Goal: Communication & Community: Answer question/provide support

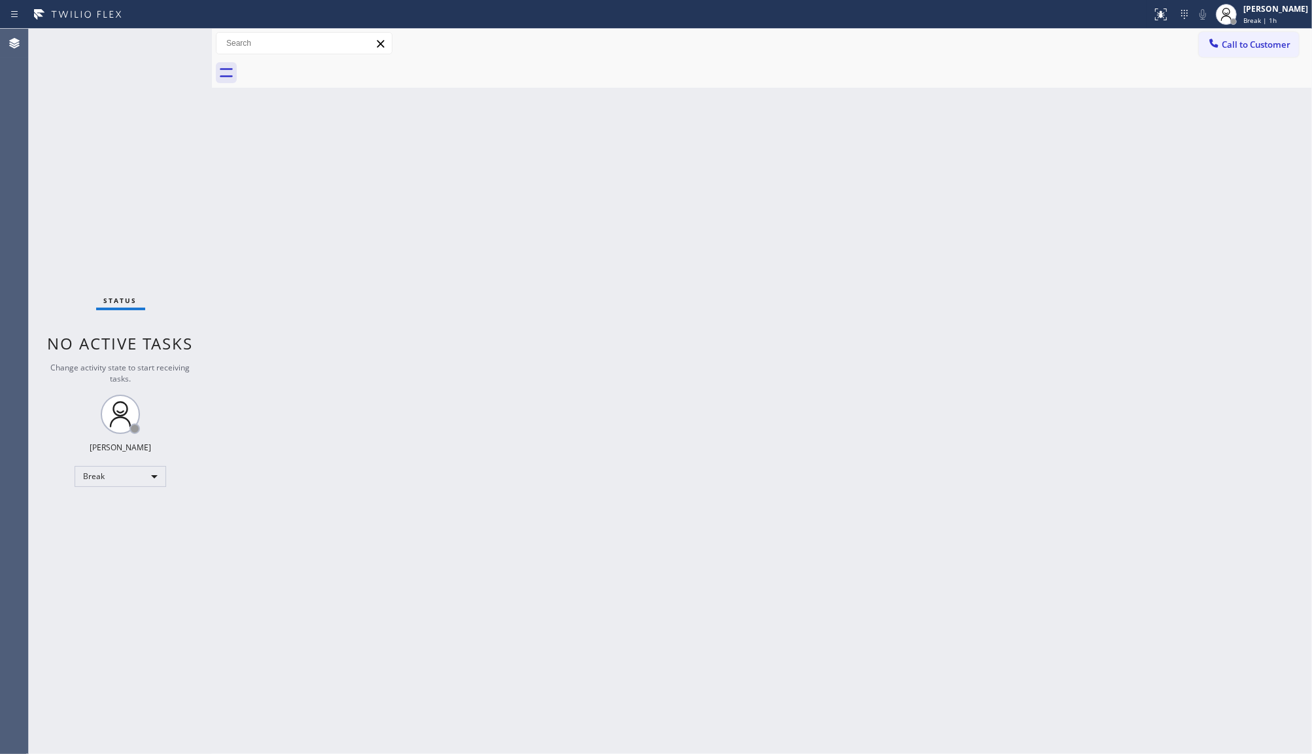
click at [106, 463] on div "Status No active tasks Change activity state to start receiving tasks. JENIZA A…" at bounding box center [120, 391] width 183 height 725
click at [101, 475] on div "Break" at bounding box center [121, 476] width 92 height 21
click at [102, 514] on li "Available" at bounding box center [119, 510] width 89 height 16
click at [131, 112] on div "Status No active tasks You are ready to start receiving tasks. JENIZA ALCAYDE A…" at bounding box center [120, 391] width 183 height 725
drag, startPoint x: 283, startPoint y: 293, endPoint x: 108, endPoint y: 5, distance: 336.7
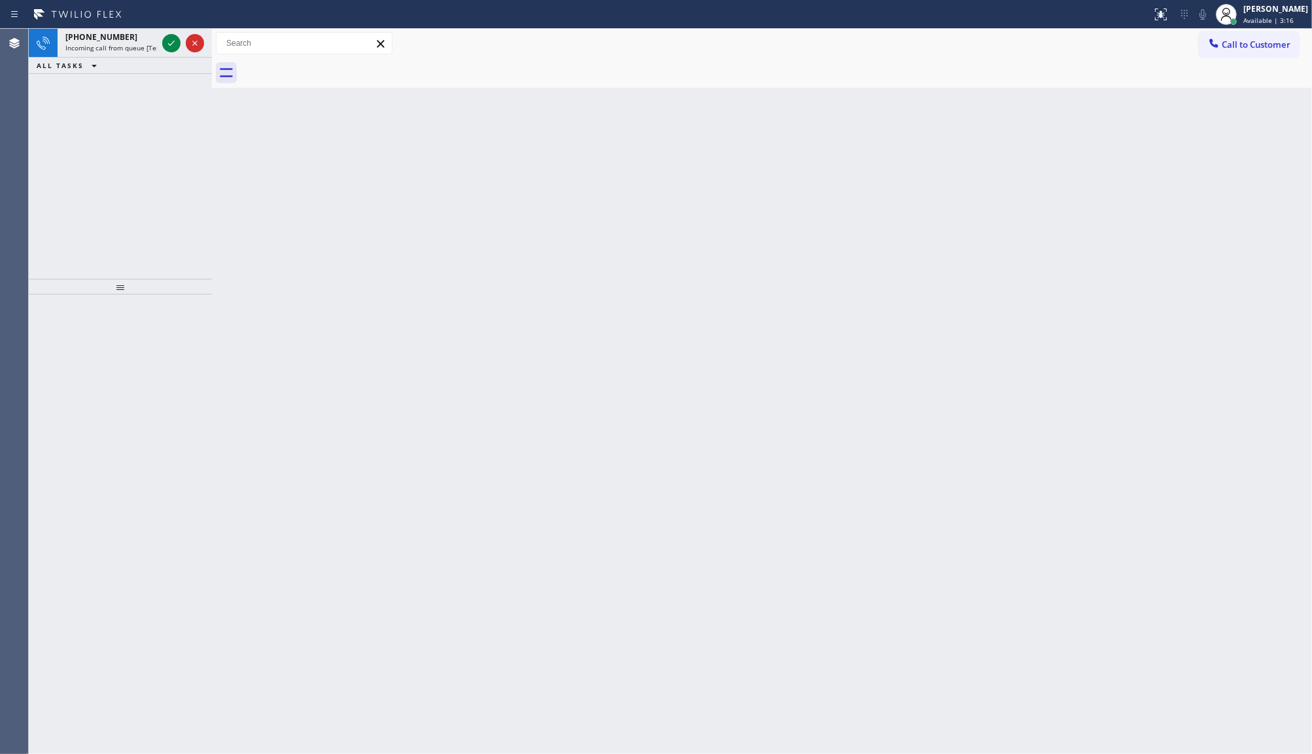
click at [227, 215] on div "Back to Dashboard Change Sender ID Customers Technicians Select a contact Outbo…" at bounding box center [762, 391] width 1100 height 725
click at [168, 38] on icon at bounding box center [172, 43] width 16 height 16
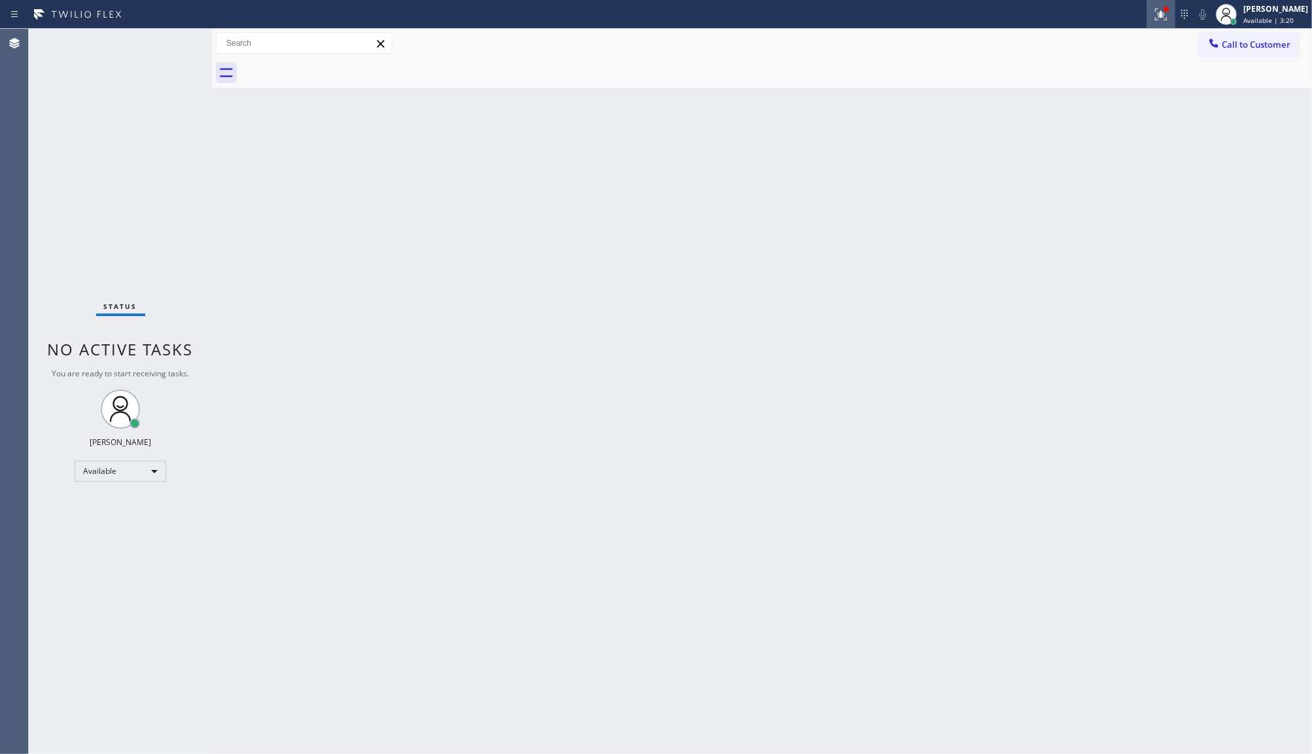
click at [1172, 21] on div at bounding box center [1161, 15] width 29 height 16
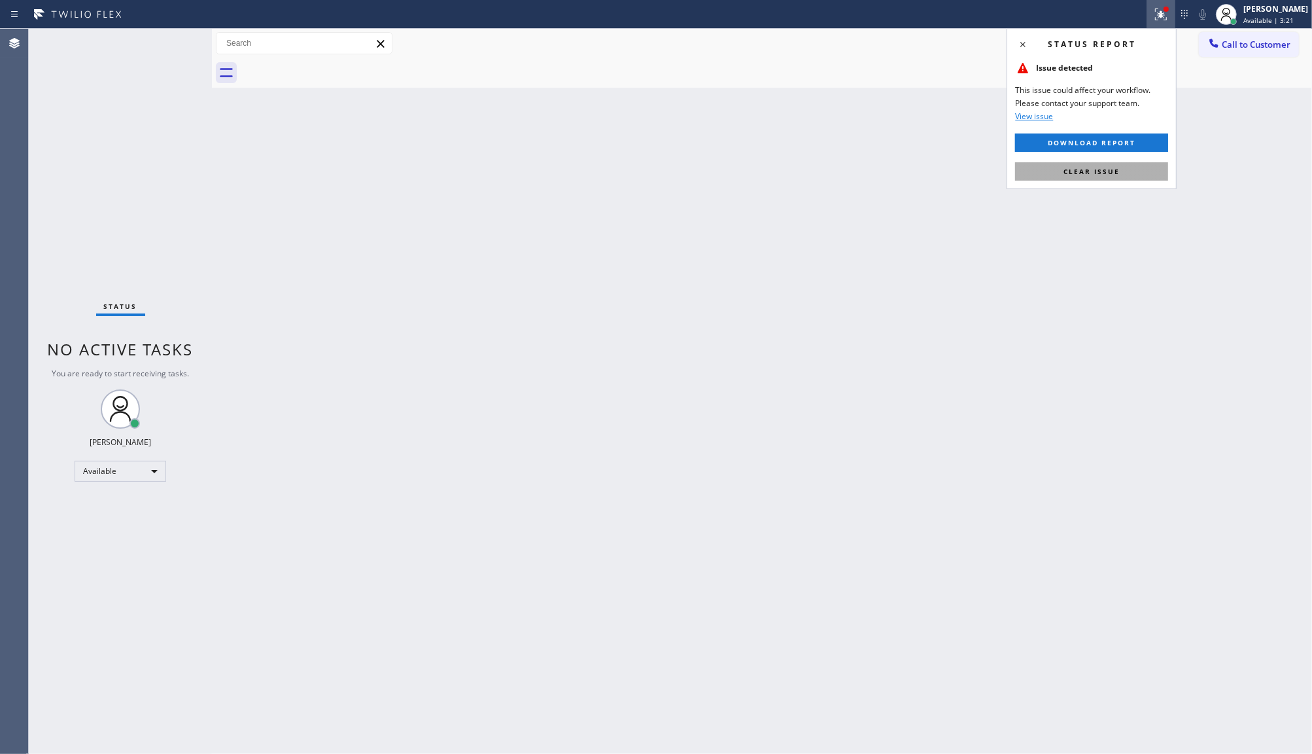
click at [1134, 171] on button "Clear issue" at bounding box center [1091, 171] width 153 height 18
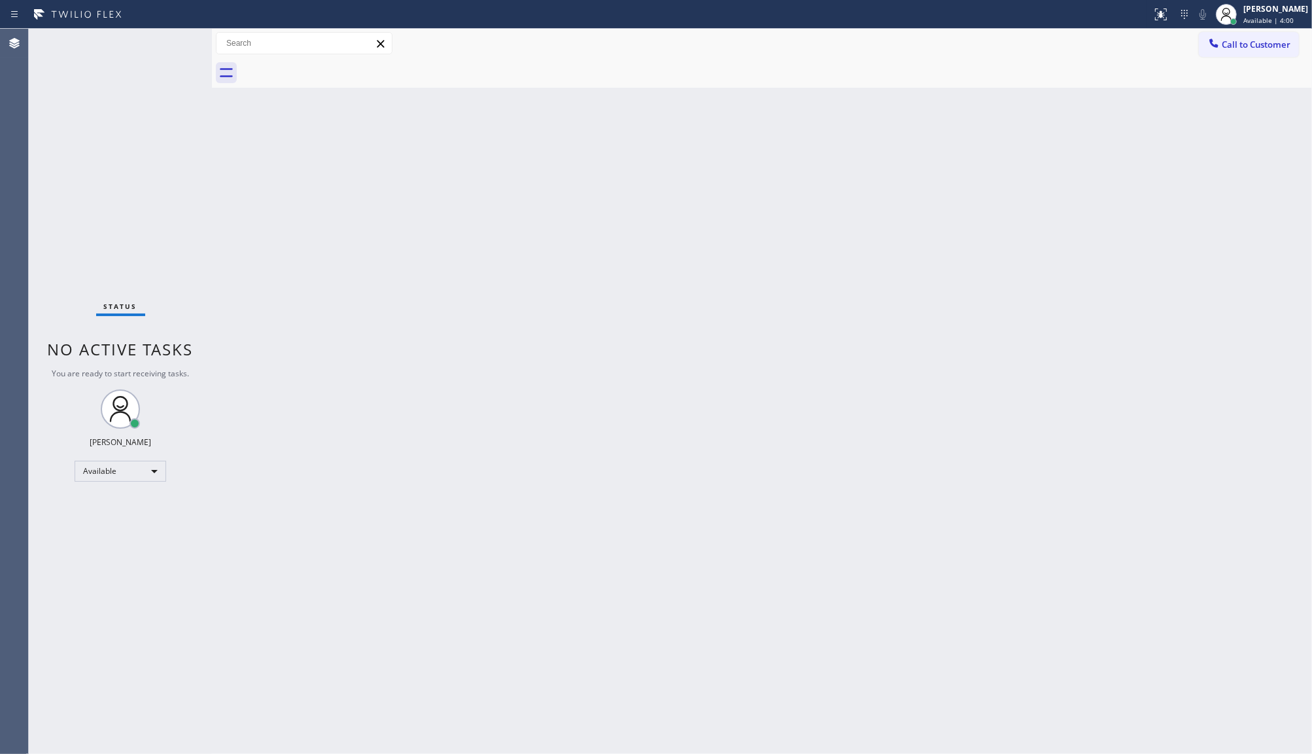
click at [96, 191] on div "Status No active tasks You are ready to start receiving tasks. JENIZA ALCAYDE A…" at bounding box center [120, 391] width 183 height 725
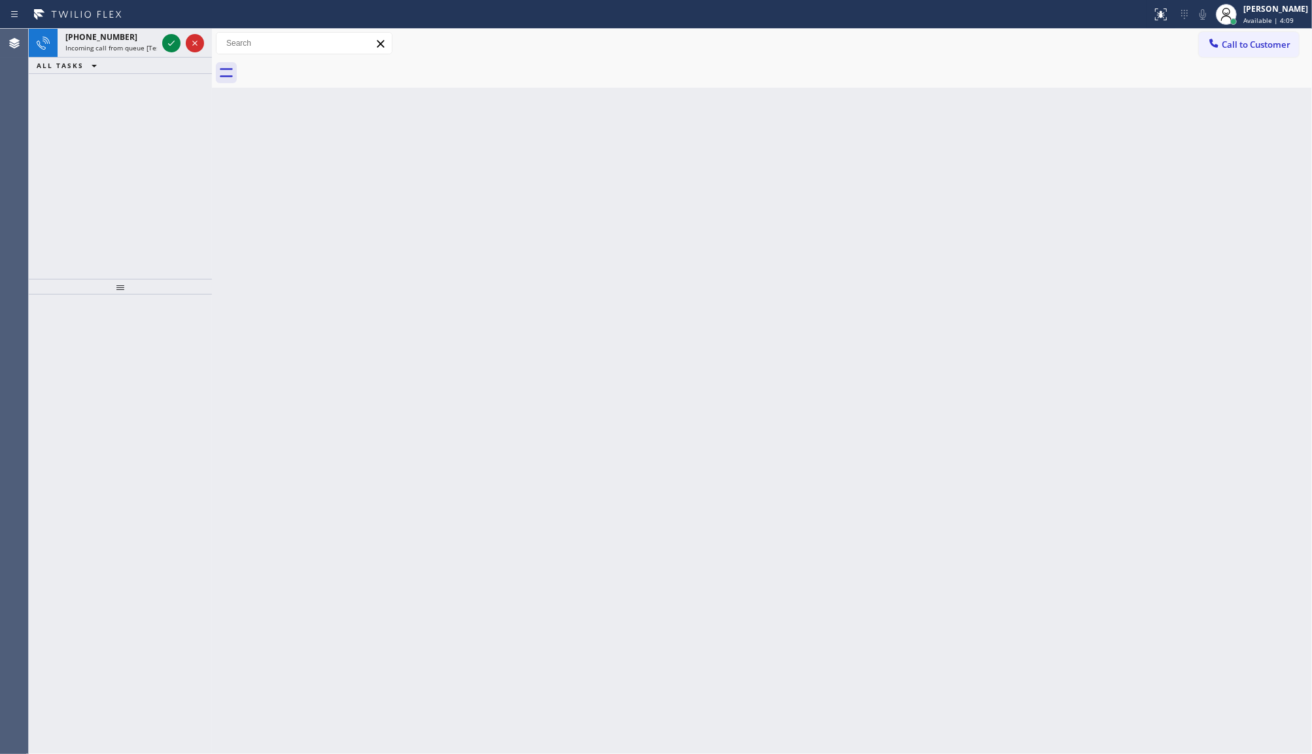
click at [154, 61] on div "ALL TASKS ALL TASKS ACTIVE TASKS TASKS IN WRAP UP" at bounding box center [120, 66] width 183 height 16
click at [164, 53] on div at bounding box center [183, 43] width 47 height 29
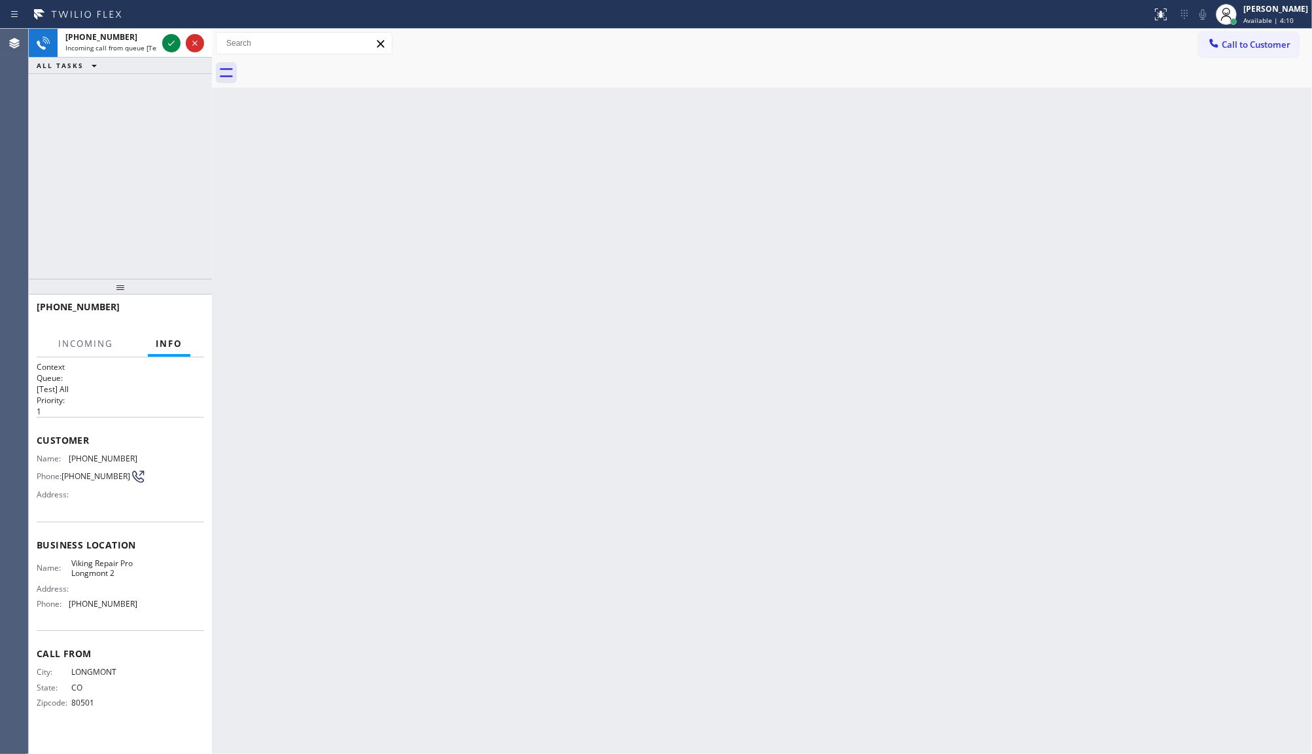
click at [172, 26] on div "Status report No issues detected If you experience an issue, please download th…" at bounding box center [656, 14] width 1312 height 29
click at [168, 46] on icon at bounding box center [172, 43] width 16 height 16
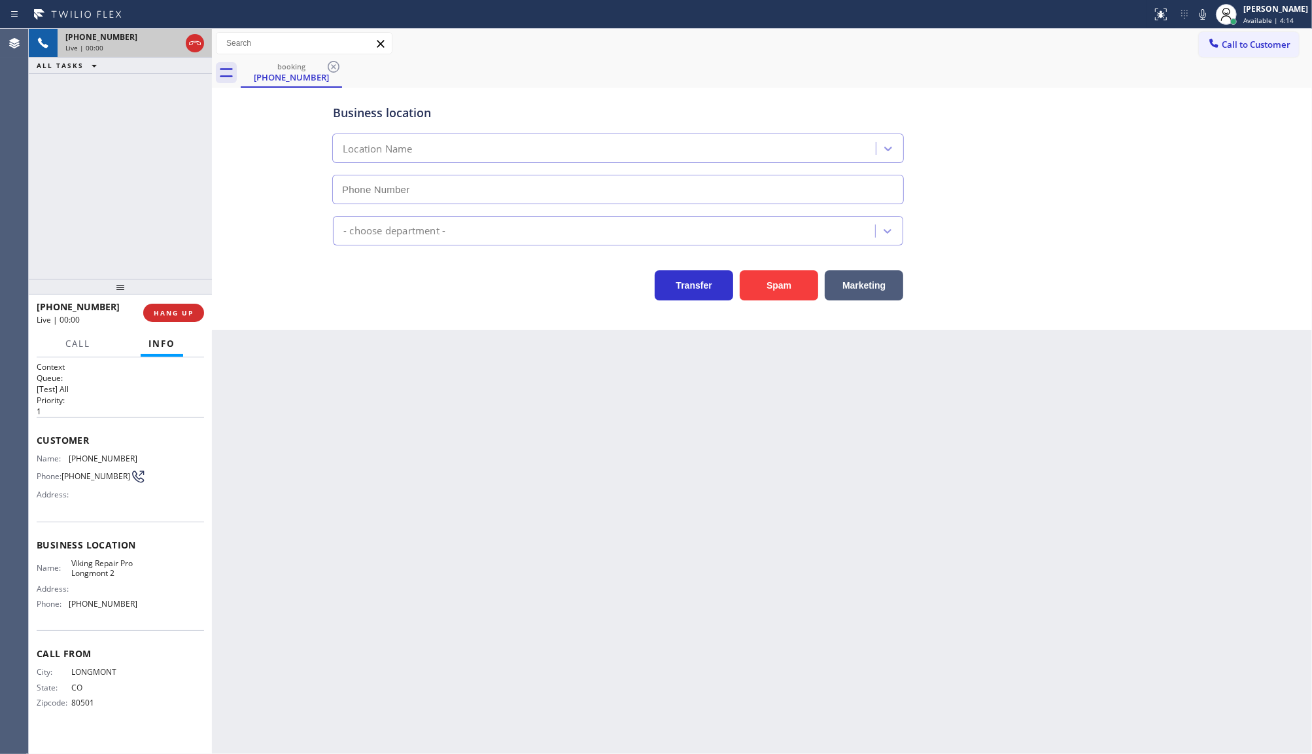
type input "(720) 637-1164"
click at [177, 308] on span "HANG UP" at bounding box center [174, 312] width 40 height 9
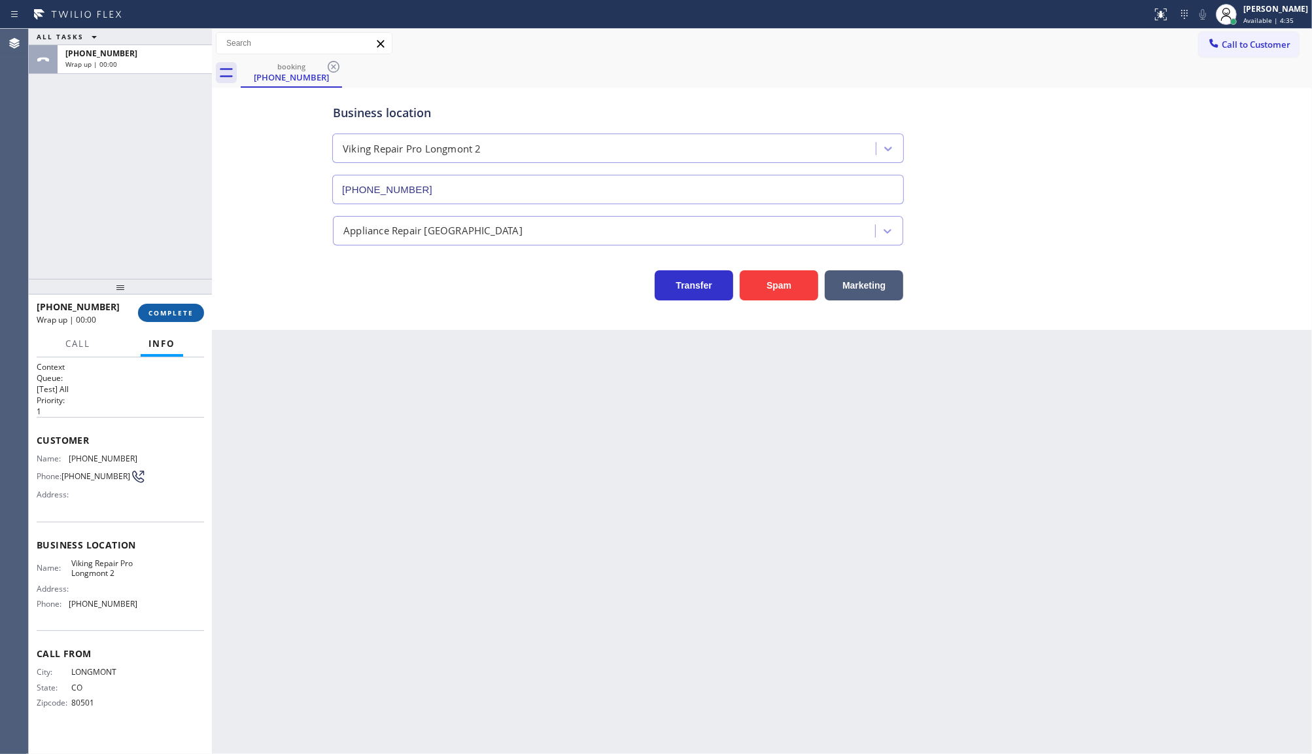
click at [177, 308] on span "COMPLETE" at bounding box center [171, 312] width 45 height 9
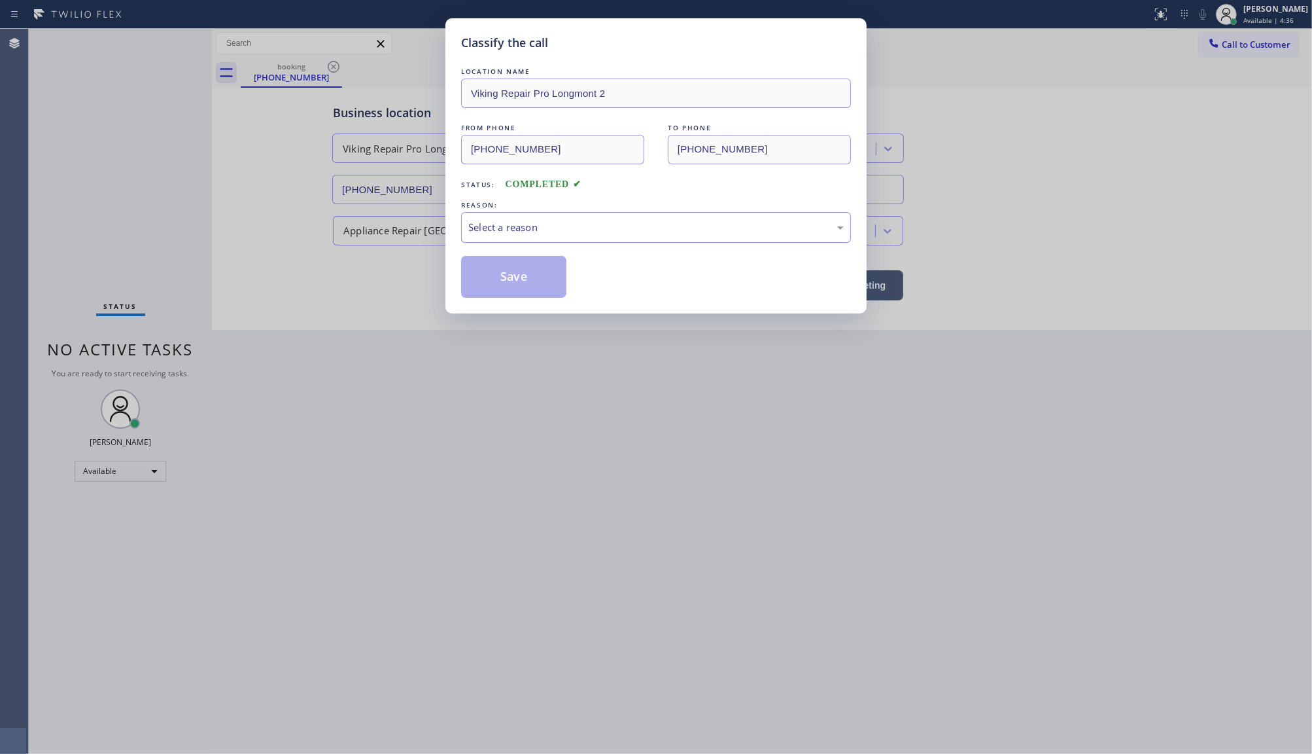
click at [476, 239] on div "Select a reason" at bounding box center [656, 227] width 390 height 31
click at [473, 283] on button "Save" at bounding box center [513, 277] width 105 height 42
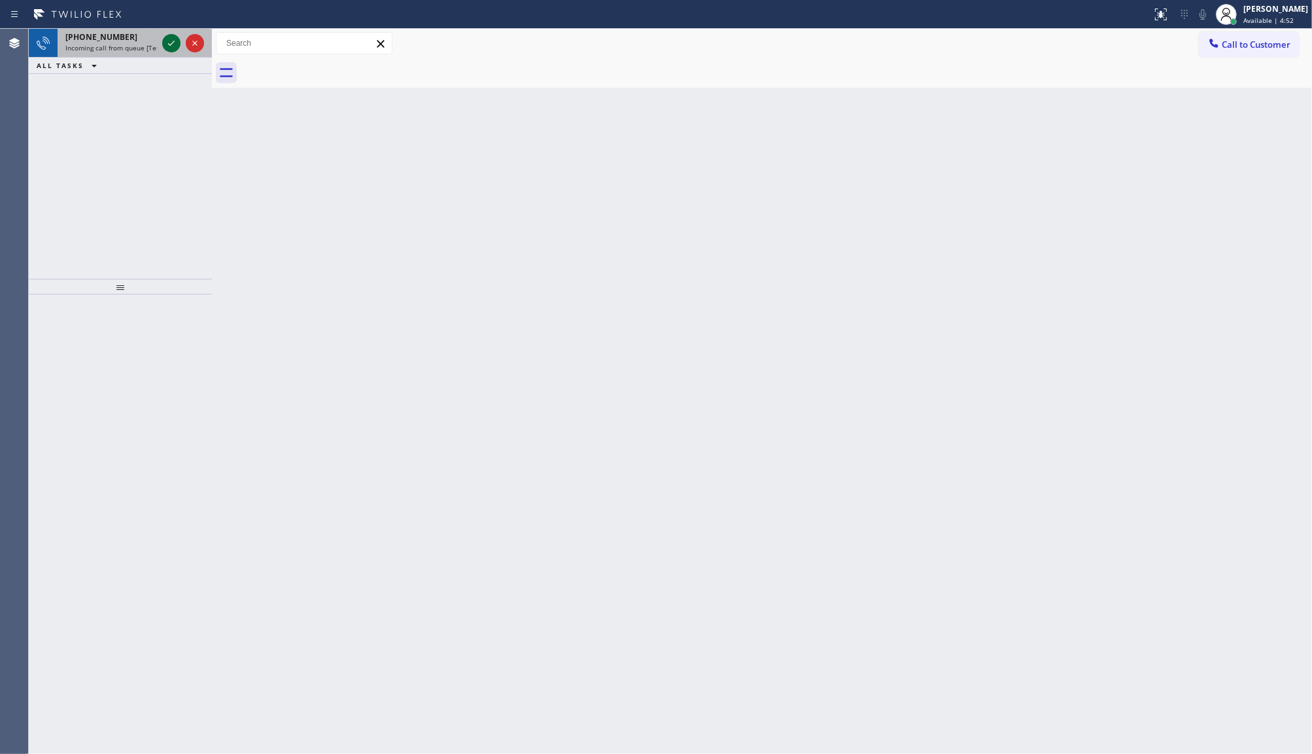
click at [175, 46] on icon at bounding box center [172, 43] width 16 height 16
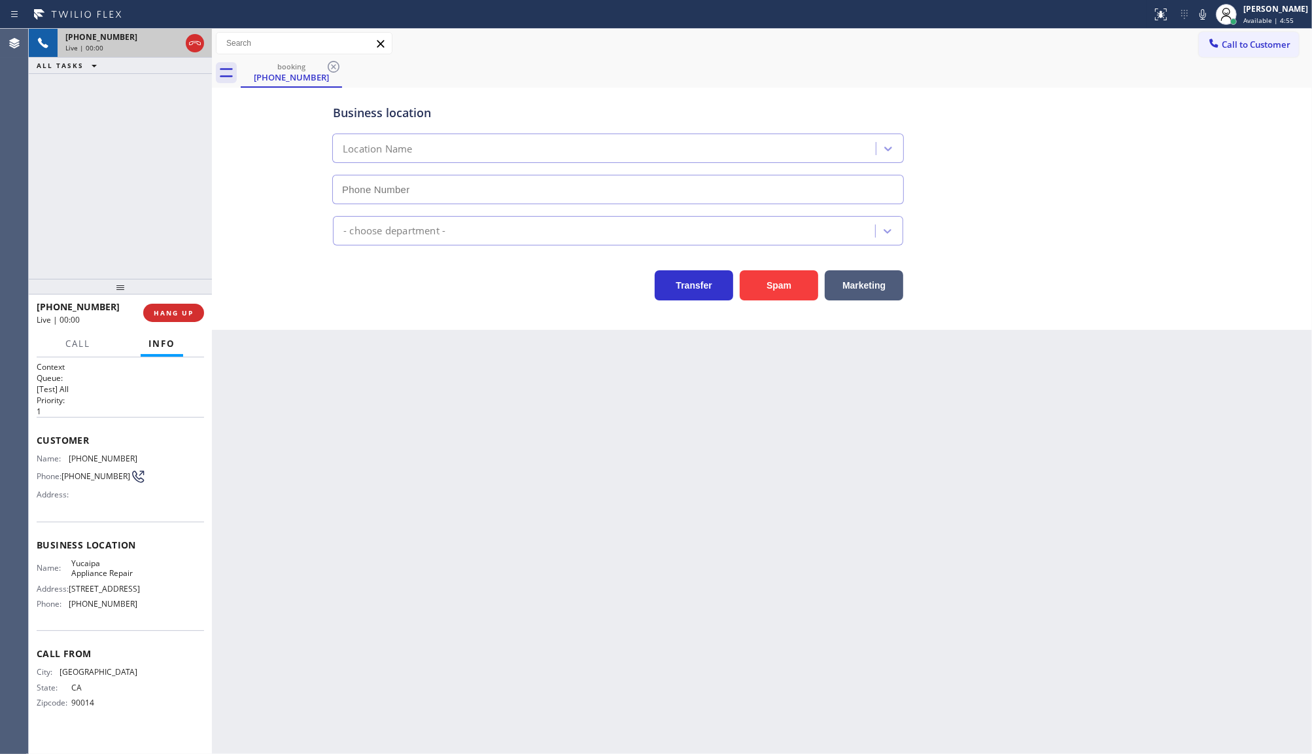
type input "(909) 219-9052"
drag, startPoint x: 65, startPoint y: 453, endPoint x: 145, endPoint y: 455, distance: 79.2
click at [145, 455] on div "Name: (213) 675-1723 Phone: (213) 675-1723 Address:" at bounding box center [120, 479] width 167 height 52
copy div "(213) 675-1723"
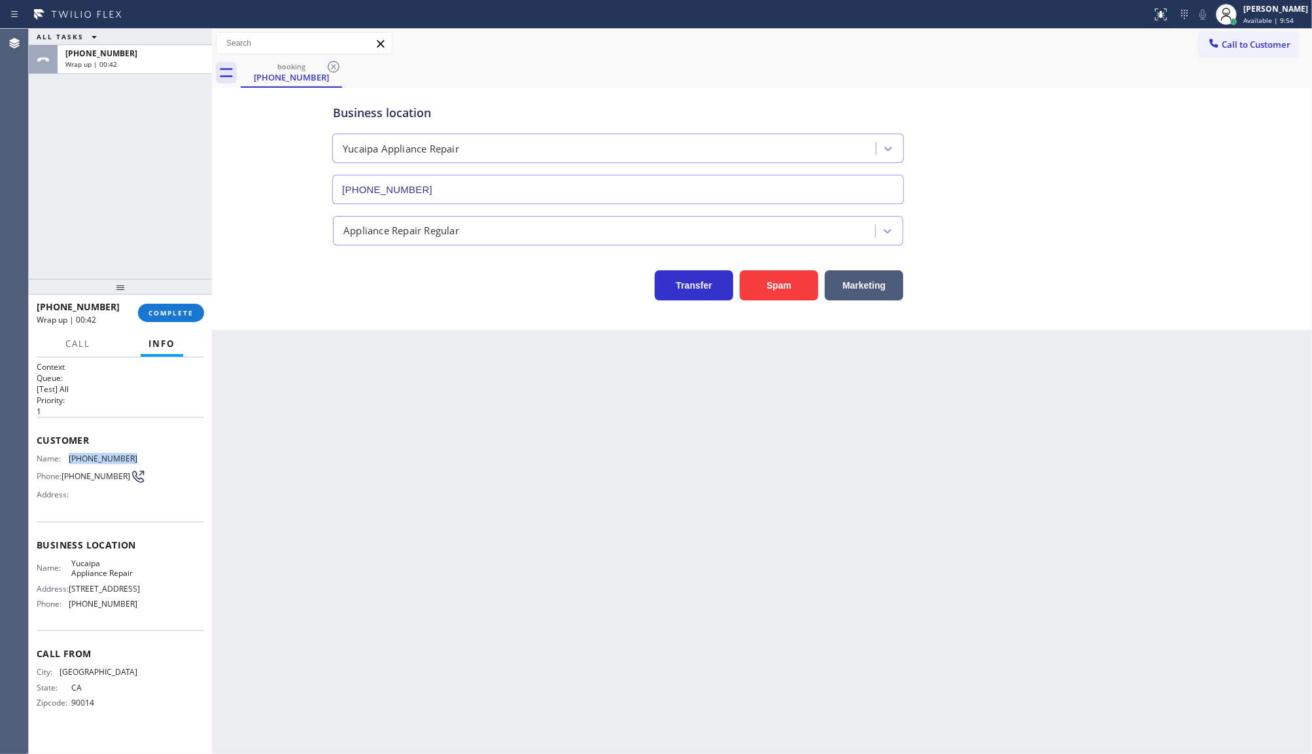
scroll to position [1, 0]
drag, startPoint x: 67, startPoint y: 622, endPoint x: 142, endPoint y: 626, distance: 74.7
click at [142, 614] on div "Name: Yucaipa Appliance Repair Address: 33599 Yucaipa Blvd 2 Phone: (909) 219-9…" at bounding box center [120, 586] width 167 height 56
copy div "(909) 219-9052"
click at [167, 309] on span "COMPLETE" at bounding box center [171, 312] width 45 height 9
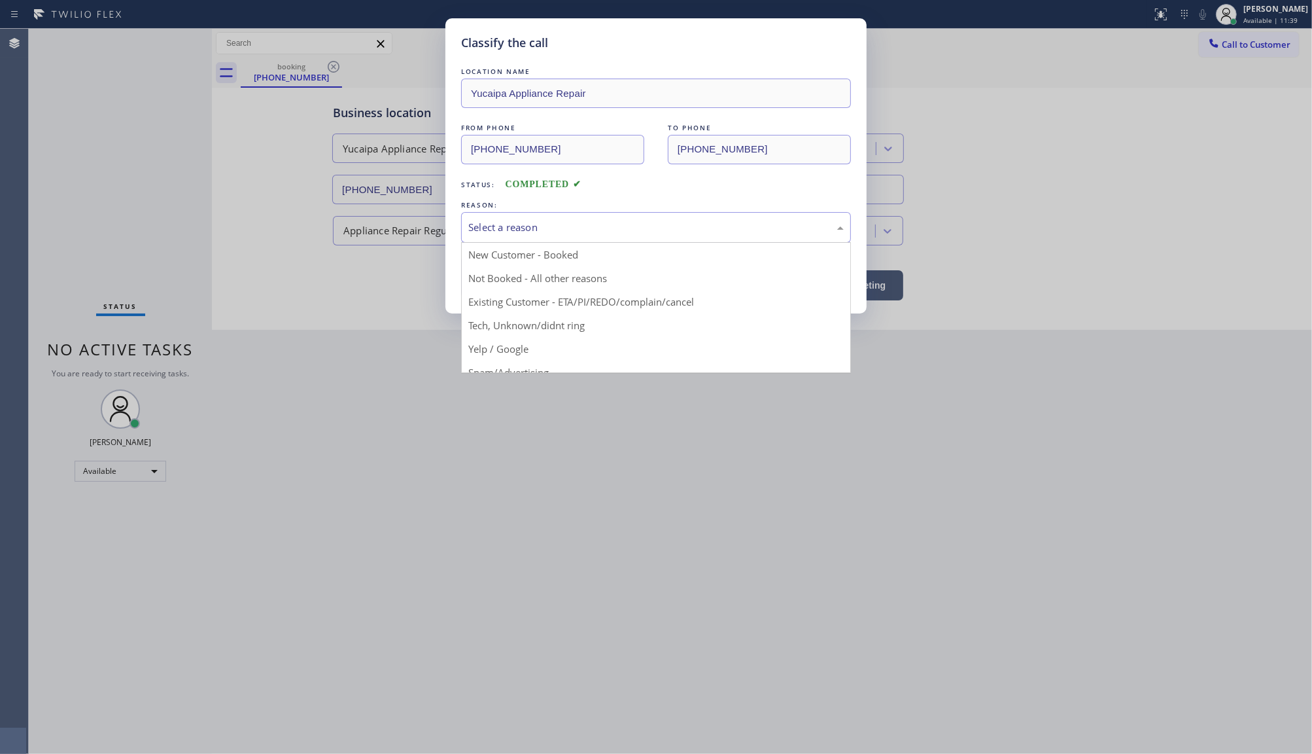
click at [488, 221] on div "Select a reason" at bounding box center [656, 227] width 376 height 15
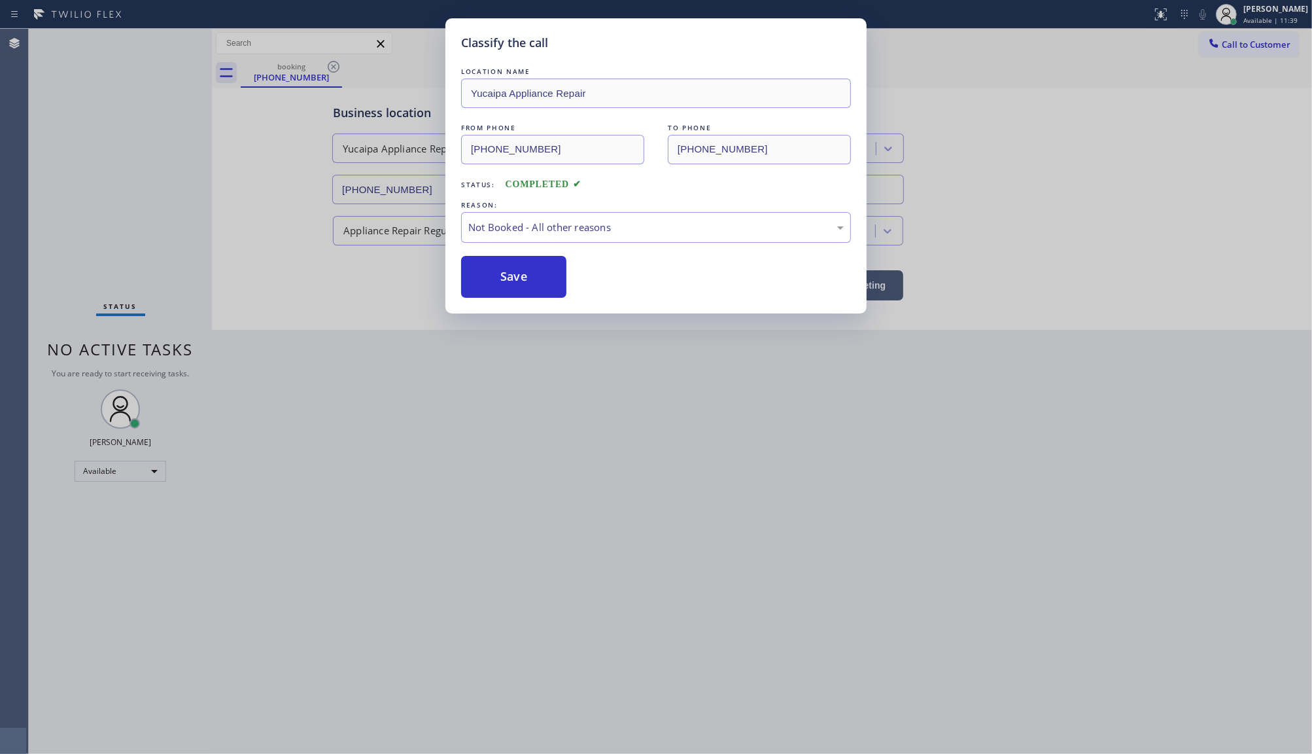
click at [491, 280] on button "Save" at bounding box center [513, 277] width 105 height 42
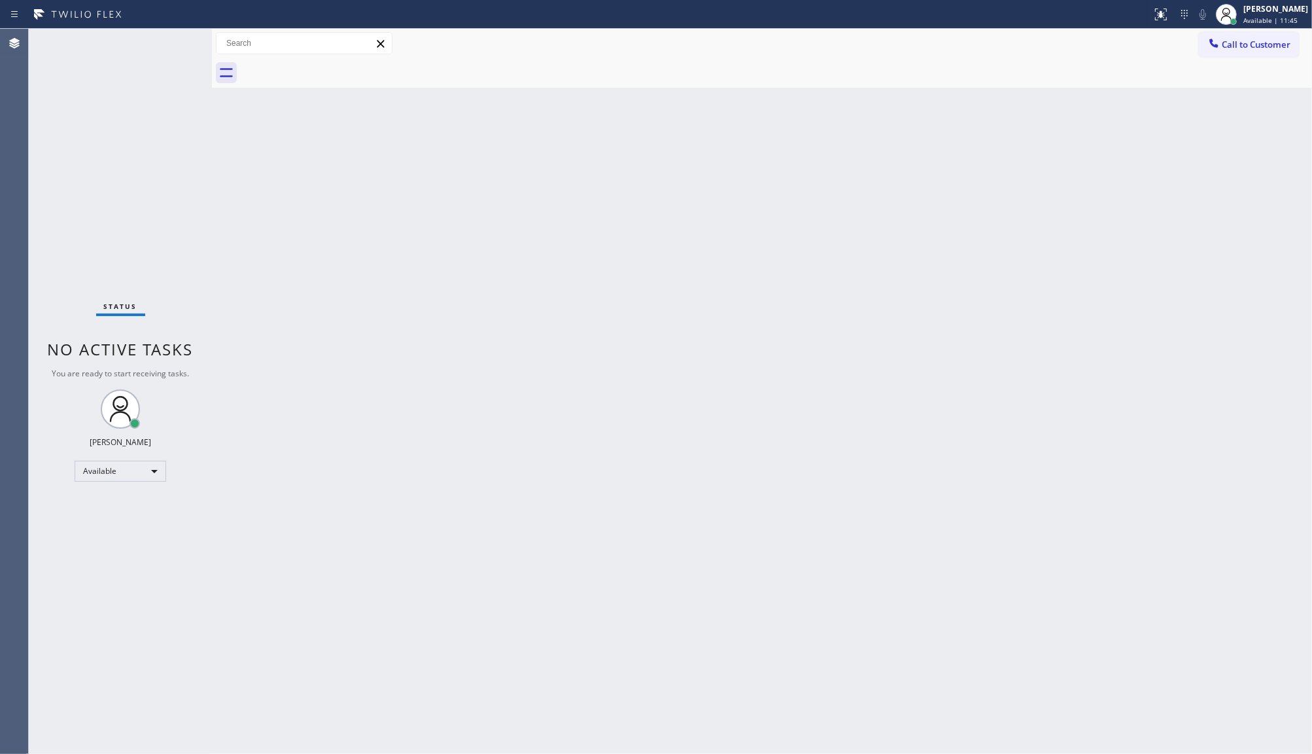
drag, startPoint x: 960, startPoint y: 309, endPoint x: 126, endPoint y: 9, distance: 886.1
click at [926, 296] on div "Back to Dashboard Change Sender ID Customers Technicians Select a contact Outbo…" at bounding box center [762, 391] width 1100 height 725
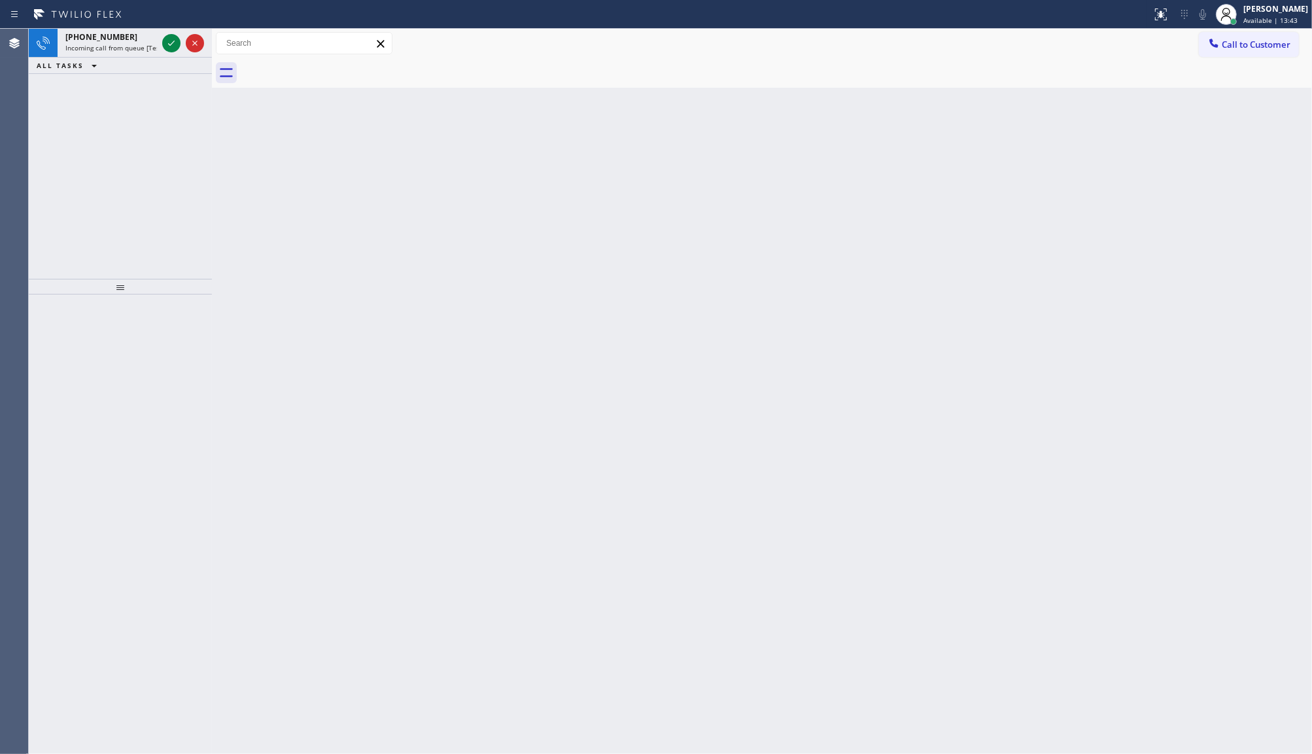
drag, startPoint x: 109, startPoint y: 82, endPoint x: 138, endPoint y: 62, distance: 35.4
click at [123, 73] on div "+18474948915 Incoming call from queue [Test] All ALL TASKS ALL TASKS ACTIVE TAS…" at bounding box center [120, 154] width 183 height 250
click at [171, 44] on icon at bounding box center [171, 43] width 7 height 5
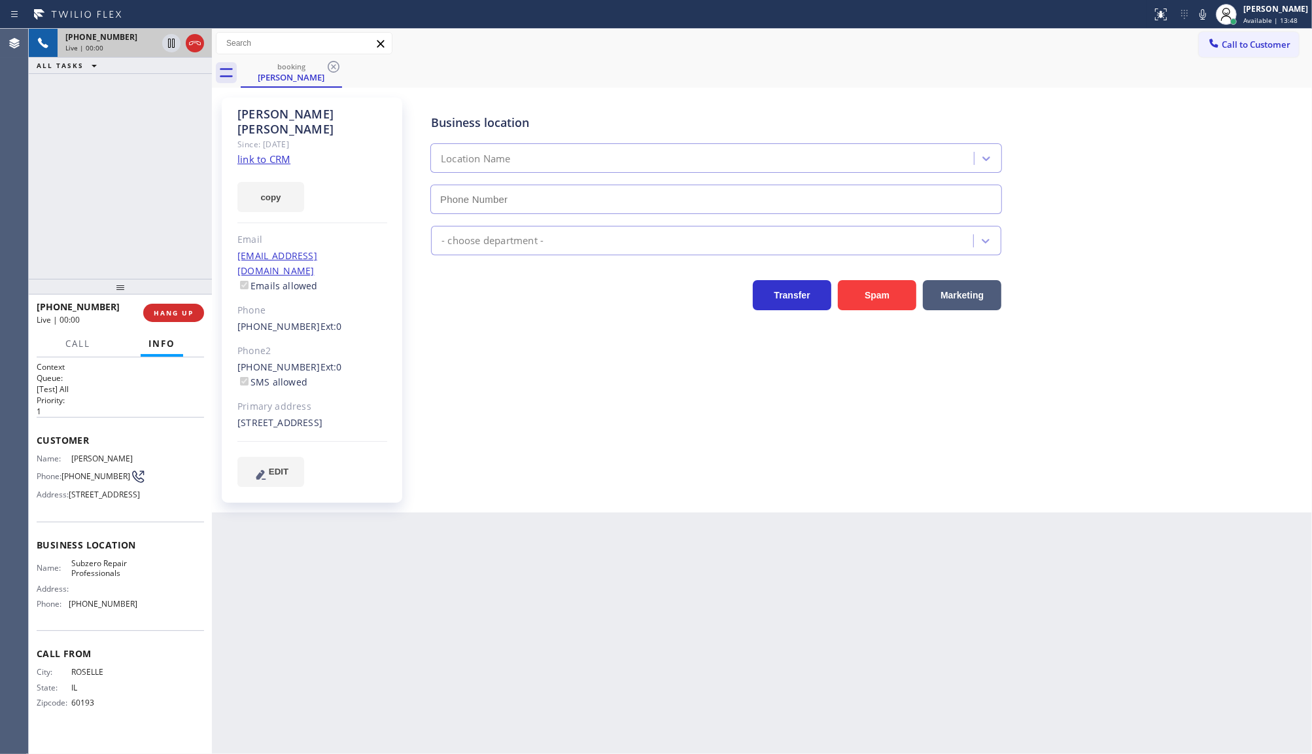
type input "(630) 394-6070"
click at [267, 152] on link "link to CRM" at bounding box center [263, 158] width 53 height 13
drag, startPoint x: 170, startPoint y: 40, endPoint x: 263, endPoint y: 31, distance: 93.3
click at [172, 39] on icon at bounding box center [172, 43] width 16 height 16
click at [1201, 14] on icon at bounding box center [1203, 15] width 16 height 16
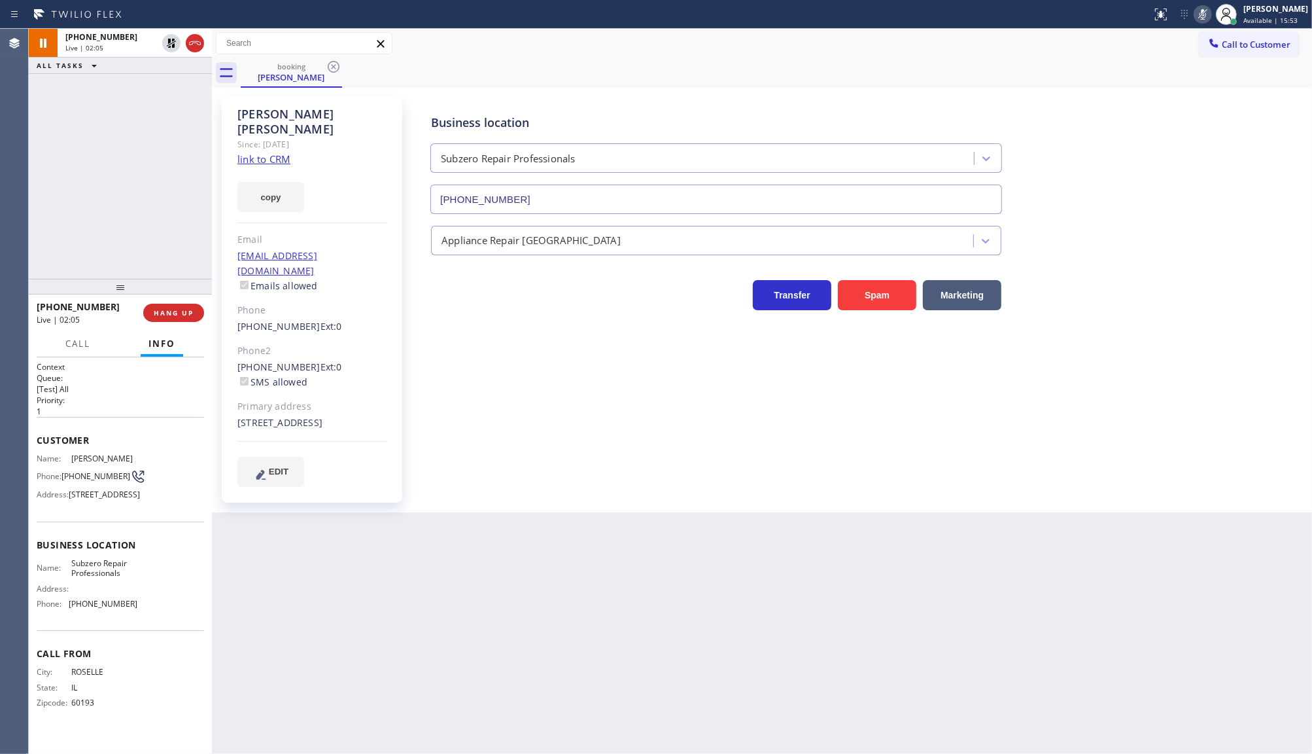
drag, startPoint x: 103, startPoint y: 97, endPoint x: 116, endPoint y: 77, distance: 23.6
click at [103, 97] on div "+18474948915 Live | 02:05 ALL TASKS ALL TASKS ACTIVE TASKS TASKS IN WRAP UP" at bounding box center [120, 154] width 183 height 250
click at [170, 43] on icon at bounding box center [172, 43] width 16 height 16
drag, startPoint x: 1201, startPoint y: 14, endPoint x: 1201, endPoint y: 24, distance: 9.8
click at [1201, 14] on icon at bounding box center [1203, 15] width 16 height 16
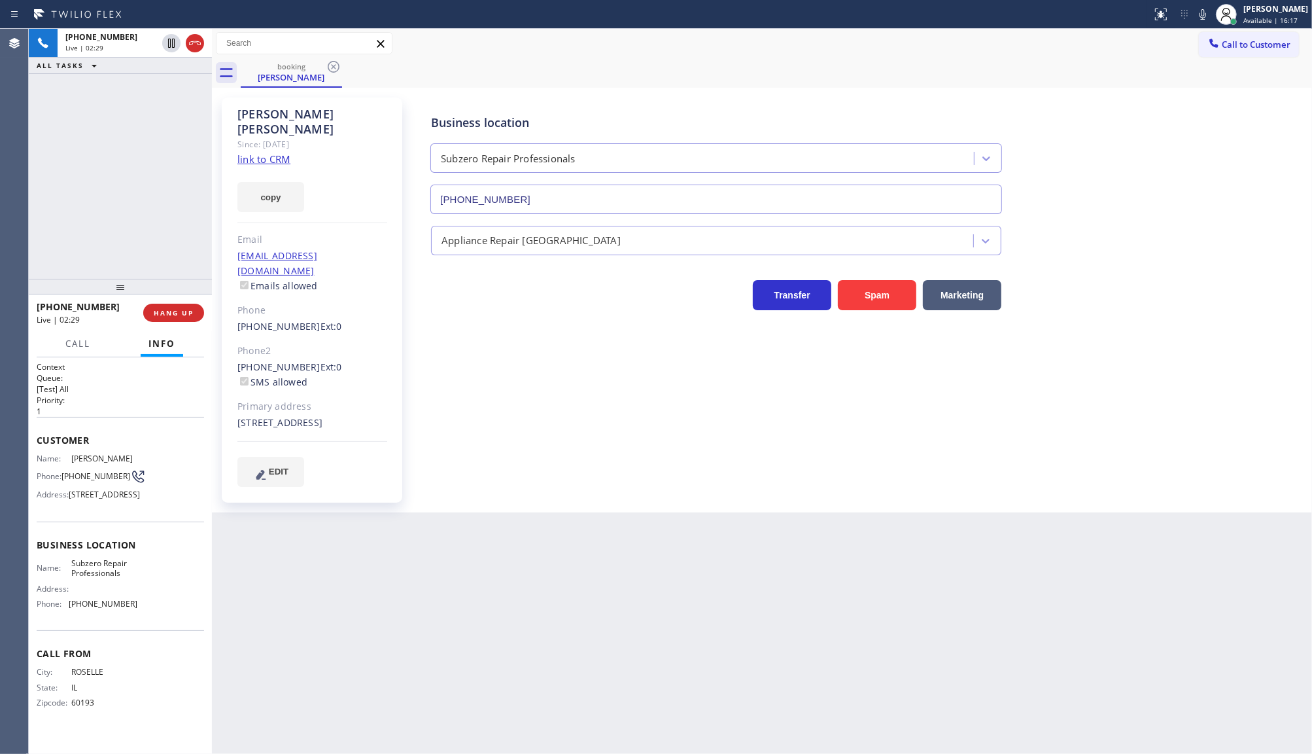
click at [143, 141] on div "+18474948915 Live | 02:29 ALL TASKS ALL TASKS ACTIVE TASKS TASKS IN WRAP UP" at bounding box center [120, 154] width 183 height 250
drag, startPoint x: 230, startPoint y: 294, endPoint x: 302, endPoint y: 296, distance: 72.6
click at [302, 296] on div "Jennifer Miranda Since: 20 may 2020 link to CRM copy Email jenniferm3541@yahoo.…" at bounding box center [312, 299] width 181 height 405
click at [170, 315] on span "HANG UP" at bounding box center [174, 312] width 40 height 9
click at [170, 315] on span "COMPLETE" at bounding box center [171, 312] width 45 height 9
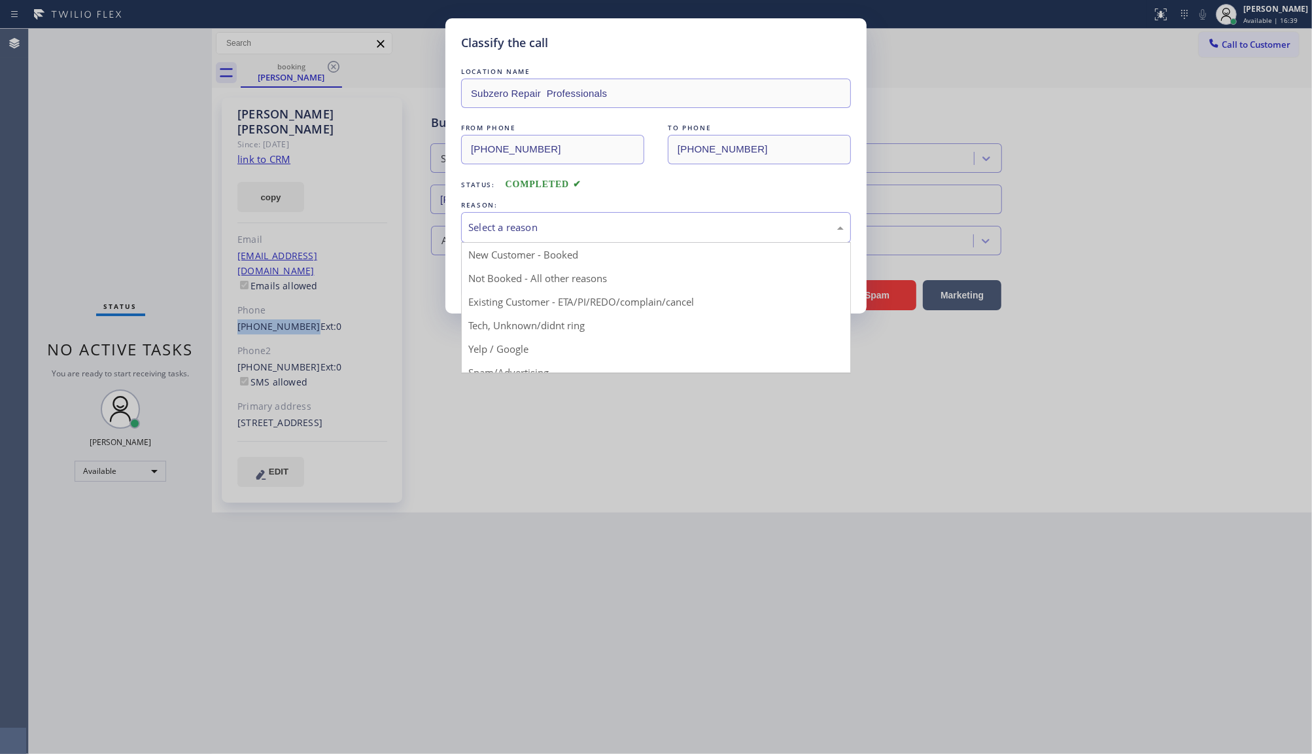
click at [502, 234] on div "Select a reason" at bounding box center [656, 227] width 376 height 15
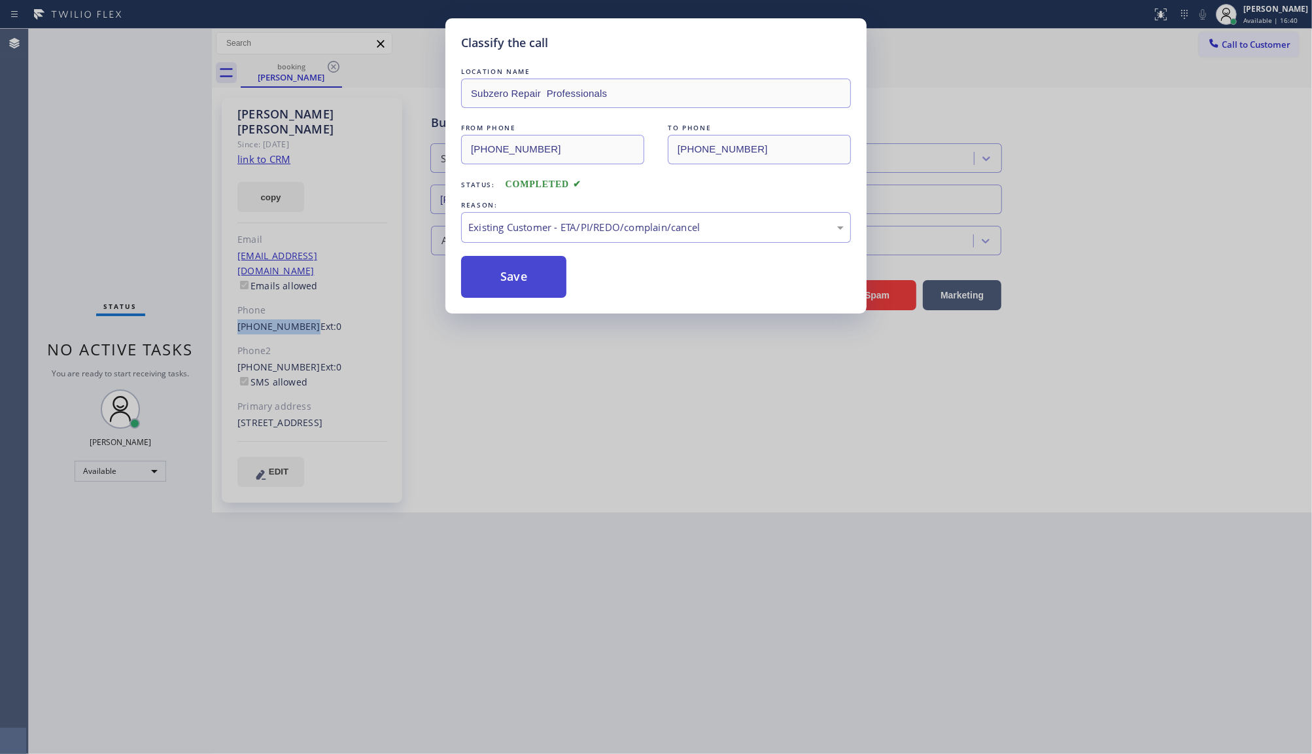
click at [504, 283] on button "Save" at bounding box center [513, 277] width 105 height 42
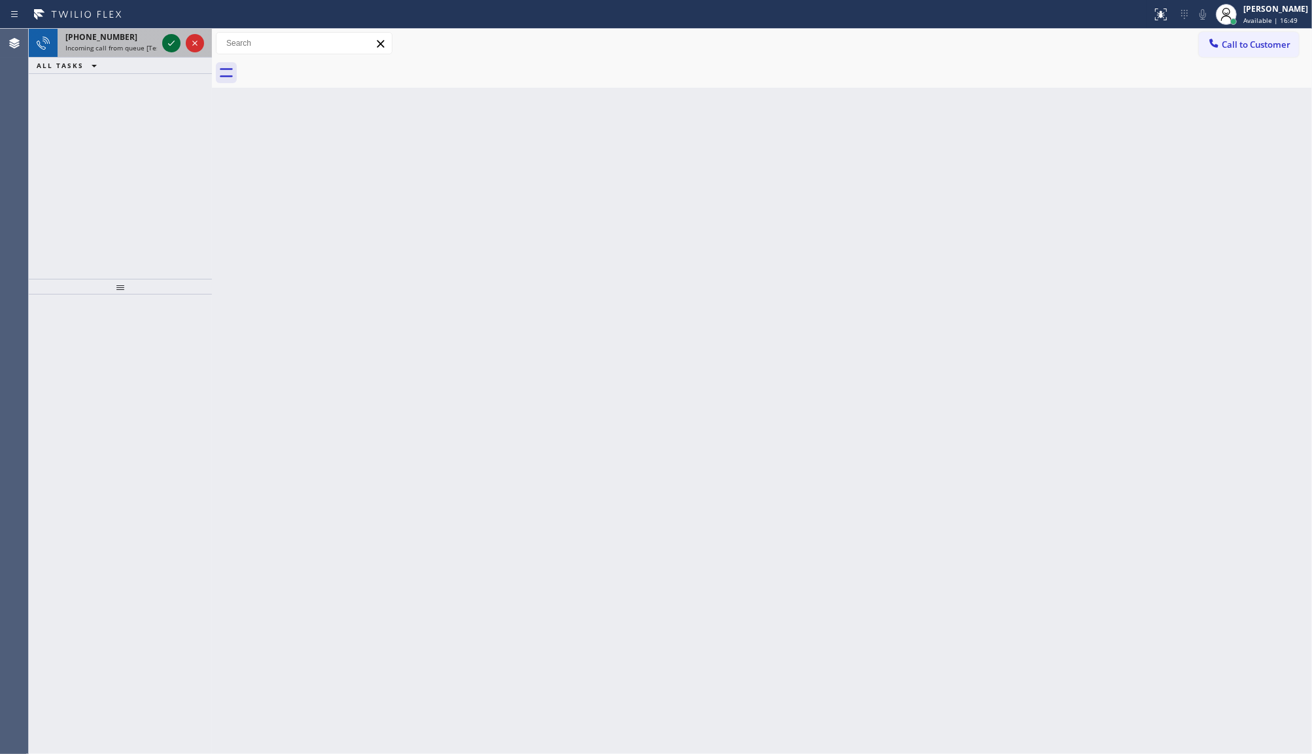
click at [166, 41] on icon at bounding box center [172, 43] width 16 height 16
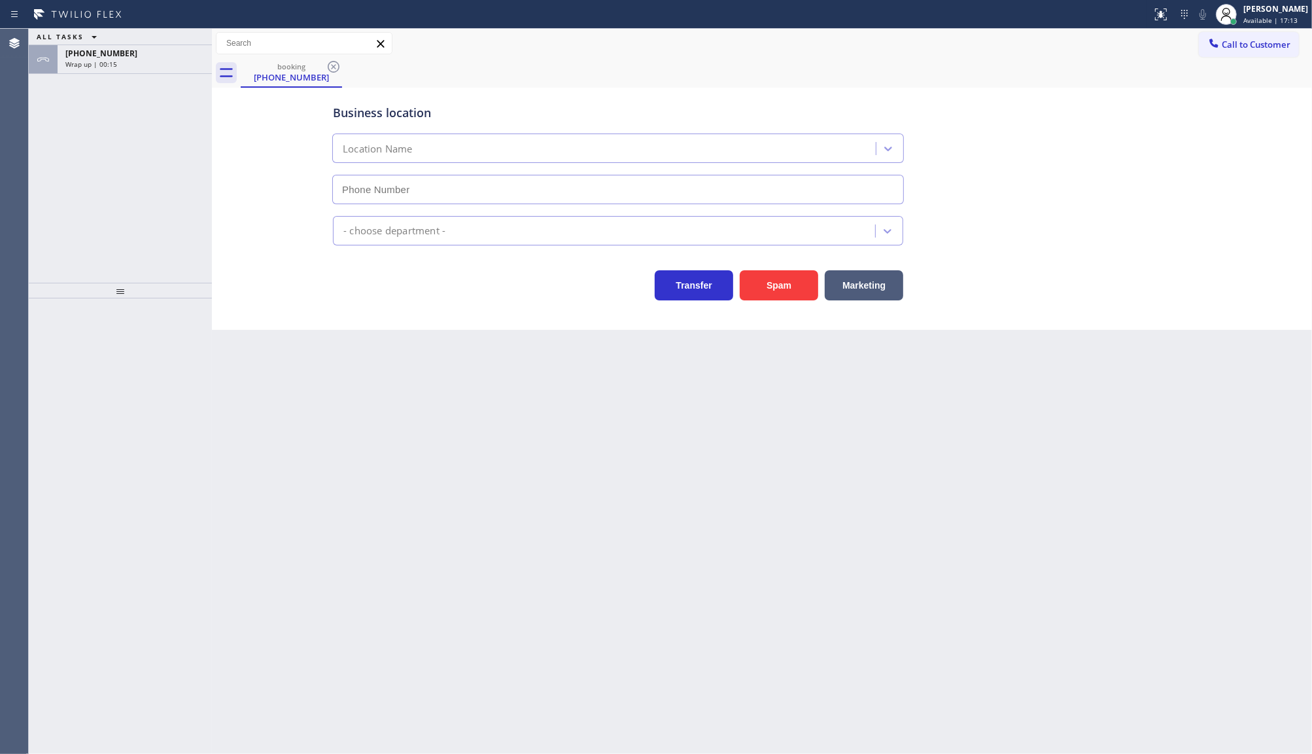
type input "(323) 688-5444"
click at [97, 48] on span "+17045565397" at bounding box center [101, 53] width 72 height 11
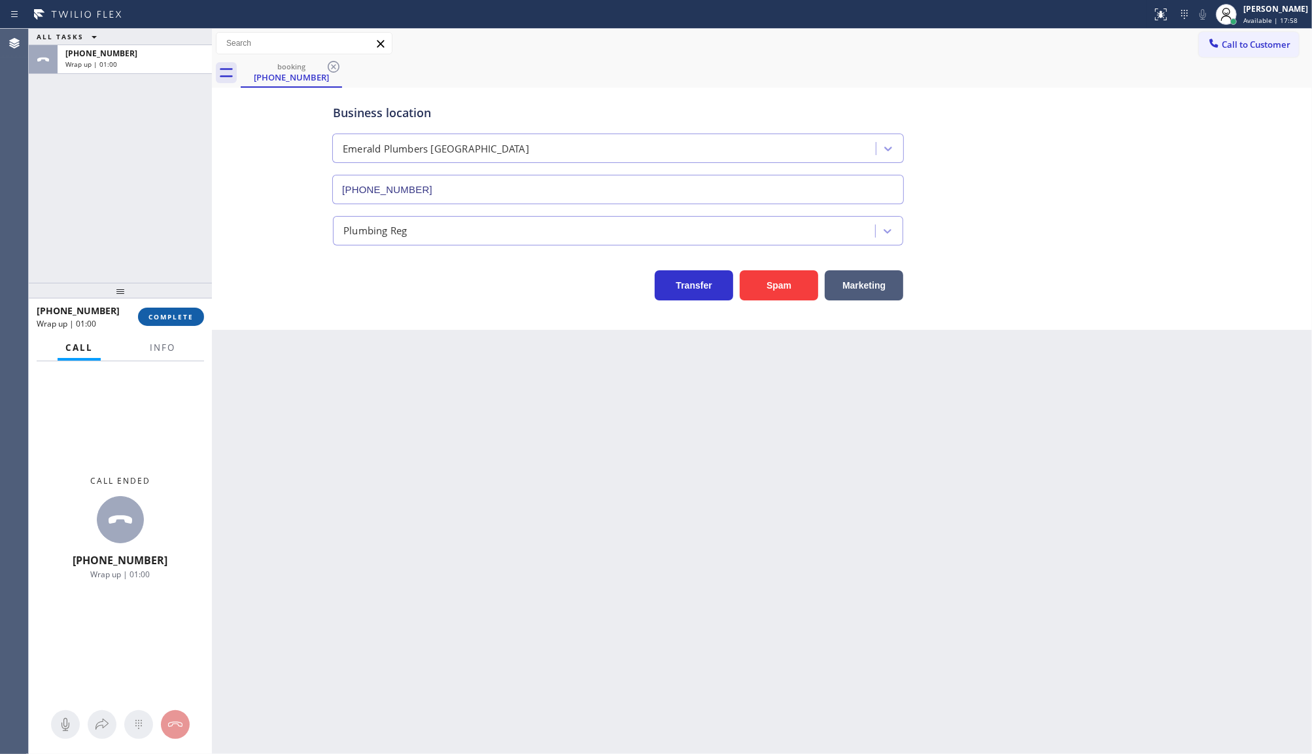
click at [170, 319] on span "COMPLETE" at bounding box center [171, 316] width 45 height 9
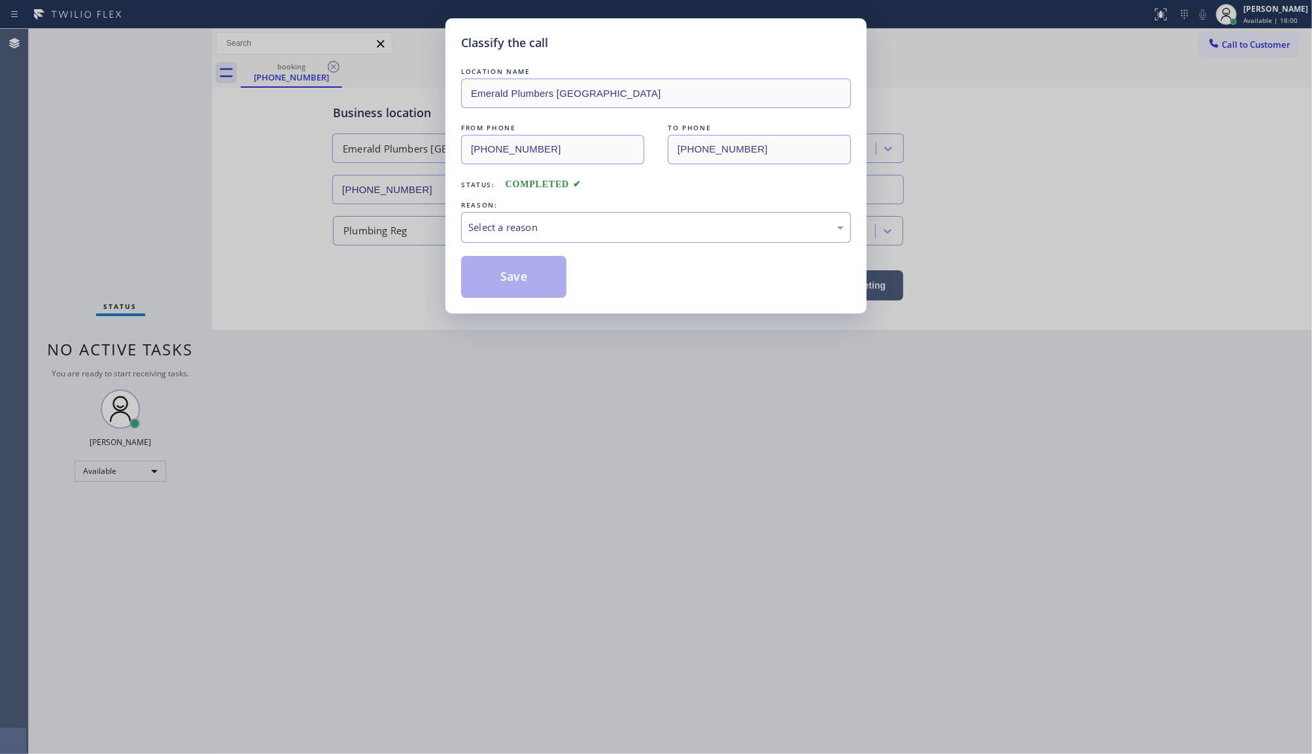
click at [512, 244] on div "LOCATION NAME Emerald Plumbers Los Angeles FROM PHONE (704) 556-5397 TO PHONE (…" at bounding box center [656, 181] width 390 height 233
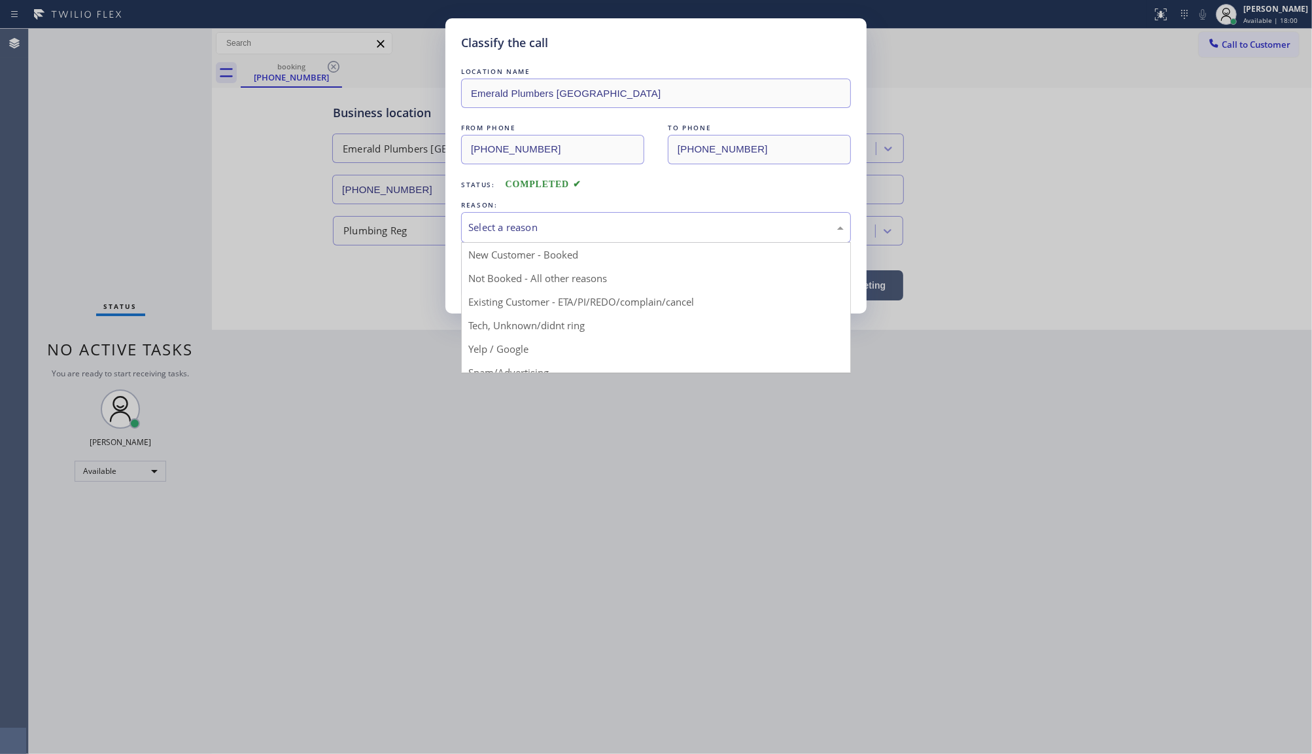
click at [514, 239] on div "Select a reason" at bounding box center [656, 227] width 390 height 31
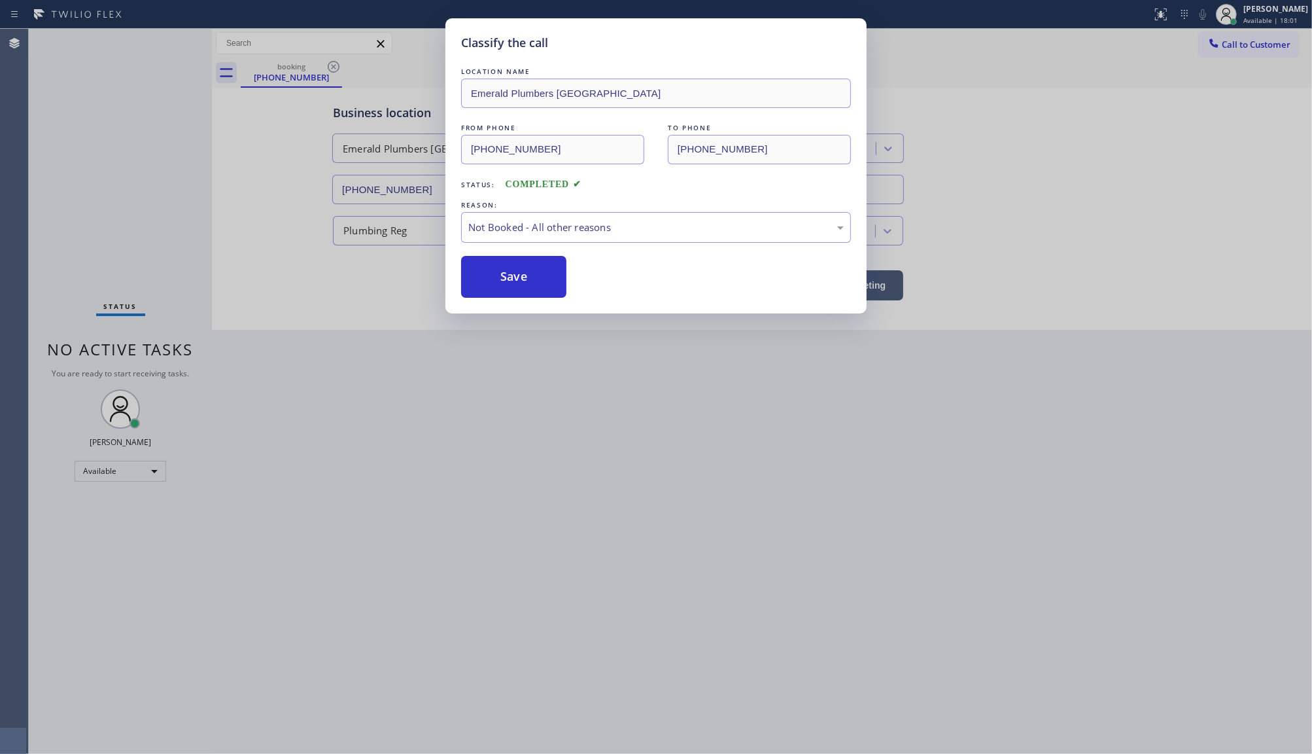
click at [509, 277] on button "Save" at bounding box center [513, 277] width 105 height 42
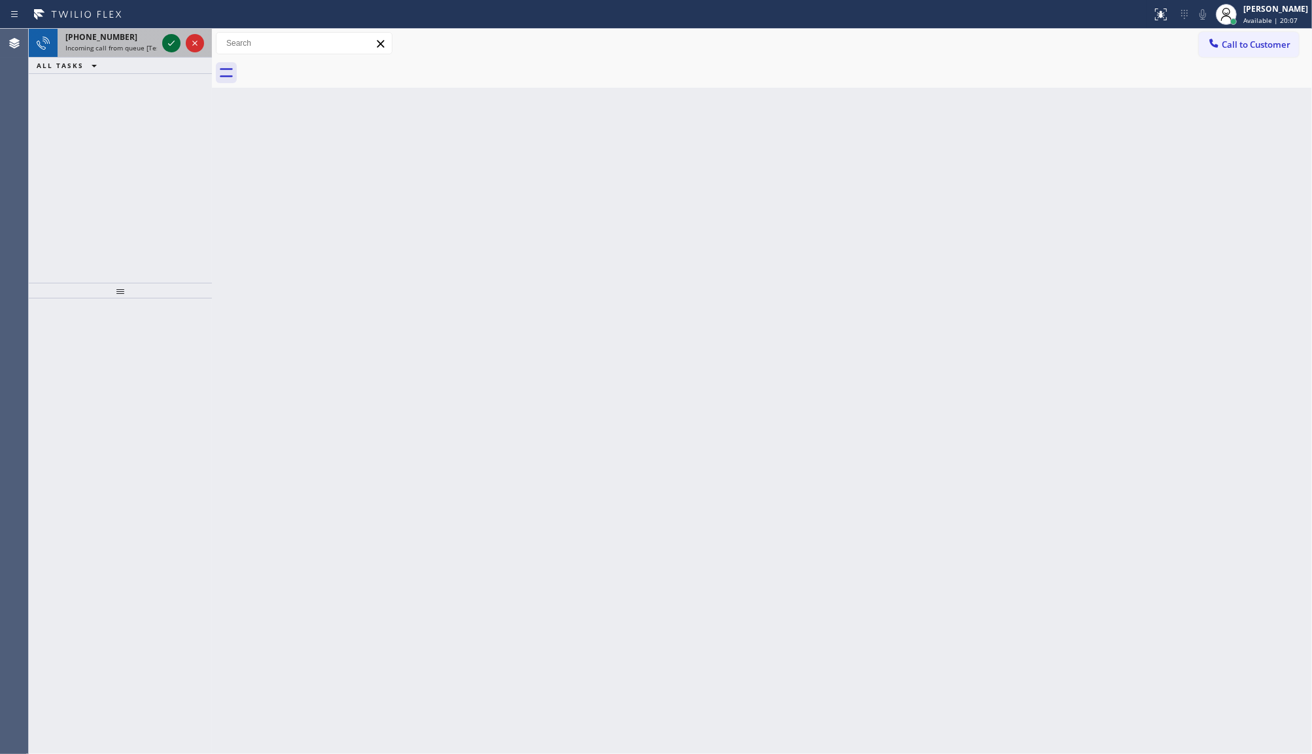
click at [167, 44] on icon at bounding box center [172, 43] width 16 height 16
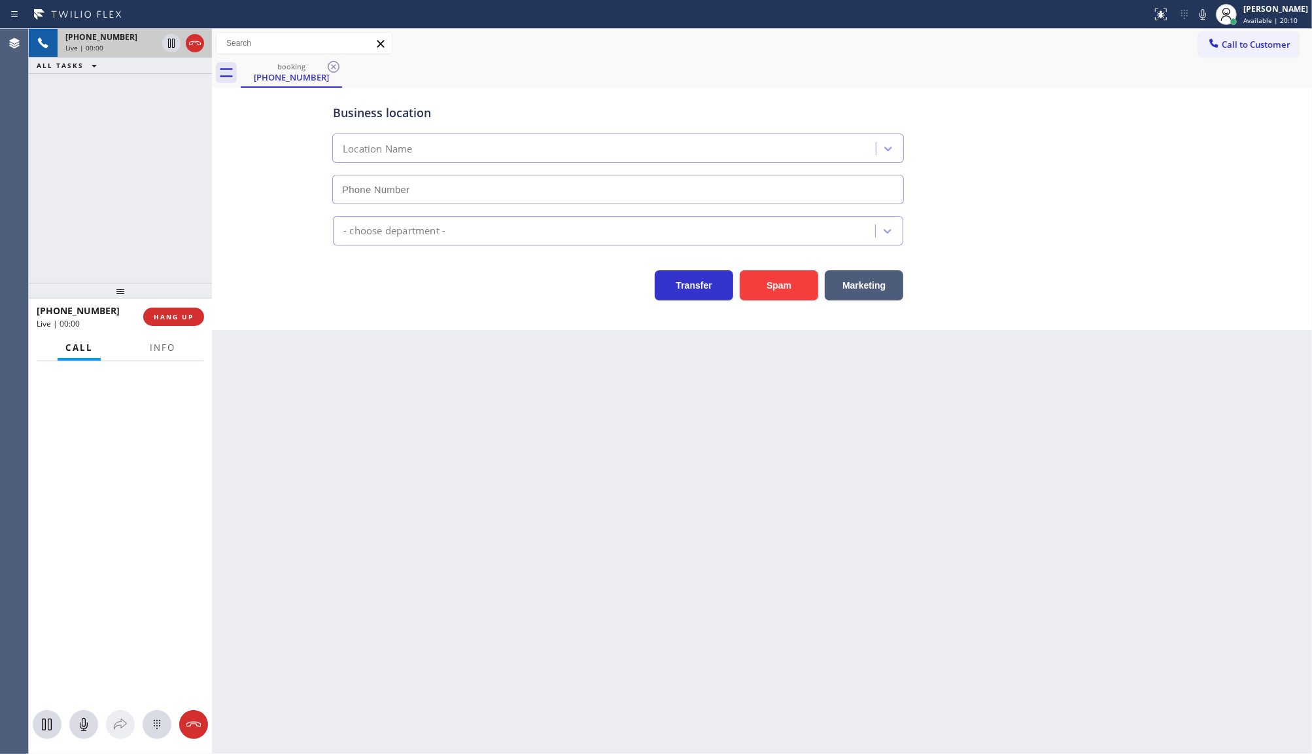
type input "(760) 388-7919"
click at [166, 342] on span "Info" at bounding box center [163, 348] width 26 height 12
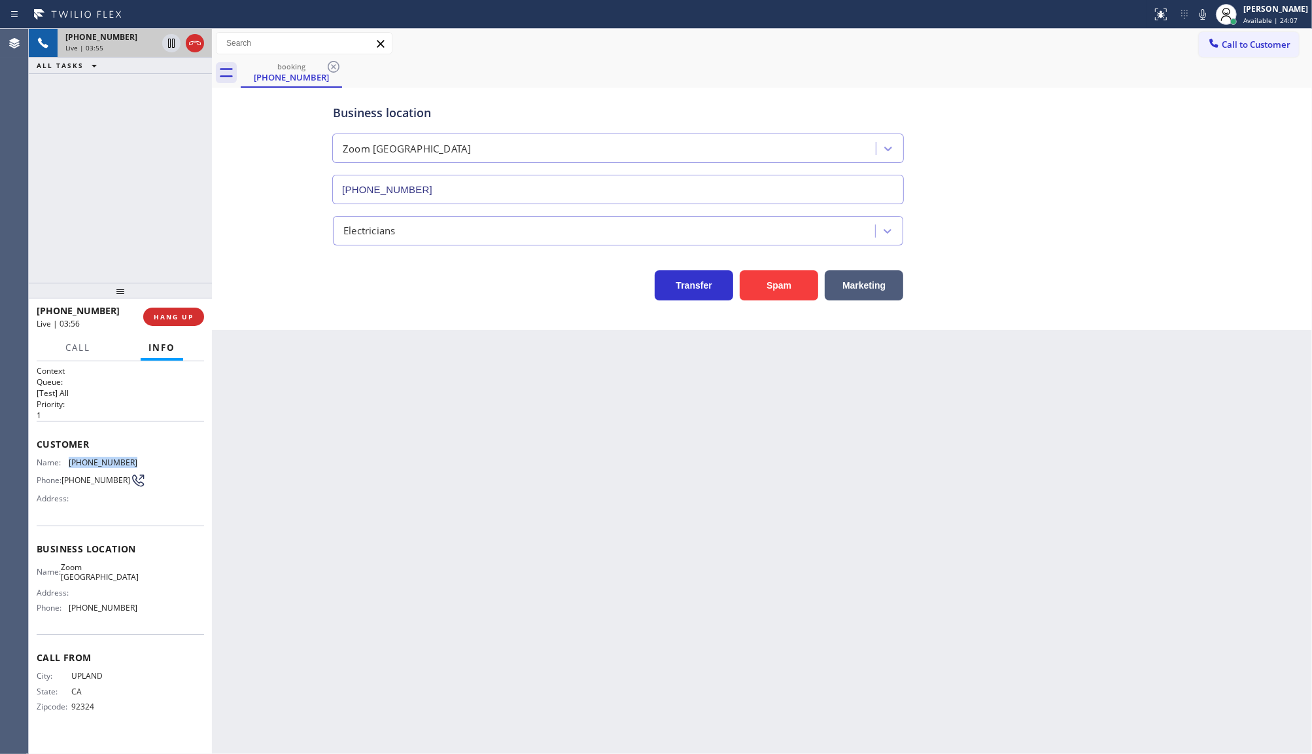
drag, startPoint x: 69, startPoint y: 456, endPoint x: 145, endPoint y: 459, distance: 75.3
click at [145, 459] on div "Name: (909) 560-1230 Phone: (909) 560-1230 Address:" at bounding box center [120, 483] width 167 height 52
copy div "(909) 560-1230"
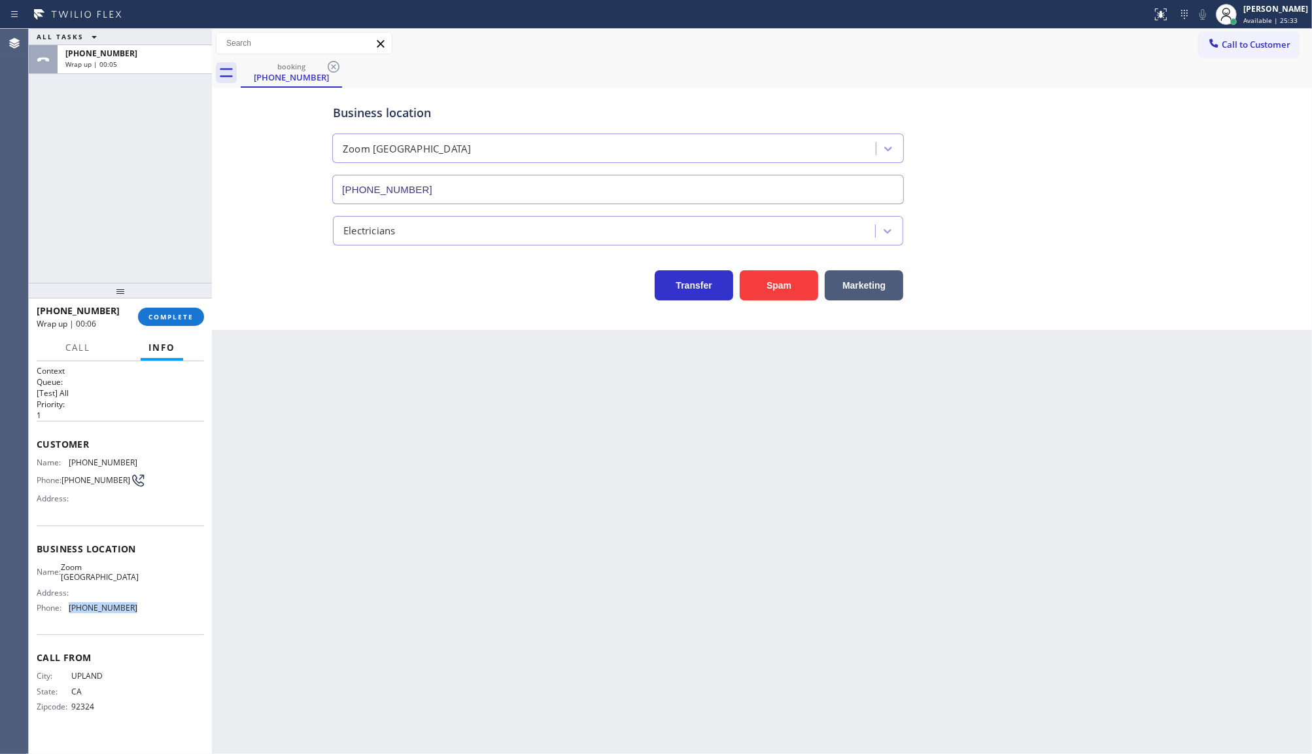
drag, startPoint x: 66, startPoint y: 604, endPoint x: 158, endPoint y: 623, distance: 94.2
click at [158, 623] on div "Business location Name: Zoom Electricians Cathedral City Address: Phone: (760) …" at bounding box center [120, 579] width 167 height 109
copy div "(760) 388-7919"
drag, startPoint x: 66, startPoint y: 561, endPoint x: 152, endPoint y: 580, distance: 88.4
click at [152, 580] on div "Name: Zoom Electricians Cathedral City Address: Phone: (760) 388-7919" at bounding box center [120, 590] width 167 height 56
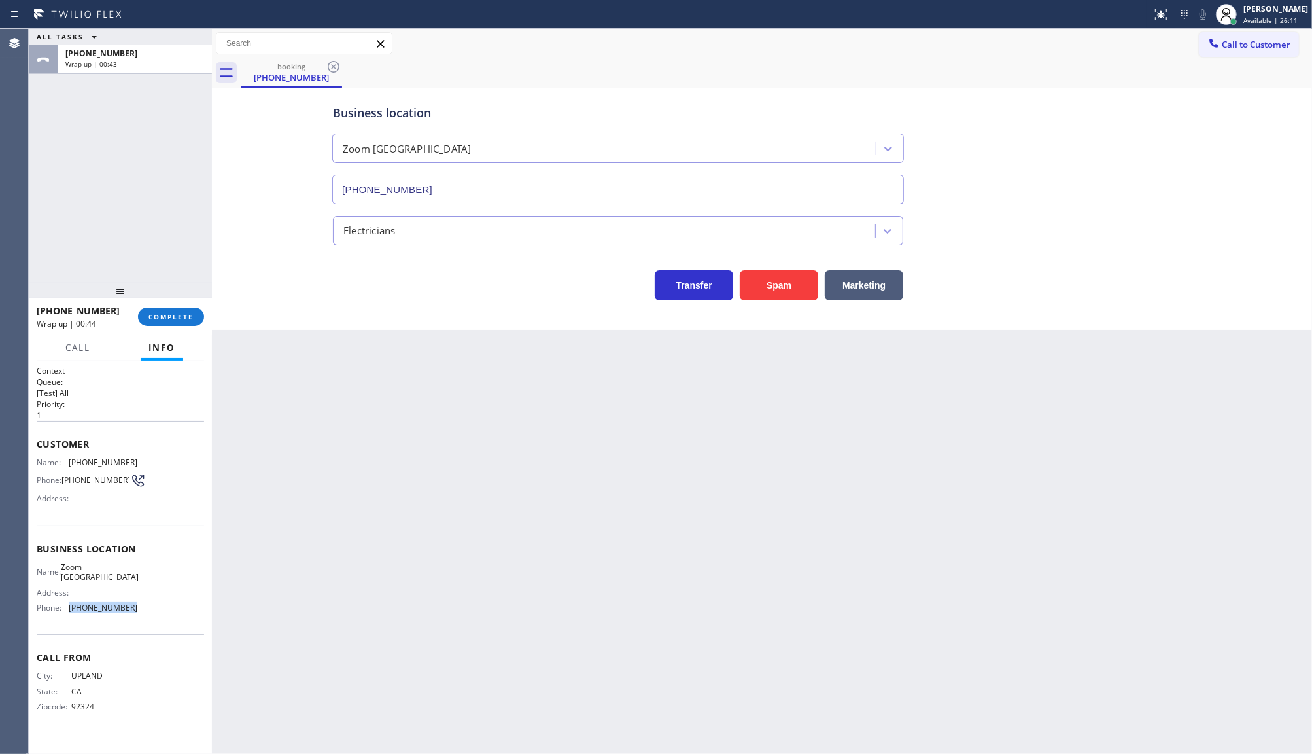
copy div "Zoom Electricians Cathedral City"
click at [172, 309] on button "COMPLETE" at bounding box center [171, 316] width 66 height 18
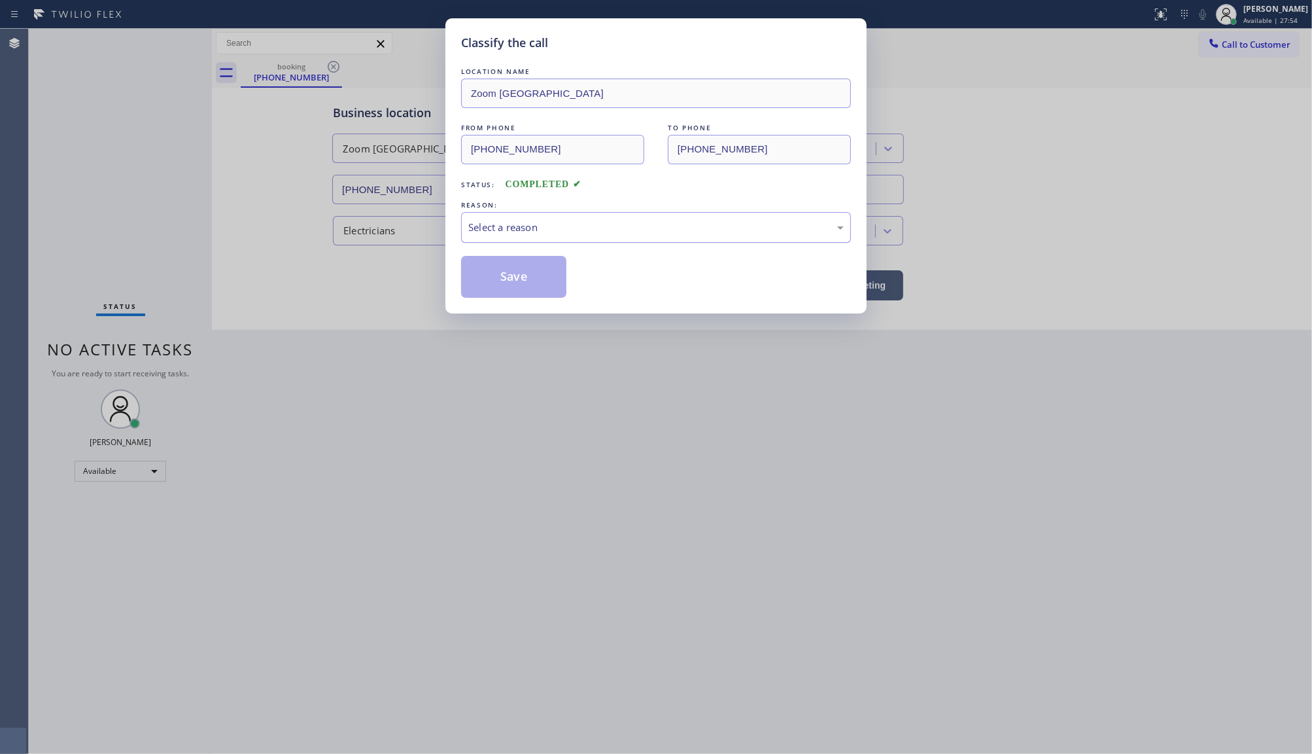
click at [484, 234] on div "Select a reason" at bounding box center [656, 227] width 376 height 15
click at [483, 266] on button "Save" at bounding box center [513, 277] width 105 height 42
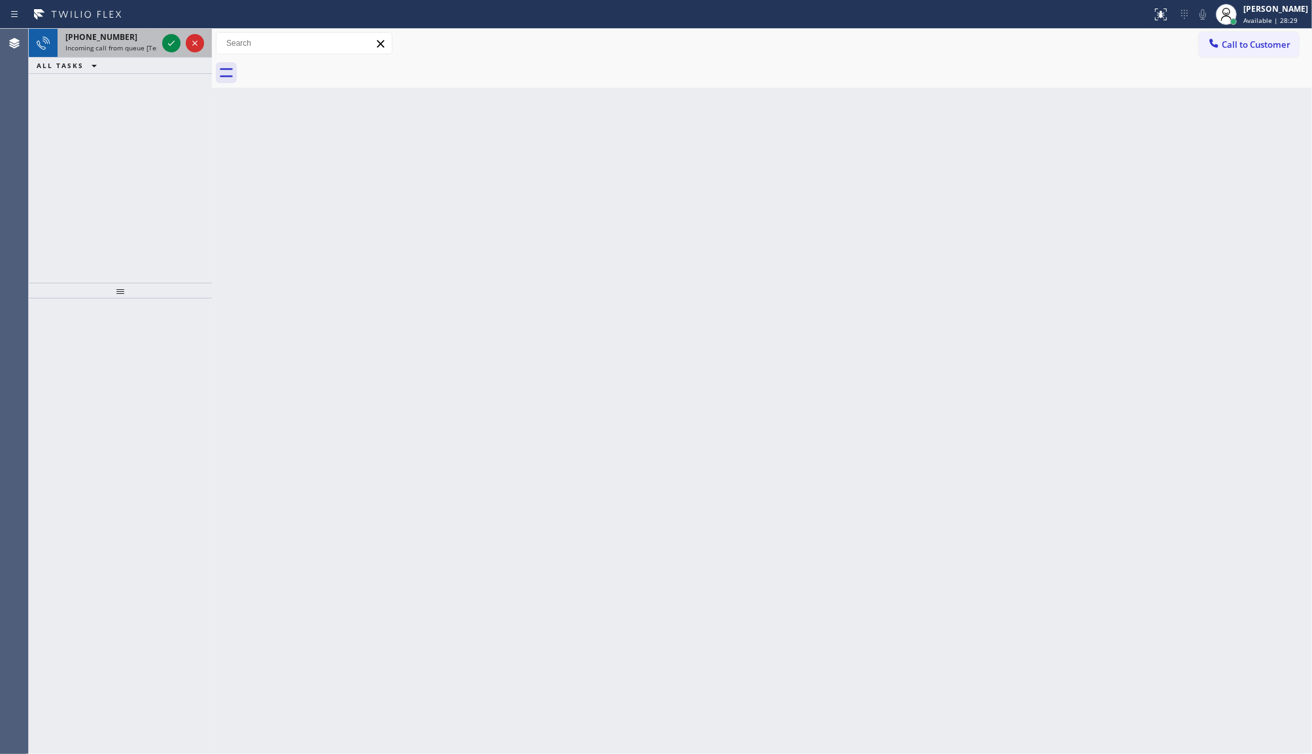
click at [160, 43] on div at bounding box center [183, 43] width 47 height 29
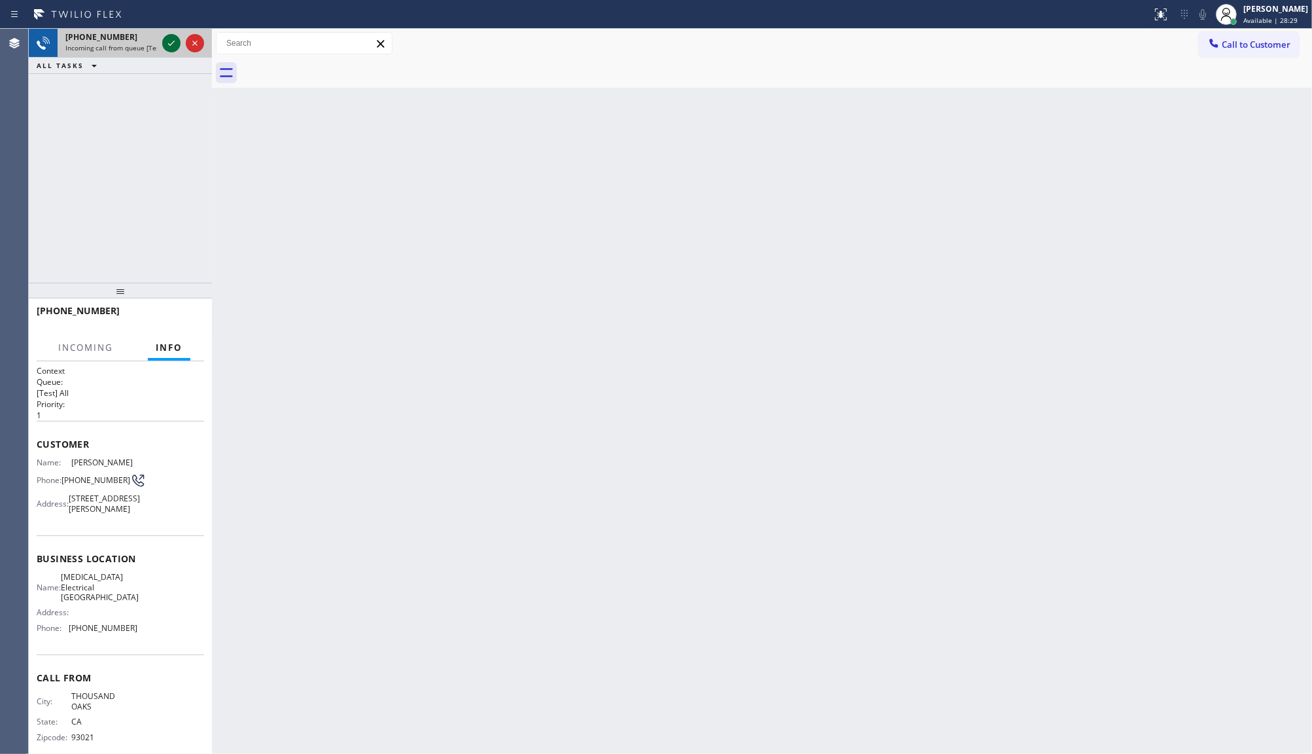
click at [166, 44] on icon at bounding box center [172, 43] width 16 height 16
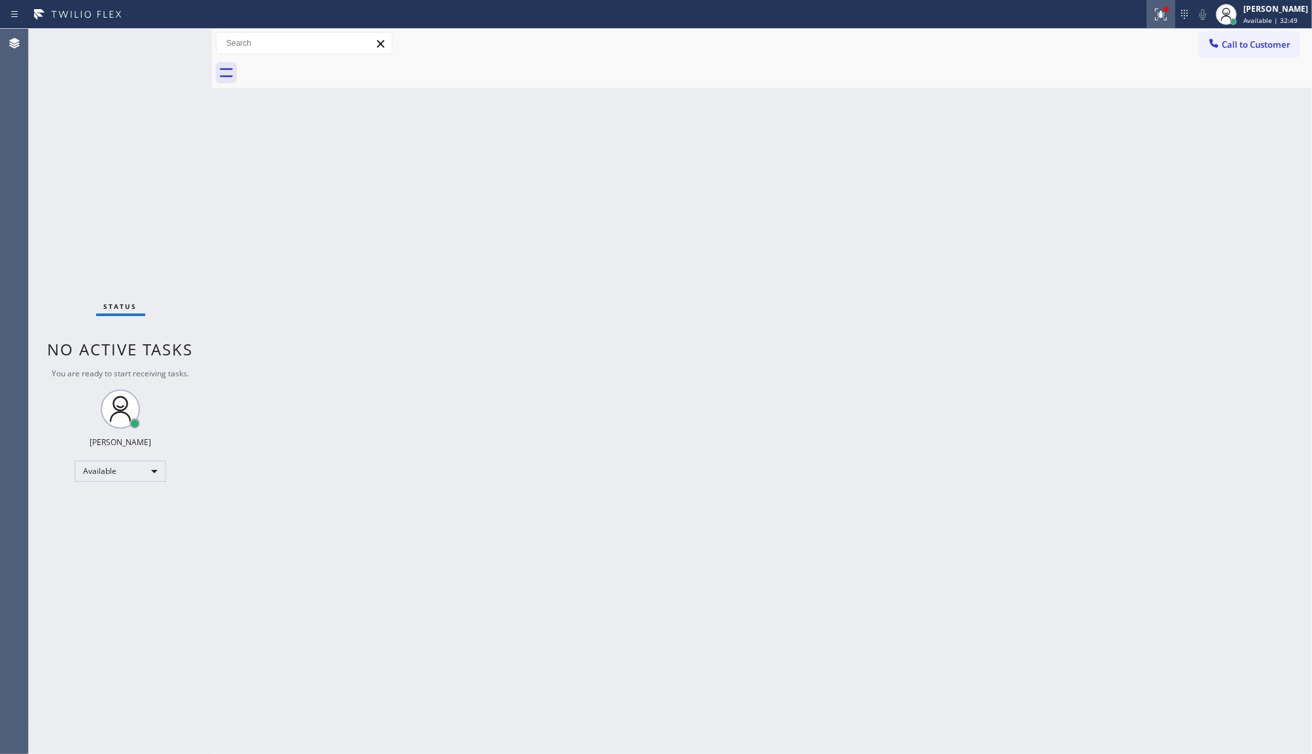
click at [1166, 17] on icon at bounding box center [1161, 15] width 16 height 16
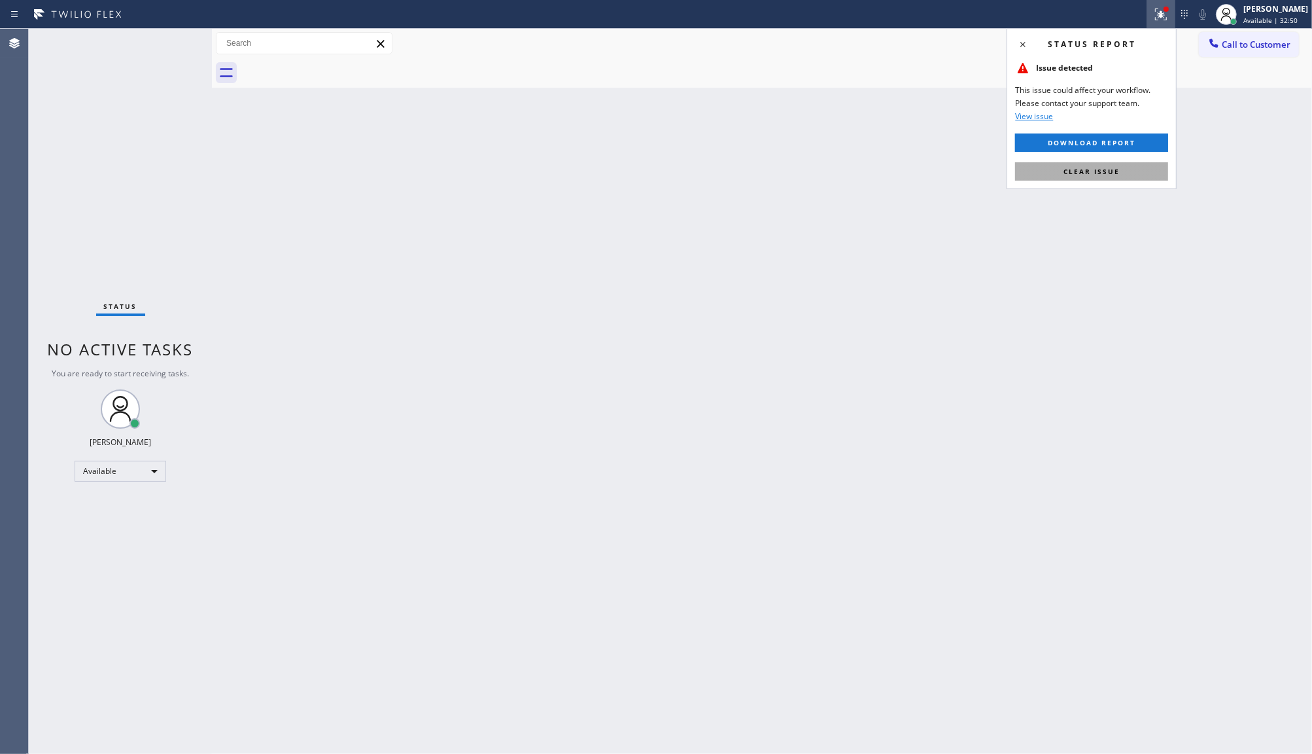
click at [1136, 172] on button "Clear issue" at bounding box center [1091, 171] width 153 height 18
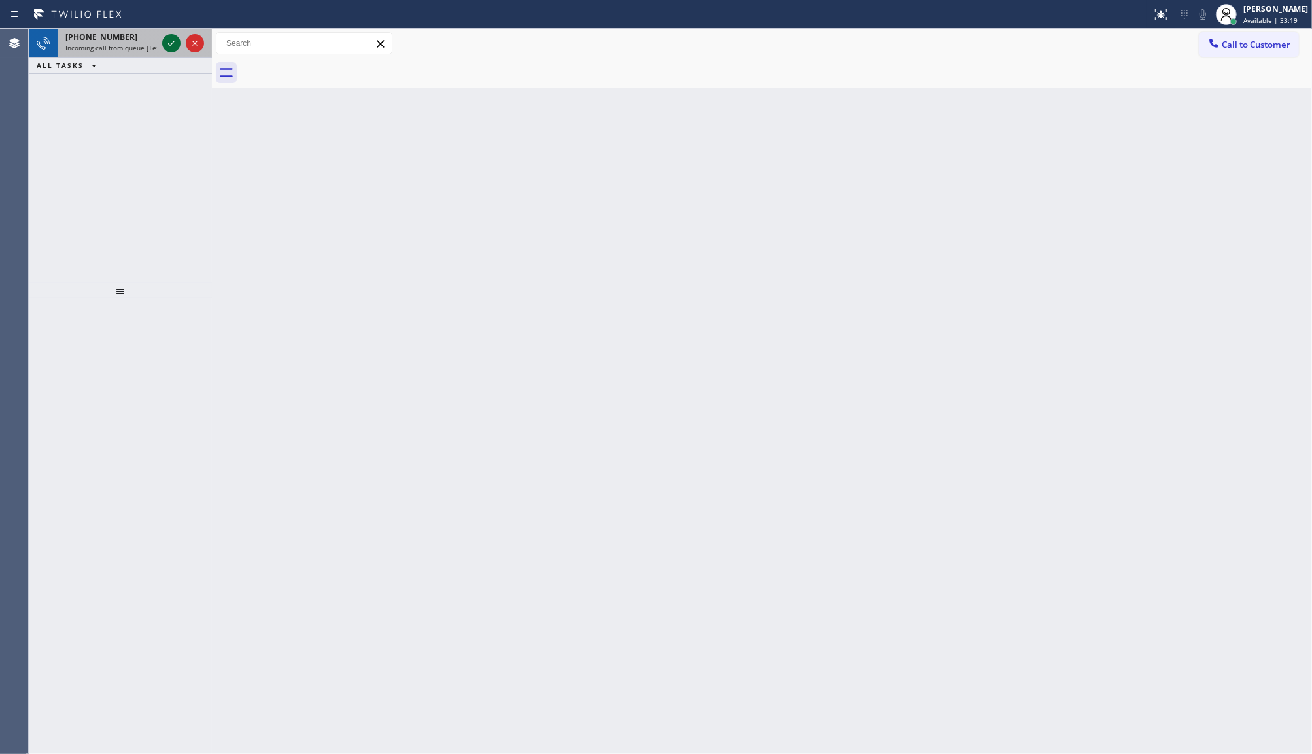
click at [168, 46] on icon at bounding box center [172, 43] width 16 height 16
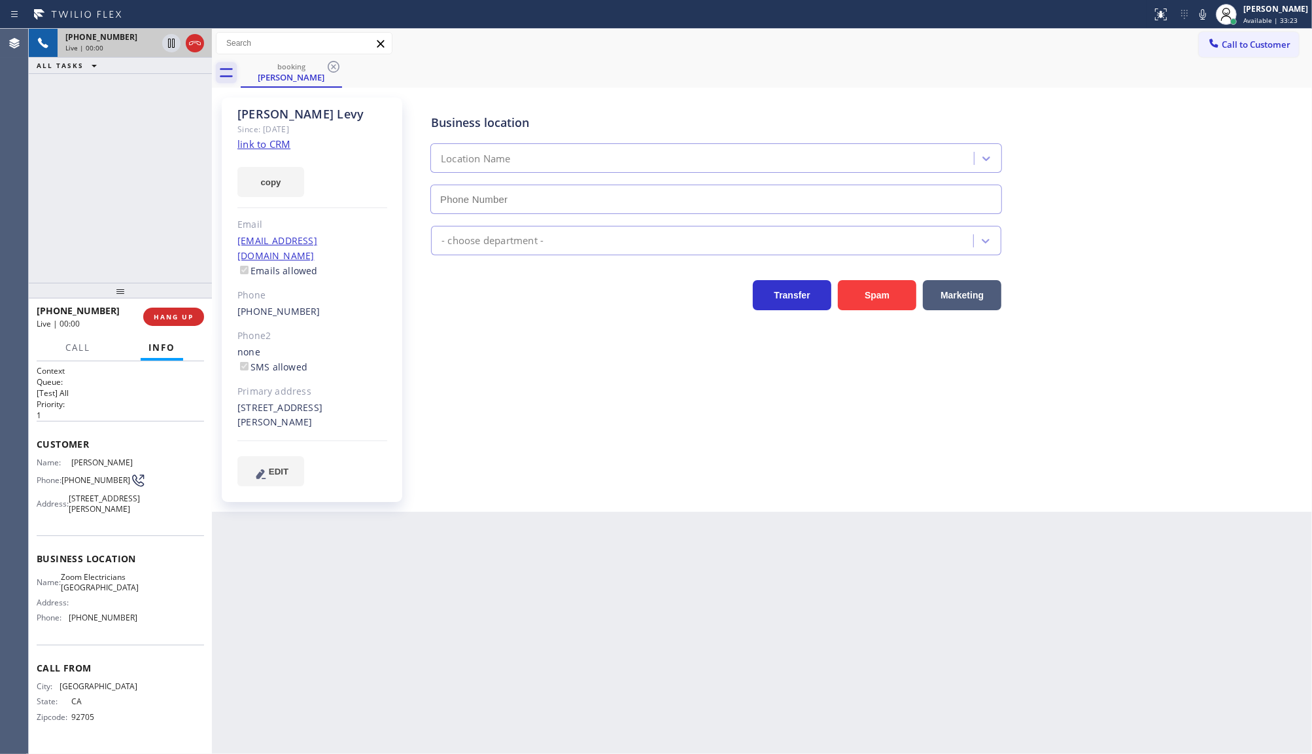
type input "(310) 928-6178"
click at [283, 136] on div "Since: [DATE]" at bounding box center [312, 129] width 150 height 15
click at [283, 139] on link "link to CRM" at bounding box center [263, 143] width 53 height 13
click at [1207, 15] on icon at bounding box center [1203, 15] width 16 height 16
click at [167, 41] on icon at bounding box center [172, 43] width 16 height 16
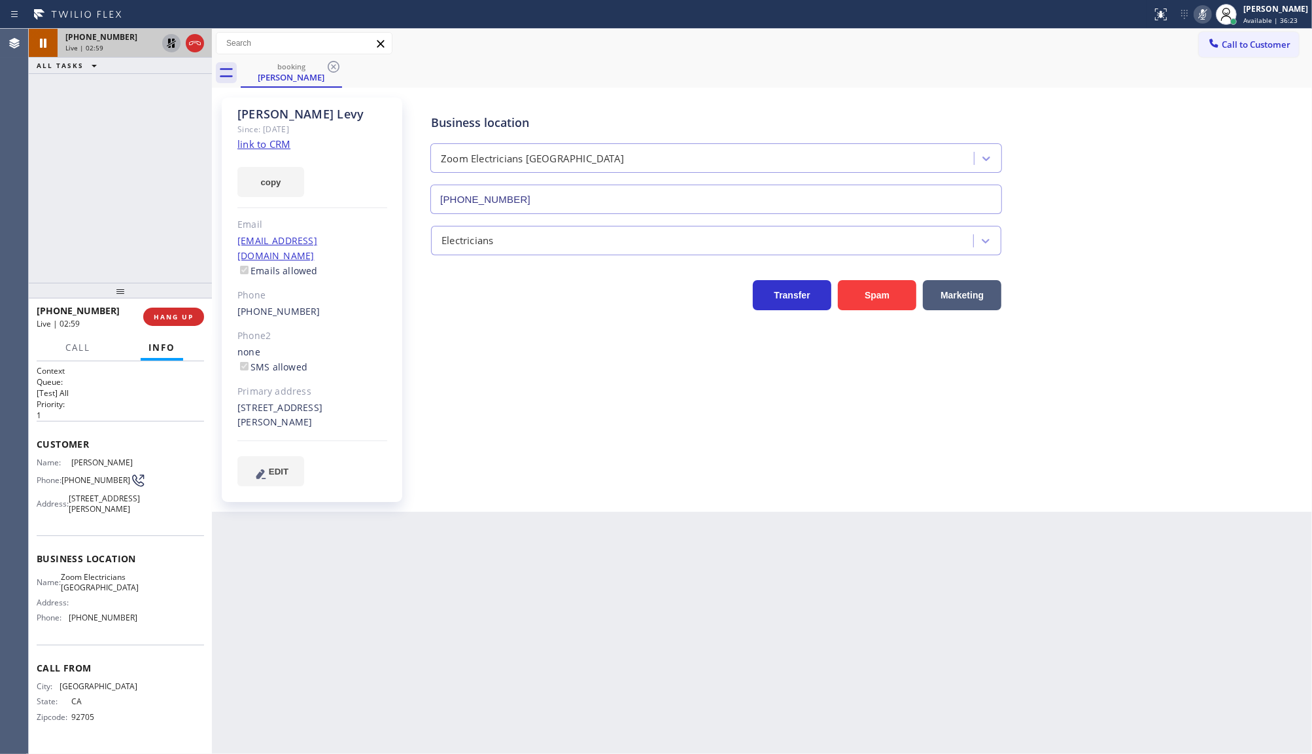
drag, startPoint x: 72, startPoint y: 231, endPoint x: 139, endPoint y: 231, distance: 66.7
click at [79, 231] on div "+12133644231 Live | 02:59 ALL TASKS ALL TASKS ACTIVE TASKS TASKS IN WRAP UP" at bounding box center [120, 156] width 183 height 254
click at [267, 177] on button "copy" at bounding box center [270, 182] width 67 height 30
drag, startPoint x: 119, startPoint y: 125, endPoint x: 80, endPoint y: 39, distance: 94.0
click at [80, 39] on div "+12133644231 Live | 03:10 ALL TASKS ALL TASKS ACTIVE TASKS TASKS IN WRAP UP" at bounding box center [120, 156] width 183 height 254
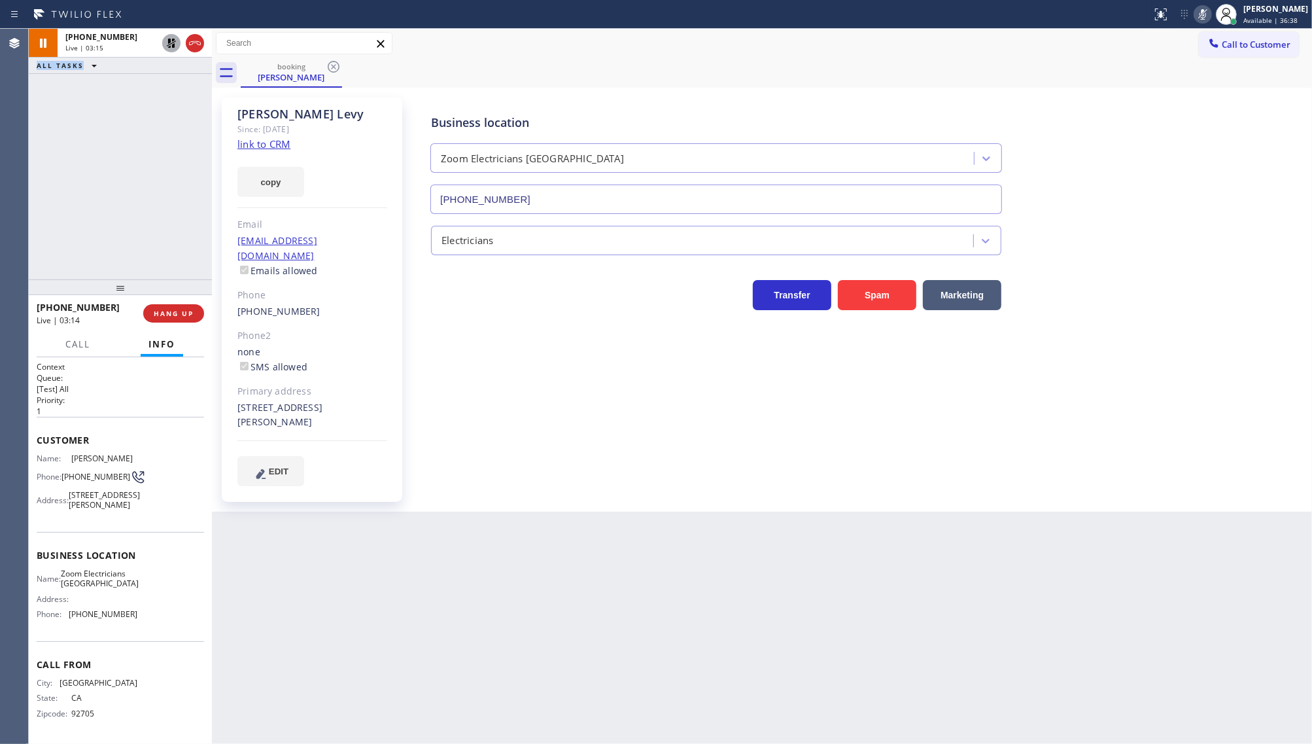
click at [162, 43] on div at bounding box center [171, 43] width 18 height 16
click at [1204, 15] on icon at bounding box center [1203, 14] width 7 height 10
drag, startPoint x: 70, startPoint y: 643, endPoint x: 145, endPoint y: 653, distance: 75.2
click at [144, 625] on div "Name: Zoom Electricians Playa Vista Address: Phone: (310) 928-6178" at bounding box center [120, 597] width 167 height 56
copy span "(310) 928-6178"
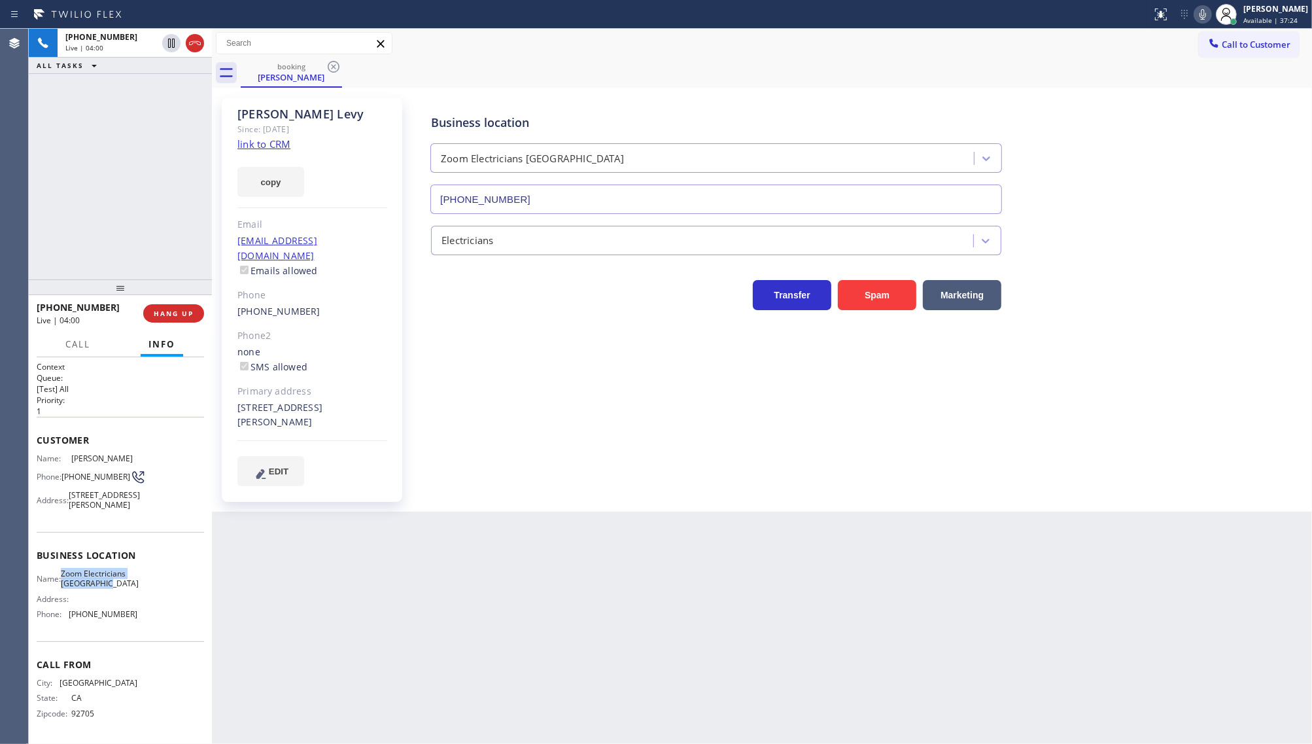
drag, startPoint x: 64, startPoint y: 597, endPoint x: 112, endPoint y: 616, distance: 51.2
click at [112, 589] on div "Name: Zoom Electricians Playa Vista" at bounding box center [87, 579] width 101 height 20
copy div "Zoom Electricians Playa Vista"
drag, startPoint x: 649, startPoint y: 396, endPoint x: 656, endPoint y: 383, distance: 14.6
click at [653, 387] on div "Business location Zoom Electricians Playa Vista (310) 928-6178 Electricians Tra…" at bounding box center [861, 291] width 898 height 381
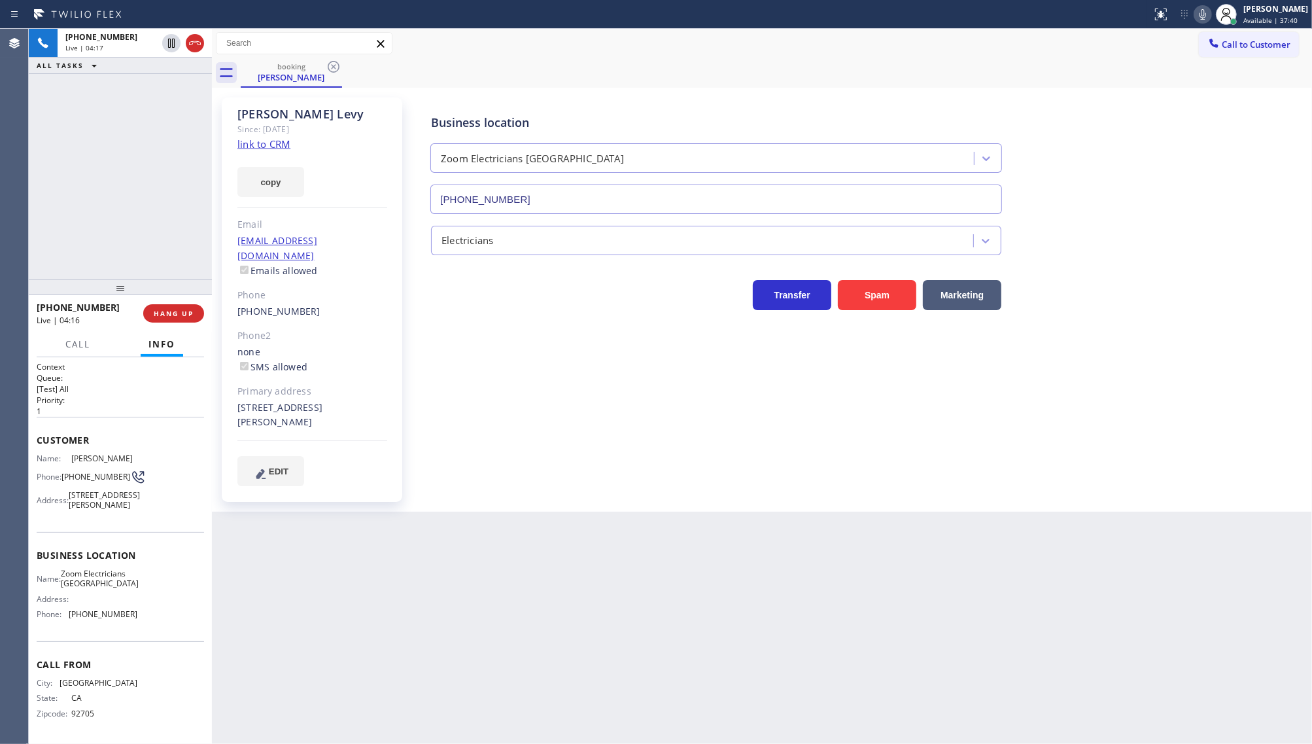
click at [1200, 15] on icon at bounding box center [1203, 15] width 16 height 16
click at [1210, 13] on icon at bounding box center [1203, 15] width 16 height 16
click at [119, 133] on div "+12133644231 Live | 05:27 ALL TASKS ALL TASKS ACTIVE TASKS TASKS IN WRAP UP" at bounding box center [120, 154] width 183 height 251
click at [167, 315] on span "COMPLETE" at bounding box center [171, 313] width 45 height 9
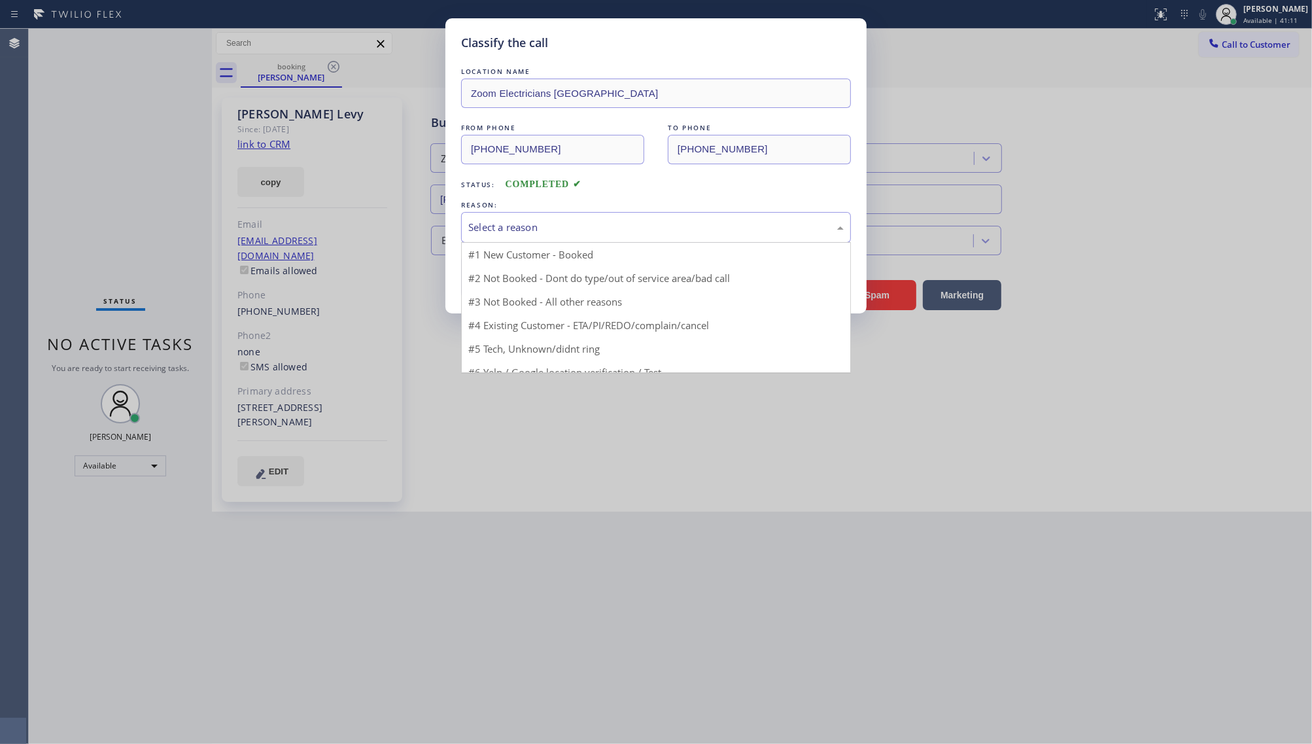
click at [498, 229] on div "Select a reason" at bounding box center [656, 227] width 376 height 15
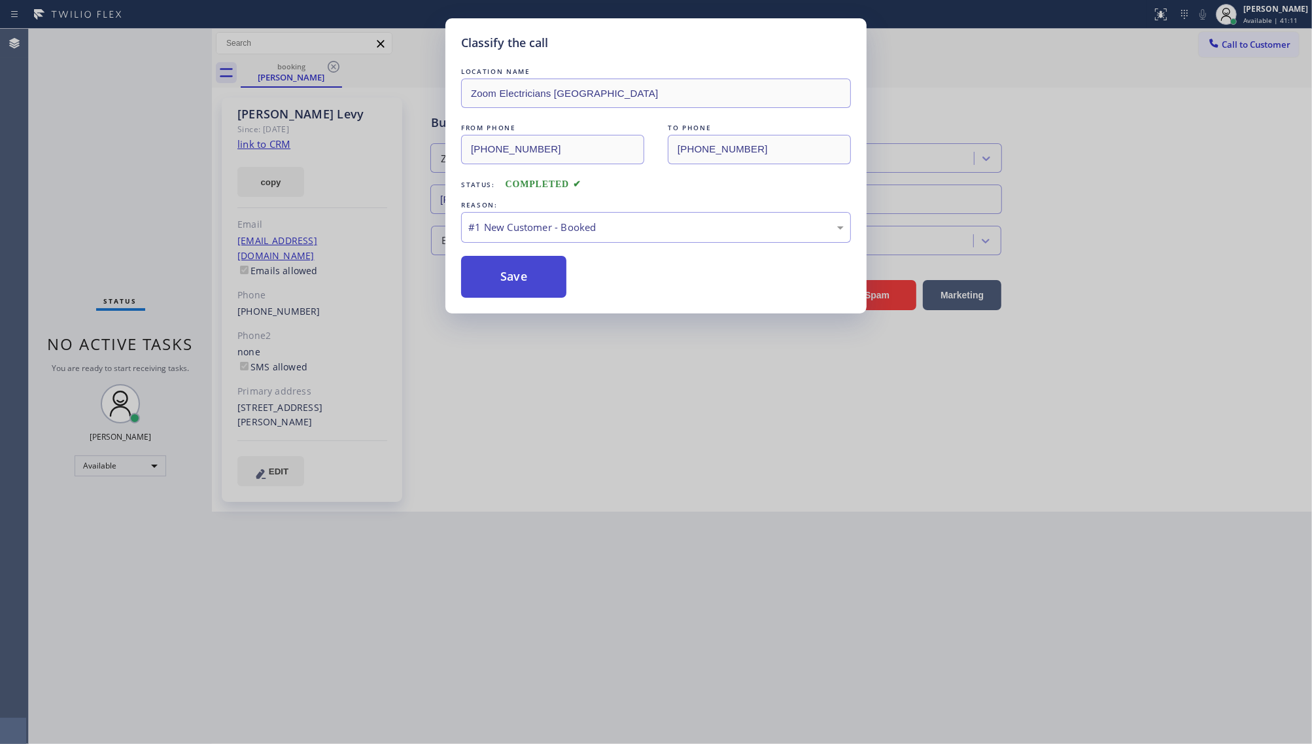
drag, startPoint x: 505, startPoint y: 276, endPoint x: 512, endPoint y: 277, distance: 7.2
click at [505, 275] on button "Save" at bounding box center [513, 277] width 105 height 42
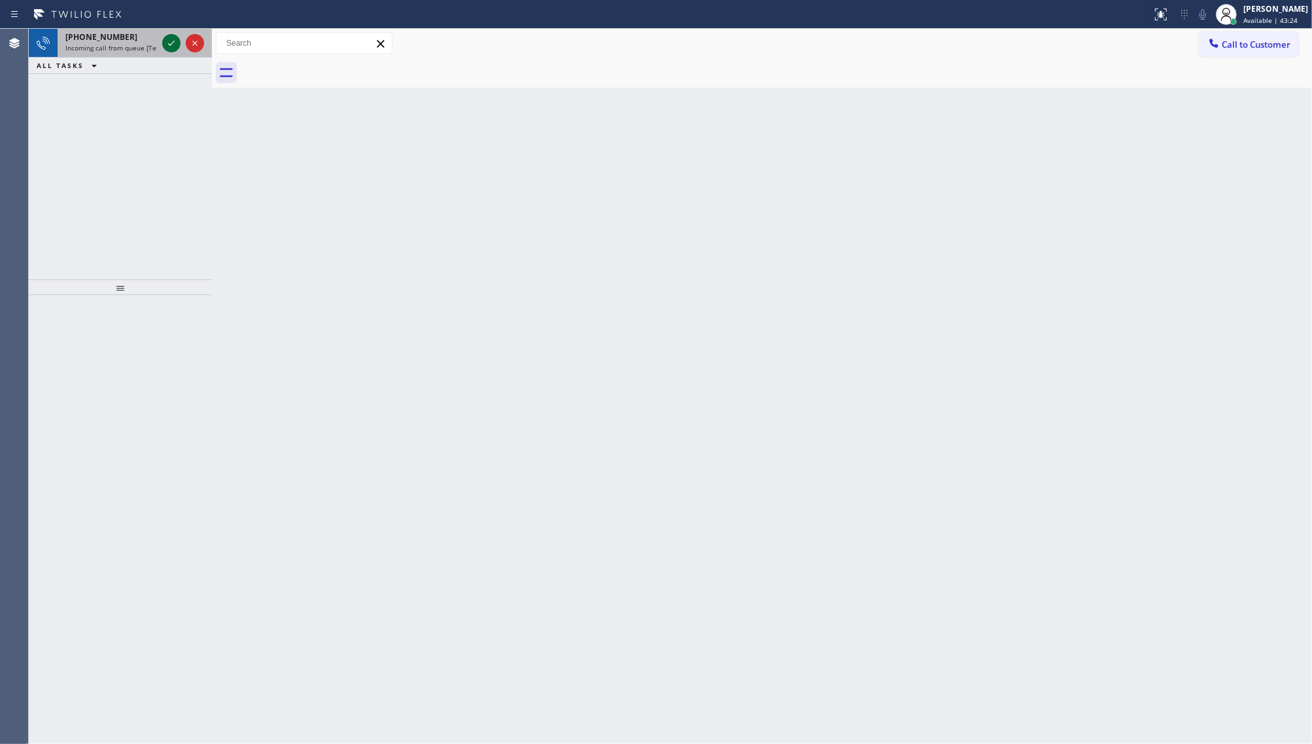
drag, startPoint x: 160, startPoint y: 43, endPoint x: 167, endPoint y: 46, distance: 7.0
click at [164, 44] on div at bounding box center [183, 43] width 47 height 29
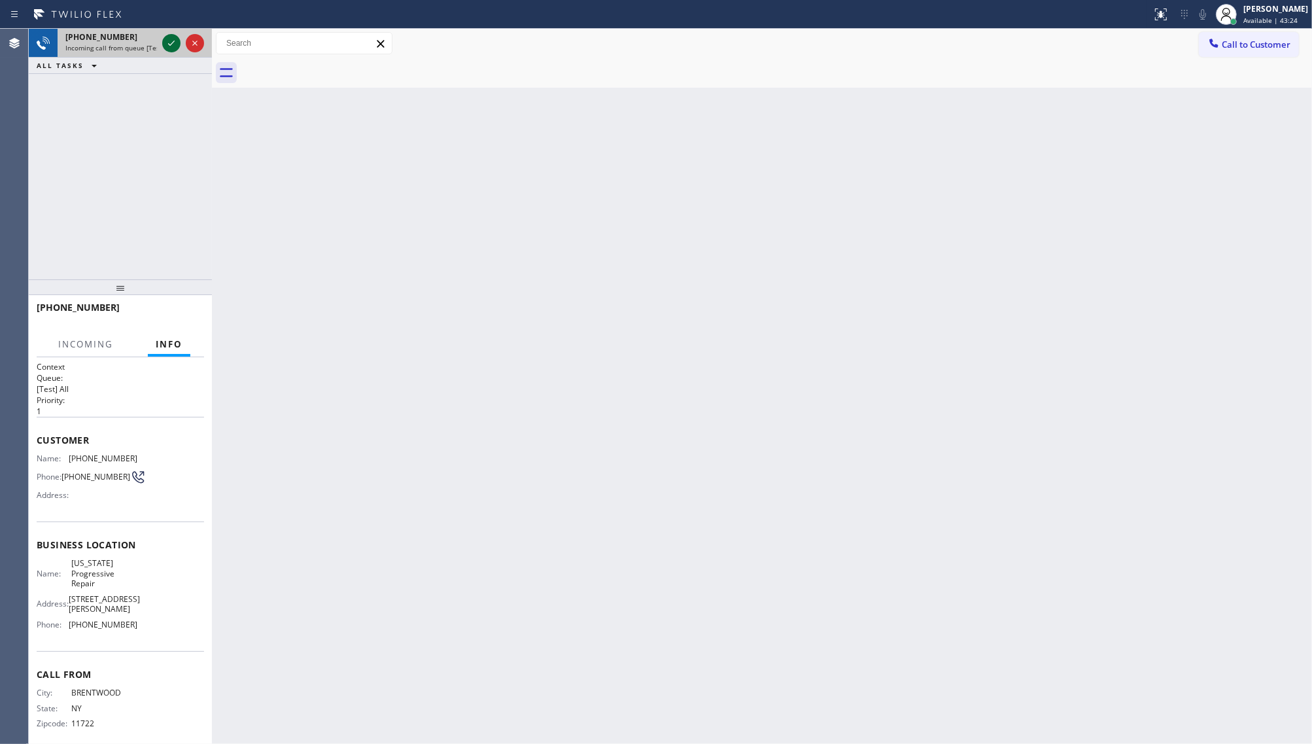
click at [167, 46] on icon at bounding box center [172, 43] width 16 height 16
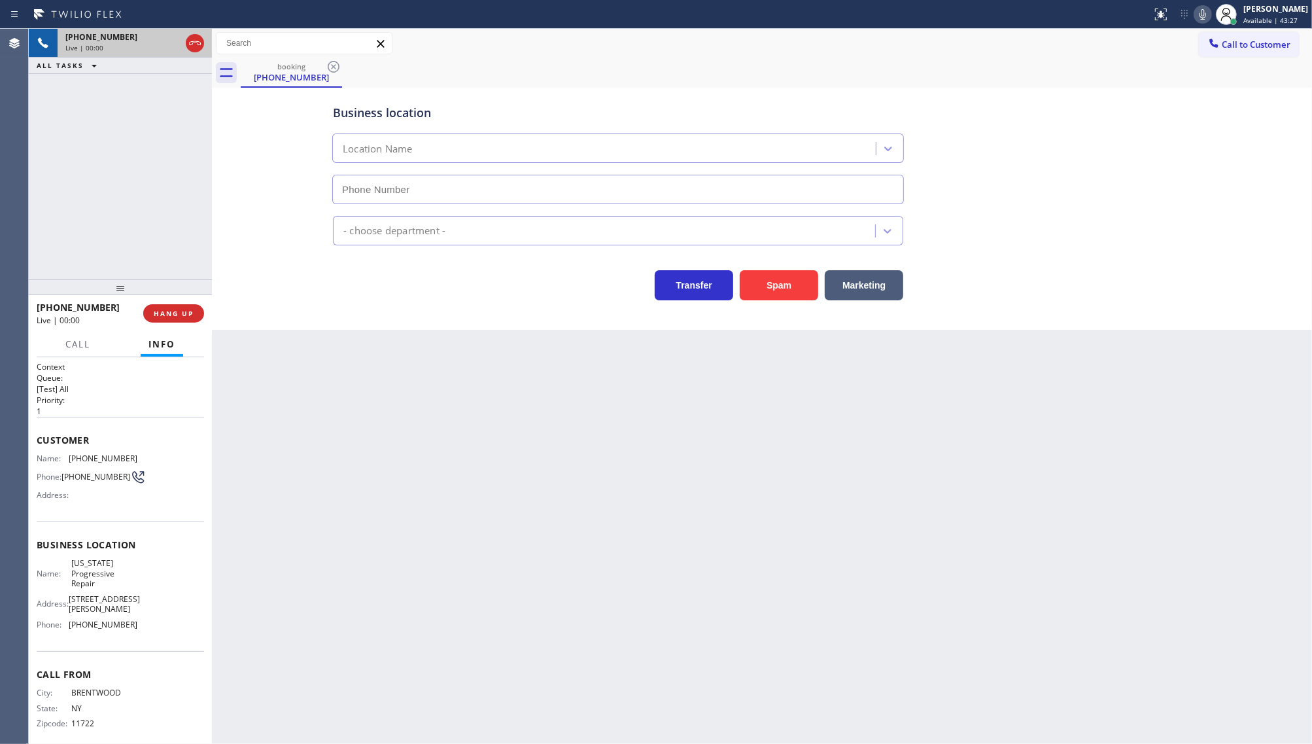
type input "(917) 832-1383"
drag, startPoint x: 86, startPoint y: 226, endPoint x: 188, endPoint y: 387, distance: 190.9
click at [86, 228] on div "+16314361675 Live | 00:53 ALL TASKS ALL TASKS ACTIVE TASKS TASKS IN WRAP UP" at bounding box center [120, 154] width 183 height 251
click at [254, 453] on div "Back to Dashboard Change Sender ID Customers Technicians Select a contact Outbo…" at bounding box center [762, 386] width 1100 height 715
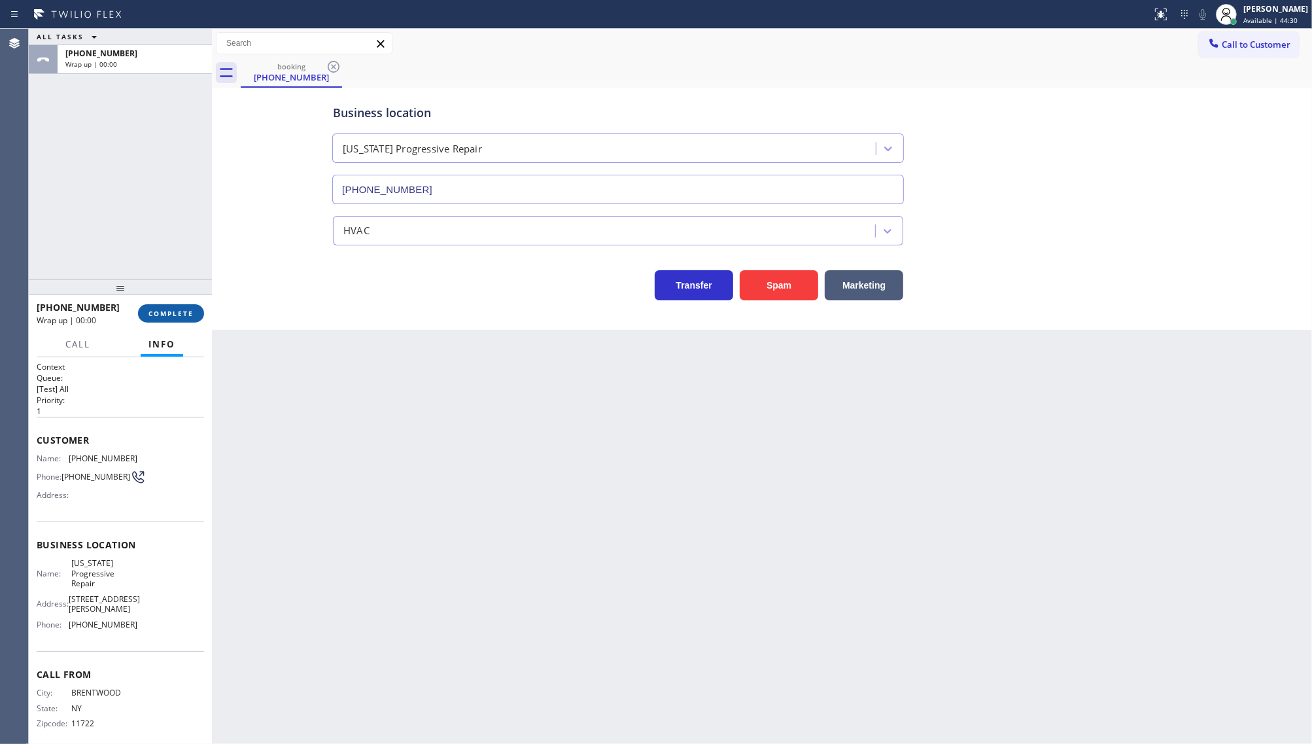
click at [171, 317] on span "COMPLETE" at bounding box center [171, 313] width 45 height 9
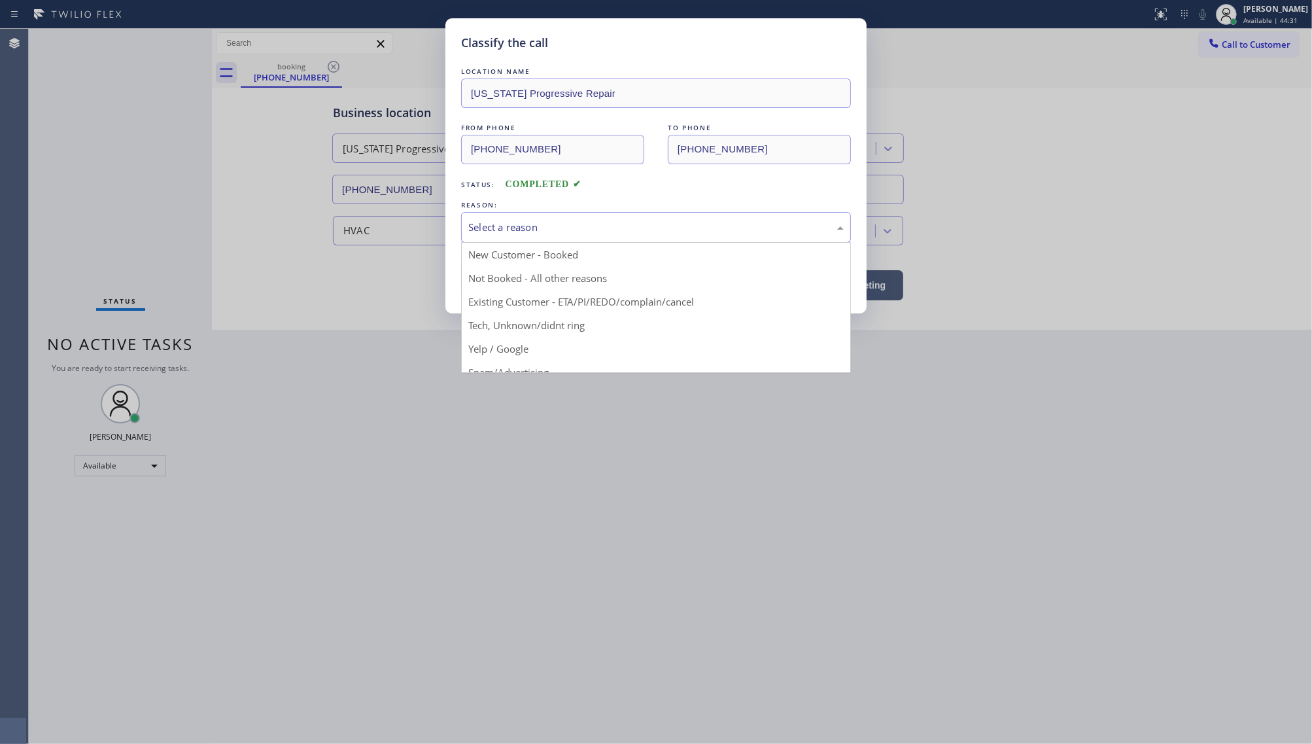
click at [512, 237] on div "Select a reason" at bounding box center [656, 227] width 390 height 31
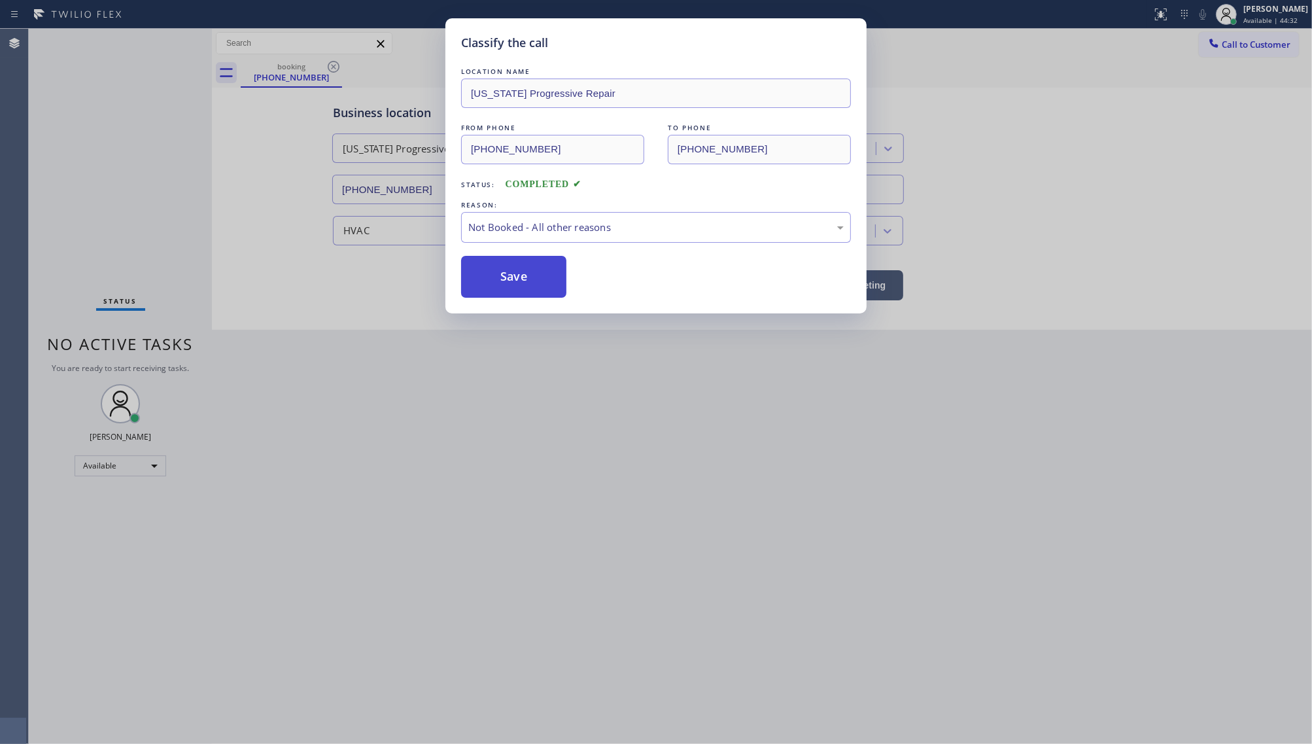
click at [516, 279] on button "Save" at bounding box center [513, 277] width 105 height 42
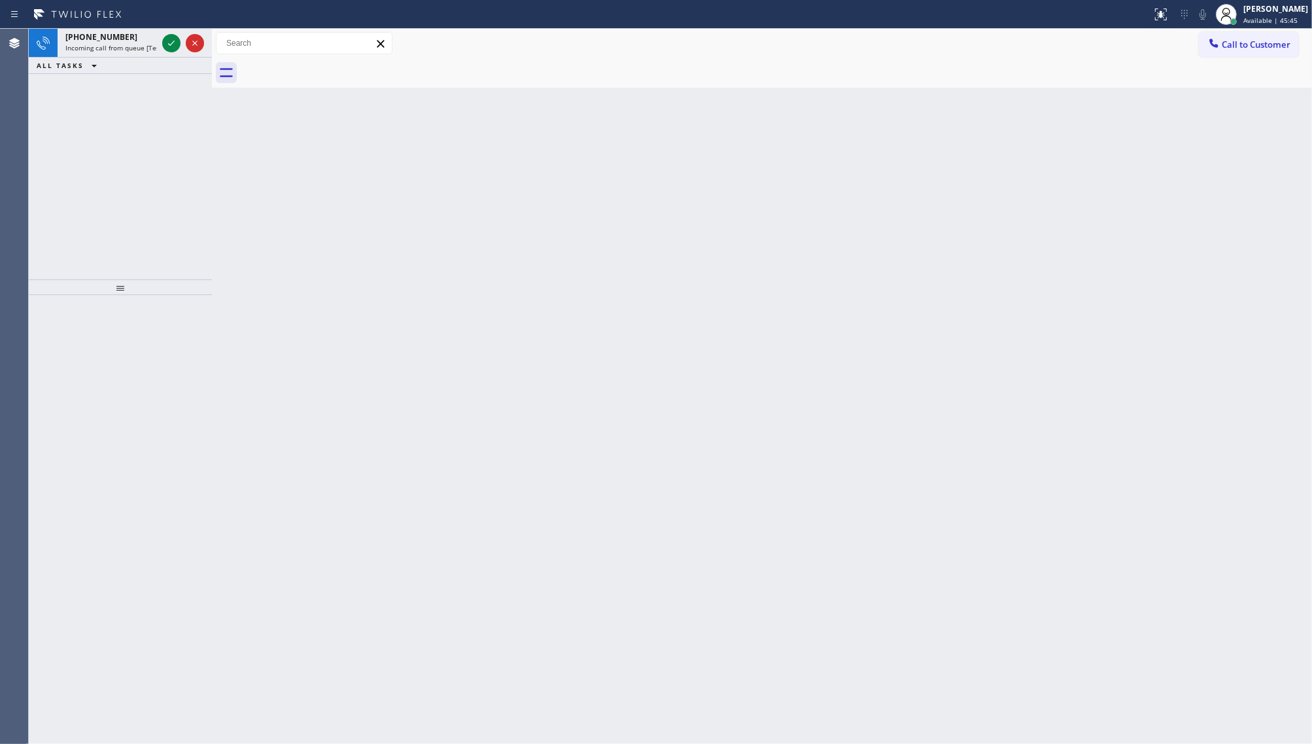
drag, startPoint x: 161, startPoint y: 43, endPoint x: 177, endPoint y: 60, distance: 24.1
click at [171, 57] on div "+17863021920 Incoming call from queue [Test] All ALL TASKS ALL TASKS ACTIVE TAS…" at bounding box center [120, 51] width 183 height 45
drag, startPoint x: 136, startPoint y: 20, endPoint x: 138, endPoint y: 33, distance: 13.2
click at [137, 27] on div "Status report No issues detected If you experience an issue, please download th…" at bounding box center [656, 14] width 1312 height 29
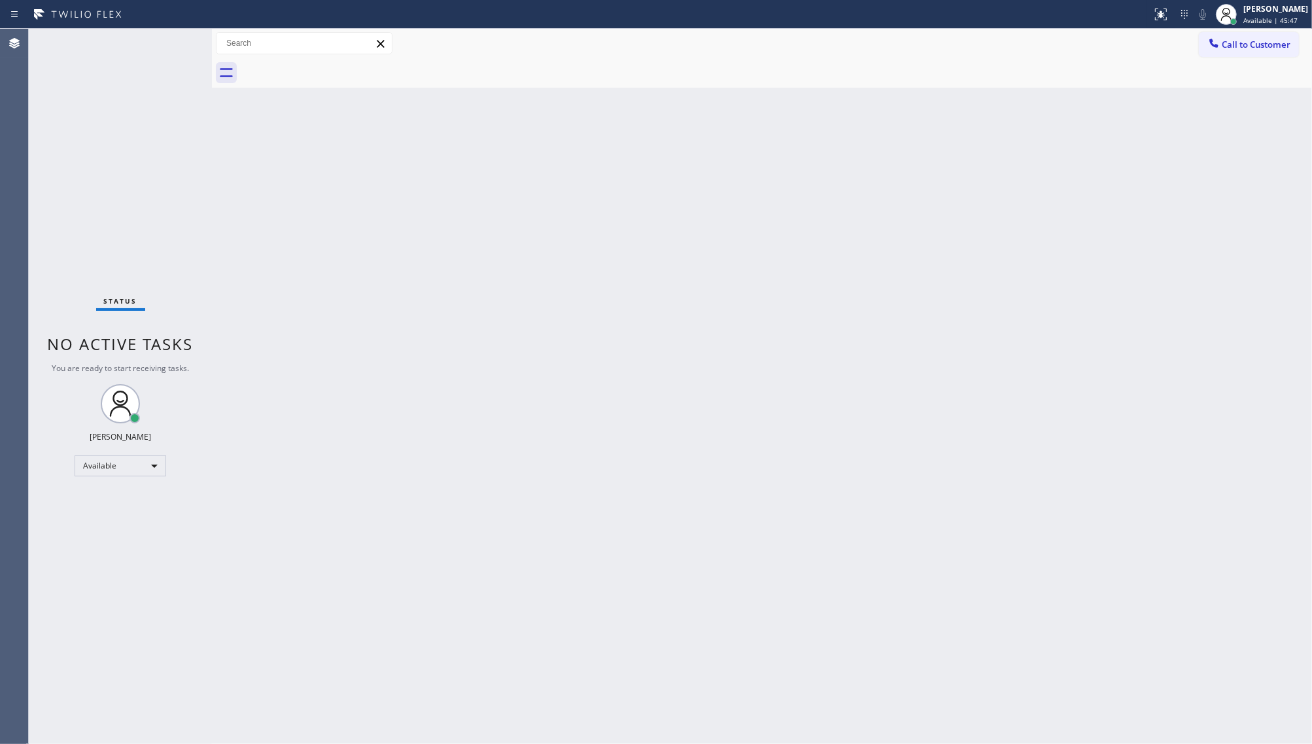
click at [135, 41] on div "Status No active tasks You are ready to start receiving tasks. JENIZA ALCAYDE A…" at bounding box center [120, 386] width 183 height 715
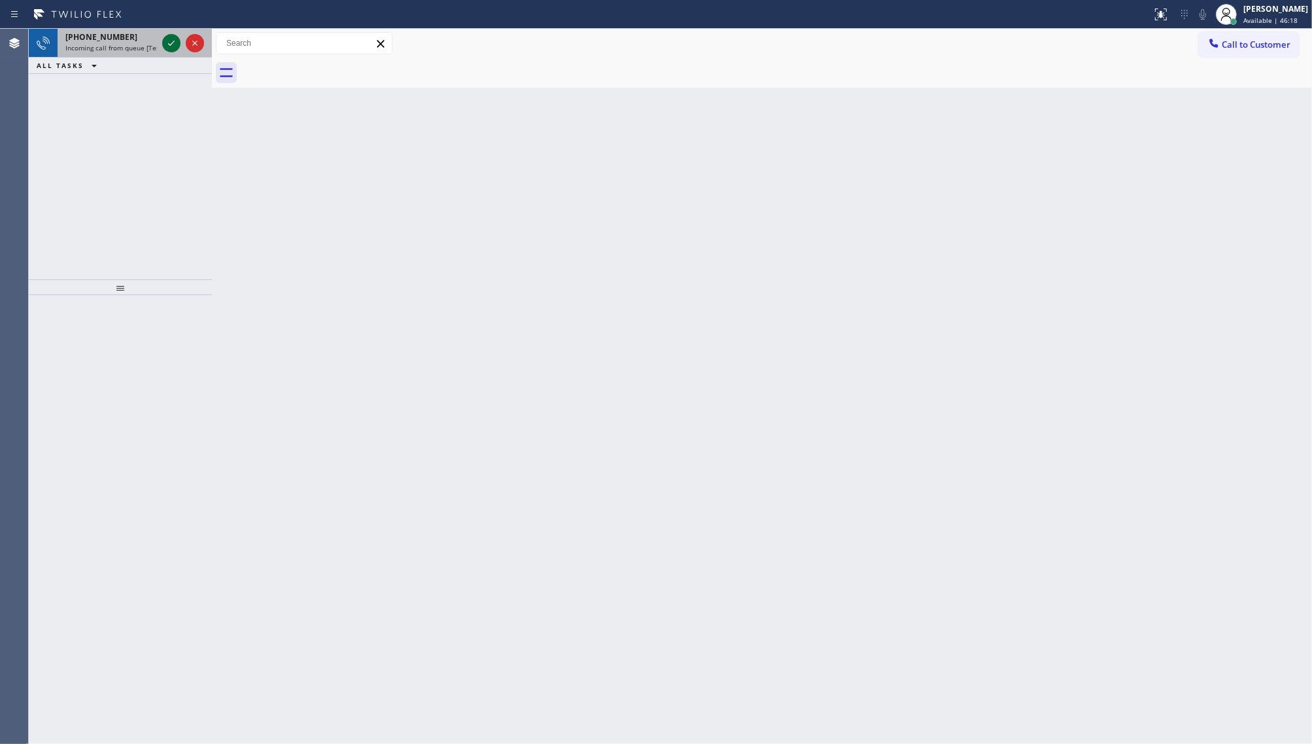
click at [170, 41] on icon at bounding box center [172, 43] width 16 height 16
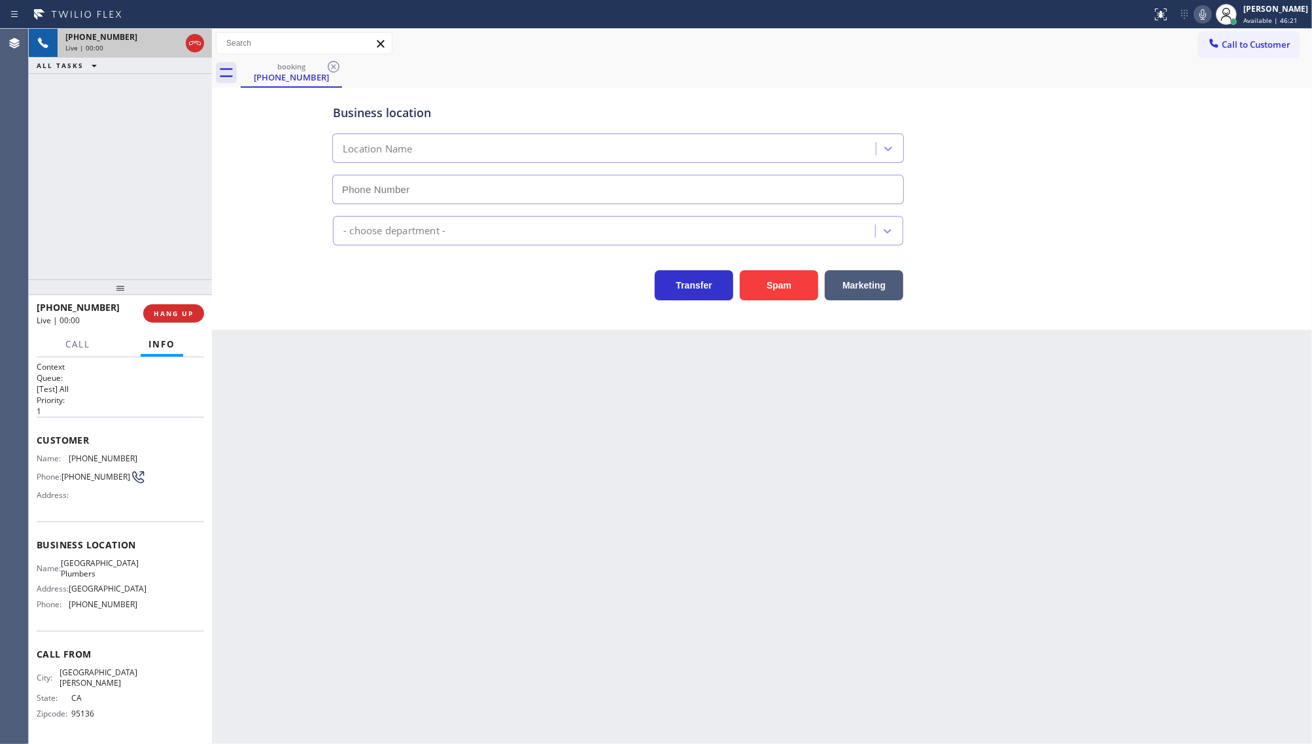
type input "[PHONE_NUMBER]"
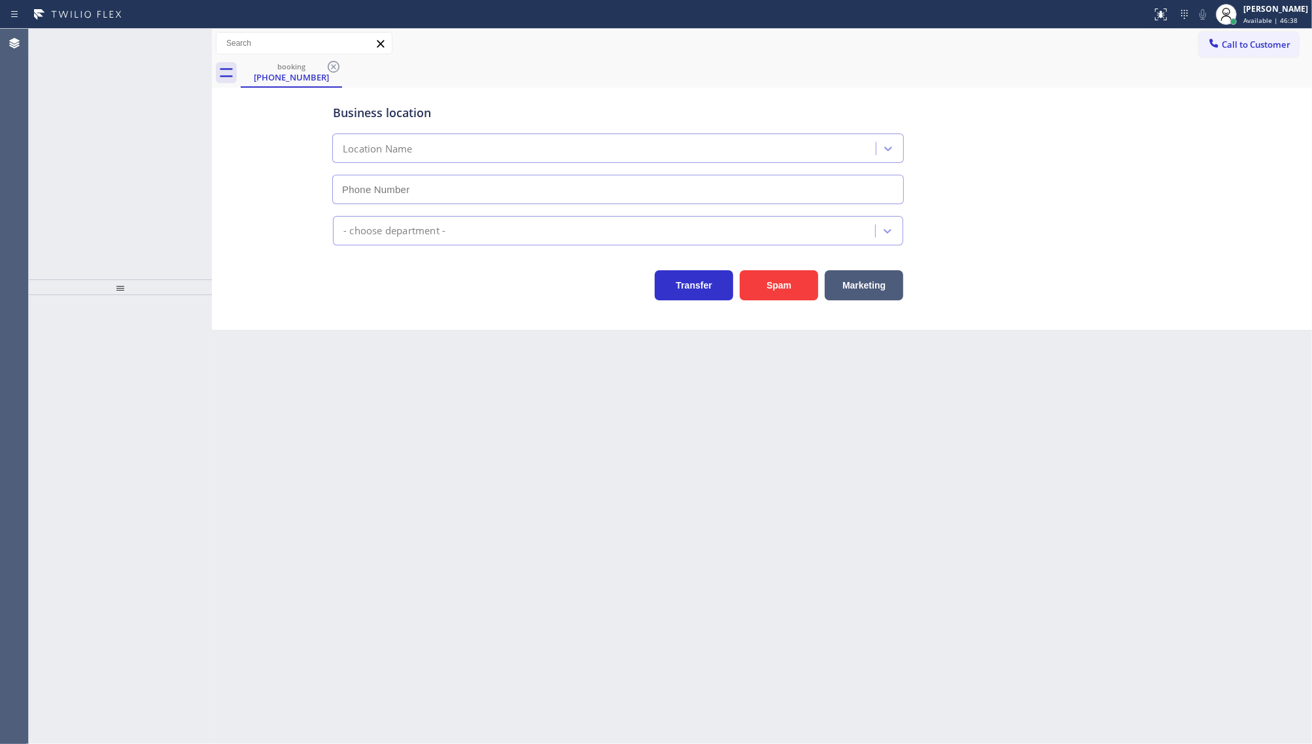
type input "[PHONE_NUMBER]"
click at [82, 60] on span "Wrap up | 01:16" at bounding box center [91, 64] width 52 height 9
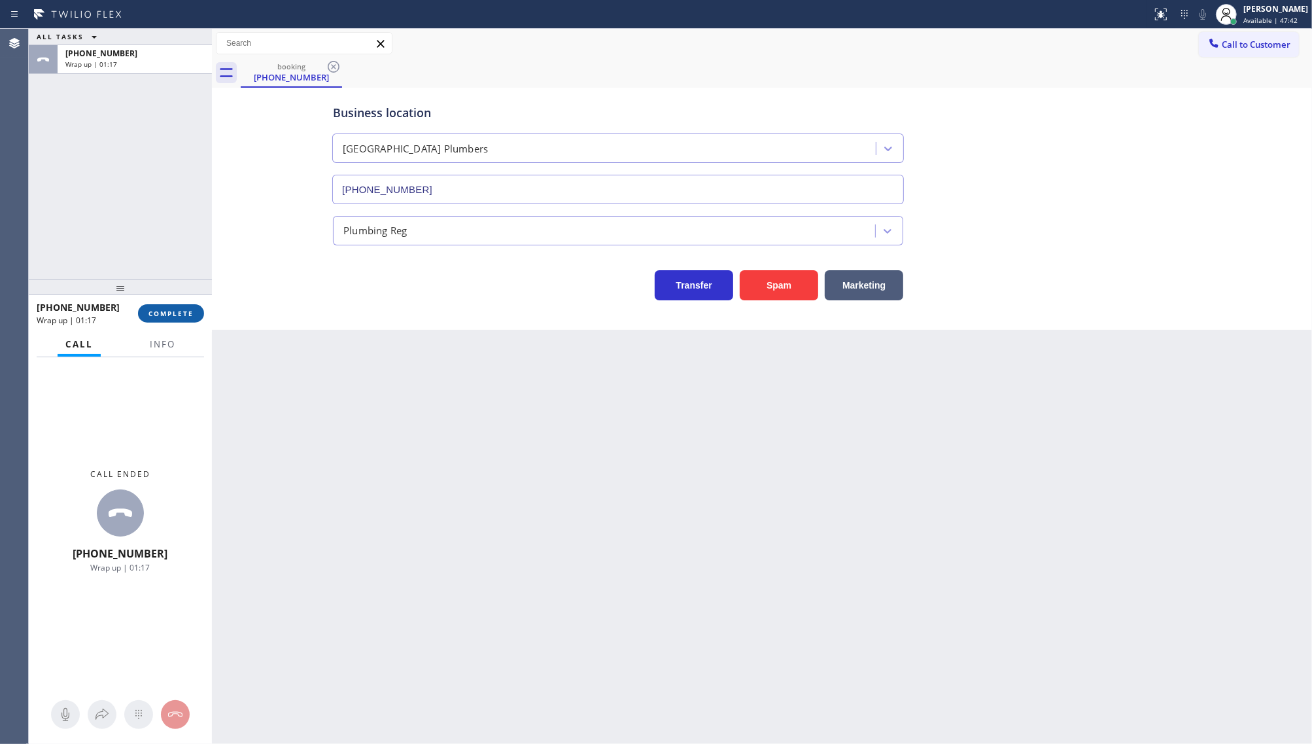
click at [165, 309] on span "COMPLETE" at bounding box center [171, 313] width 45 height 9
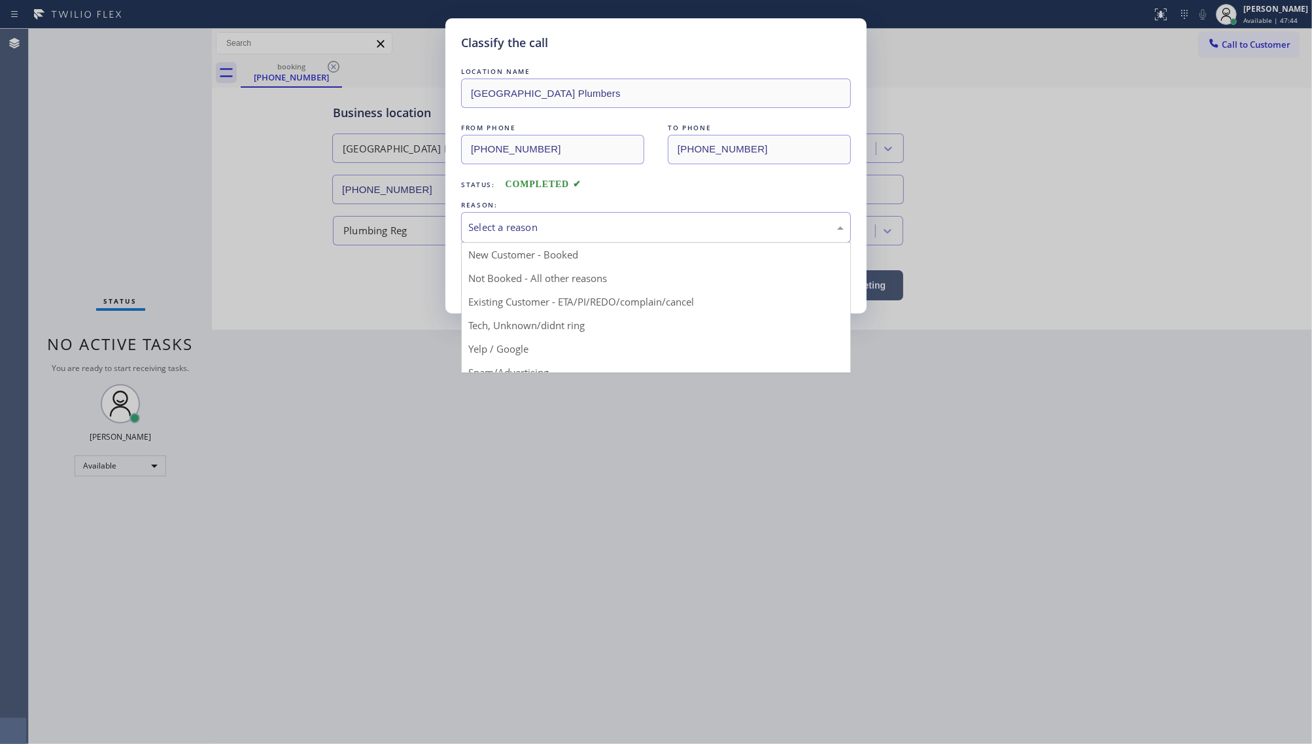
click at [475, 227] on div "Select a reason" at bounding box center [656, 227] width 376 height 15
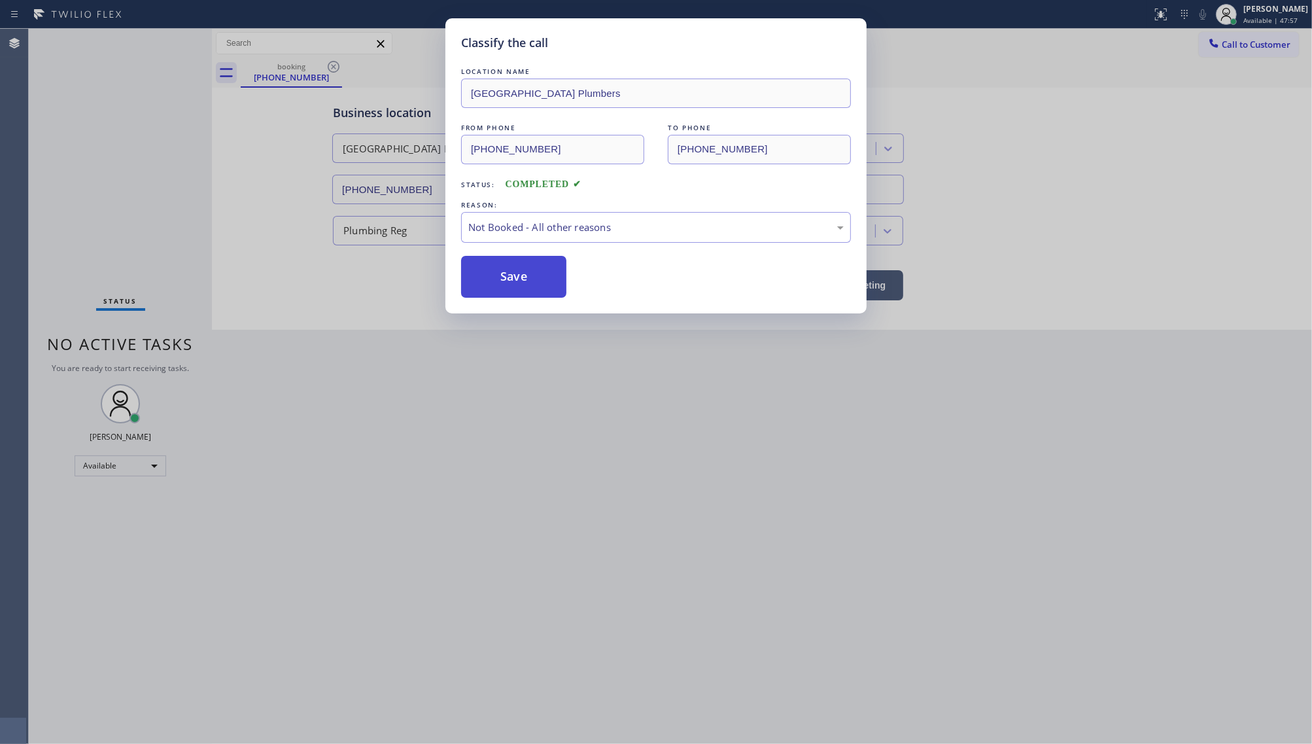
click at [528, 283] on button "Save" at bounding box center [513, 277] width 105 height 42
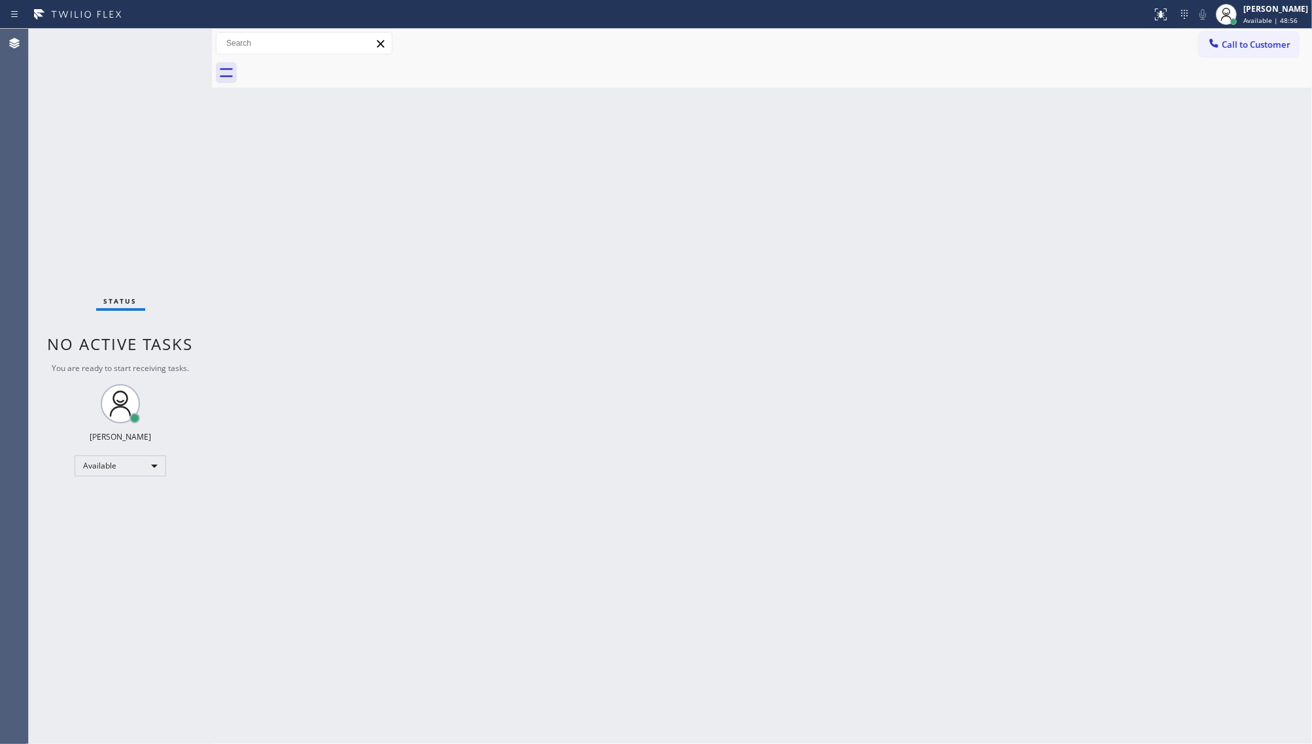
click at [203, 137] on div "Status No active tasks You are ready to start receiving tasks. JENIZA ALCAYDE A…" at bounding box center [120, 386] width 183 height 715
click at [1306, 675] on div "Back to Dashboard Change Sender ID Customers Technicians Select a contact Outbo…" at bounding box center [762, 386] width 1100 height 715
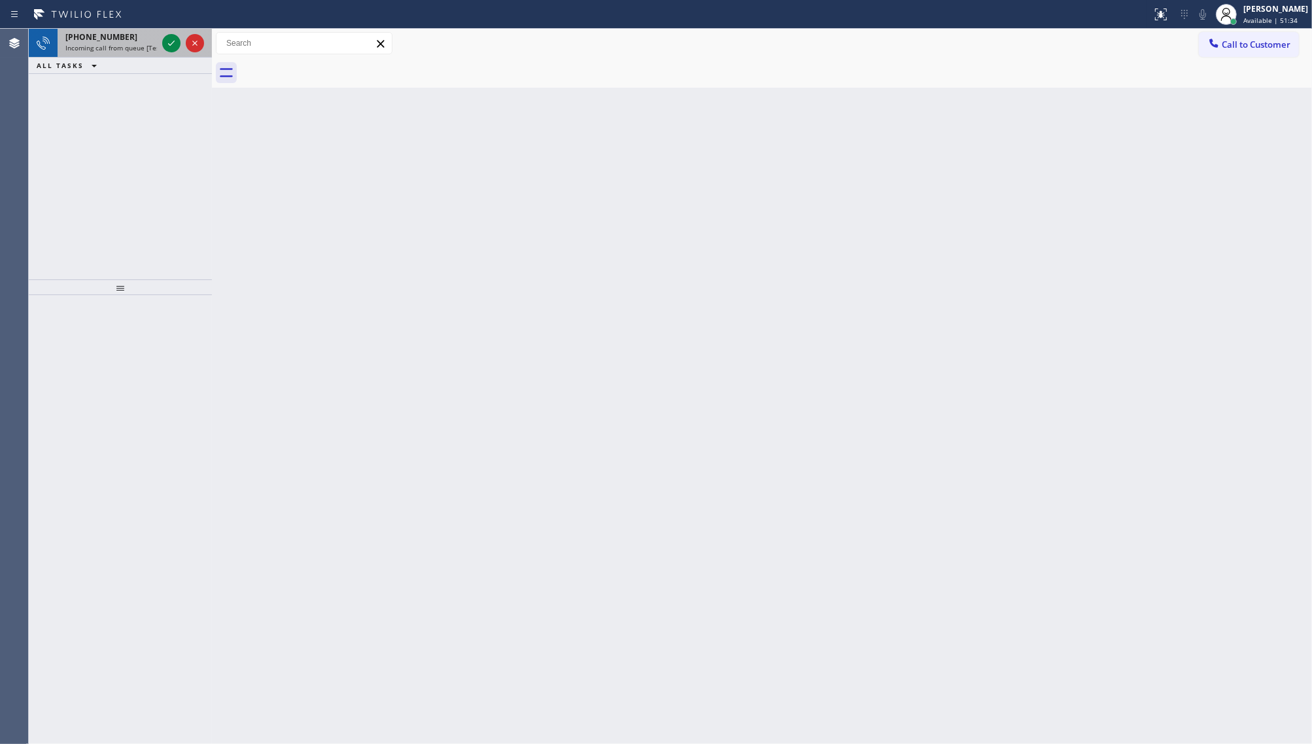
click at [120, 39] on div "[PHONE_NUMBER]" at bounding box center [111, 36] width 92 height 11
click at [129, 40] on div "[PHONE_NUMBER]" at bounding box center [111, 36] width 92 height 11
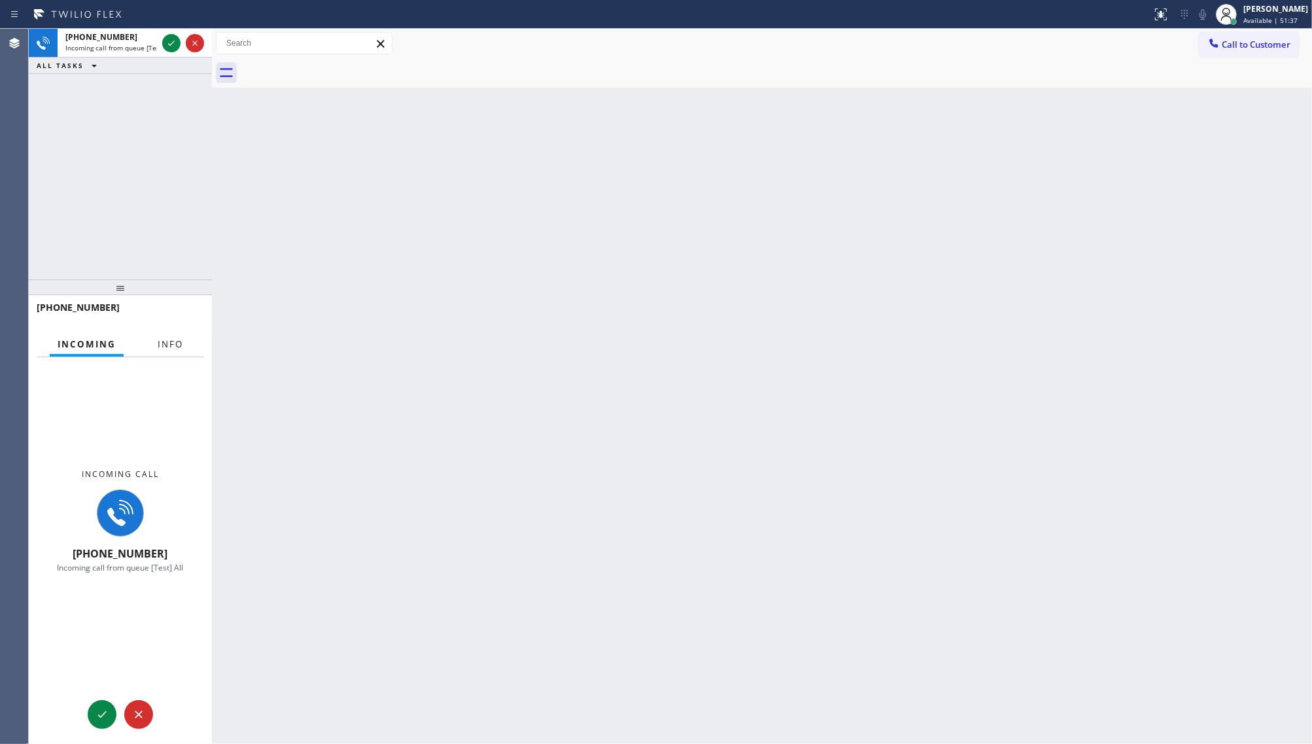
click at [166, 351] on button "Info" at bounding box center [170, 345] width 41 height 26
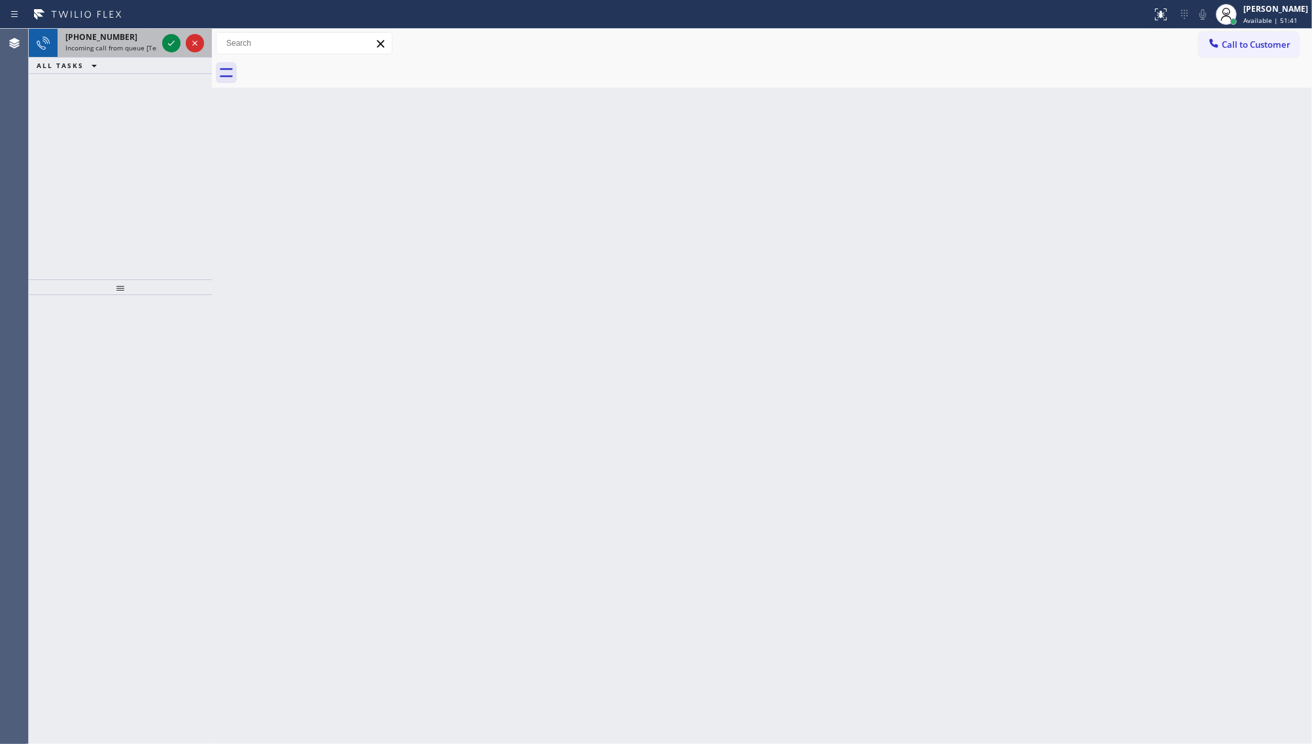
click at [138, 36] on div "[PHONE_NUMBER]" at bounding box center [111, 36] width 92 height 11
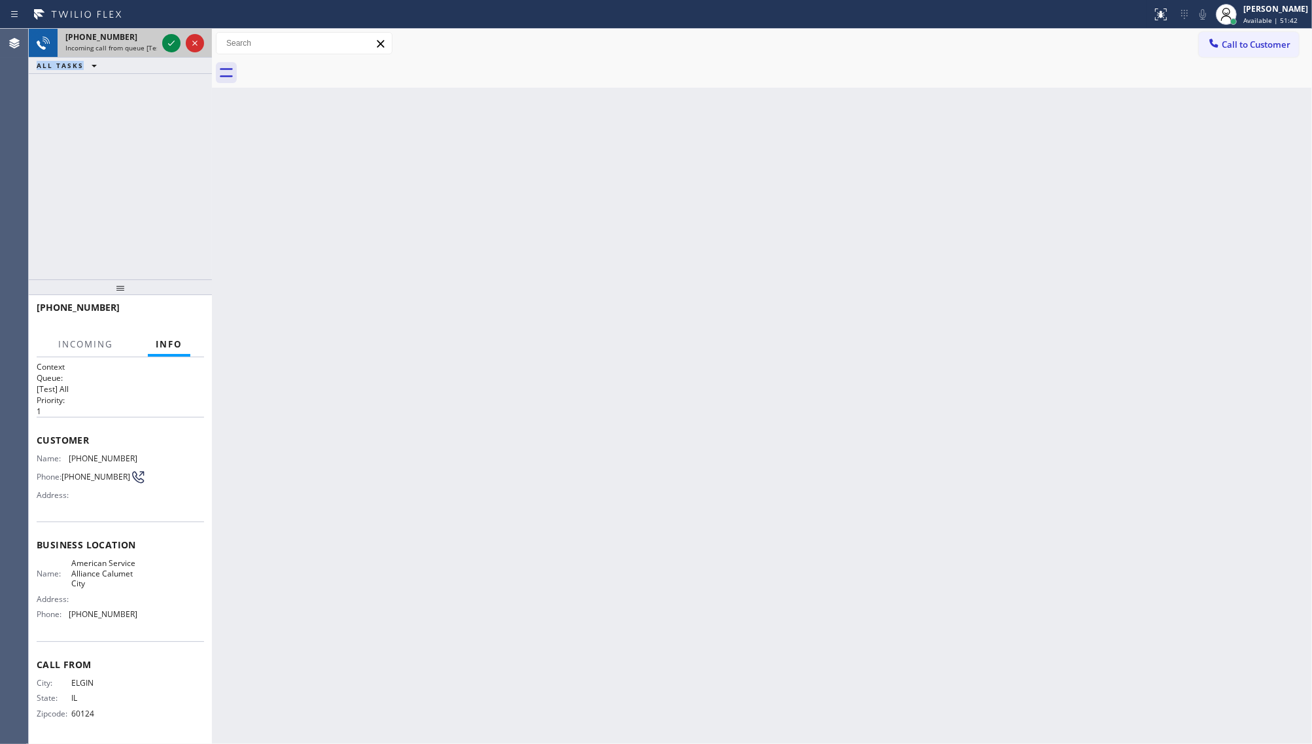
click at [161, 41] on div at bounding box center [183, 43] width 47 height 29
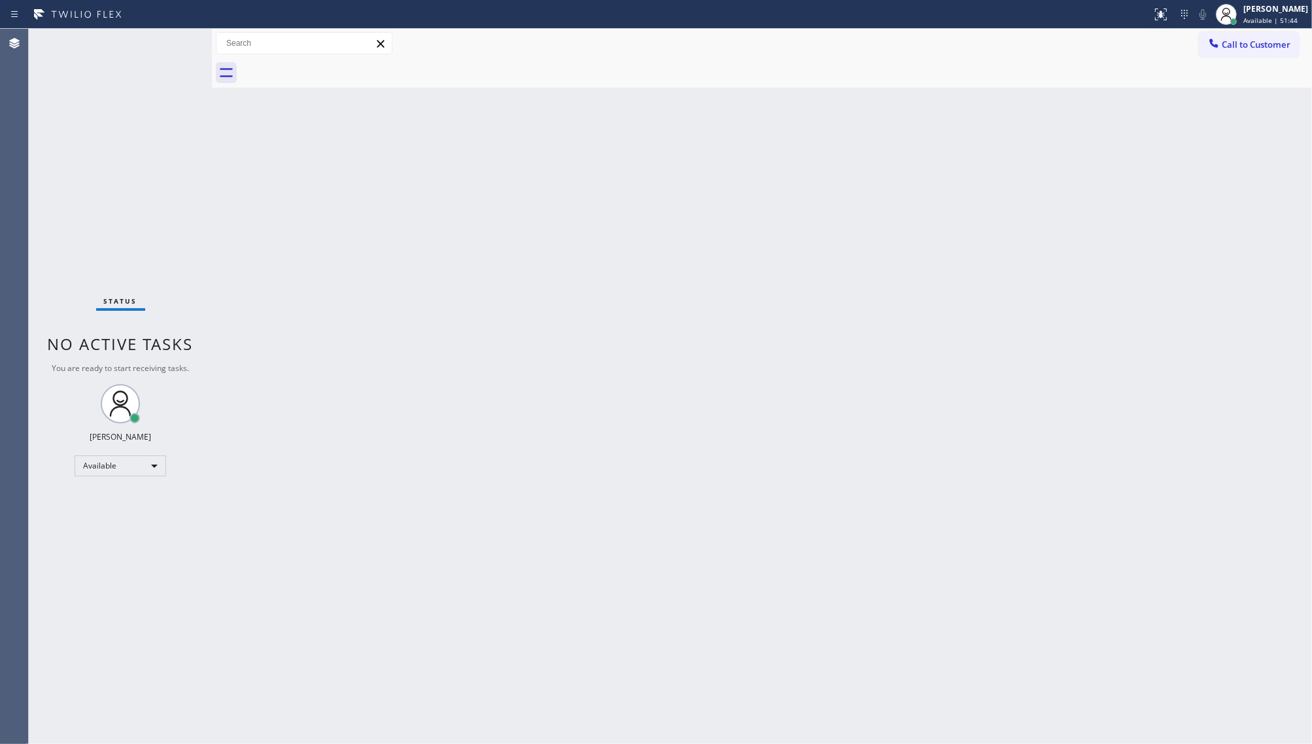
drag, startPoint x: 1166, startPoint y: 37, endPoint x: 1155, endPoint y: 51, distance: 18.1
click at [1155, 51] on div "Call to Customer Outbound call Location Search location Your caller id phone nu…" at bounding box center [762, 43] width 1100 height 23
click at [1066, 222] on div "Back to Dashboard Change Sender ID Customers Technicians Select a contact Outbo…" at bounding box center [762, 386] width 1100 height 715
click at [7, 374] on div "Agent Desktop" at bounding box center [14, 386] width 28 height 715
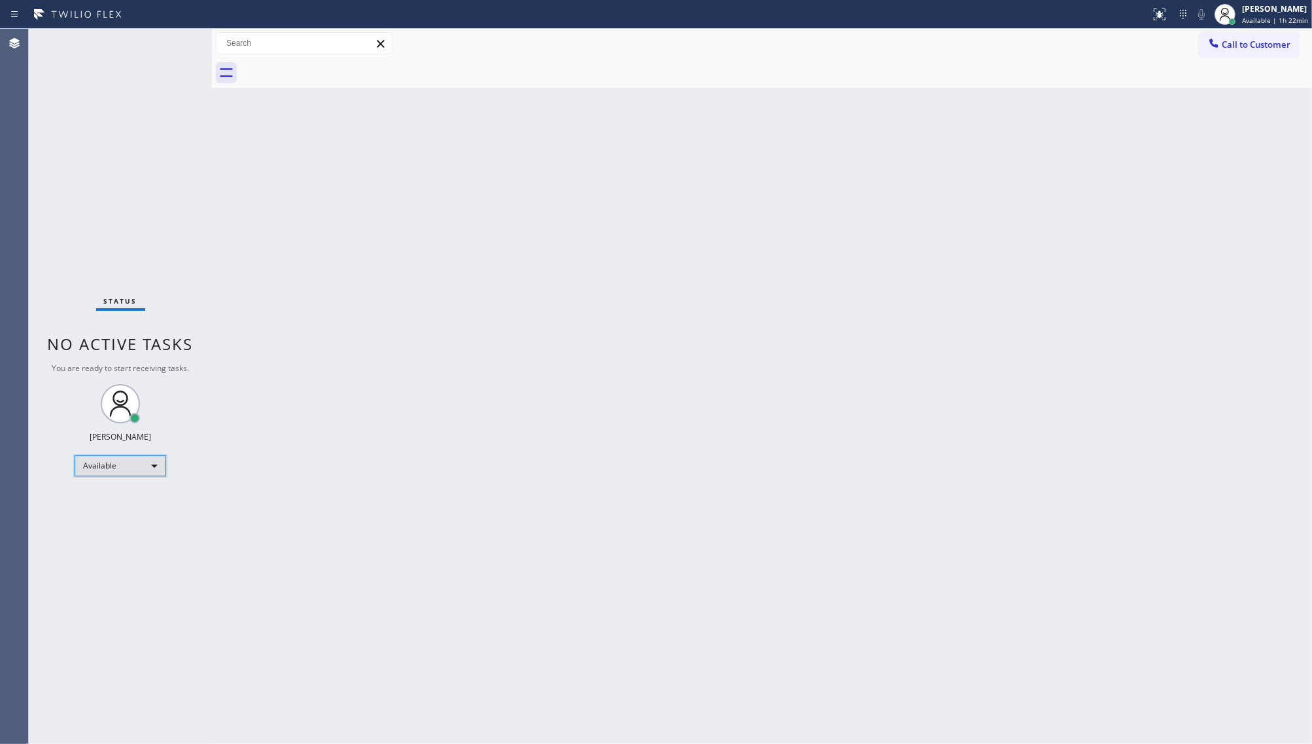
drag, startPoint x: 138, startPoint y: 473, endPoint x: 154, endPoint y: 521, distance: 50.5
click at [148, 547] on div "Status No active tasks You are ready to start receiving tasks. JENIZA ALCAYDE A…" at bounding box center [120, 386] width 183 height 715
drag, startPoint x: 151, startPoint y: 520, endPoint x: 141, endPoint y: 527, distance: 12.3
click at [142, 525] on div "Status No active tasks You are ready to start receiving tasks. JENIZA ALCAYDE A…" at bounding box center [120, 386] width 183 height 715
click at [14, 480] on div "Agent Desktop" at bounding box center [14, 386] width 28 height 715
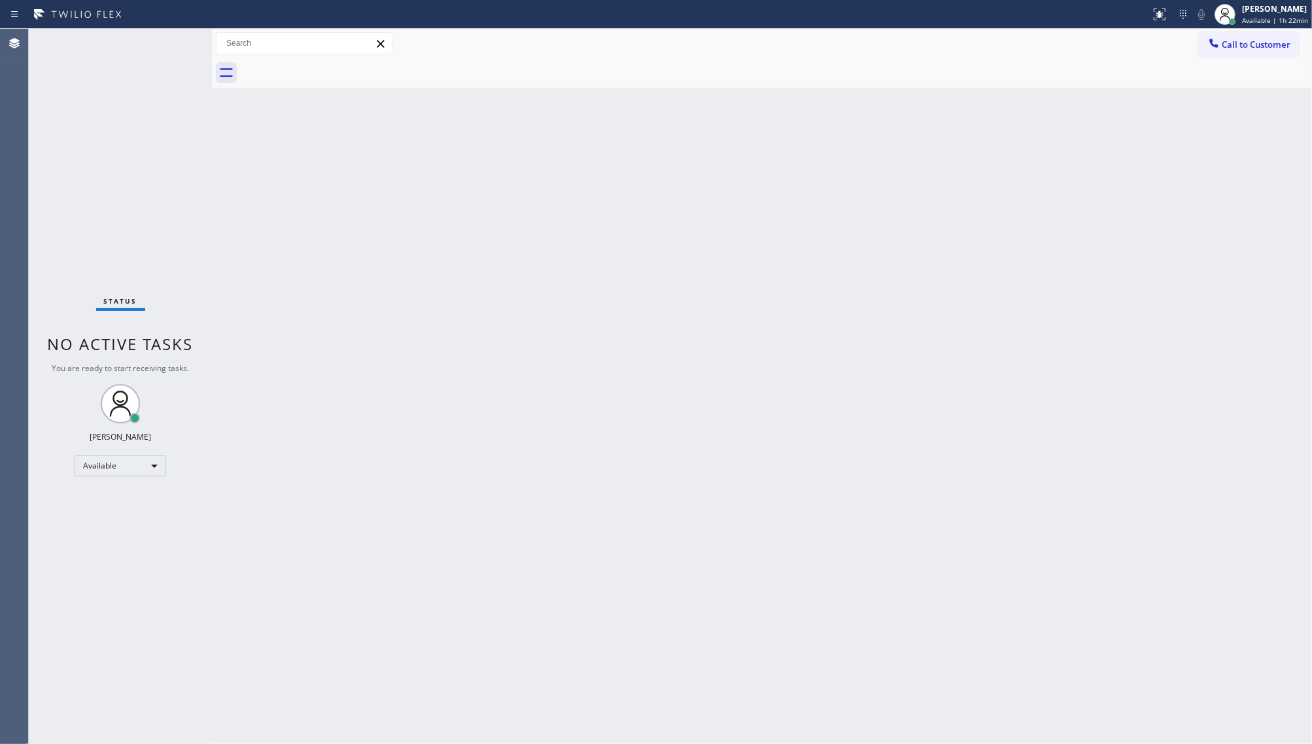
click at [28, 491] on div "Agent Desktop" at bounding box center [14, 386] width 29 height 715
drag, startPoint x: 73, startPoint y: 508, endPoint x: 67, endPoint y: 544, distance: 36.6
click at [70, 521] on div "Status No active tasks You are ready to start receiving tasks. JENIZA ALCAYDE A…" at bounding box center [120, 386] width 183 height 715
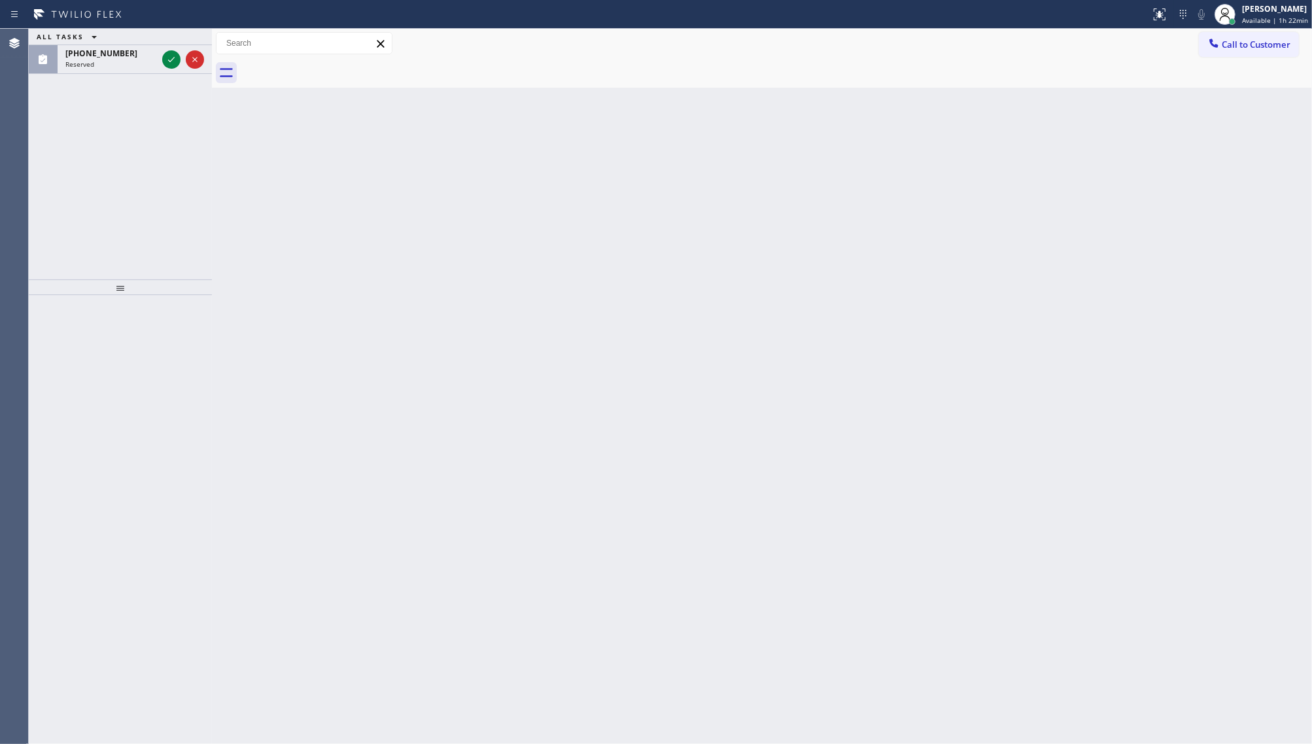
click at [423, 421] on div "Back to Dashboard Change Sender ID Customers Technicians Select a contact Outbo…" at bounding box center [762, 386] width 1100 height 715
click at [169, 63] on icon at bounding box center [172, 60] width 16 height 16
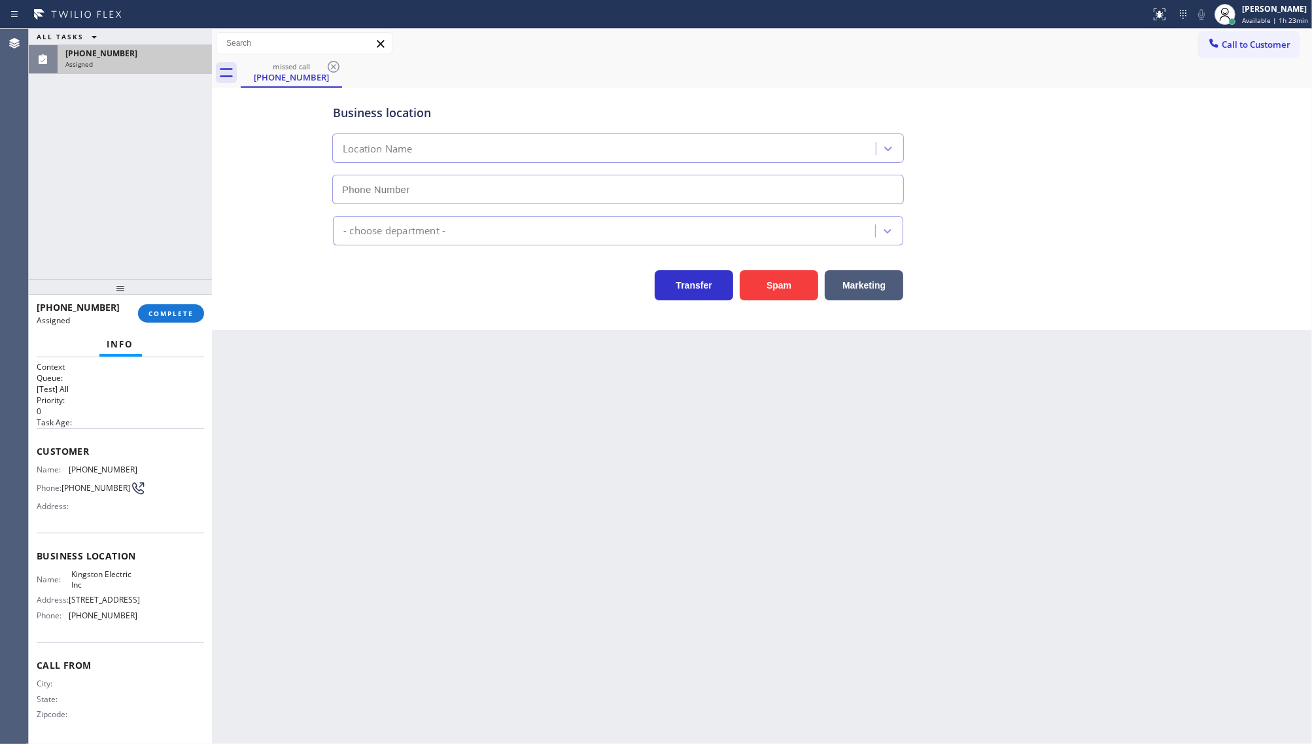
type input "[PHONE_NUMBER]"
click at [190, 324] on div "[PHONE_NUMBER] Assigned COMPLETE" at bounding box center [120, 313] width 167 height 34
click at [180, 312] on span "COMPLETE" at bounding box center [171, 313] width 45 height 9
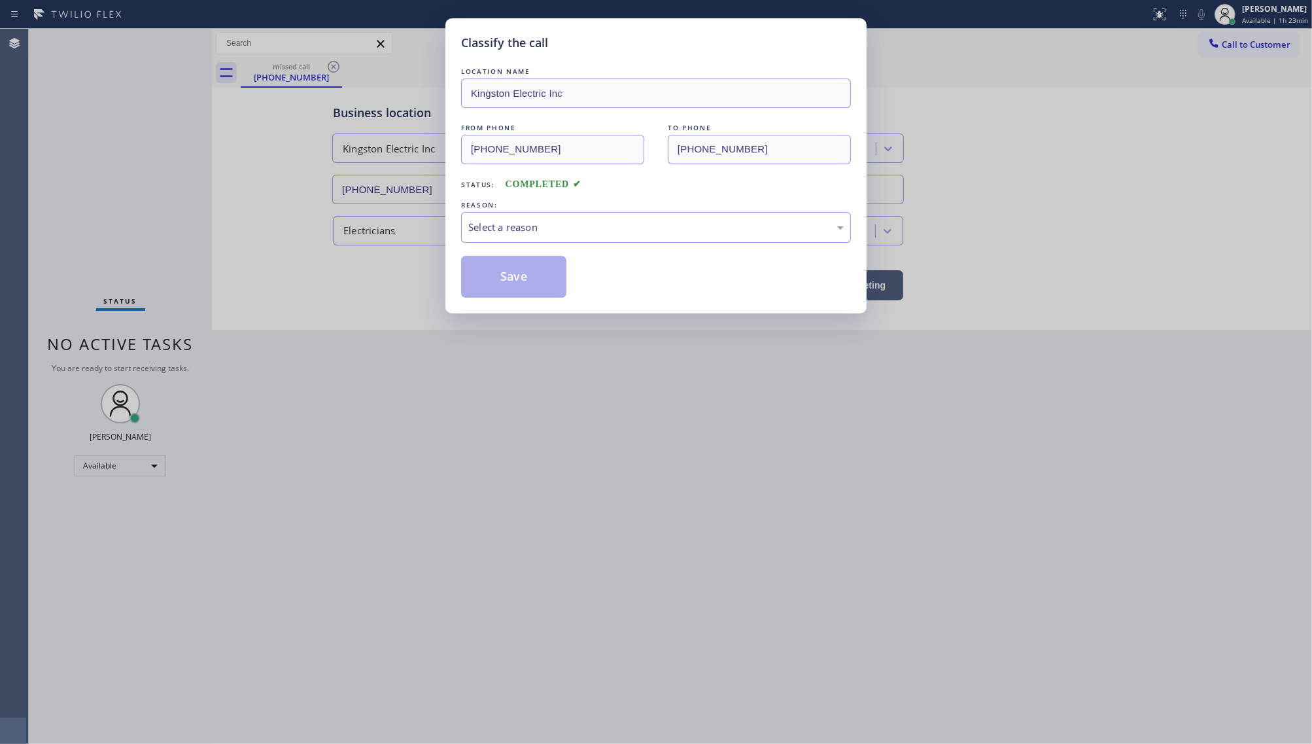
click at [473, 208] on div "REASON:" at bounding box center [656, 205] width 390 height 14
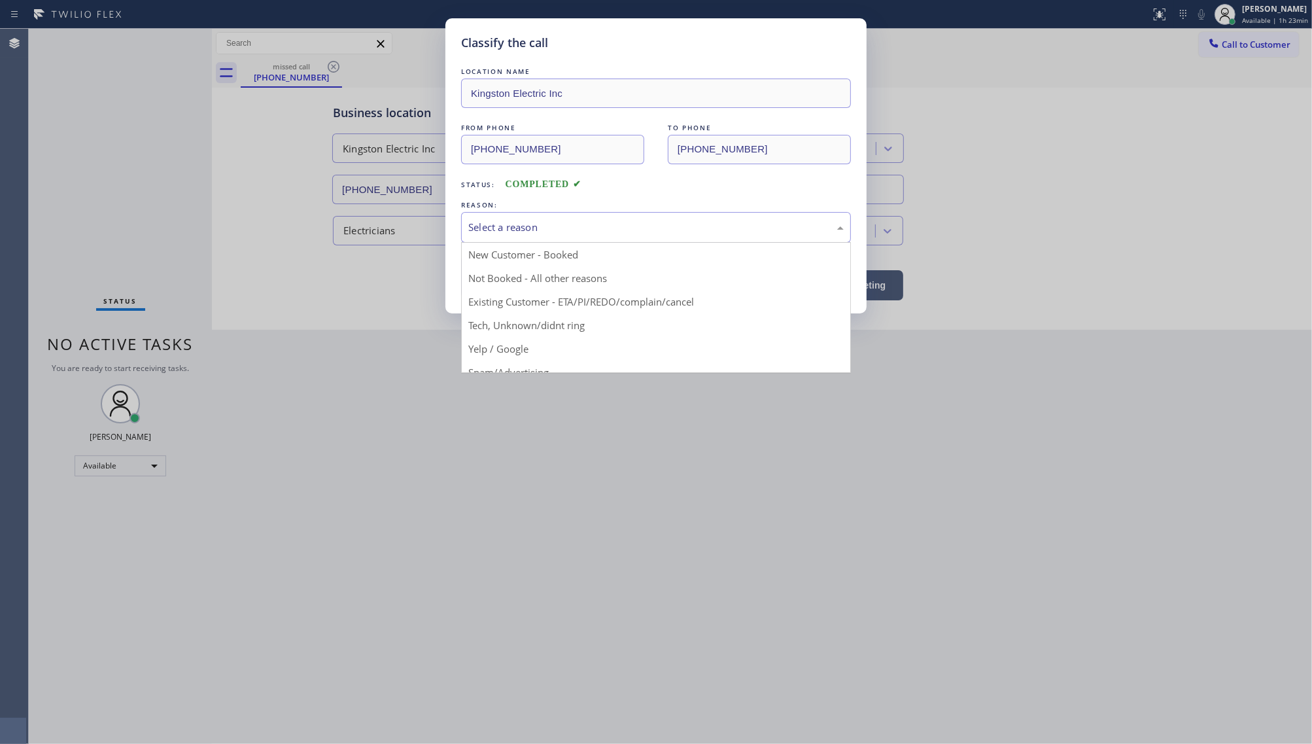
click at [488, 234] on div "Select a reason" at bounding box center [656, 227] width 376 height 15
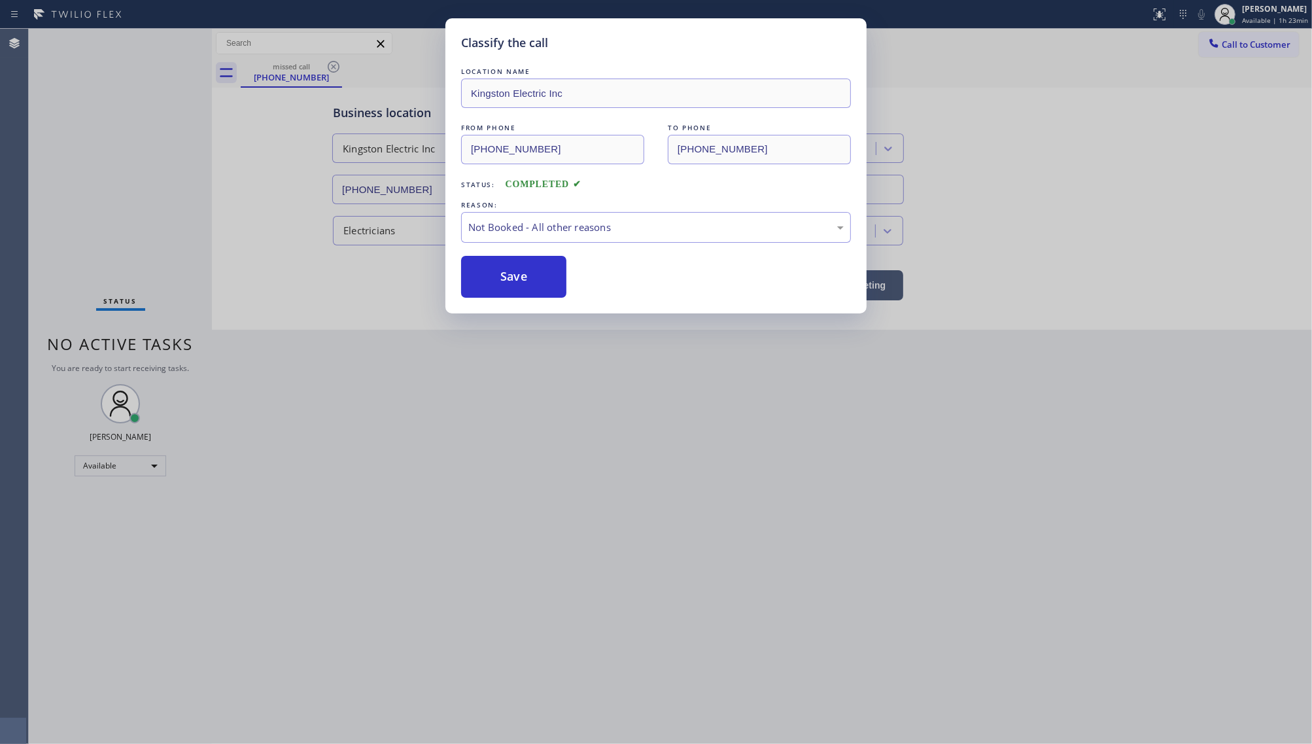
click at [480, 279] on button "Save" at bounding box center [513, 277] width 105 height 42
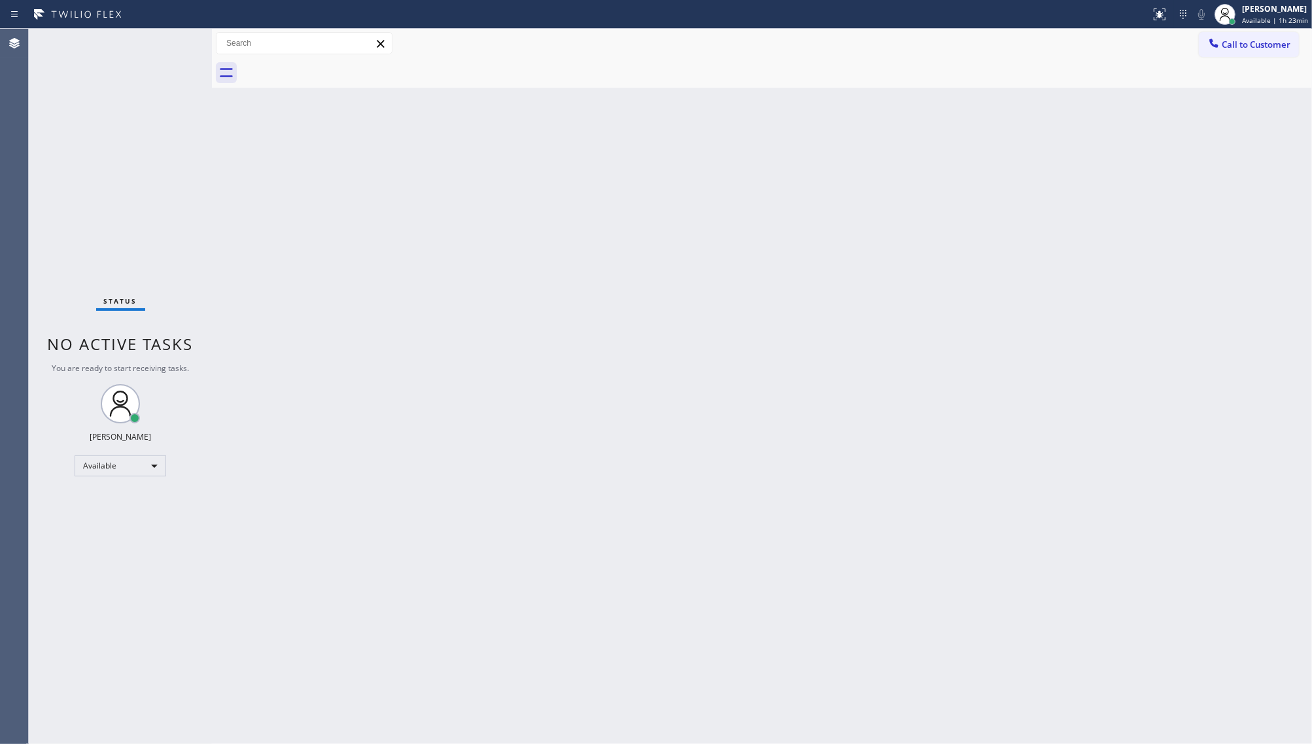
click at [1299, 59] on div at bounding box center [777, 72] width 1072 height 29
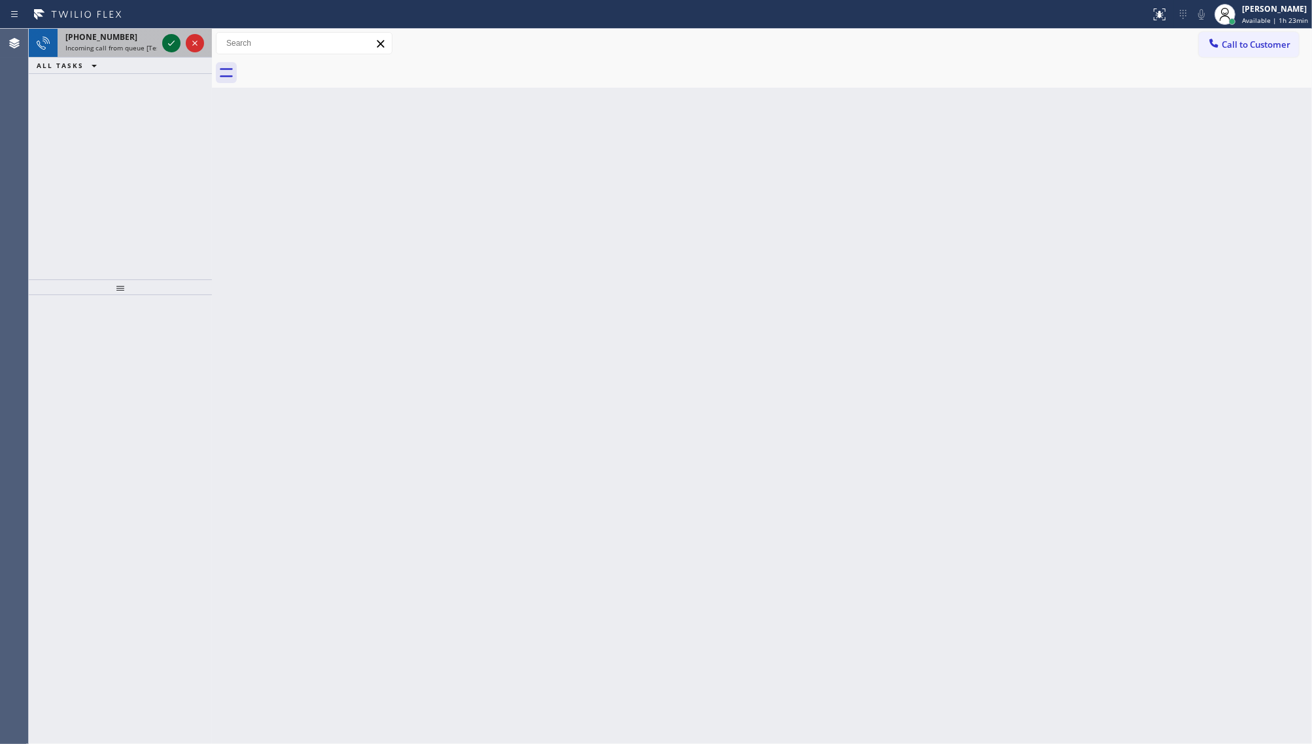
click at [162, 43] on div at bounding box center [171, 43] width 18 height 16
click at [178, 43] on icon at bounding box center [172, 43] width 16 height 16
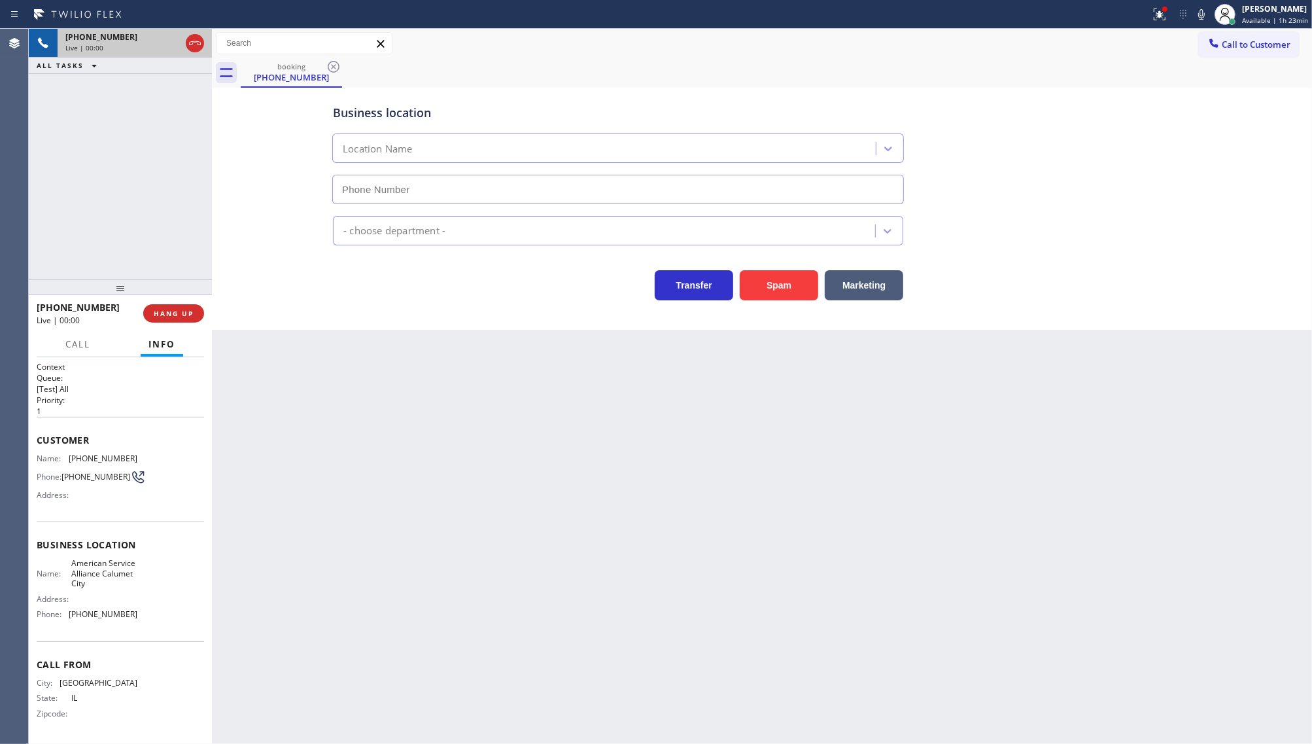
type input "[PHONE_NUMBER]"
click at [1157, 9] on icon at bounding box center [1158, 13] width 8 height 9
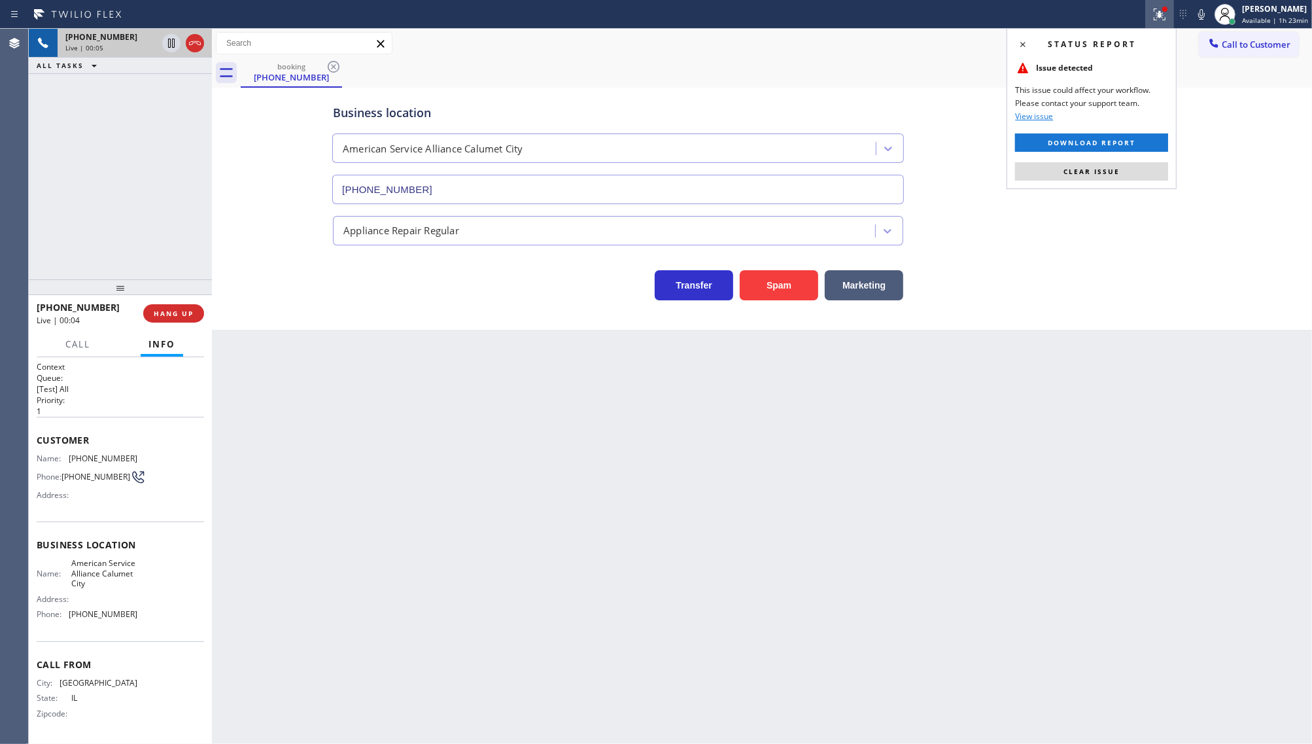
drag, startPoint x: 1102, startPoint y: 182, endPoint x: 1106, endPoint y: 188, distance: 6.7
click at [1104, 188] on div "Status report Issue detected This issue could affect your workflow. Please cont…" at bounding box center [1092, 108] width 170 height 161
click at [1123, 171] on button "Clear issue" at bounding box center [1091, 171] width 153 height 18
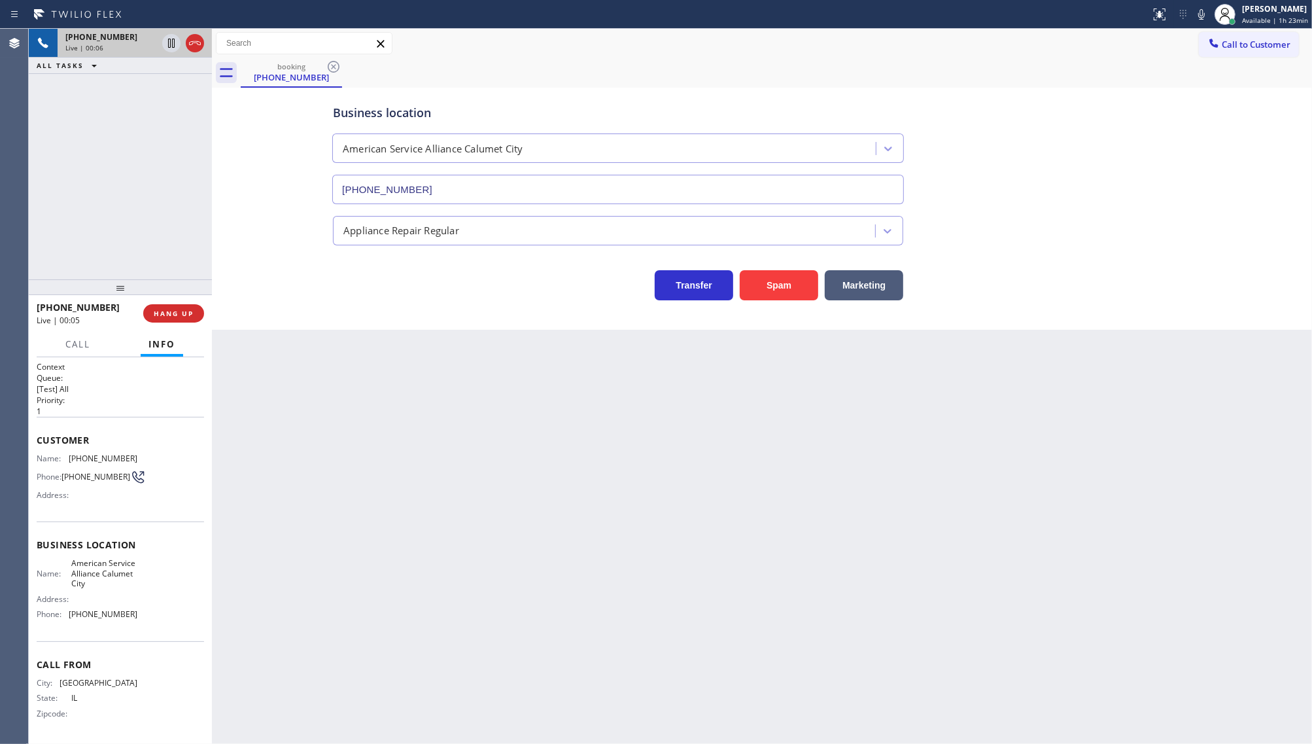
click at [1270, 145] on div "Business location American Service Alliance [GEOGRAPHIC_DATA] [PHONE_NUMBER] Ap…" at bounding box center [762, 195] width 1094 height 209
click at [100, 166] on div "[PHONE_NUMBER] Live | 00:14 ALL TASKS ALL TASKS ACTIVE TASKS TASKS IN WRAP UP" at bounding box center [120, 154] width 183 height 251
click at [162, 318] on button "HANG UP" at bounding box center [173, 313] width 61 height 18
click at [190, 311] on span "COMPLETE" at bounding box center [171, 313] width 45 height 9
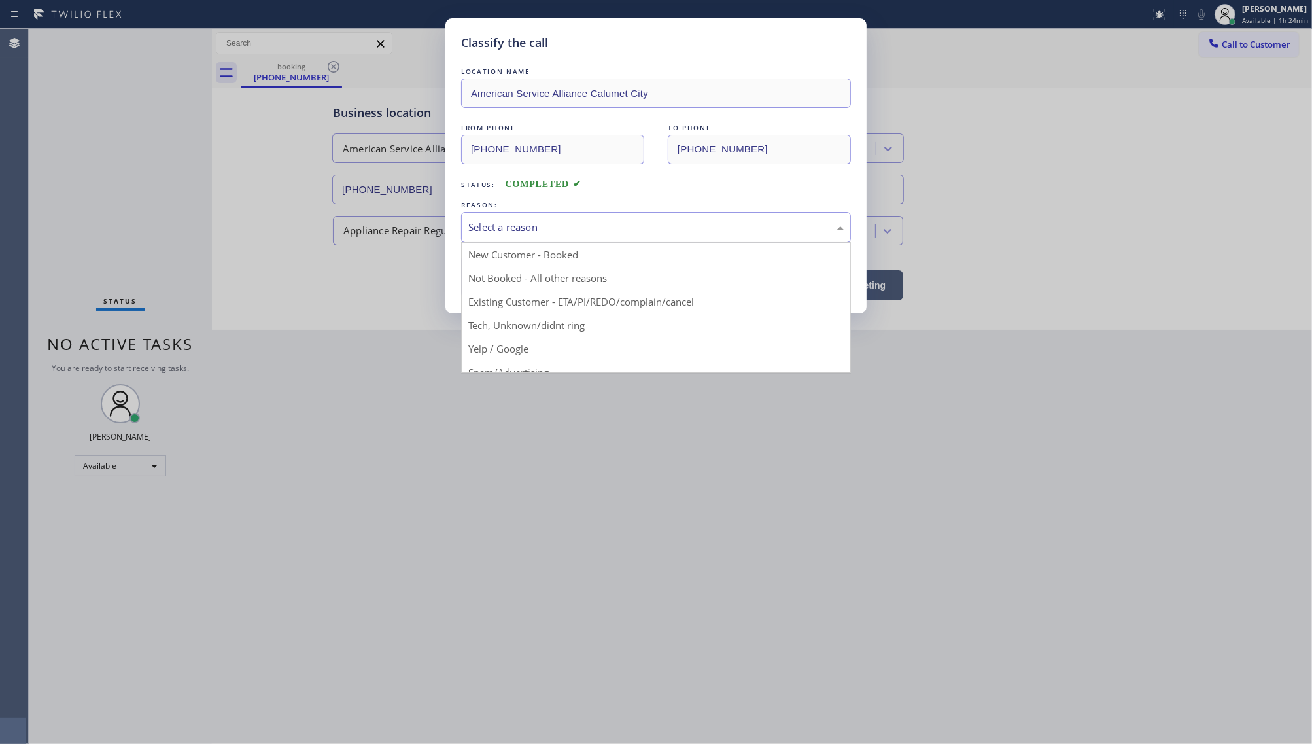
click at [517, 230] on div "Select a reason" at bounding box center [656, 227] width 376 height 15
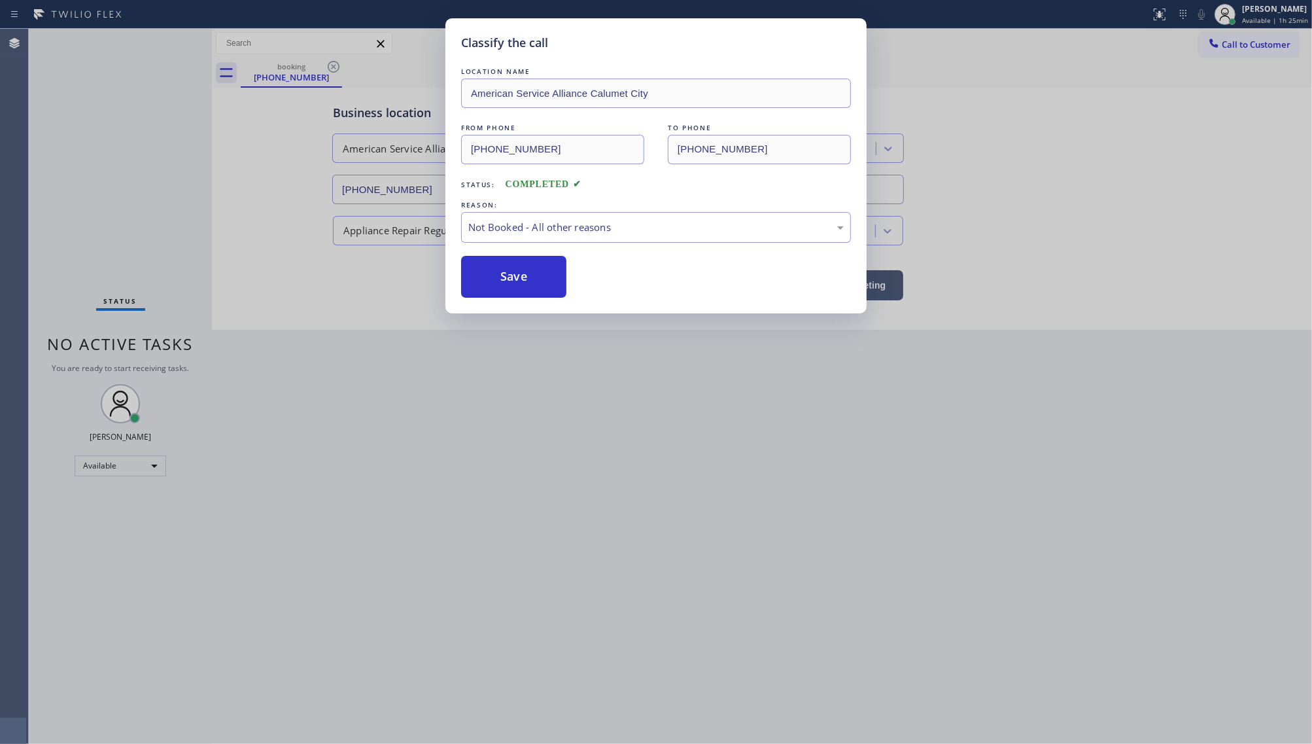
click at [505, 276] on button "Save" at bounding box center [513, 277] width 105 height 42
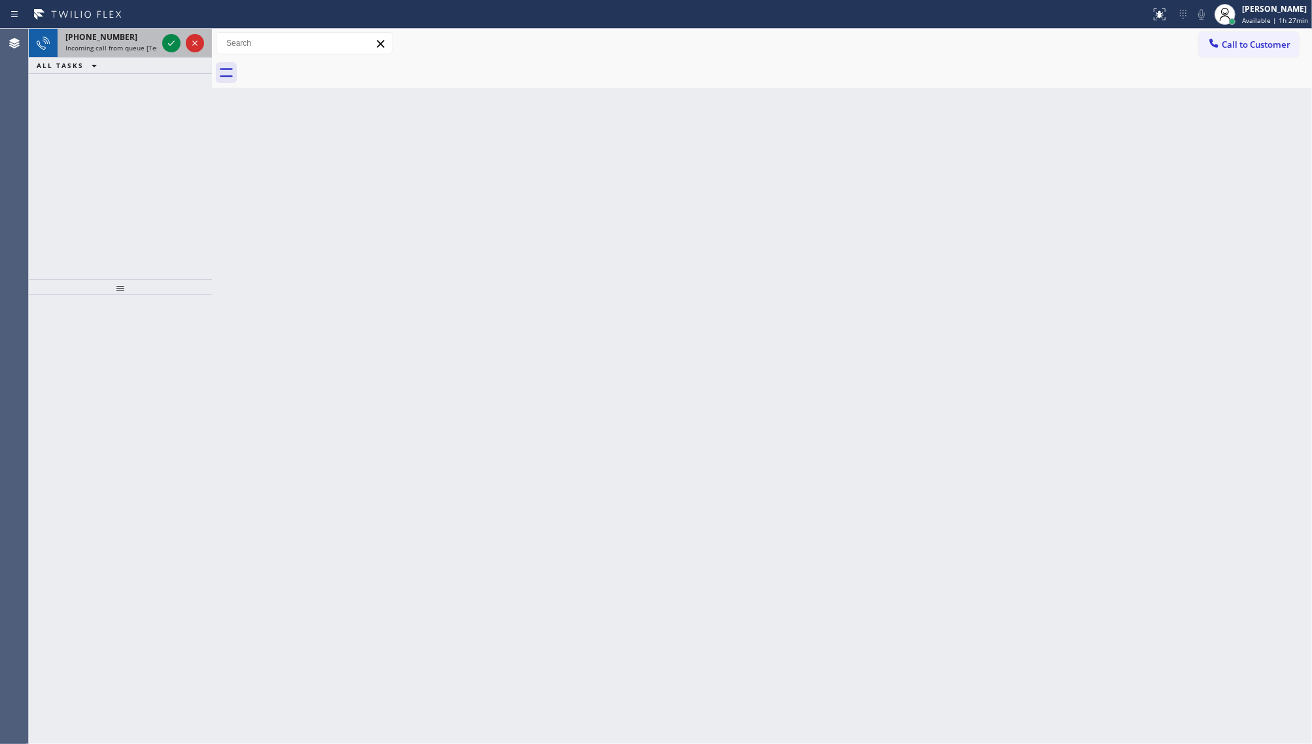
drag, startPoint x: 190, startPoint y: 47, endPoint x: 181, endPoint y: 50, distance: 10.2
click at [181, 50] on div at bounding box center [183, 43] width 47 height 29
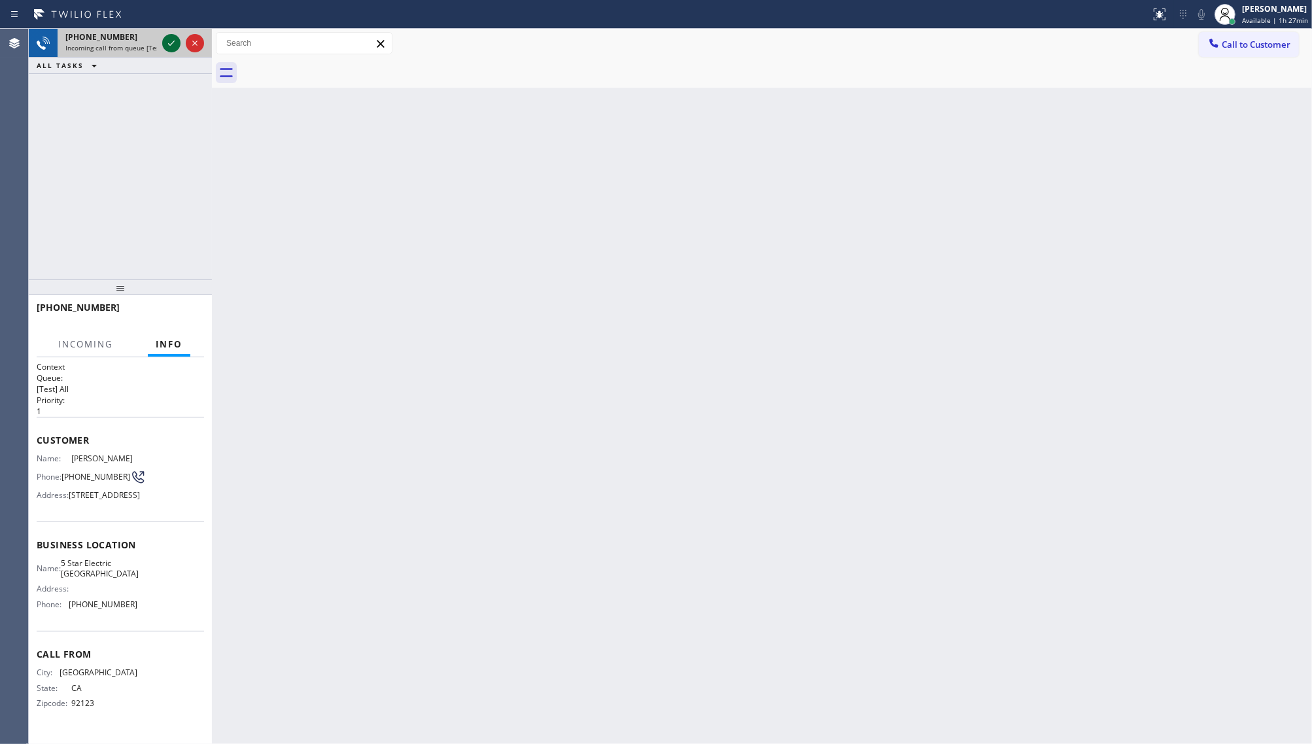
click at [168, 44] on icon at bounding box center [172, 43] width 16 height 16
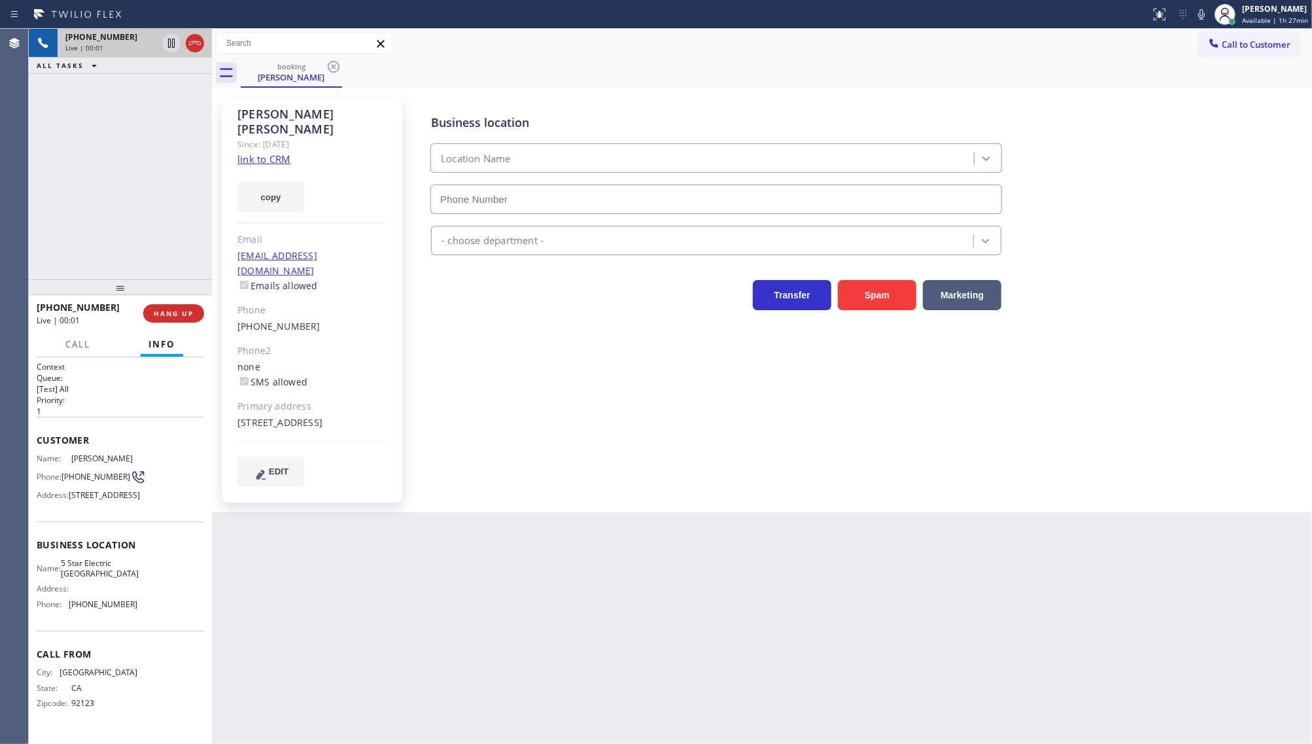
type input "[PHONE_NUMBER]"
click at [270, 137] on div "Since: [DATE]" at bounding box center [312, 144] width 150 height 15
click at [275, 152] on link "link to CRM" at bounding box center [263, 158] width 53 height 13
click at [177, 43] on icon at bounding box center [172, 43] width 16 height 16
click at [1204, 13] on icon at bounding box center [1202, 15] width 16 height 16
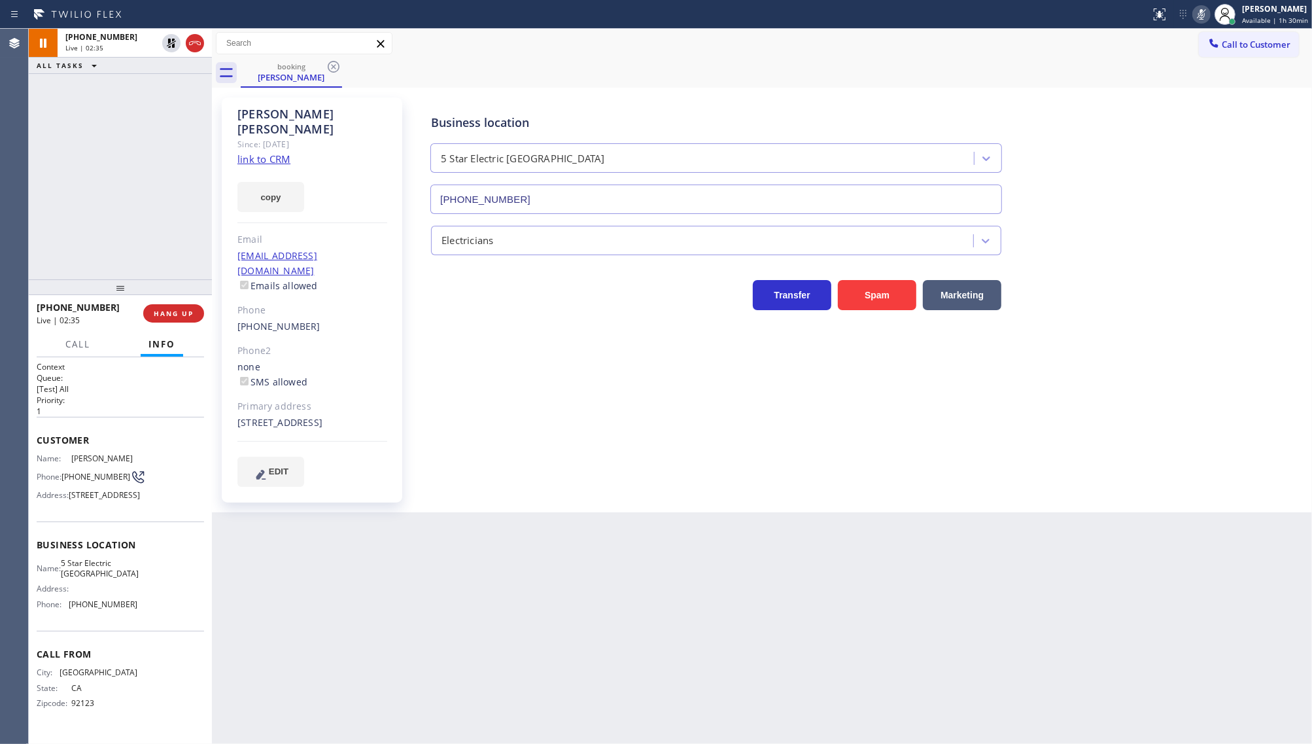
drag, startPoint x: 128, startPoint y: 113, endPoint x: 136, endPoint y: 99, distance: 15.8
click at [129, 113] on div "[PHONE_NUMBER] Live | 02:35 ALL TASKS ALL TASKS ACTIVE TASKS TASKS IN WRAP UP" at bounding box center [120, 154] width 183 height 251
click at [167, 44] on icon at bounding box center [172, 43] width 16 height 16
click at [1198, 18] on icon at bounding box center [1202, 15] width 16 height 16
click at [179, 309] on span "HANG UP" at bounding box center [174, 313] width 40 height 9
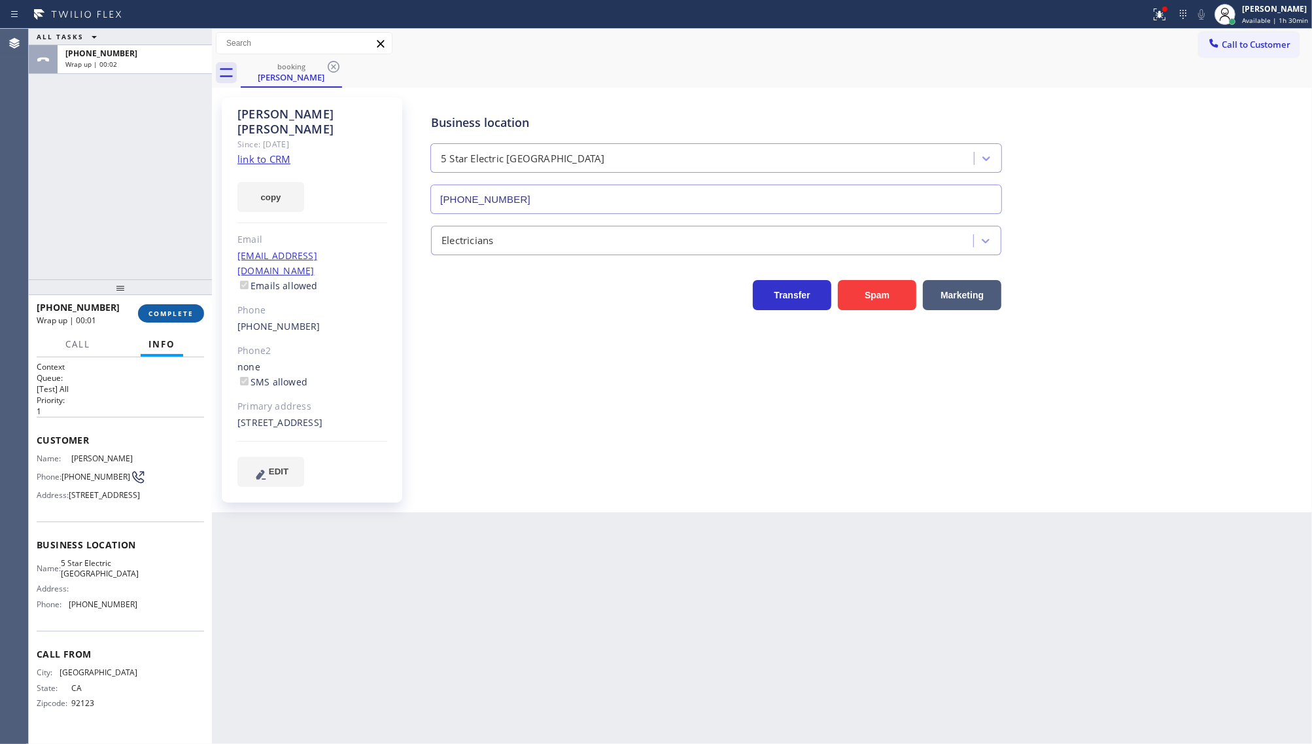
click at [179, 309] on span "COMPLETE" at bounding box center [171, 313] width 45 height 9
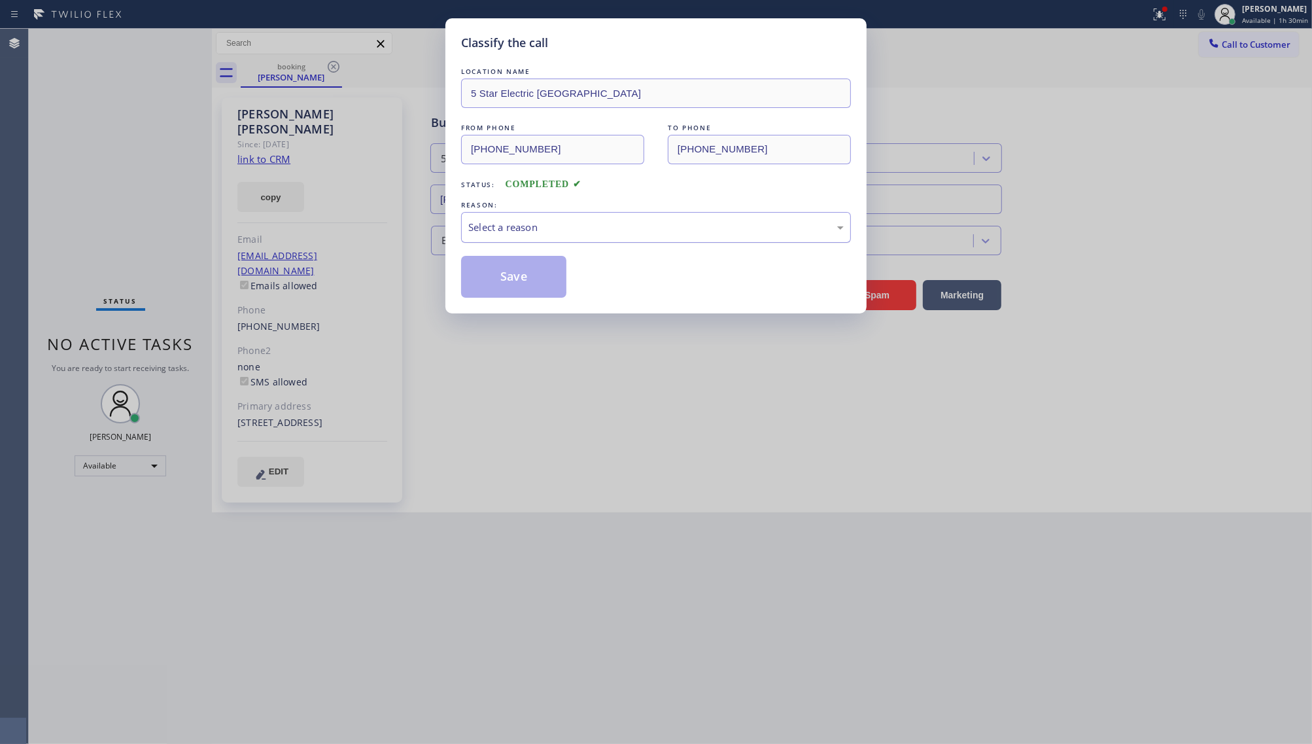
click at [506, 237] on div "Select a reason" at bounding box center [656, 227] width 390 height 31
click at [510, 285] on button "Save" at bounding box center [513, 277] width 105 height 42
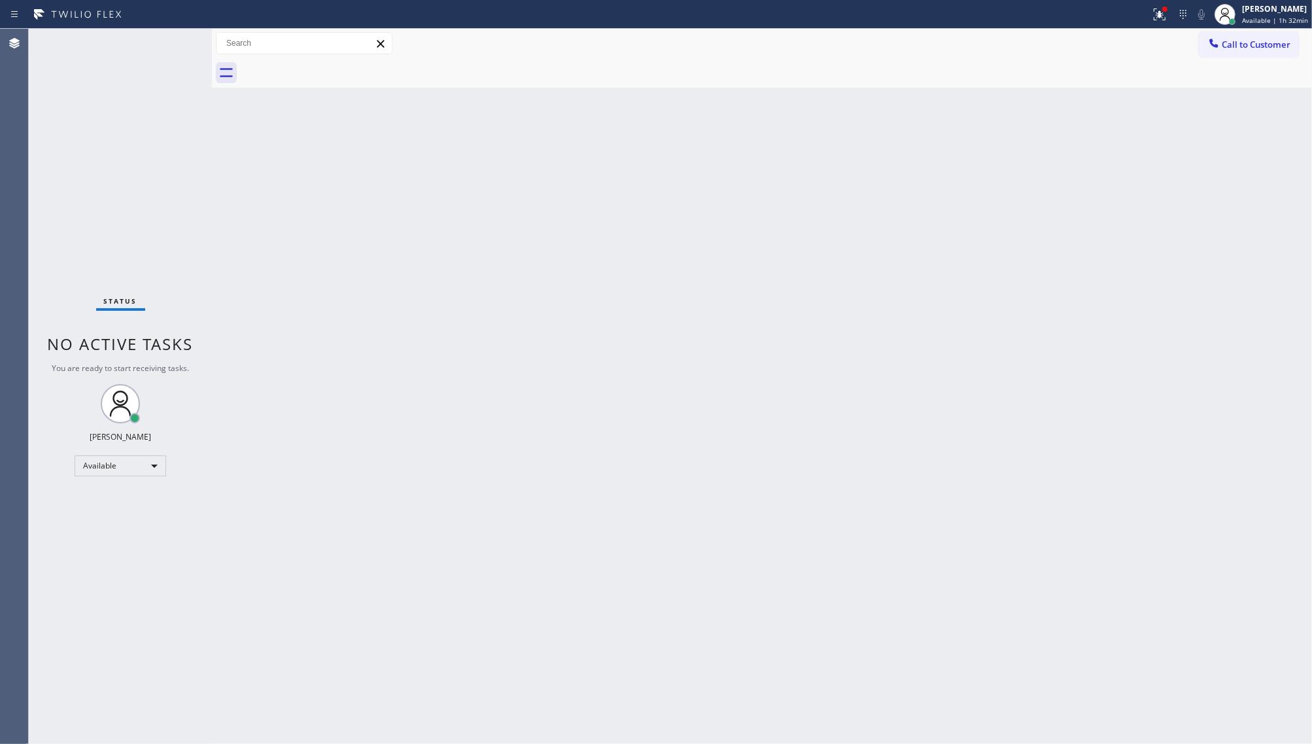
click at [1159, 30] on div "Call to Customer Outbound call Location Search location Your caller id phone nu…" at bounding box center [762, 43] width 1100 height 29
click at [1157, 25] on button at bounding box center [1160, 14] width 29 height 29
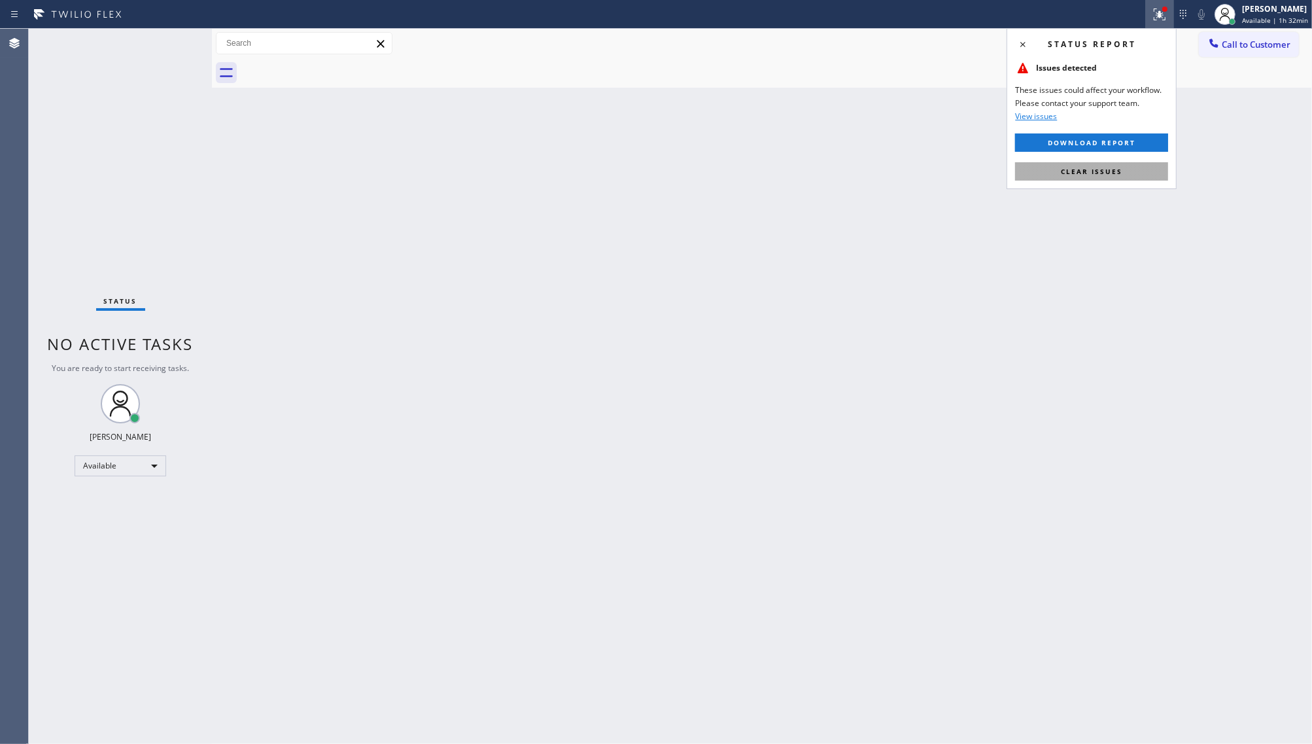
click at [1130, 175] on button "Clear issues" at bounding box center [1091, 171] width 153 height 18
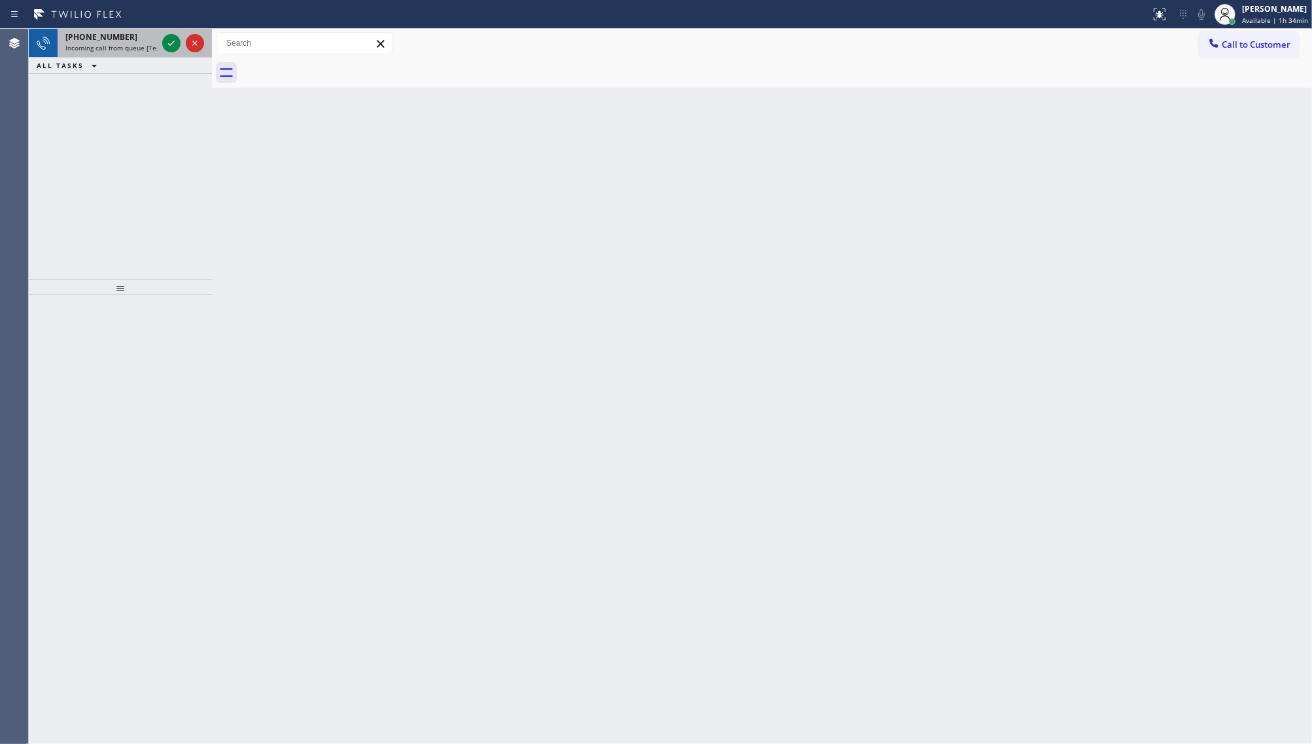
click at [187, 33] on div at bounding box center [183, 43] width 47 height 29
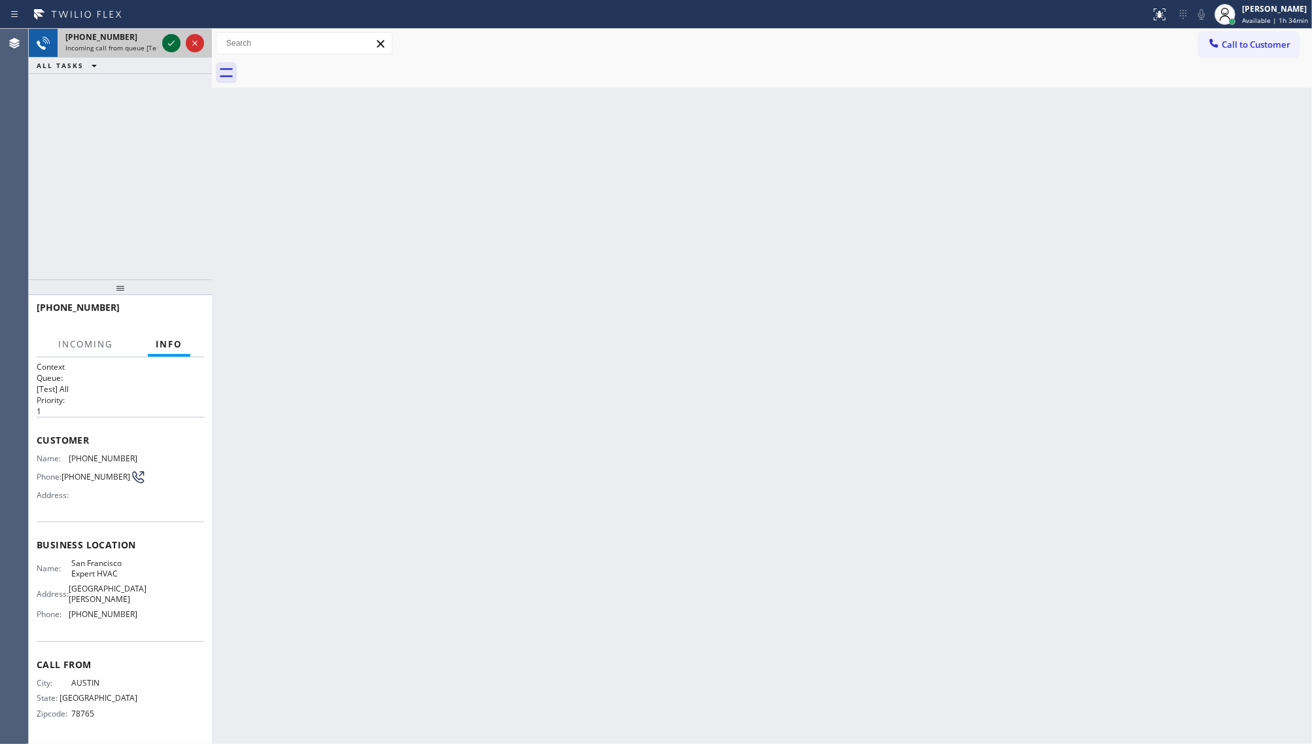
click at [171, 39] on icon at bounding box center [172, 43] width 16 height 16
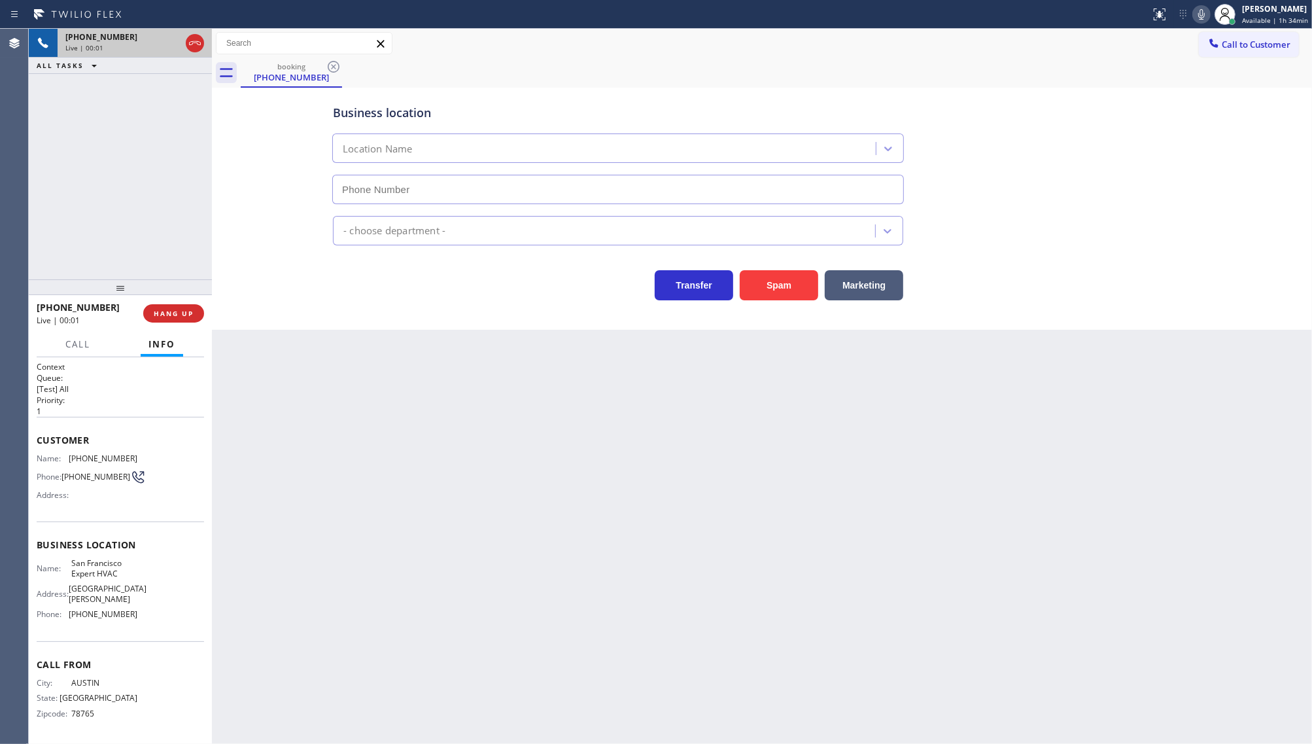
type input "[PHONE_NUMBER]"
click at [162, 314] on span "HANG UP" at bounding box center [174, 313] width 40 height 9
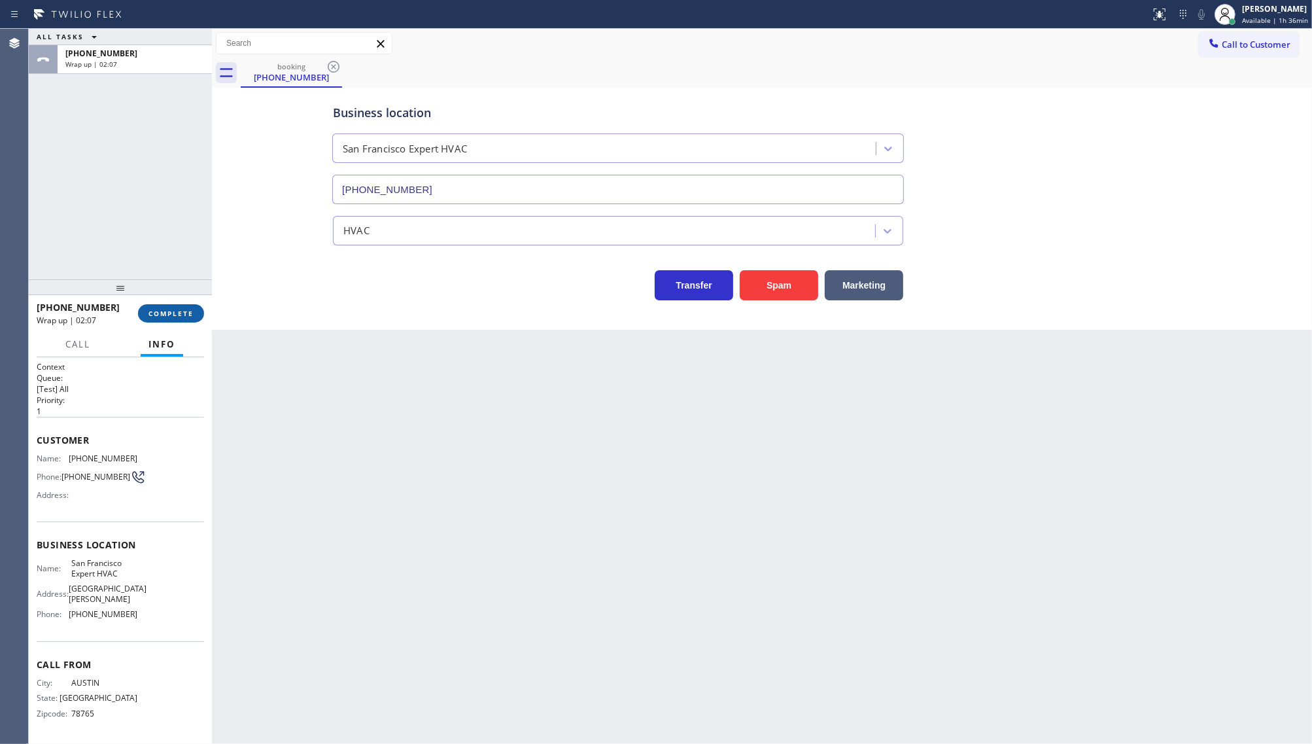
click at [159, 313] on span "COMPLETE" at bounding box center [171, 313] width 45 height 9
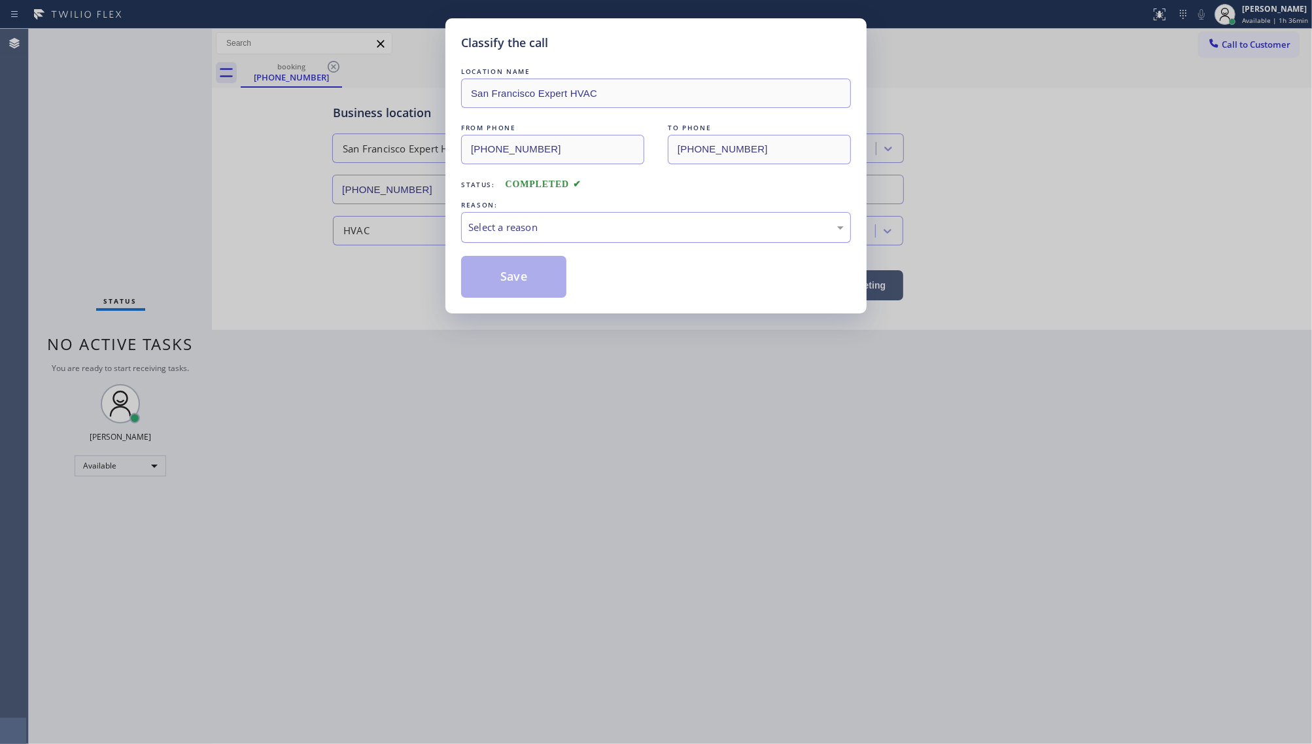
click at [534, 213] on div "Select a reason" at bounding box center [656, 227] width 390 height 31
click at [486, 273] on button "Save" at bounding box center [513, 277] width 105 height 42
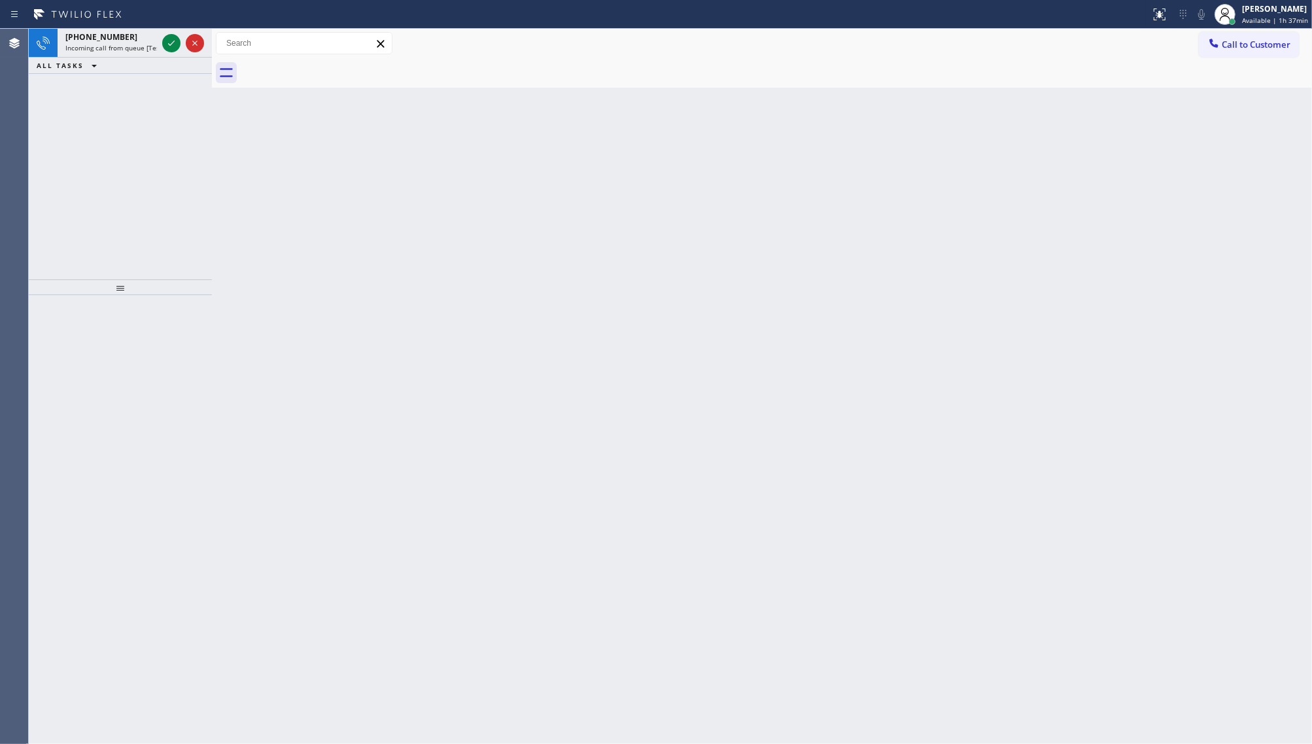
click at [120, 106] on div "[PHONE_NUMBER] Incoming call from queue [Test] All ALL TASKS ALL TASKS ACTIVE T…" at bounding box center [120, 154] width 183 height 251
click at [175, 34] on button at bounding box center [171, 43] width 18 height 18
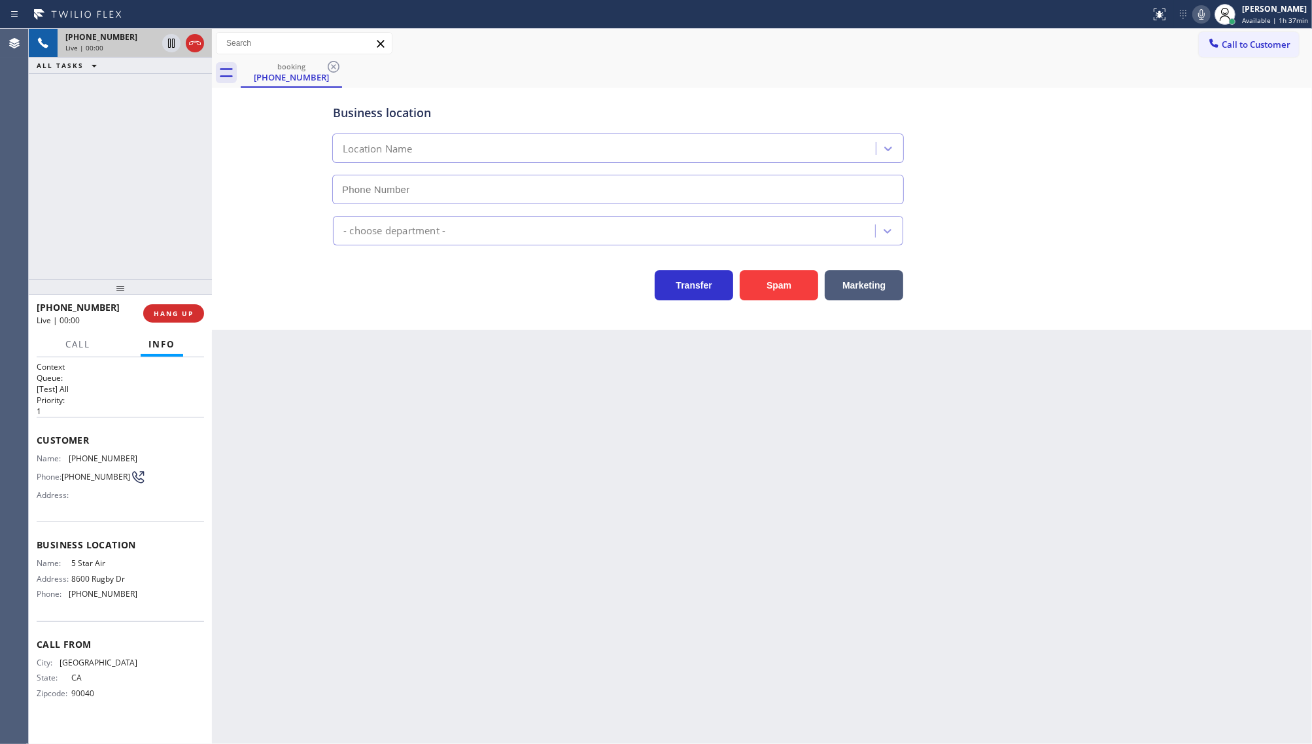
type input "[PHONE_NUMBER]"
click at [168, 313] on span "HANG UP" at bounding box center [174, 313] width 40 height 9
click at [184, 325] on div "[PHONE_NUMBER] Wrap up | 02:09 COMPLETE" at bounding box center [120, 313] width 167 height 34
click at [184, 311] on span "COMPLETE" at bounding box center [171, 313] width 45 height 9
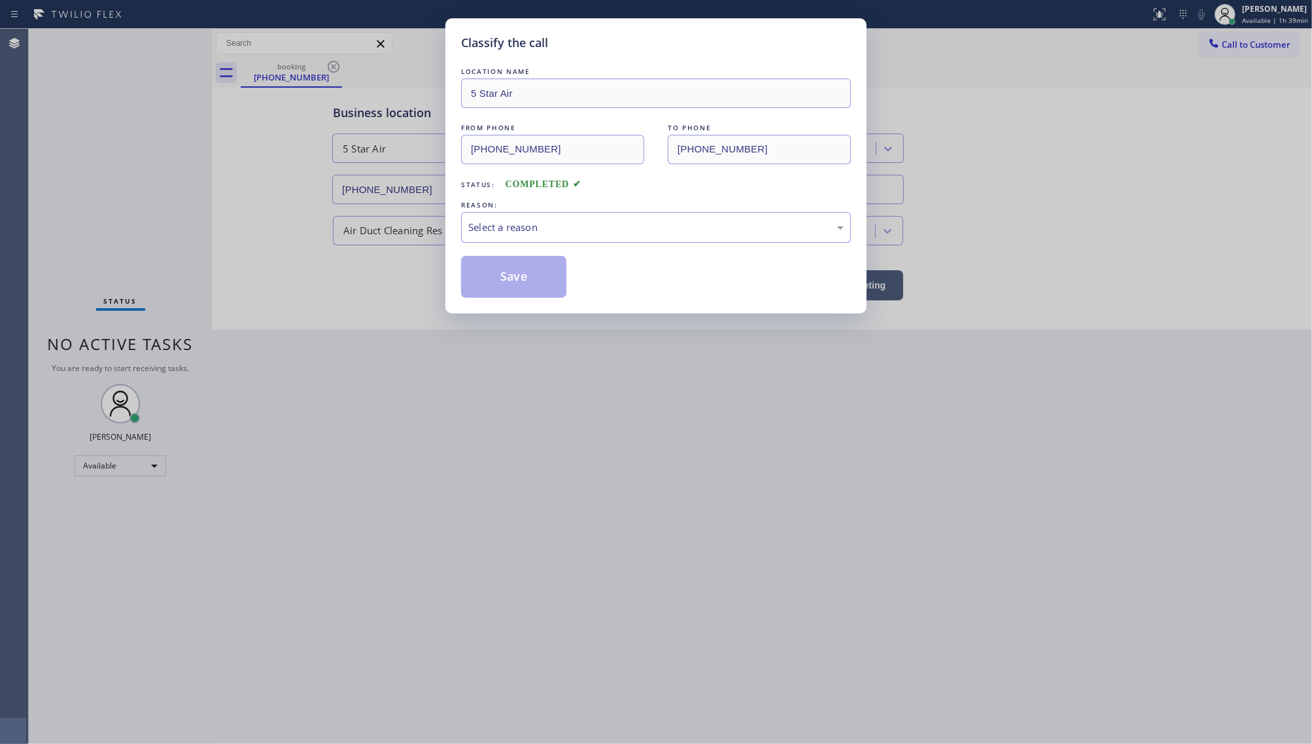
click at [541, 224] on div "Select a reason" at bounding box center [656, 227] width 376 height 15
drag, startPoint x: 517, startPoint y: 281, endPoint x: 523, endPoint y: 272, distance: 10.9
click at [518, 281] on button "Save" at bounding box center [513, 277] width 105 height 42
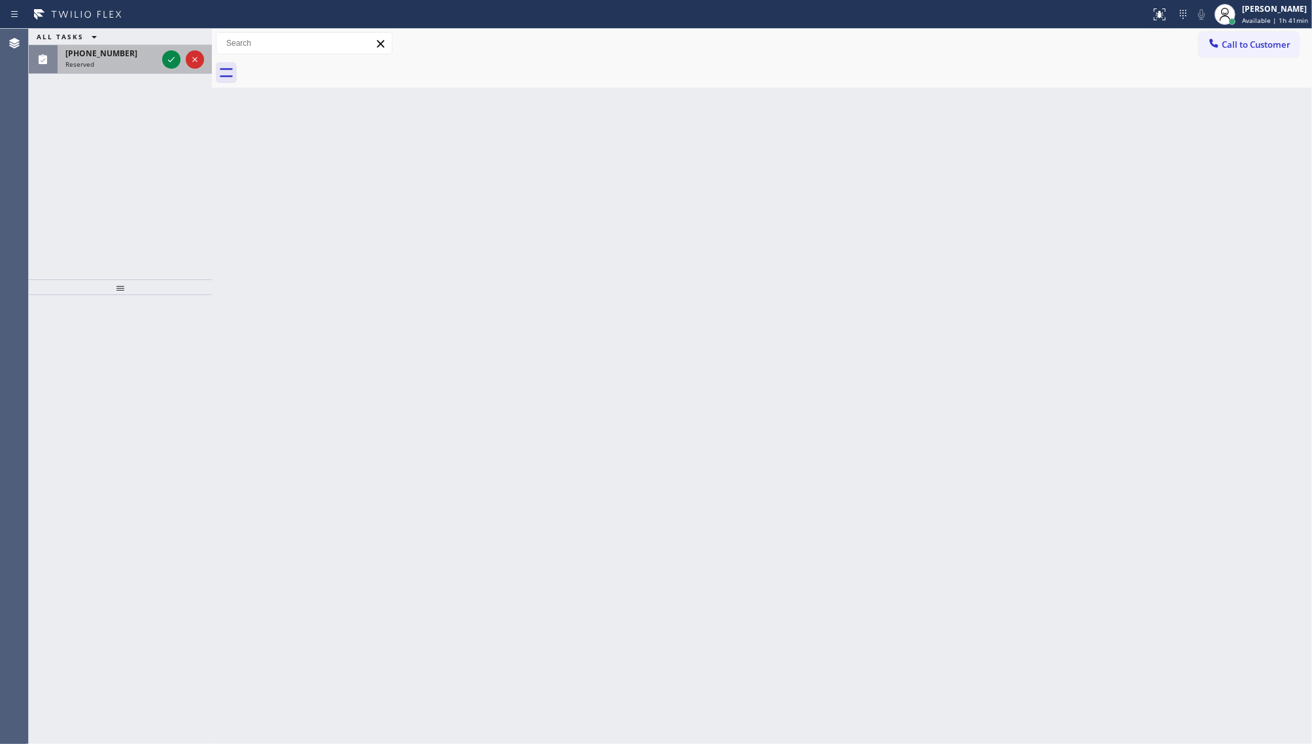
click at [141, 63] on div "Reserved" at bounding box center [111, 64] width 92 height 9
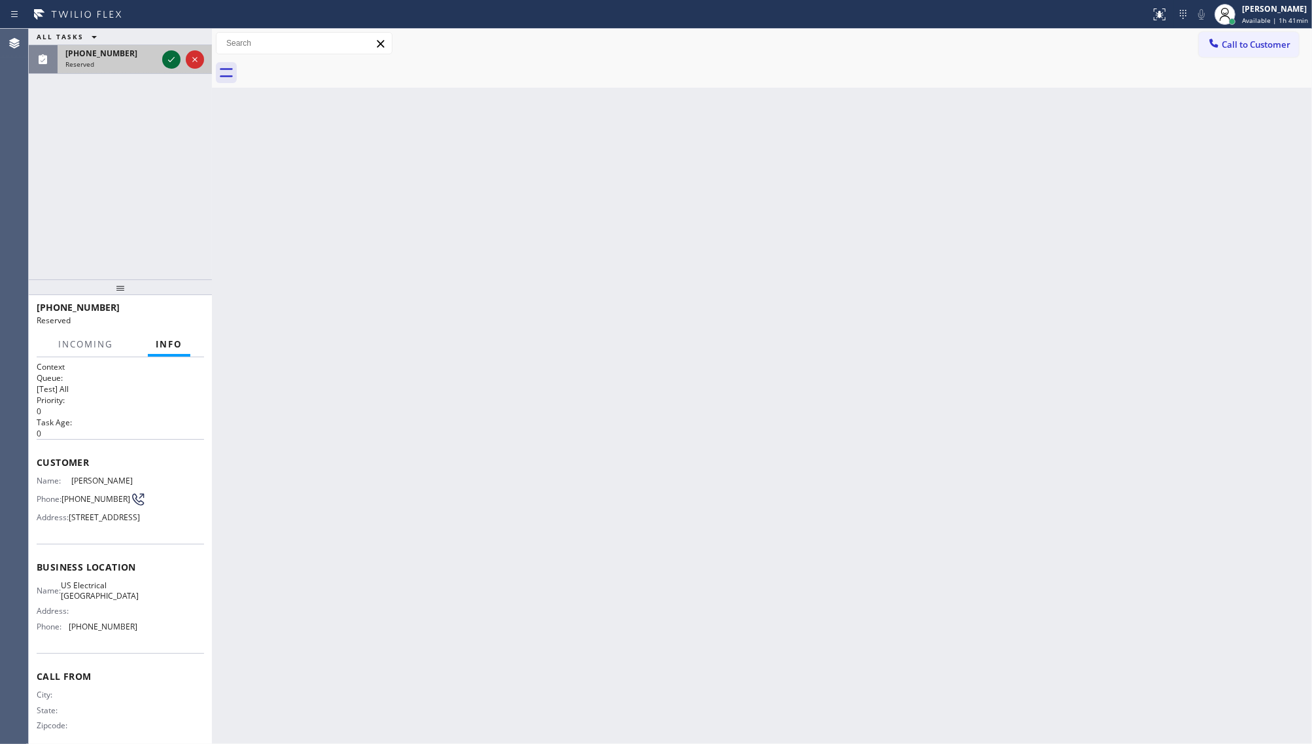
click at [166, 59] on icon at bounding box center [172, 60] width 16 height 16
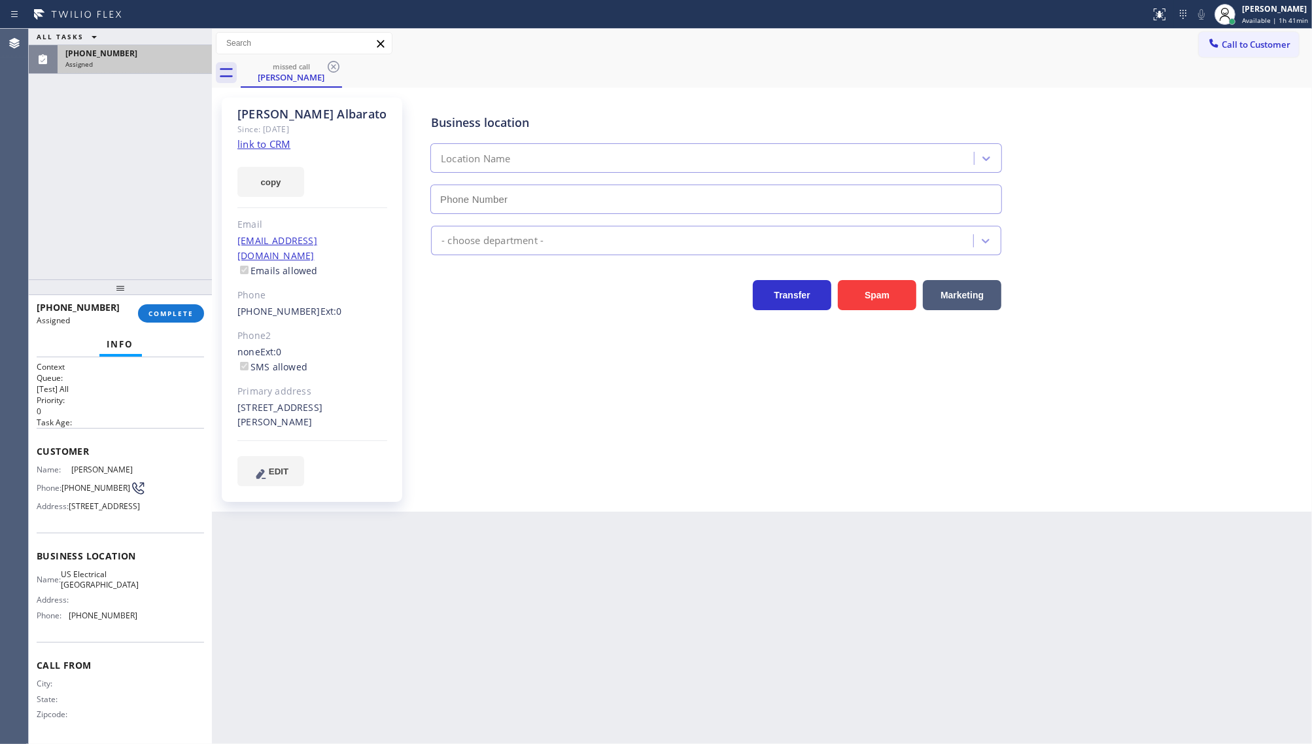
type input "[PHONE_NUMBER]"
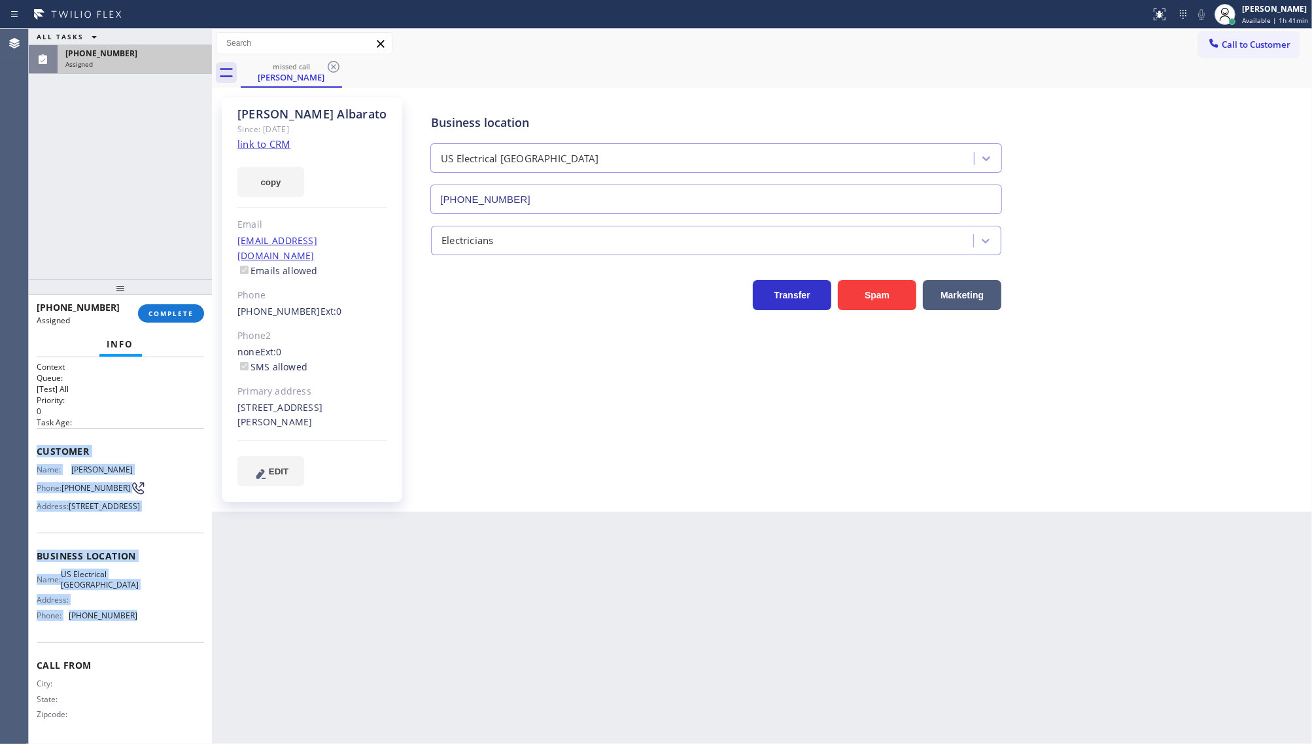
drag, startPoint x: 36, startPoint y: 439, endPoint x: 142, endPoint y: 649, distance: 235.2
click at [142, 649] on div "Context Queue: [Test] All Priority: 0 Task Age: Customer Name: [PERSON_NAME] Ph…" at bounding box center [120, 550] width 167 height 379
copy div "Customer Name: [PERSON_NAME] Phone: [PHONE_NUMBER] Address: [STREET_ADDRESS] Bu…"
click at [184, 319] on button "COMPLETE" at bounding box center [171, 313] width 66 height 18
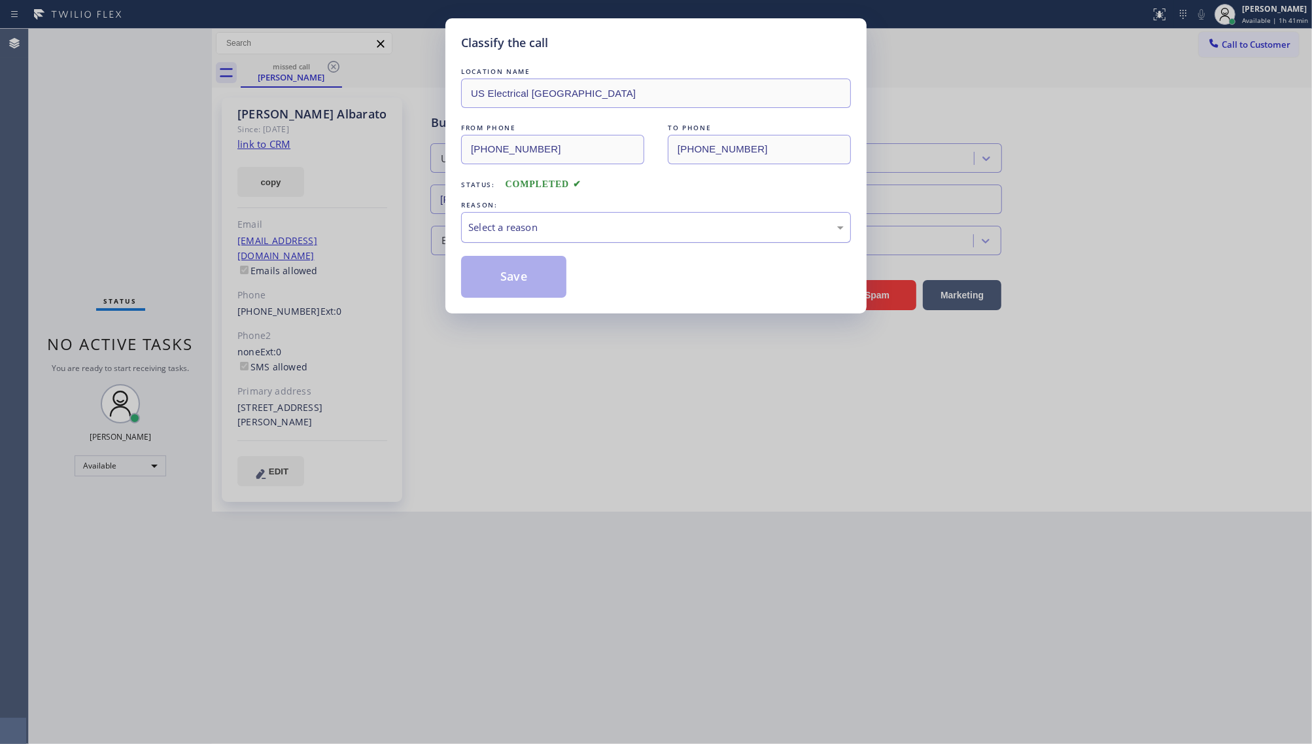
click at [542, 234] on div "Select a reason" at bounding box center [656, 227] width 390 height 31
click at [507, 290] on button "Save" at bounding box center [513, 277] width 105 height 42
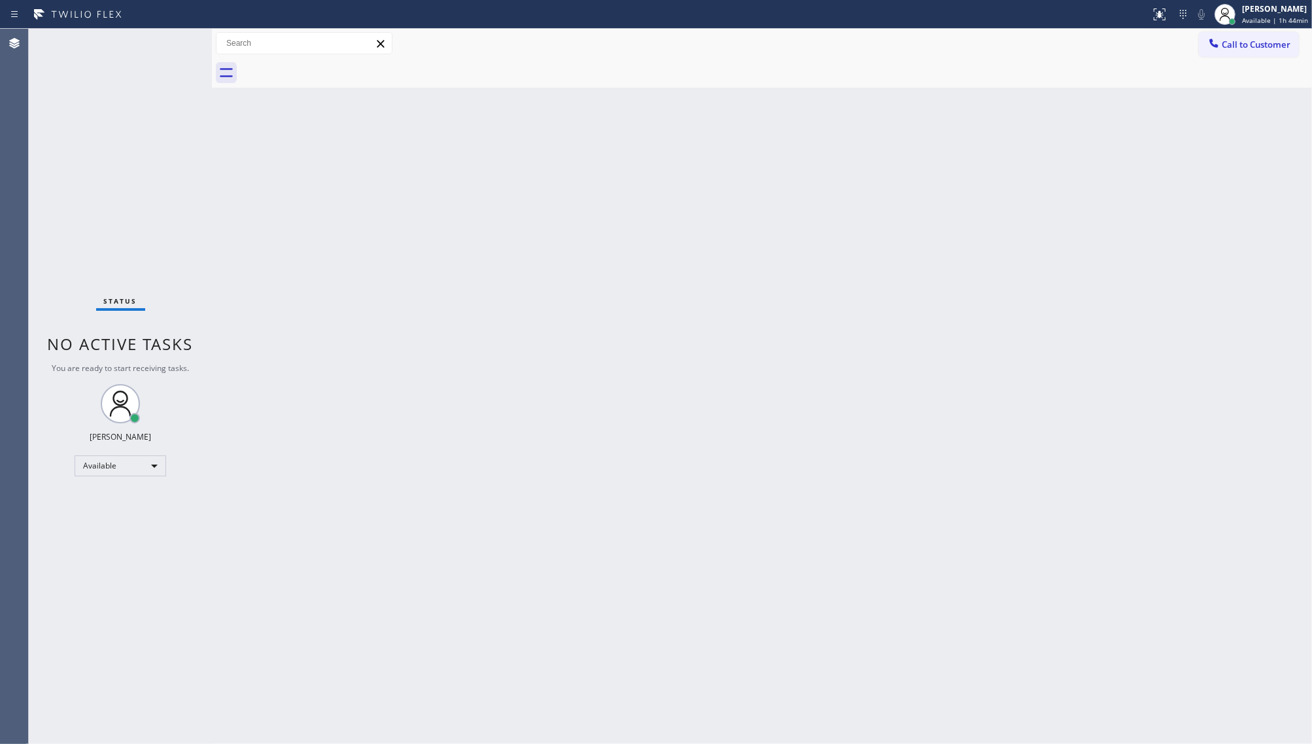
click at [141, 125] on div "Status No active tasks You are ready to start receiving tasks. JENIZA ALCAYDE A…" at bounding box center [120, 386] width 183 height 715
click at [571, 316] on div "Back to Dashboard Change Sender ID Customers Technicians Select a contact Outbo…" at bounding box center [762, 386] width 1100 height 715
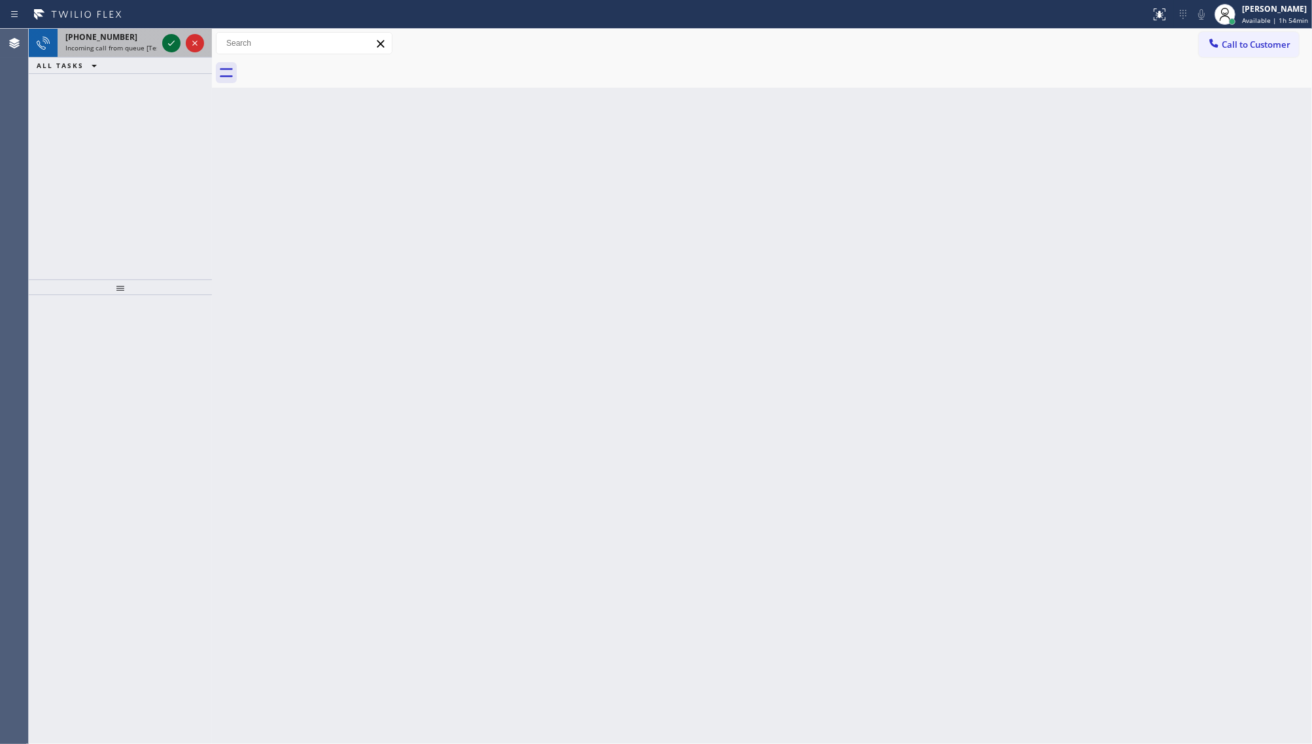
click at [168, 41] on icon at bounding box center [172, 43] width 16 height 16
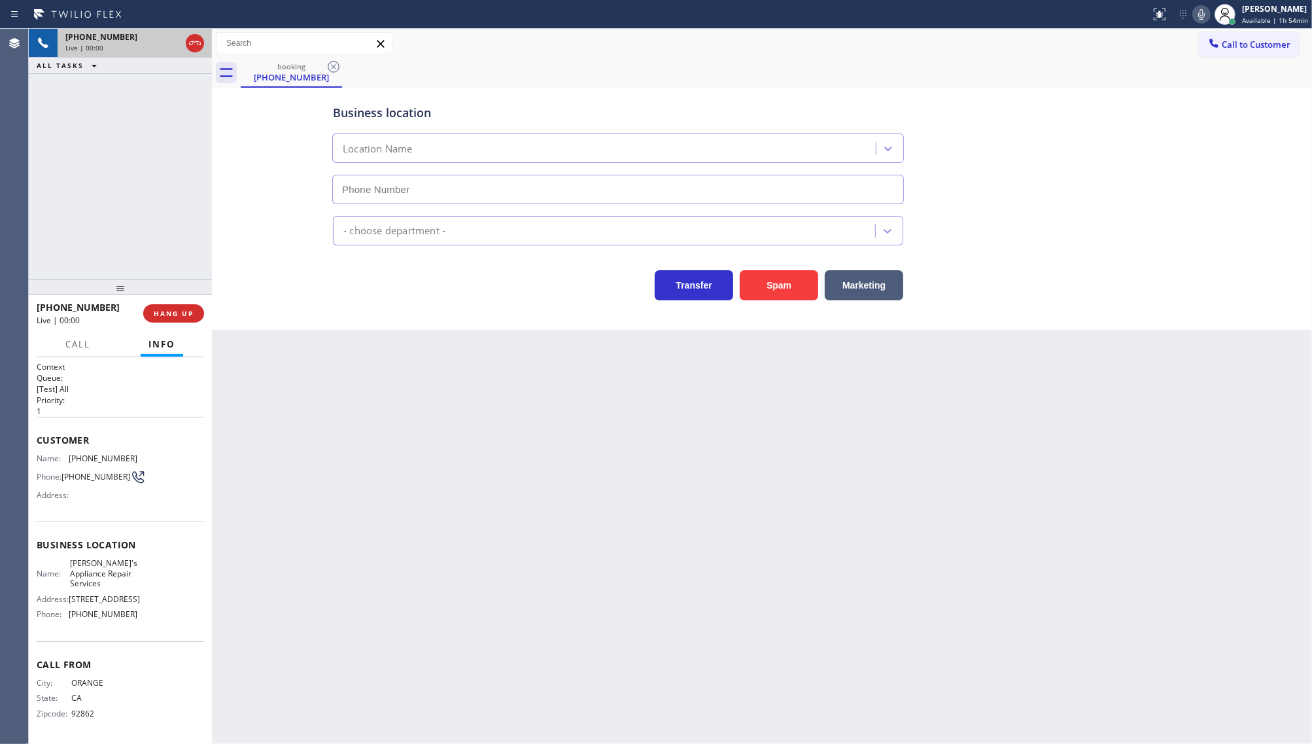
type input "[PHONE_NUMBER]"
click at [1194, 14] on div "Status report No issues detected If you experience an issue, please download th…" at bounding box center [1229, 14] width 167 height 29
click at [1204, 14] on icon at bounding box center [1202, 15] width 16 height 16
click at [1204, 14] on rect at bounding box center [1201, 13] width 9 height 9
drag, startPoint x: 61, startPoint y: 455, endPoint x: 134, endPoint y: 453, distance: 73.3
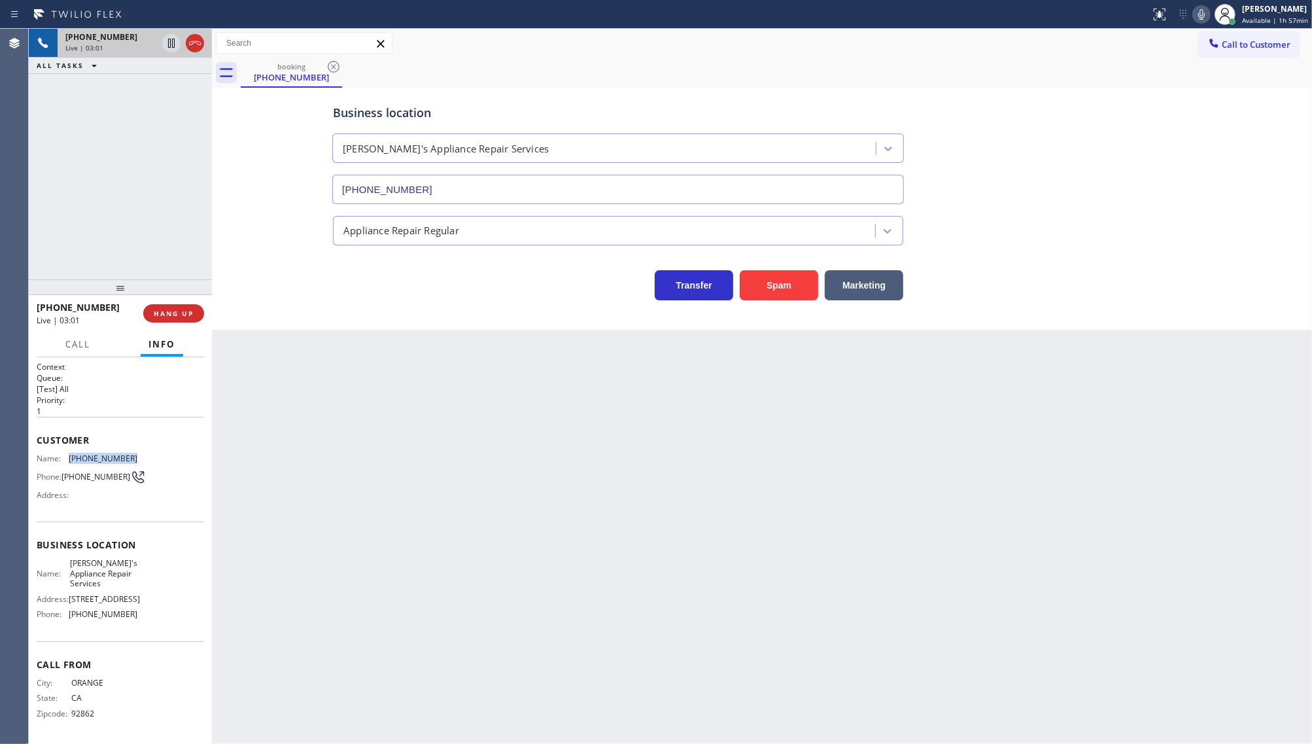
click at [134, 453] on div "Name: [PHONE_NUMBER] Phone: [PHONE_NUMBER] Address:" at bounding box center [120, 479] width 167 height 52
copy div "[PHONE_NUMBER]"
click at [160, 323] on div "[PHONE_NUMBER] Live | 04:59 HANG UP" at bounding box center [120, 313] width 167 height 34
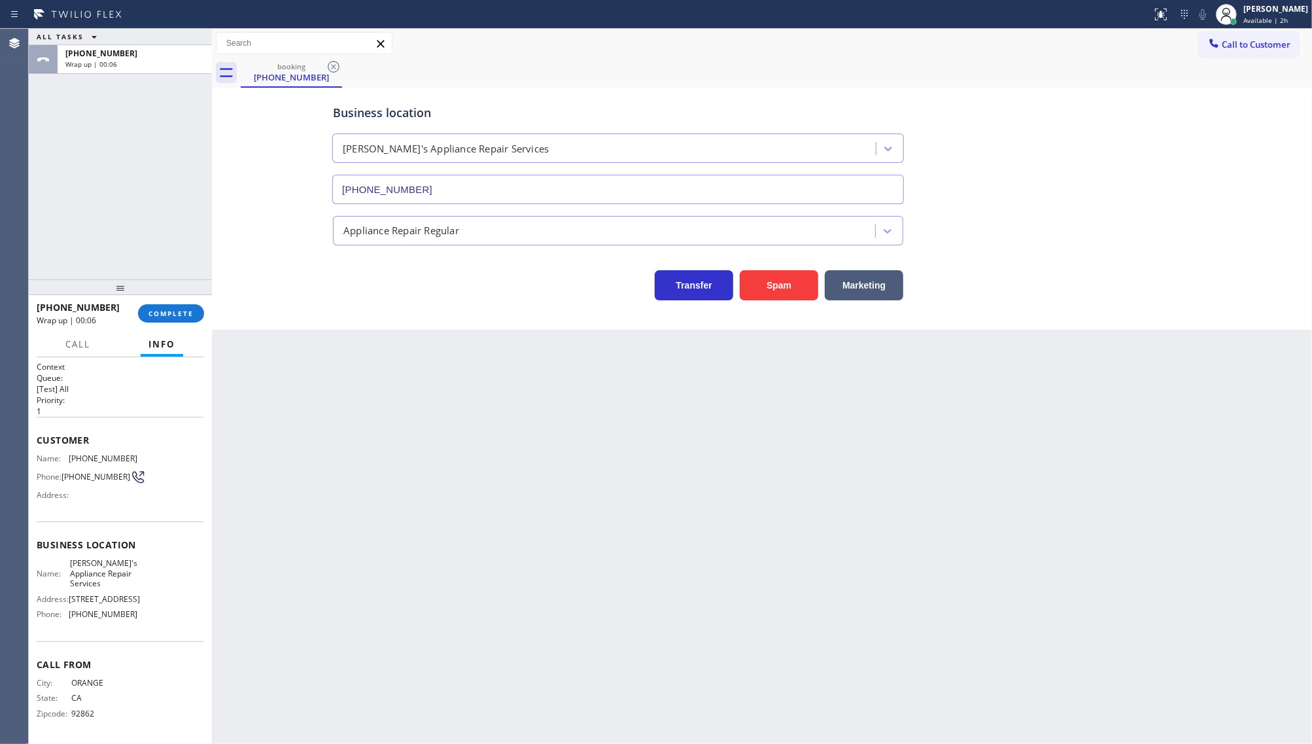
scroll to position [22, 0]
drag, startPoint x: 69, startPoint y: 616, endPoint x: 128, endPoint y: 619, distance: 58.9
click at [128, 619] on span "[PHONE_NUMBER]" at bounding box center [103, 614] width 69 height 10
copy span "[PHONE_NUMBER]"
drag, startPoint x: 66, startPoint y: 541, endPoint x: 145, endPoint y: 557, distance: 80.1
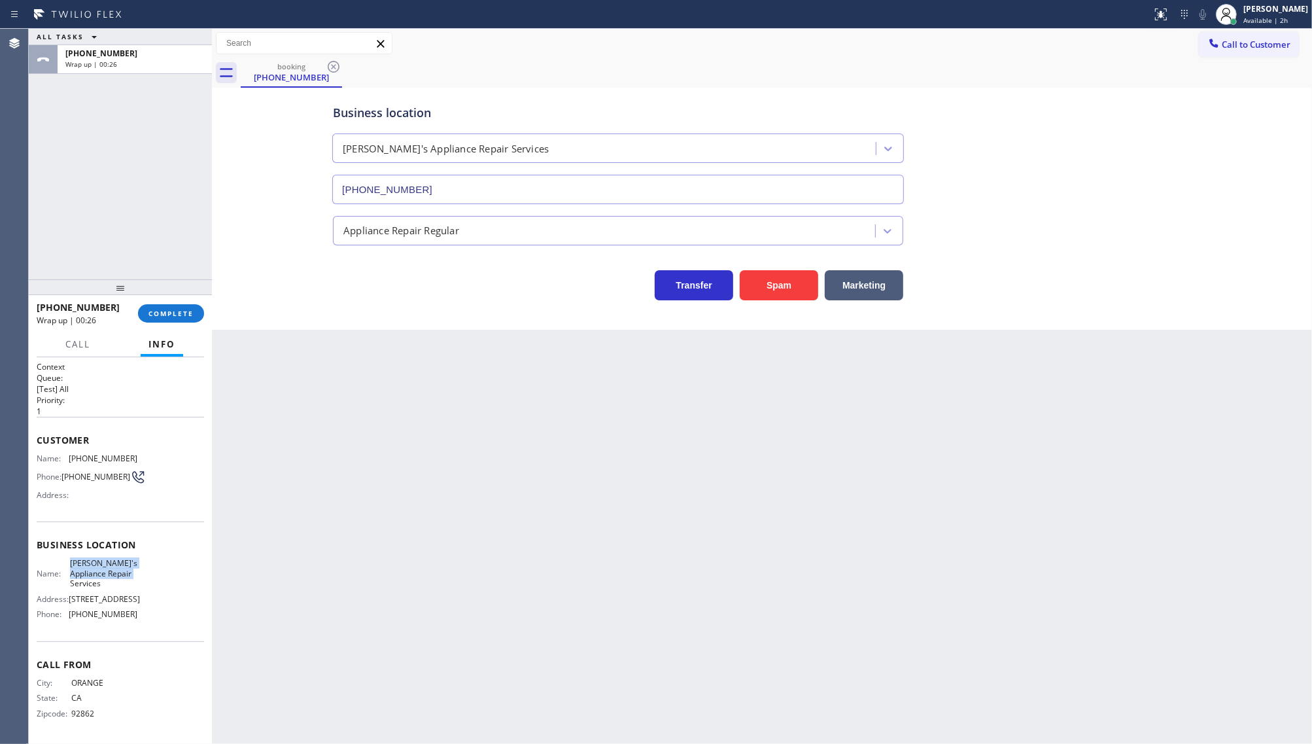
click at [141, 563] on div "Name: [PERSON_NAME]'s Appliance Repair Services Address: [STREET_ADDRESS] Phone…" at bounding box center [120, 591] width 167 height 66
copy span "[PERSON_NAME]'s Appliance Repair Services"
click at [329, 391] on div "Back to Dashboard Change Sender ID Customers Technicians Select a contact Outbo…" at bounding box center [762, 386] width 1100 height 715
click at [171, 322] on button "COMPLETE" at bounding box center [171, 313] width 66 height 18
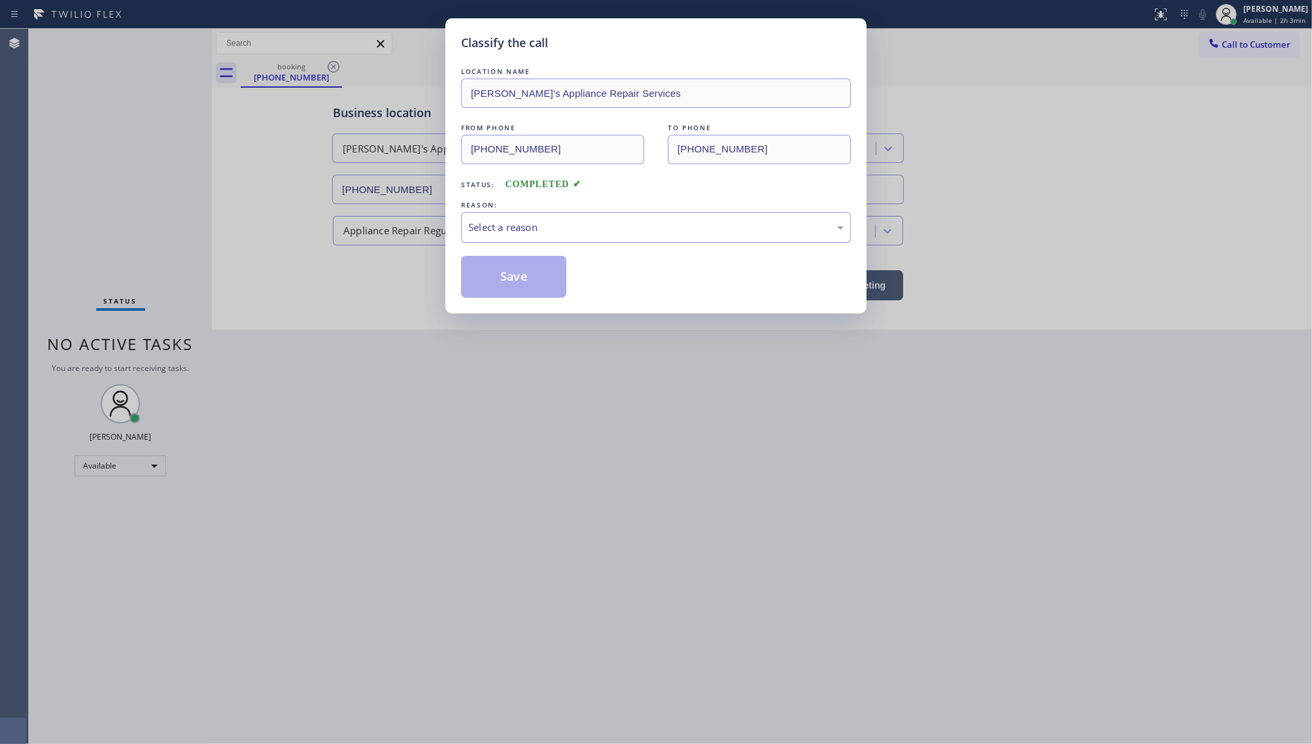
click at [546, 231] on div "Select a reason" at bounding box center [656, 227] width 376 height 15
click at [536, 269] on button "Save" at bounding box center [513, 277] width 105 height 42
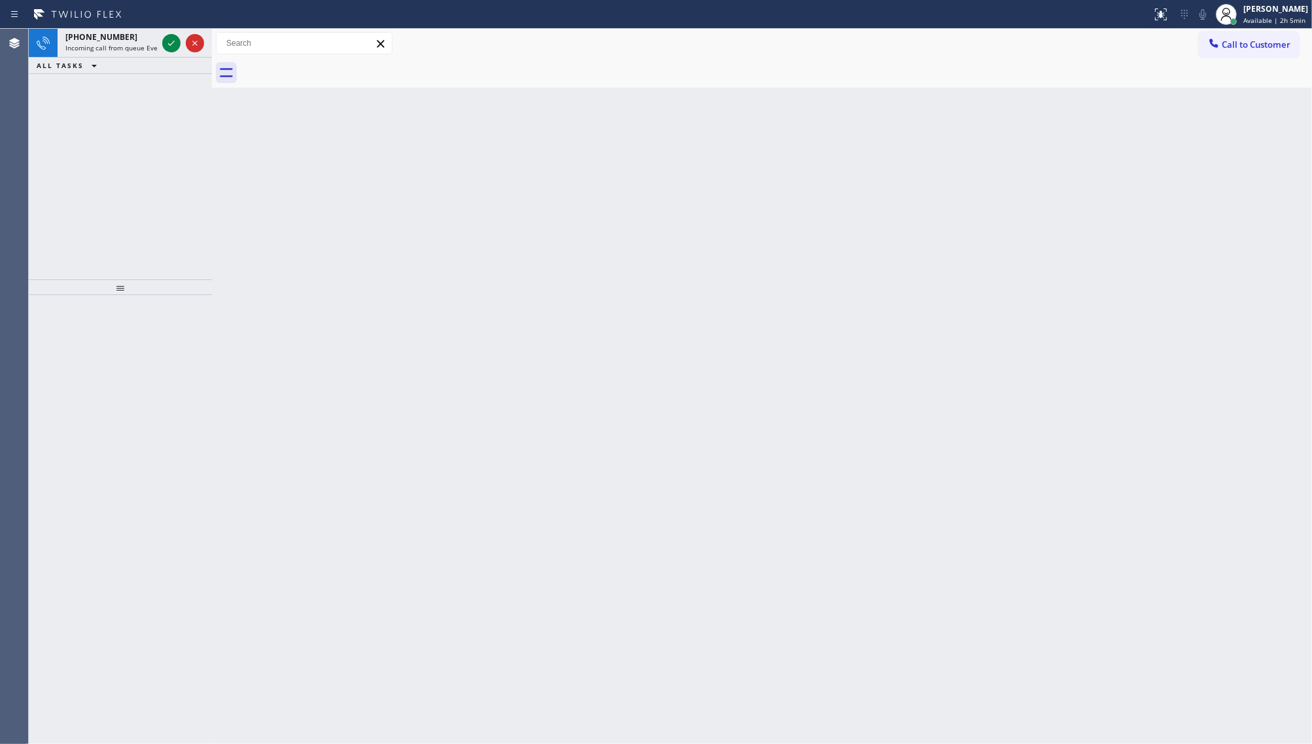
click at [96, 205] on div "[PHONE_NUMBER] Incoming call from queue Everybody ALL TASKS ALL TASKS ACTIVE TA…" at bounding box center [120, 154] width 183 height 251
click at [149, 46] on span "Incoming call from queue Everybody" at bounding box center [121, 47] width 113 height 9
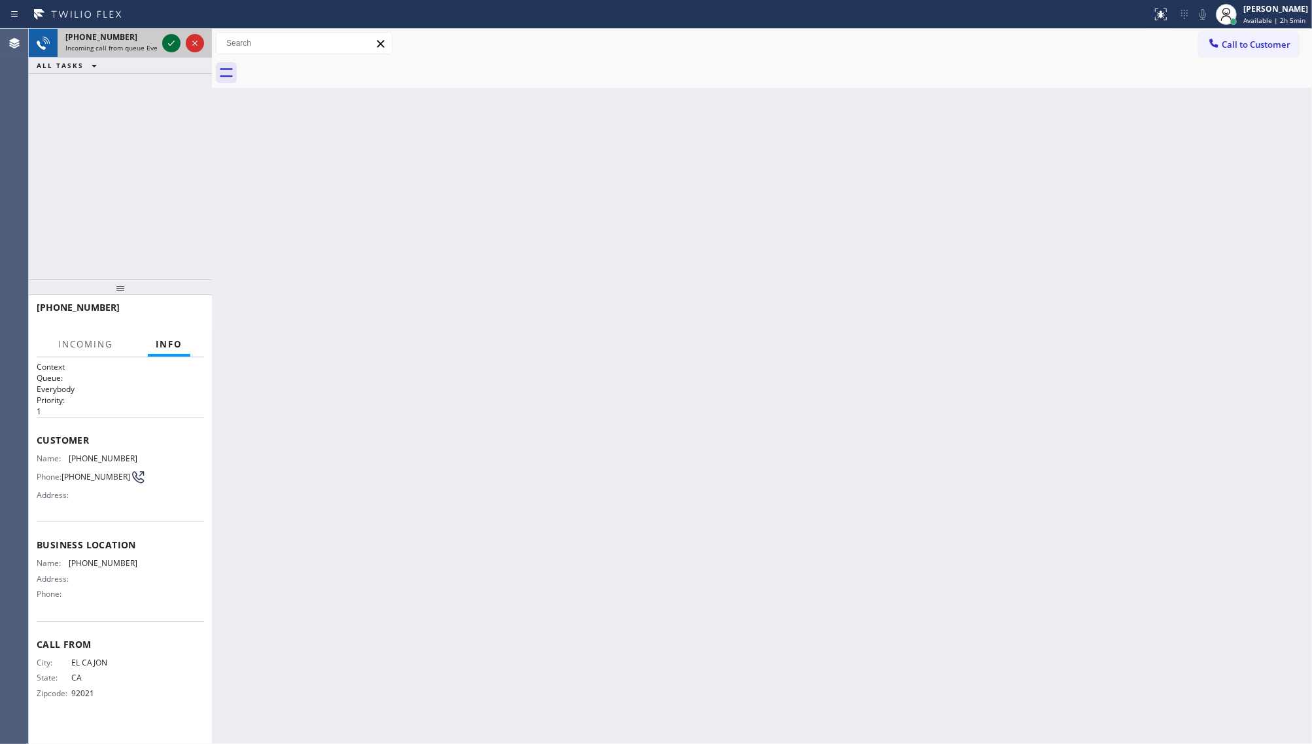
click at [164, 43] on icon at bounding box center [172, 43] width 16 height 16
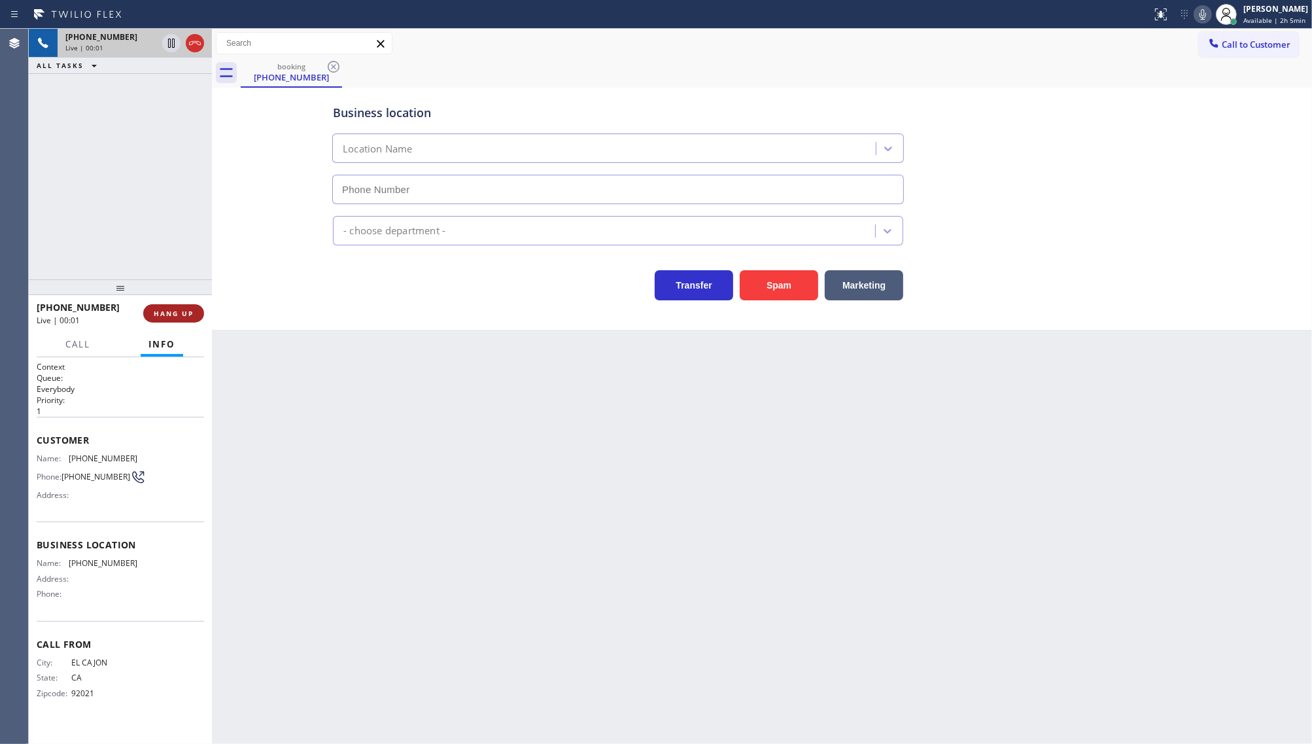
click at [167, 311] on span "HANG UP" at bounding box center [174, 313] width 40 height 9
drag, startPoint x: 177, startPoint y: 309, endPoint x: 175, endPoint y: 318, distance: 9.4
click at [175, 295] on div at bounding box center [120, 287] width 183 height 16
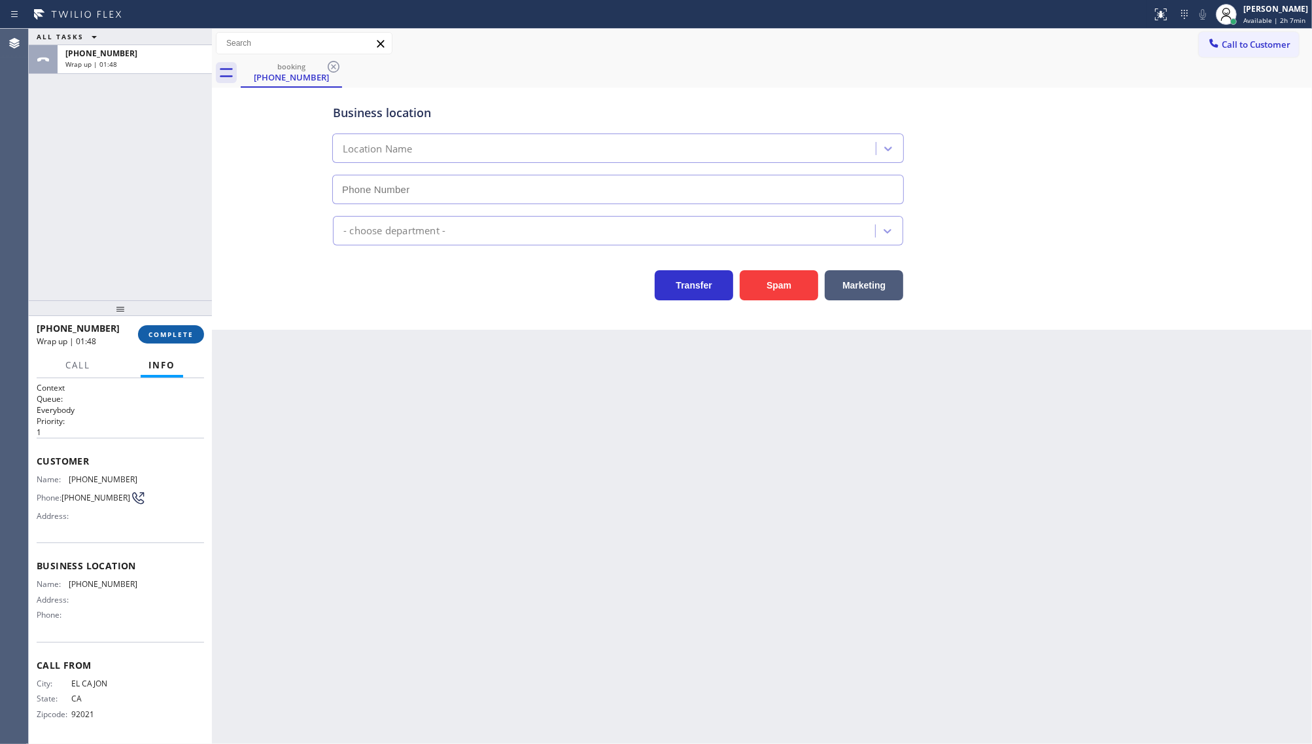
click at [169, 331] on span "COMPLETE" at bounding box center [171, 334] width 45 height 9
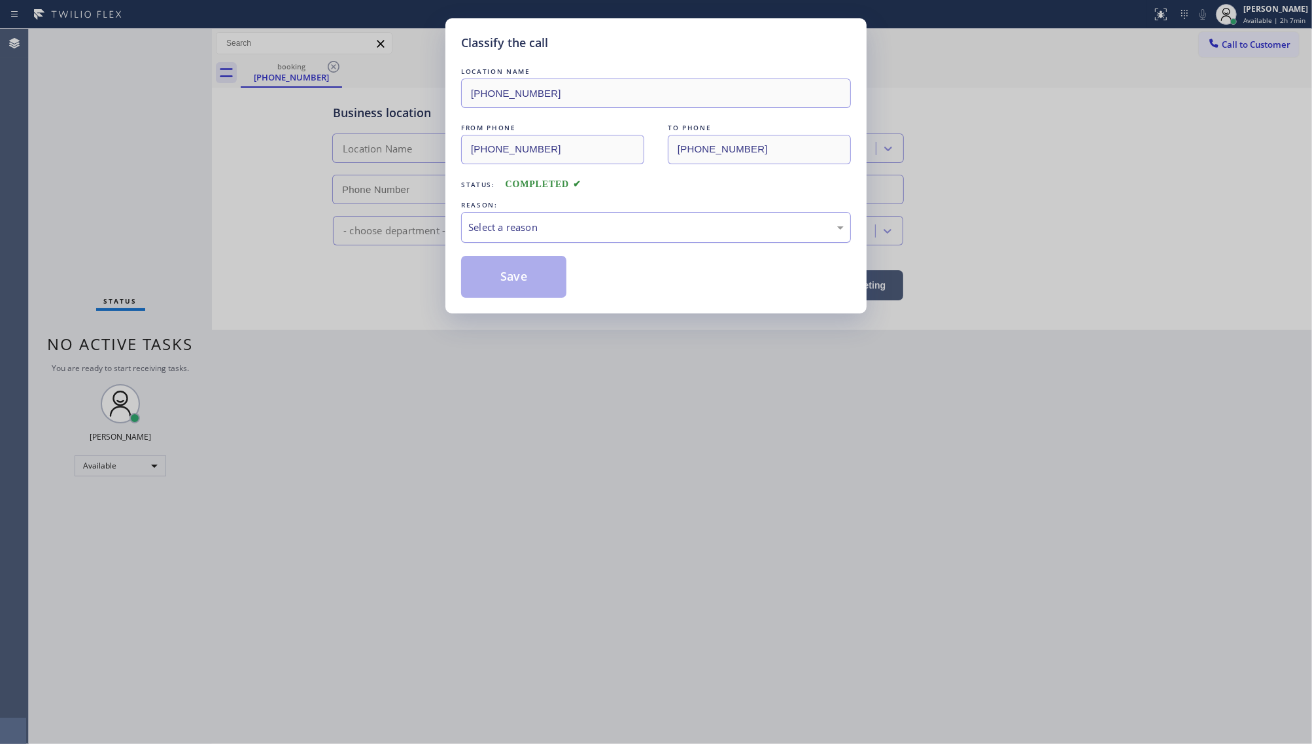
click at [461, 233] on div "Select a reason" at bounding box center [656, 227] width 390 height 31
click at [483, 273] on button "Save" at bounding box center [513, 277] width 105 height 42
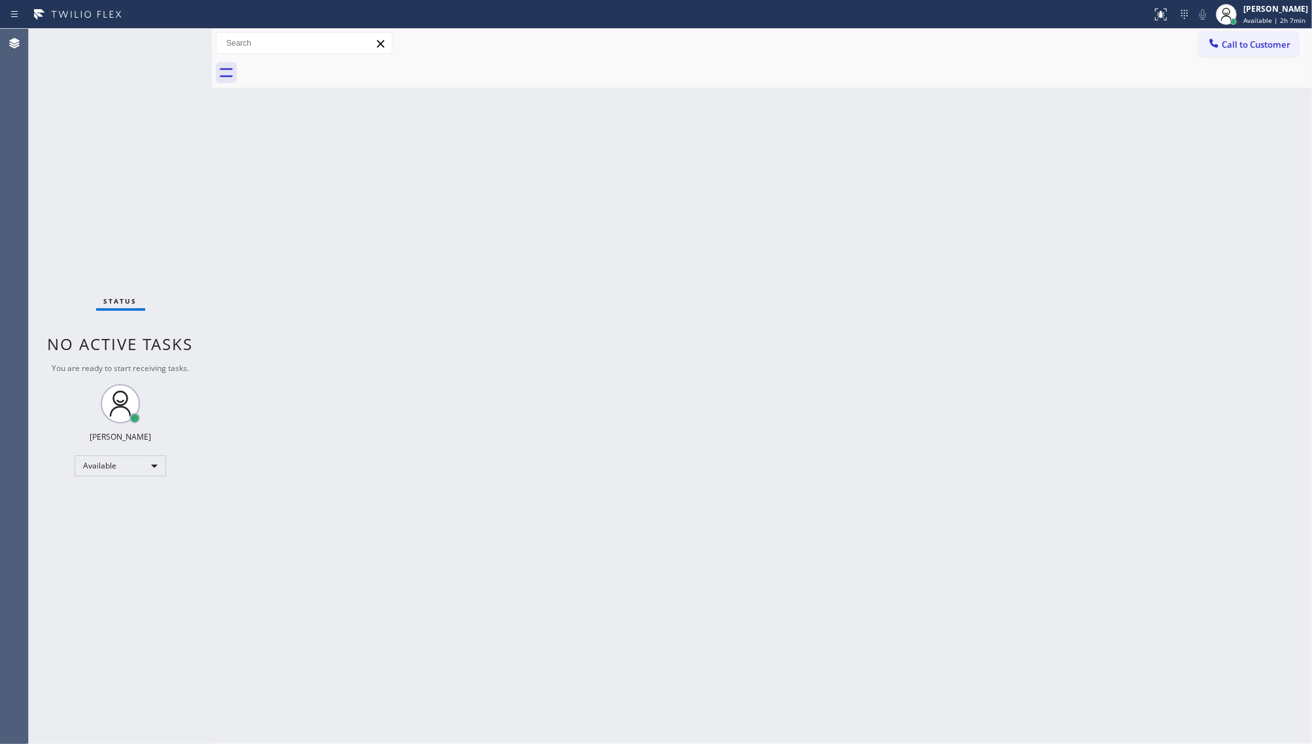
click at [1303, 455] on div "Back to Dashboard Change Sender ID Customers Technicians Select a contact Outbo…" at bounding box center [762, 386] width 1100 height 715
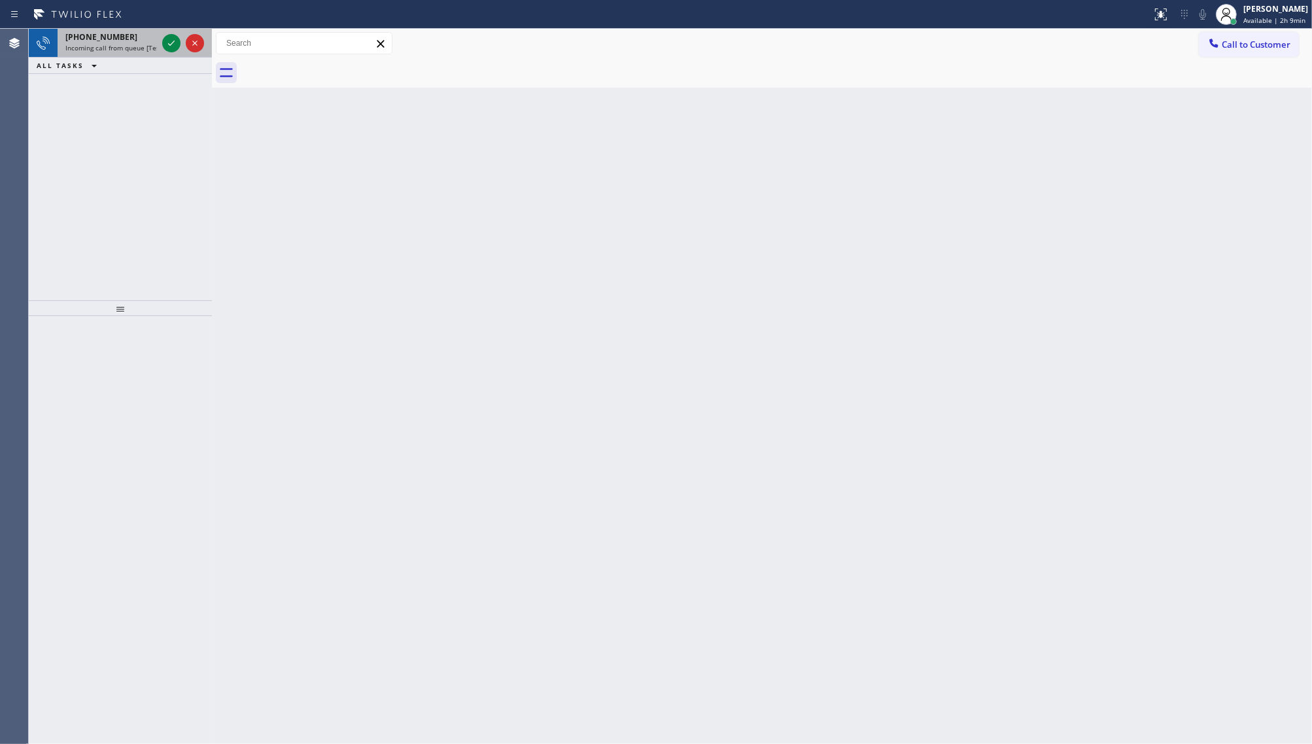
drag, startPoint x: 132, startPoint y: 37, endPoint x: 143, endPoint y: 48, distance: 15.3
click at [132, 37] on div "[PHONE_NUMBER]" at bounding box center [111, 36] width 92 height 11
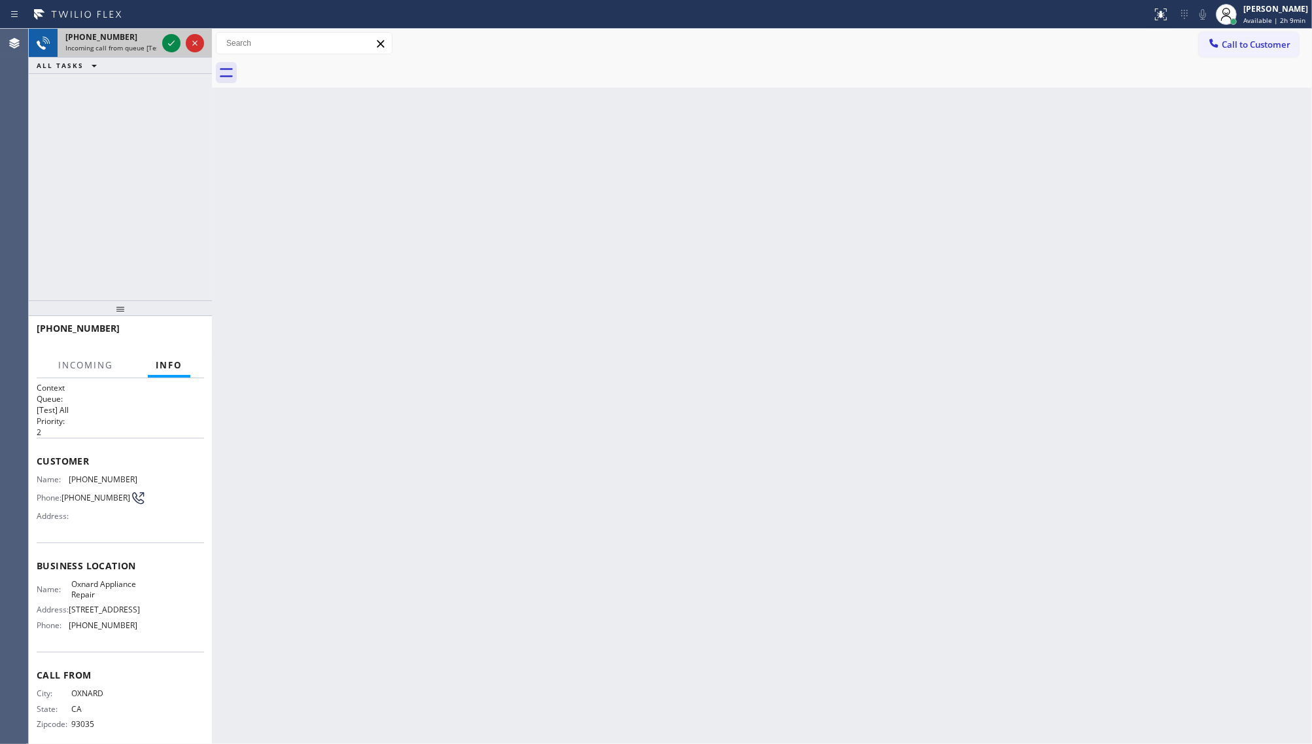
click at [145, 49] on span "Incoming call from queue [Test] All" at bounding box center [119, 47] width 109 height 9
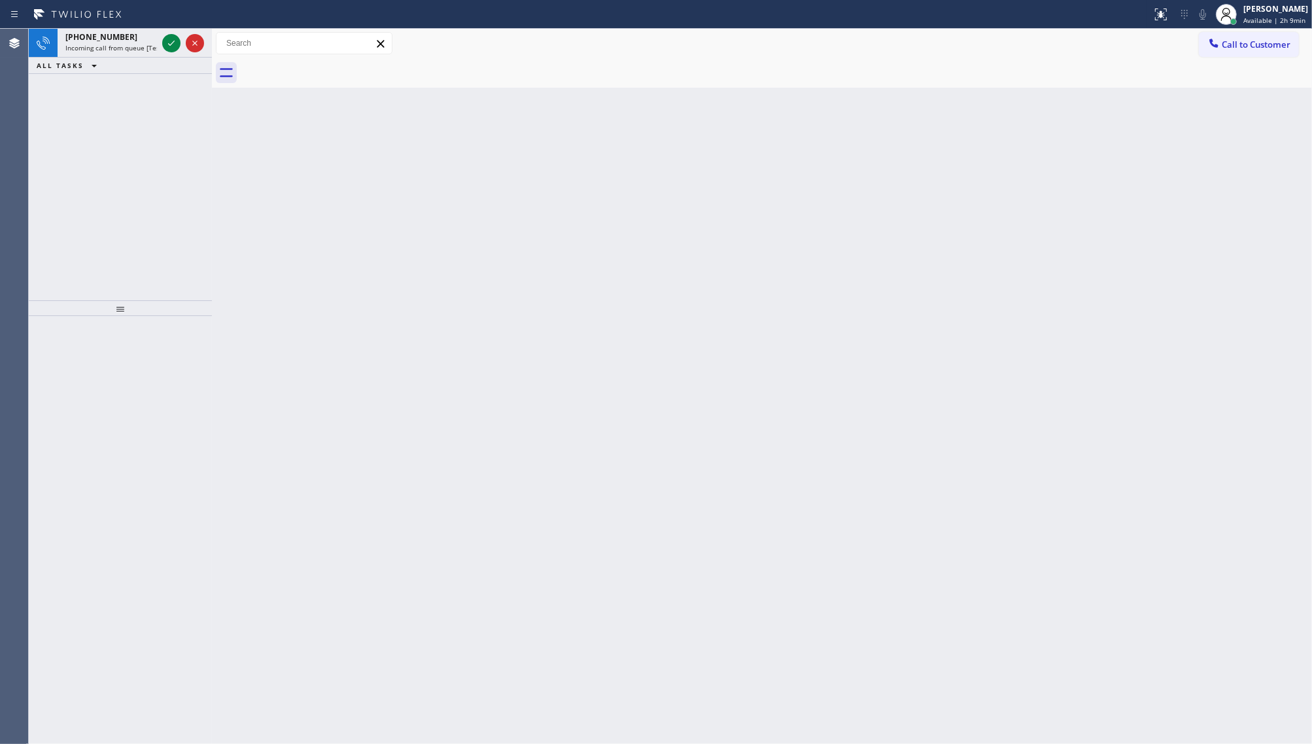
click at [145, 47] on span "Incoming call from queue [Test] All" at bounding box center [119, 47] width 109 height 9
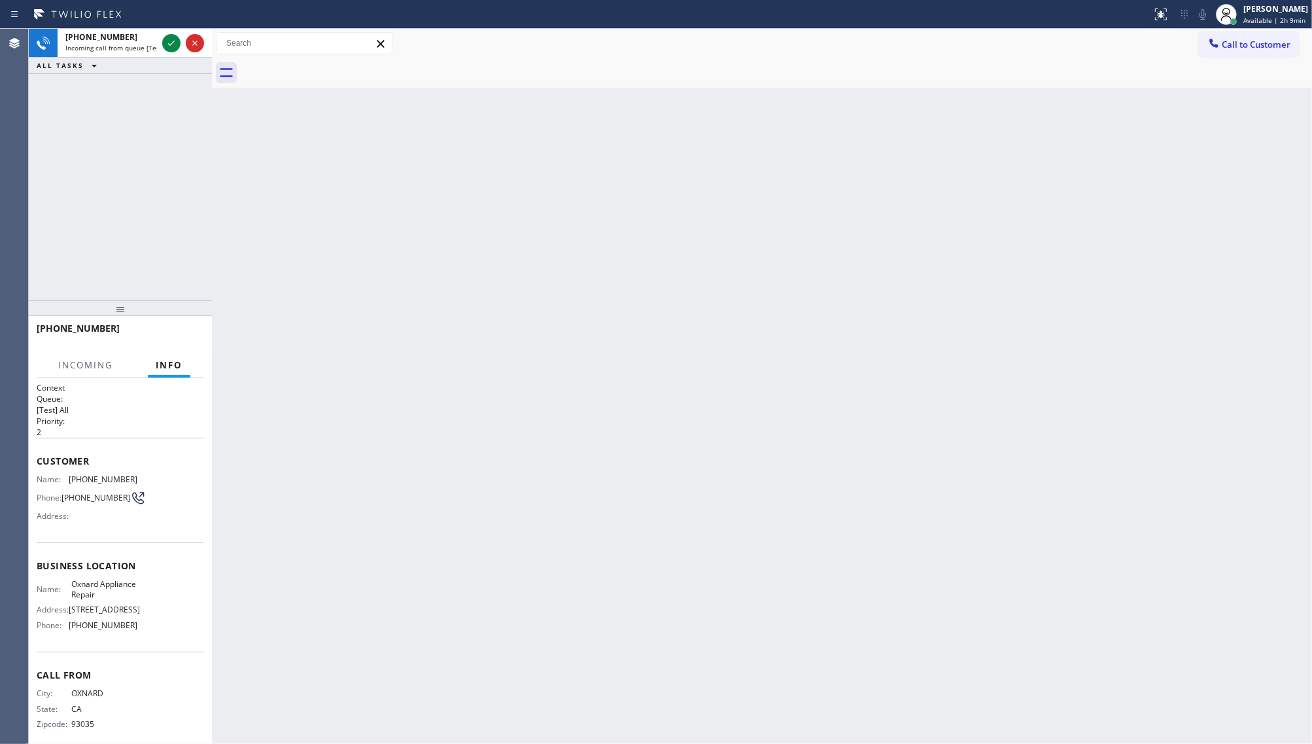
click at [145, 47] on span "Incoming call from queue [Test] All" at bounding box center [119, 47] width 109 height 9
click at [145, 46] on span "Incoming call from queue [Test] All" at bounding box center [119, 47] width 109 height 9
click at [146, 49] on span "Incoming call from queue [Test] All" at bounding box center [119, 47] width 109 height 9
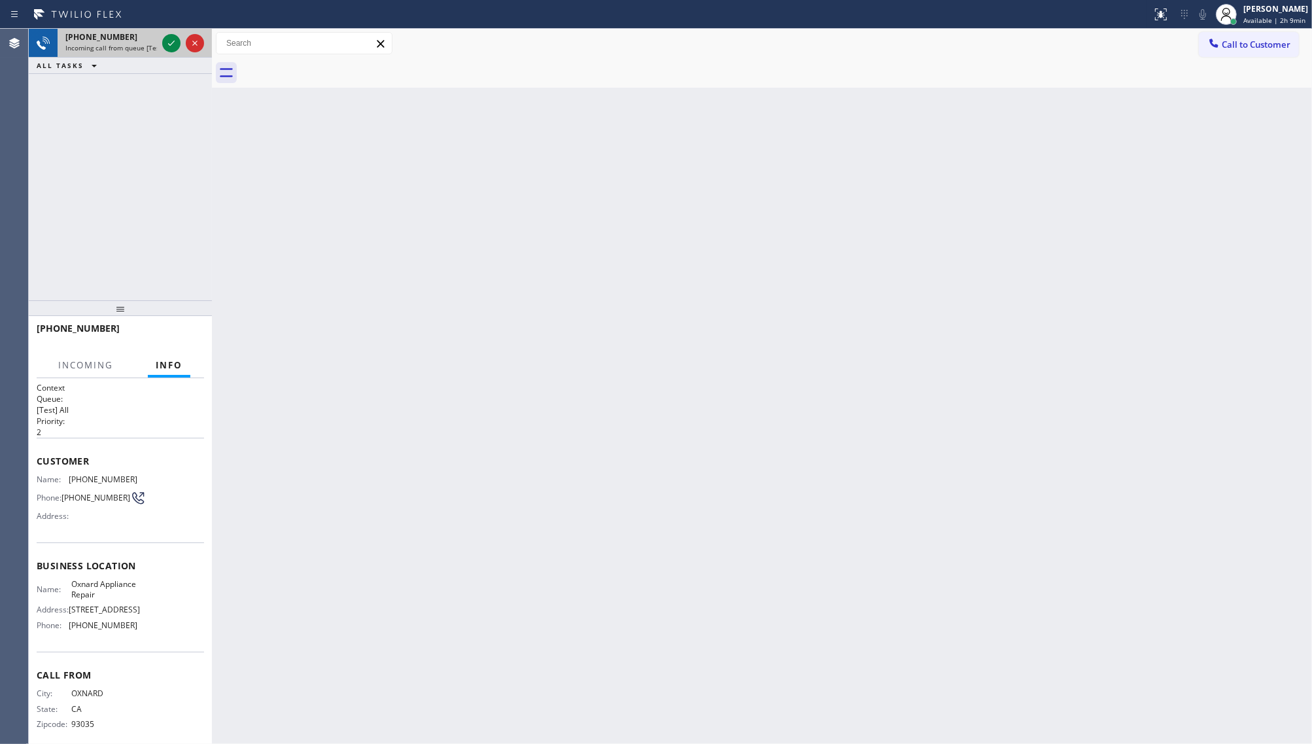
click at [146, 49] on span "Incoming call from queue [Test] All" at bounding box center [119, 47] width 109 height 9
click at [180, 40] on div at bounding box center [183, 43] width 47 height 29
click at [171, 43] on icon at bounding box center [172, 43] width 16 height 16
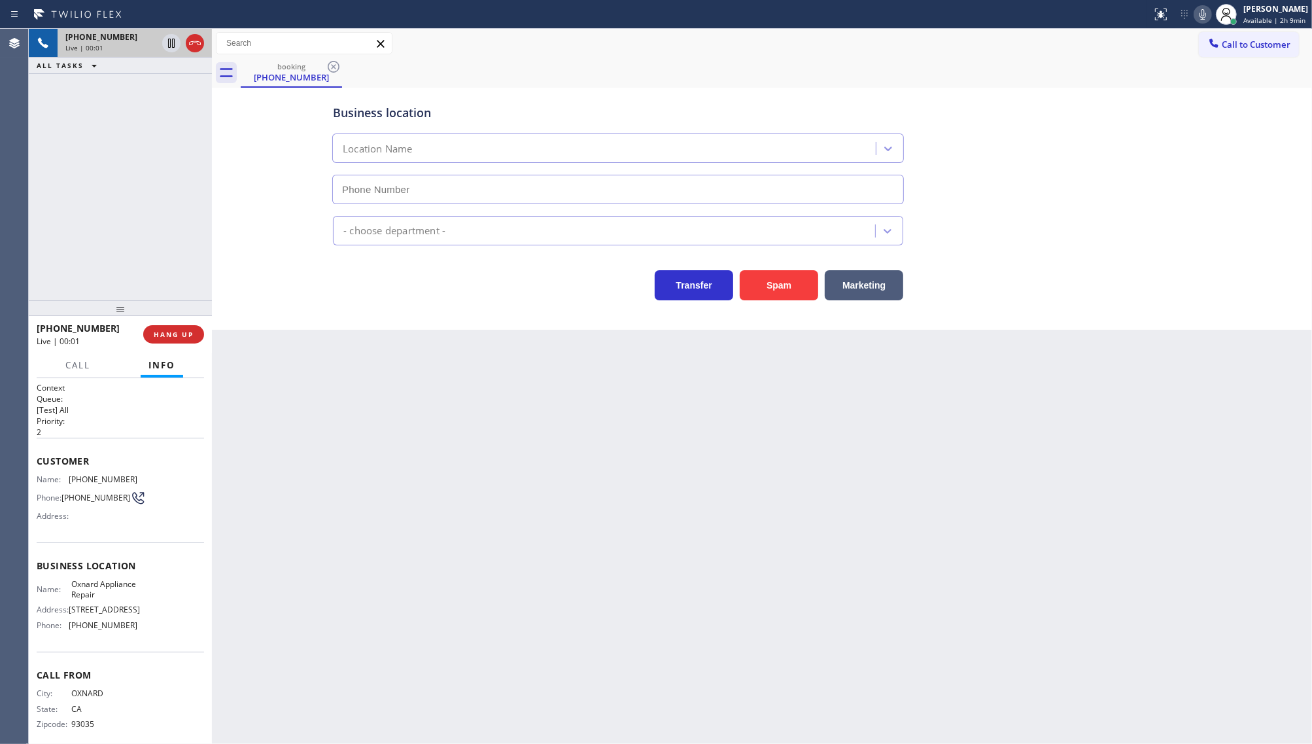
type input "[PHONE_NUMBER]"
click at [1307, 321] on div "Business location Oxnard Appliance Repair [PHONE_NUMBER] Appliance Repair Regul…" at bounding box center [762, 209] width 1100 height 242
click at [162, 334] on span "HANG UP" at bounding box center [174, 334] width 40 height 9
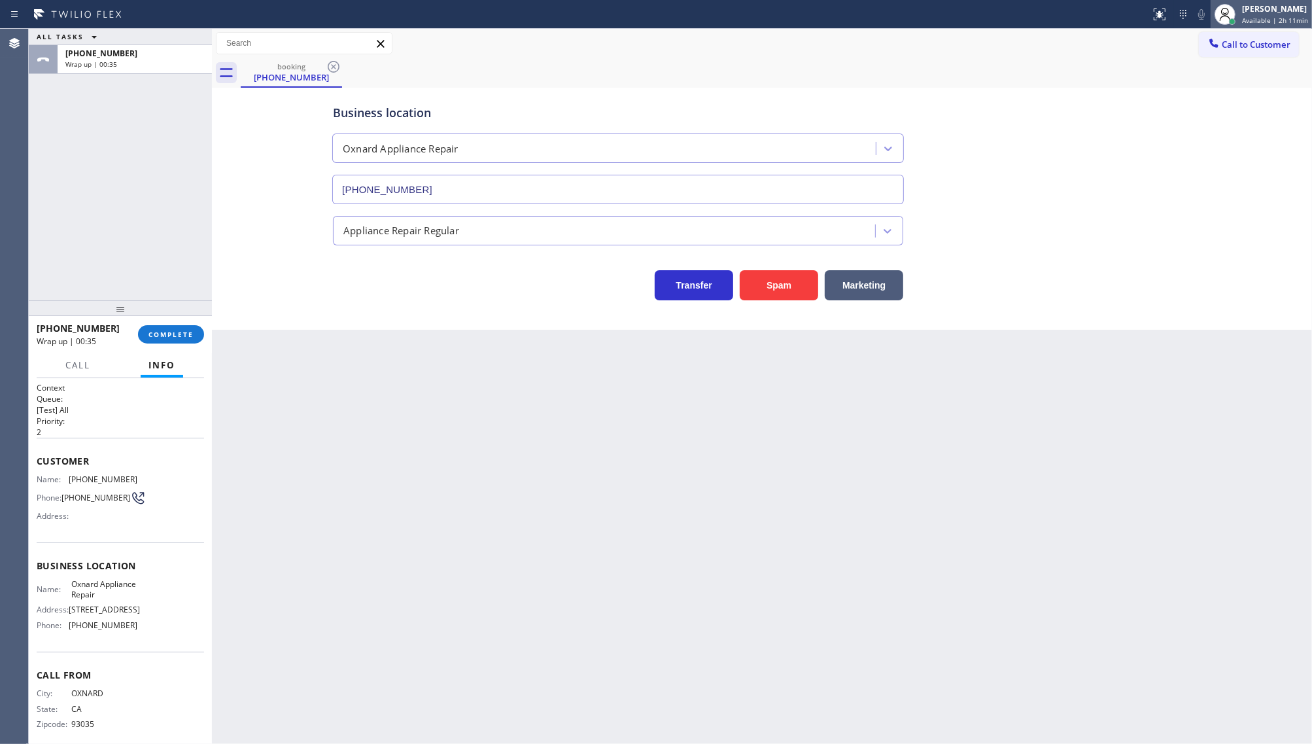
click at [1266, 13] on div "[PERSON_NAME]" at bounding box center [1275, 8] width 66 height 11
drag, startPoint x: 1246, startPoint y: 14, endPoint x: 1240, endPoint y: 22, distance: 9.8
click at [1246, 14] on div "[PERSON_NAME]" at bounding box center [1275, 8] width 66 height 11
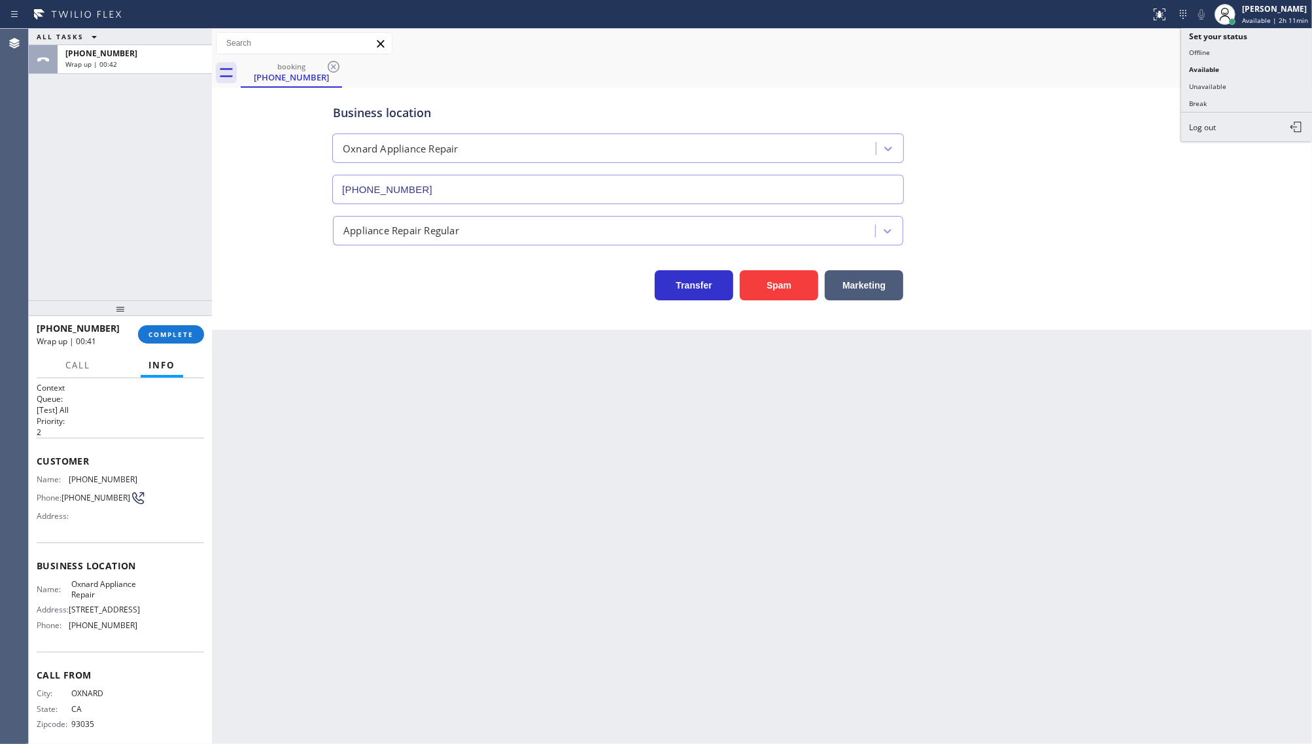
drag, startPoint x: 1207, startPoint y: 86, endPoint x: 1062, endPoint y: 110, distance: 147.1
click at [1208, 86] on button "Unavailable" at bounding box center [1247, 86] width 131 height 17
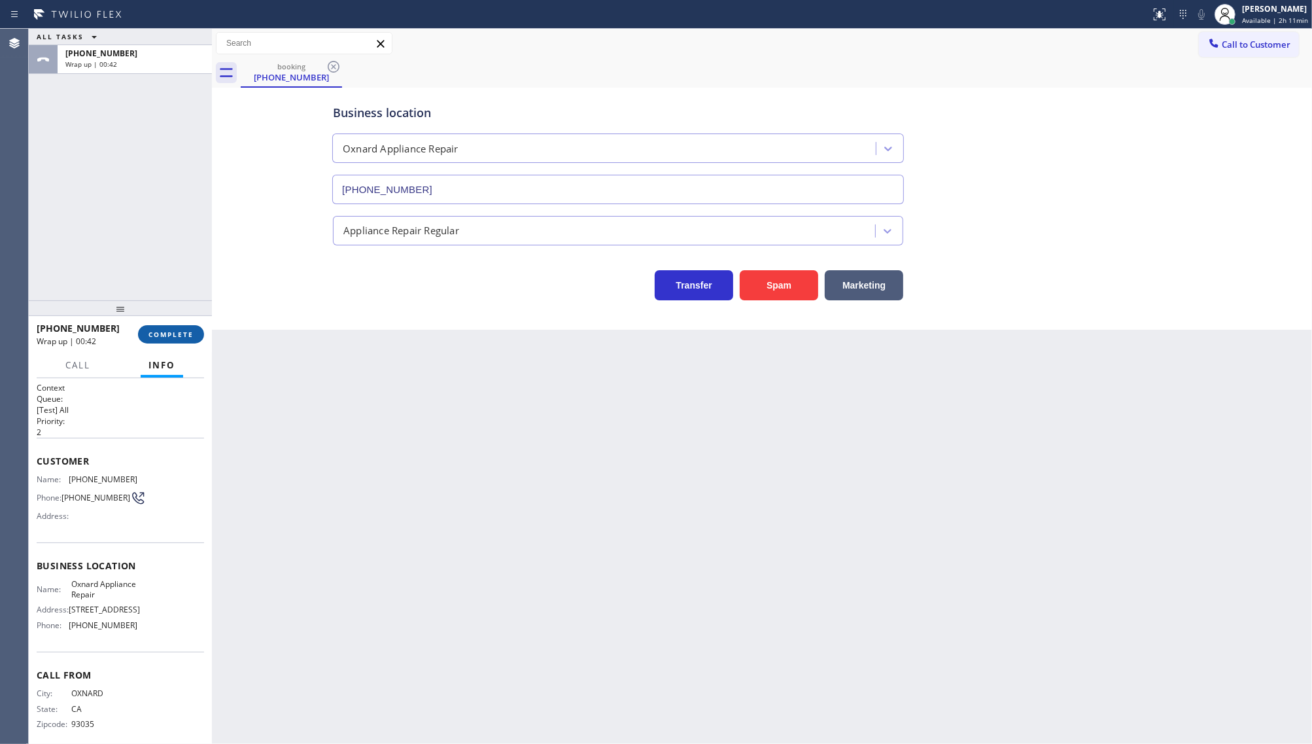
click at [174, 327] on button "COMPLETE" at bounding box center [171, 334] width 66 height 18
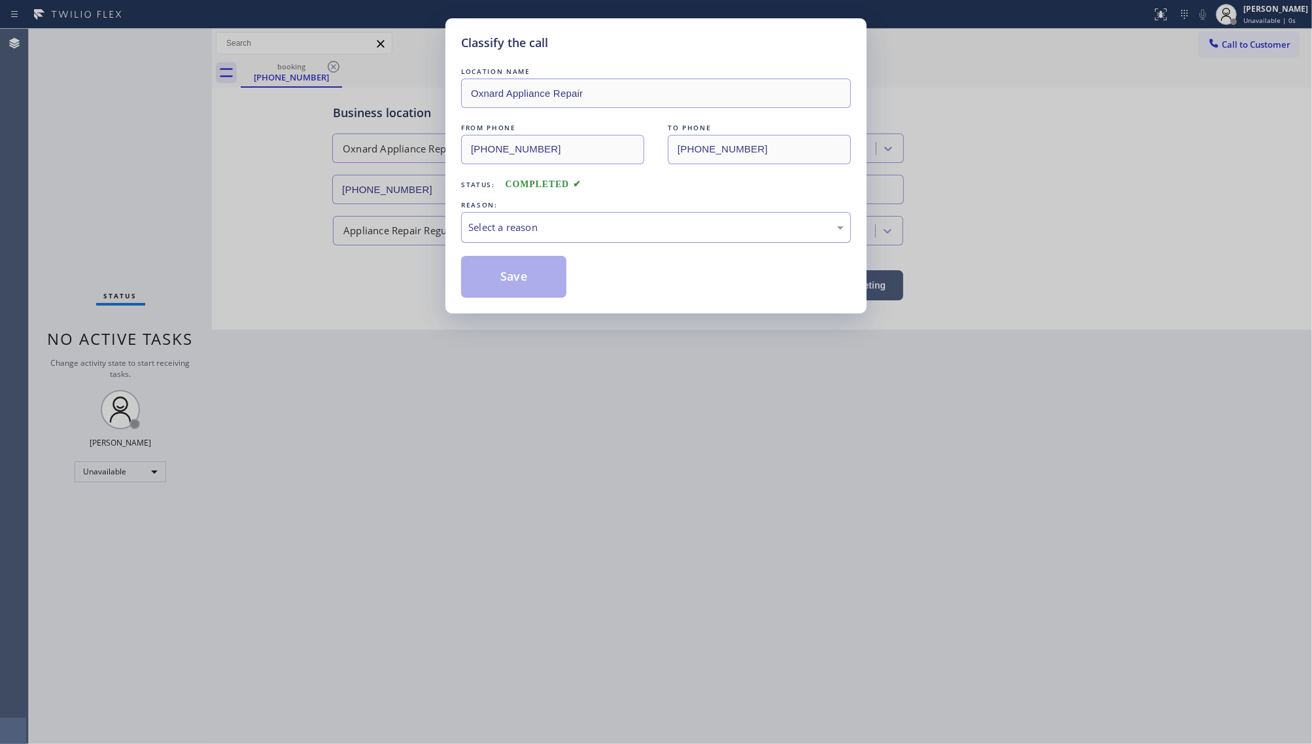
click at [578, 229] on div "Select a reason" at bounding box center [656, 227] width 376 height 15
click at [504, 280] on button "Save" at bounding box center [513, 277] width 105 height 42
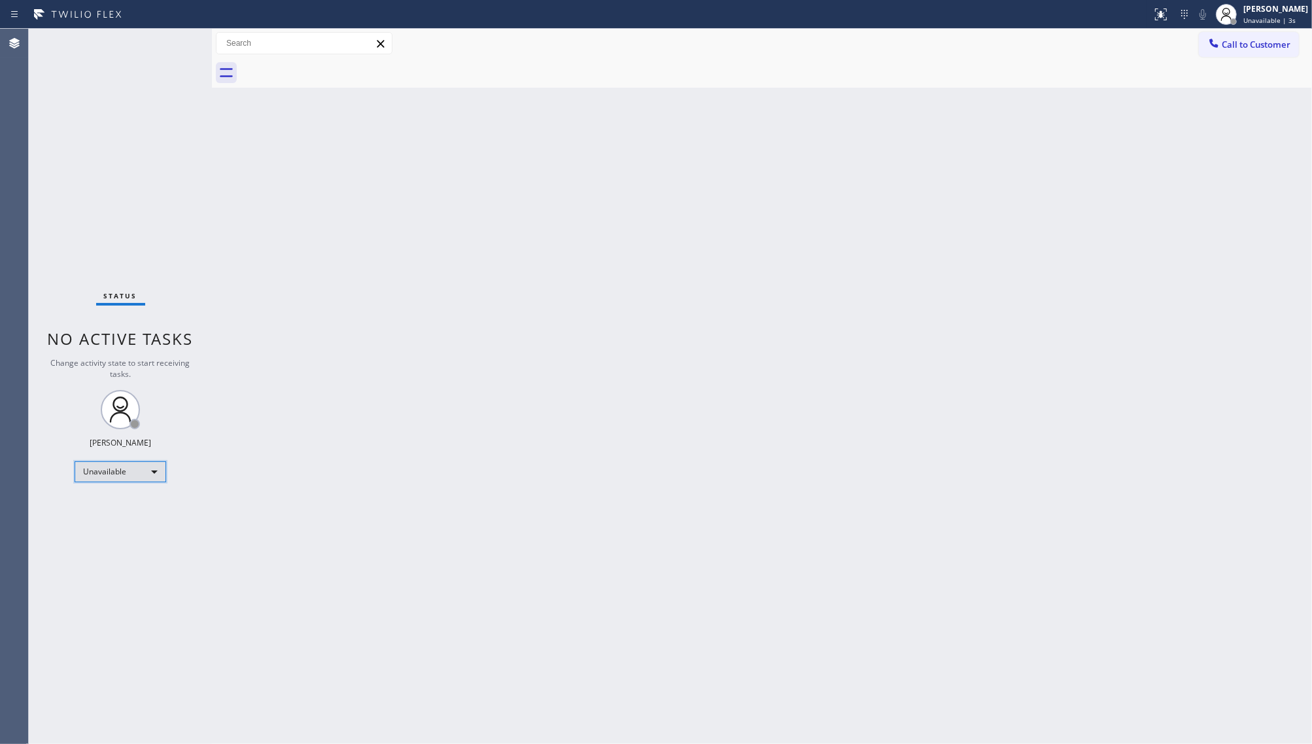
click at [121, 466] on div "Unavailable" at bounding box center [121, 471] width 92 height 21
click at [98, 542] on li "Break" at bounding box center [119, 539] width 89 height 16
click at [105, 478] on div "Break" at bounding box center [121, 471] width 92 height 21
click at [103, 507] on li "Available" at bounding box center [119, 506] width 89 height 16
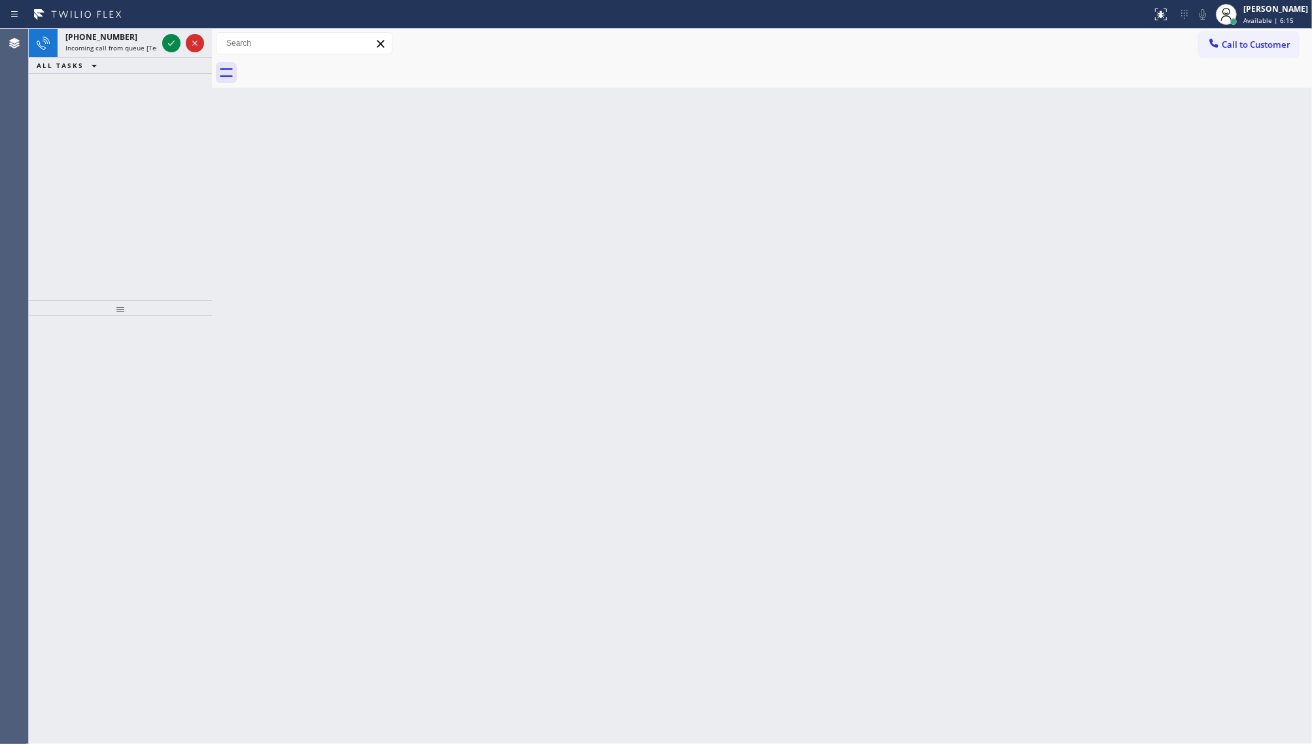
drag, startPoint x: 106, startPoint y: 95, endPoint x: 162, endPoint y: 60, distance: 65.5
click at [135, 77] on div "[PHONE_NUMBER] Incoming call from queue [Test] All ALL TASKS ALL TASKS ACTIVE T…" at bounding box center [120, 165] width 183 height 272
click at [165, 47] on icon at bounding box center [172, 43] width 16 height 16
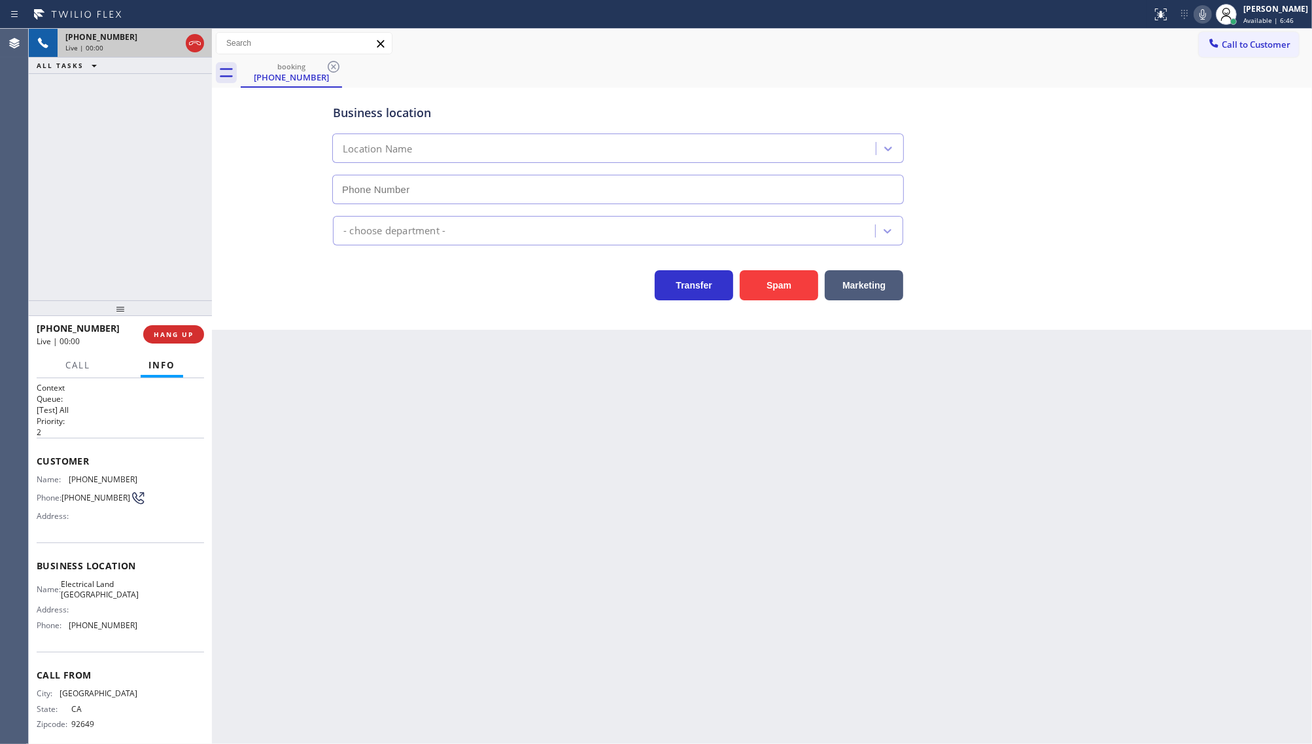
type input "[PHONE_NUMBER]"
click at [1200, 18] on icon at bounding box center [1203, 15] width 16 height 16
click at [1200, 17] on rect at bounding box center [1203, 13] width 9 height 9
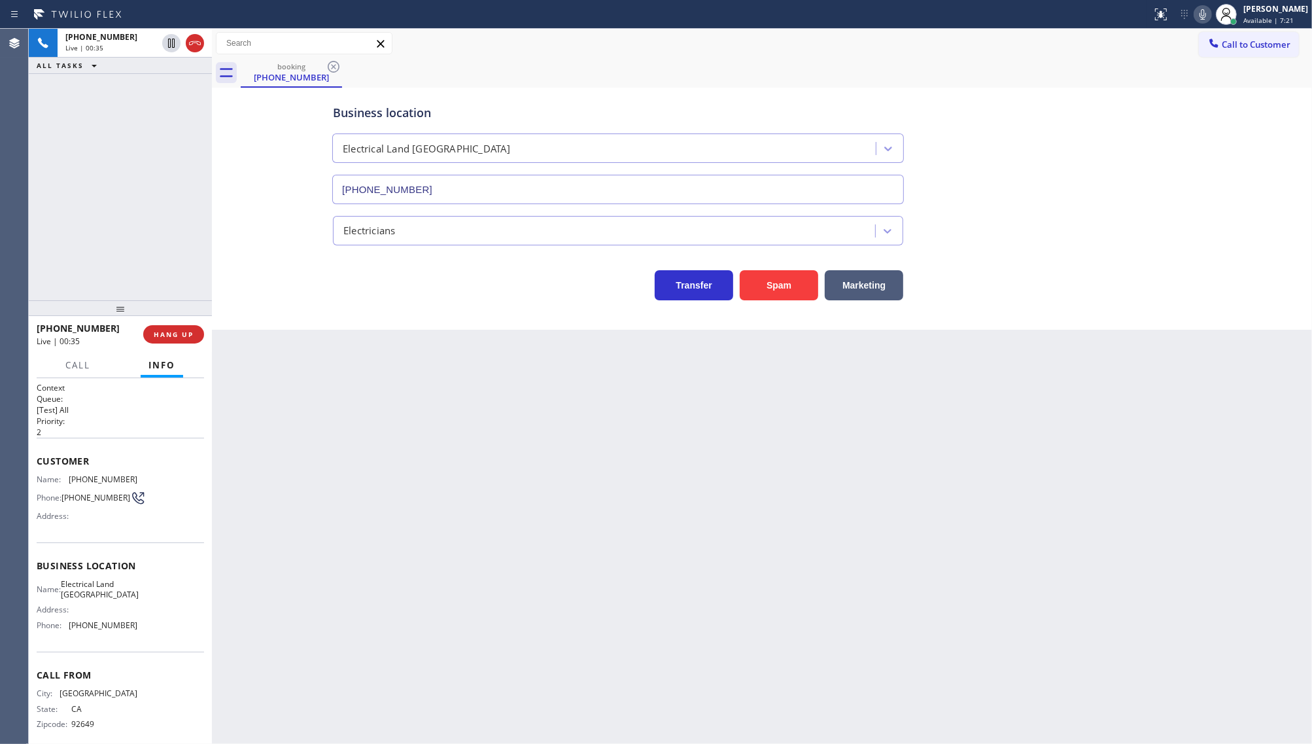
click at [1200, 17] on icon at bounding box center [1203, 15] width 16 height 16
click at [1200, 17] on rect at bounding box center [1203, 13] width 9 height 9
click at [1200, 17] on icon at bounding box center [1203, 15] width 16 height 16
click at [181, 330] on span "HANG UP" at bounding box center [174, 334] width 40 height 9
click at [165, 345] on div "[PHONE_NUMBER] Wrap up | 01:37 COMPLETE" at bounding box center [120, 334] width 167 height 34
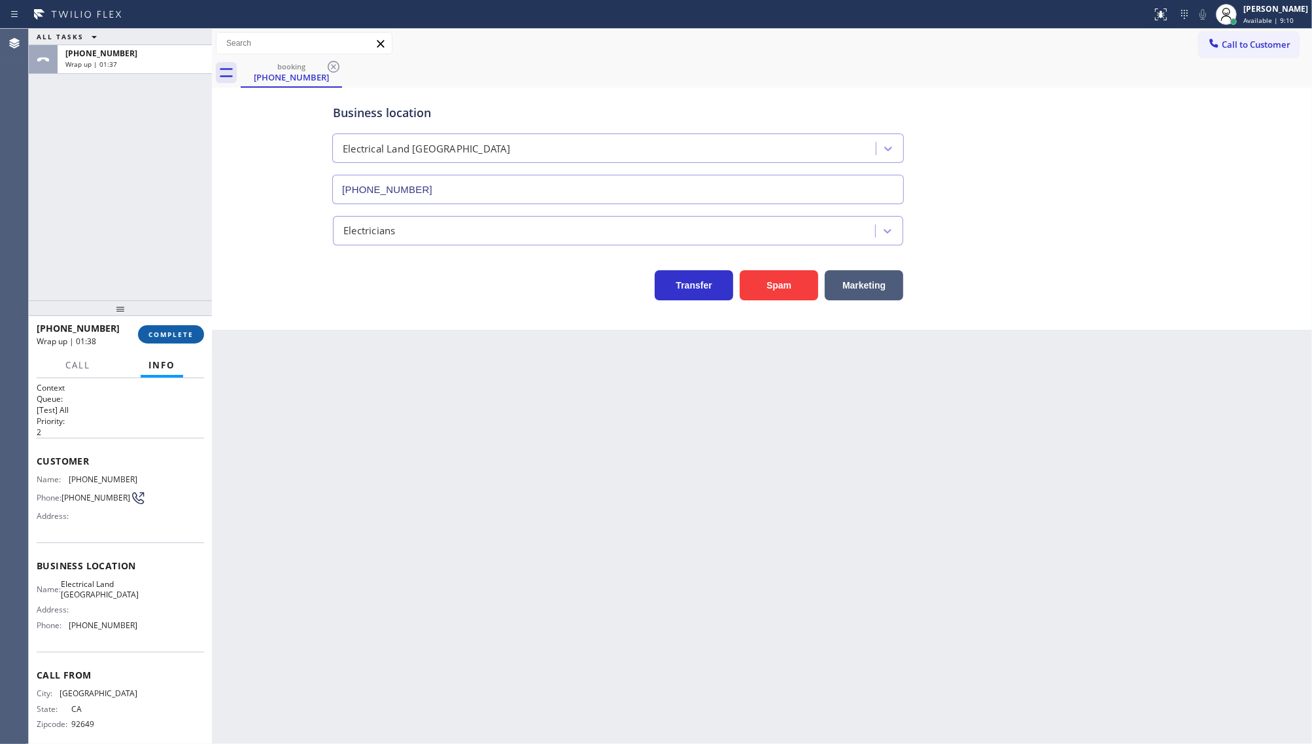
click at [165, 342] on button "COMPLETE" at bounding box center [171, 334] width 66 height 18
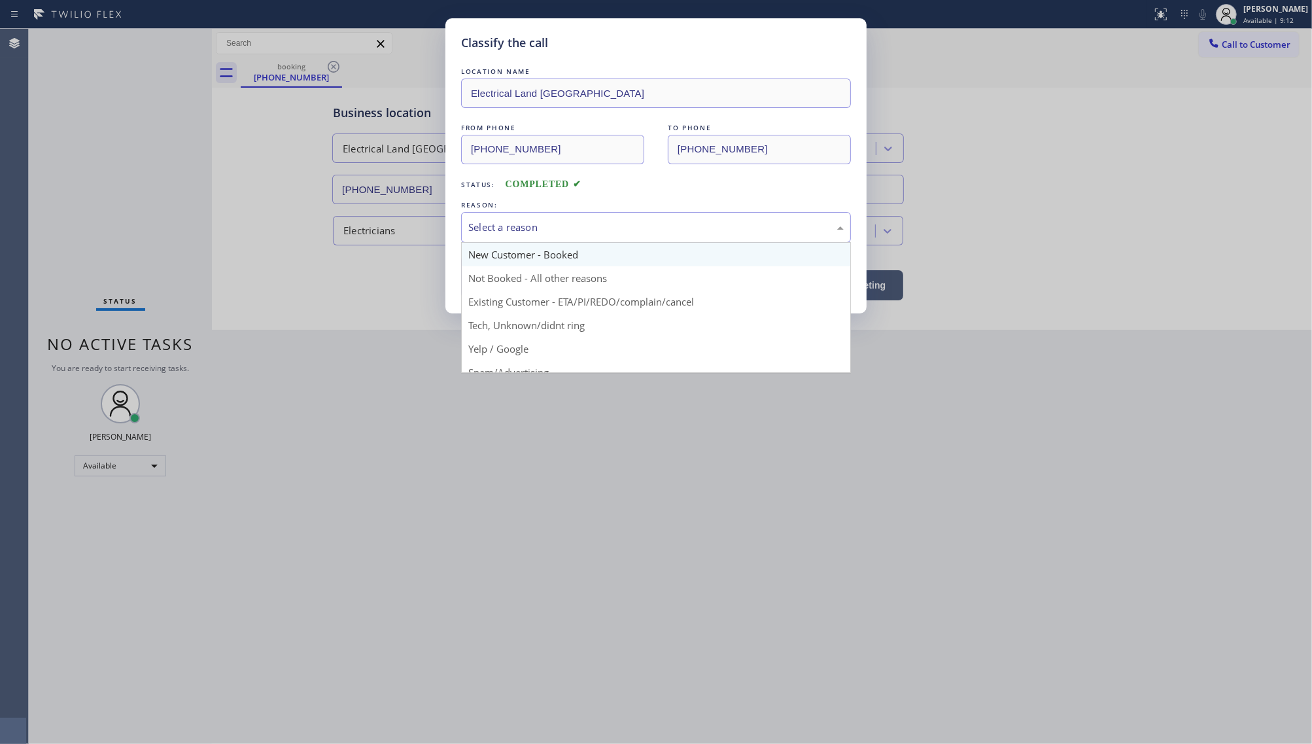
drag, startPoint x: 486, startPoint y: 226, endPoint x: 485, endPoint y: 244, distance: 18.4
click at [486, 226] on div "Select a reason" at bounding box center [656, 227] width 376 height 15
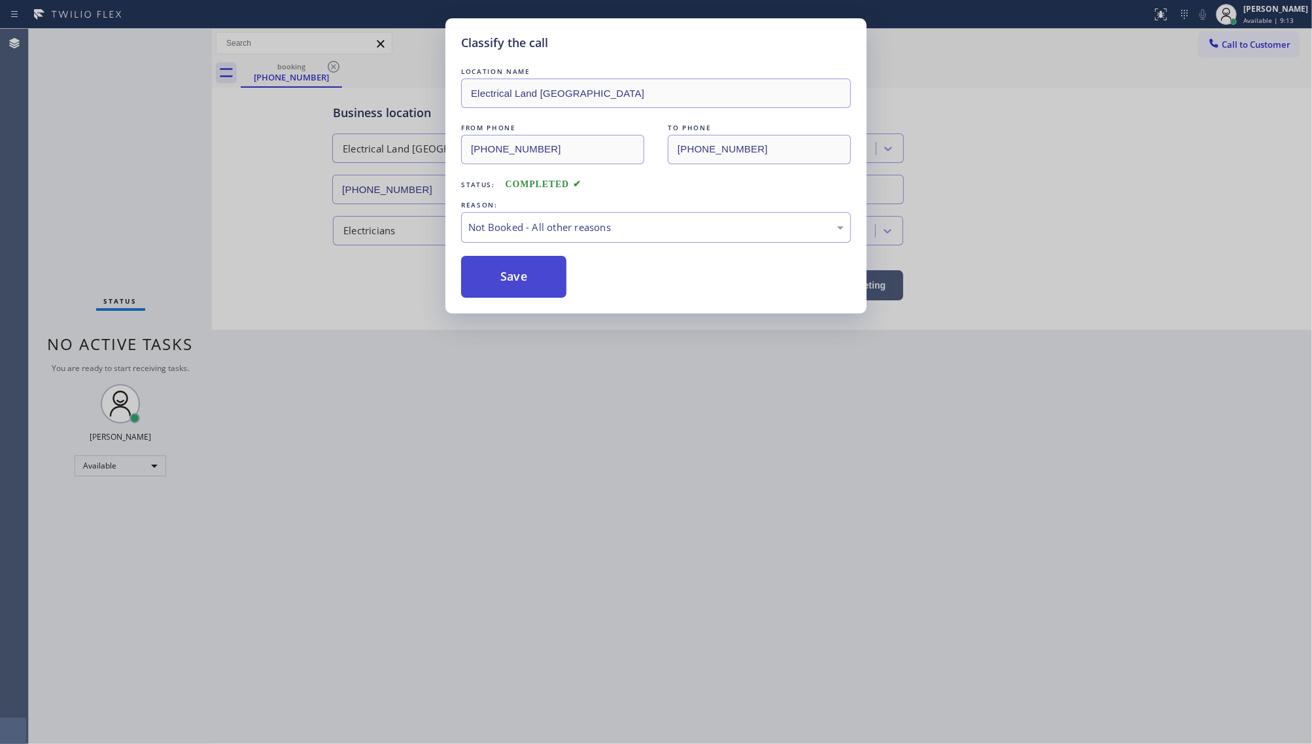
click at [481, 272] on button "Save" at bounding box center [513, 277] width 105 height 42
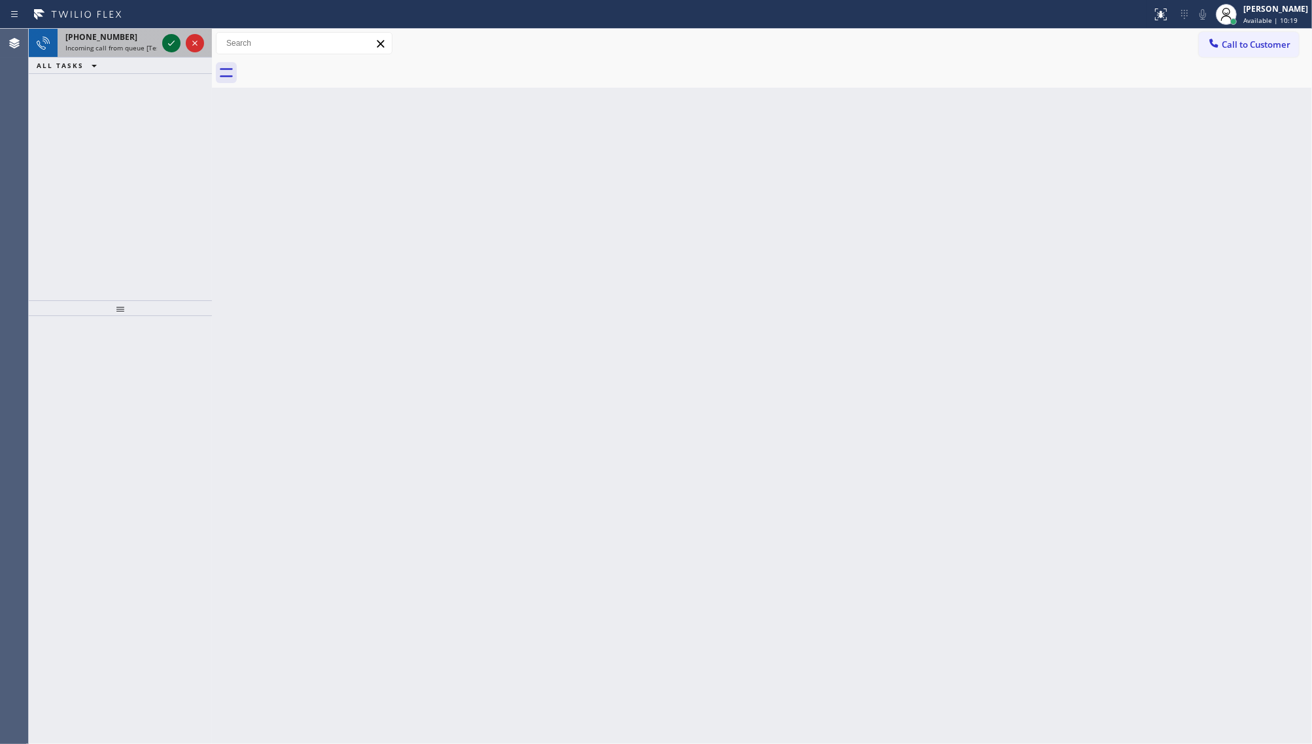
click at [171, 40] on icon at bounding box center [172, 43] width 16 height 16
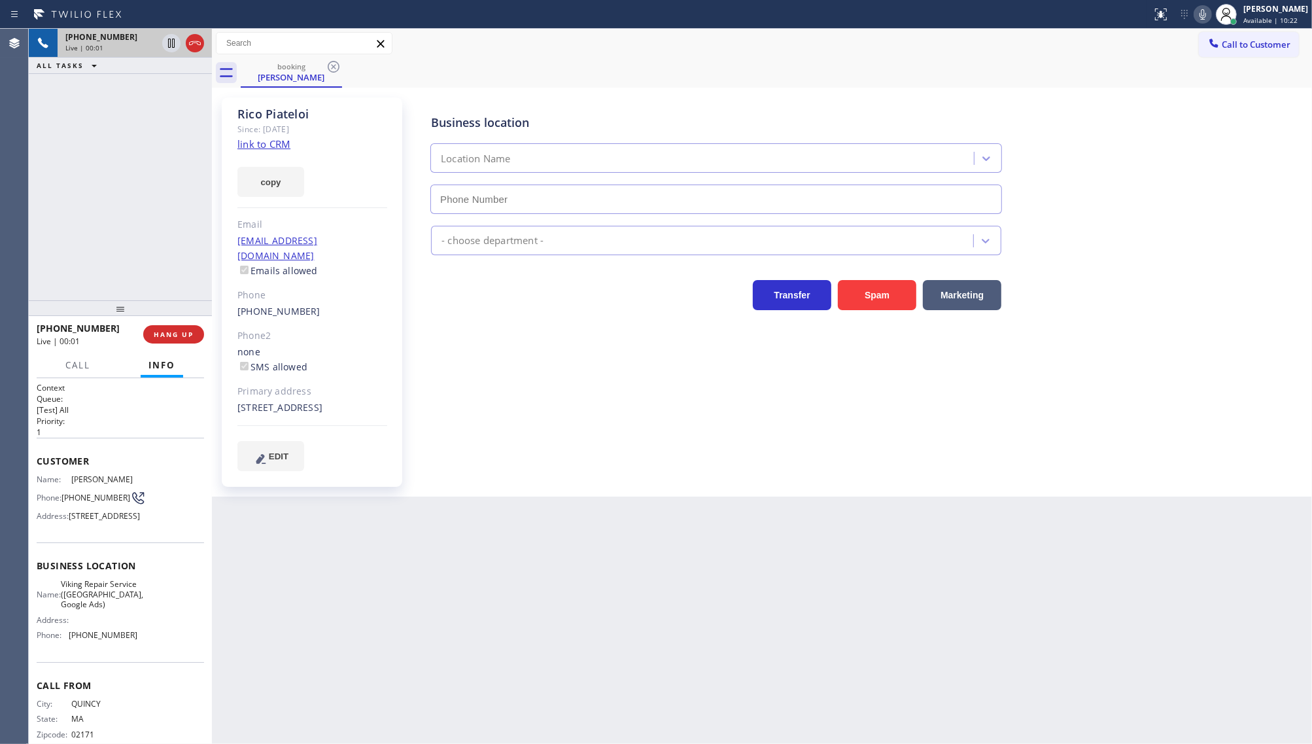
type input "[PHONE_NUMBER]"
click at [1211, 14] on icon at bounding box center [1203, 15] width 16 height 16
click at [1202, 14] on icon at bounding box center [1203, 15] width 16 height 16
click at [246, 155] on div "copy" at bounding box center [312, 174] width 150 height 45
click at [254, 142] on link "link to CRM" at bounding box center [263, 143] width 53 height 13
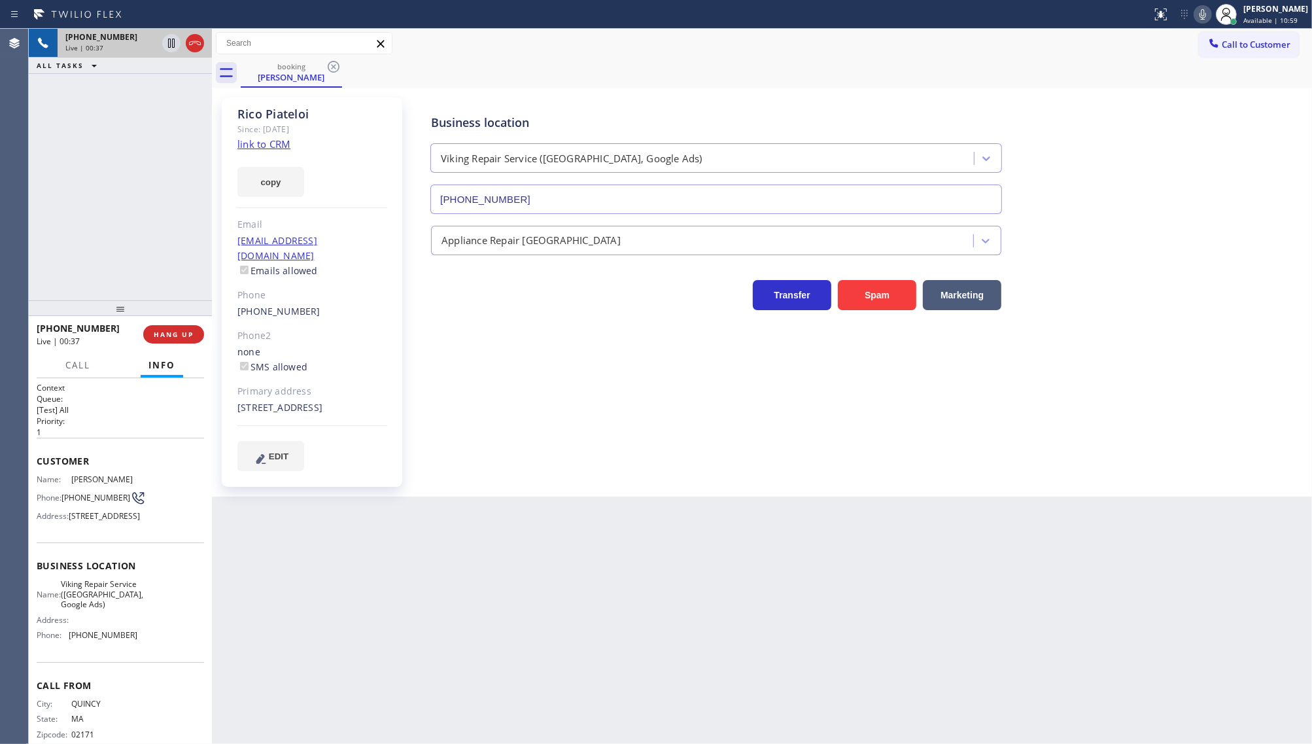
click at [125, 171] on div "[PHONE_NUMBER] Live | 00:37 ALL TASKS ALL TASKS ACTIVE TASKS TASKS IN WRAP UP" at bounding box center [120, 165] width 183 height 272
click at [162, 190] on div "[PHONE_NUMBER] Live | 00:41 ALL TASKS ALL TASKS ACTIVE TASKS TASKS IN WRAP UP" at bounding box center [120, 165] width 183 height 272
click at [171, 263] on div "[PHONE_NUMBER] Live | 00:44 ALL TASKS ALL TASKS ACTIVE TASKS TASKS IN WRAP UP" at bounding box center [120, 165] width 183 height 272
click at [180, 334] on span "HANG UP" at bounding box center [174, 334] width 40 height 9
click at [171, 338] on span "COMPLETE" at bounding box center [171, 334] width 45 height 9
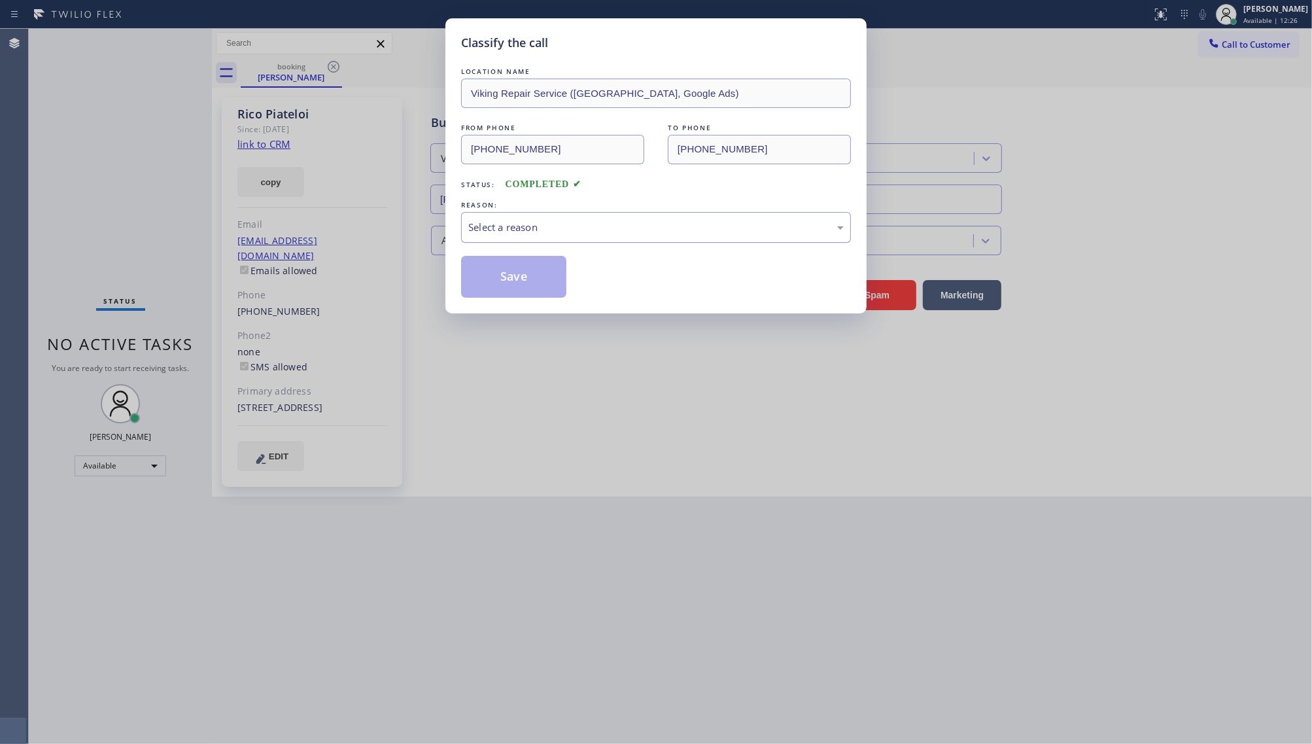
click at [511, 236] on div "Select a reason" at bounding box center [656, 227] width 390 height 31
click at [495, 277] on button "Save" at bounding box center [513, 277] width 105 height 42
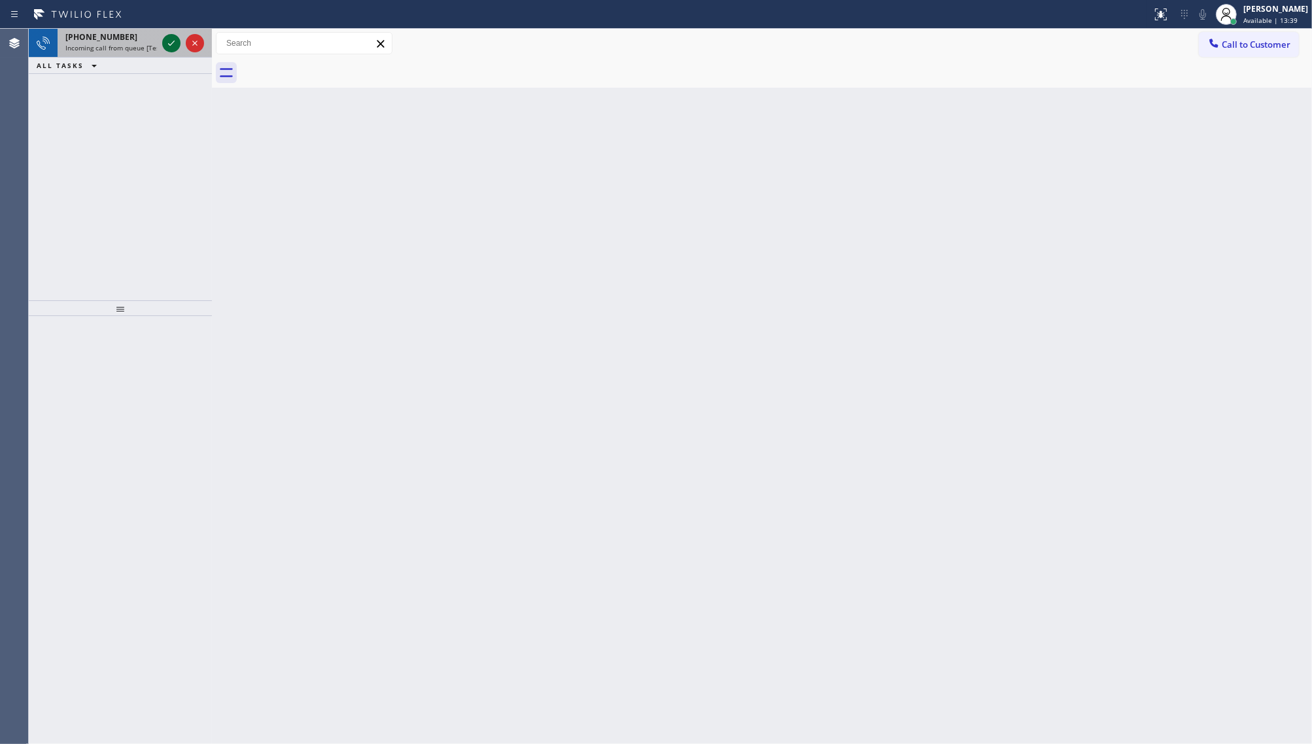
click at [177, 41] on icon at bounding box center [172, 43] width 16 height 16
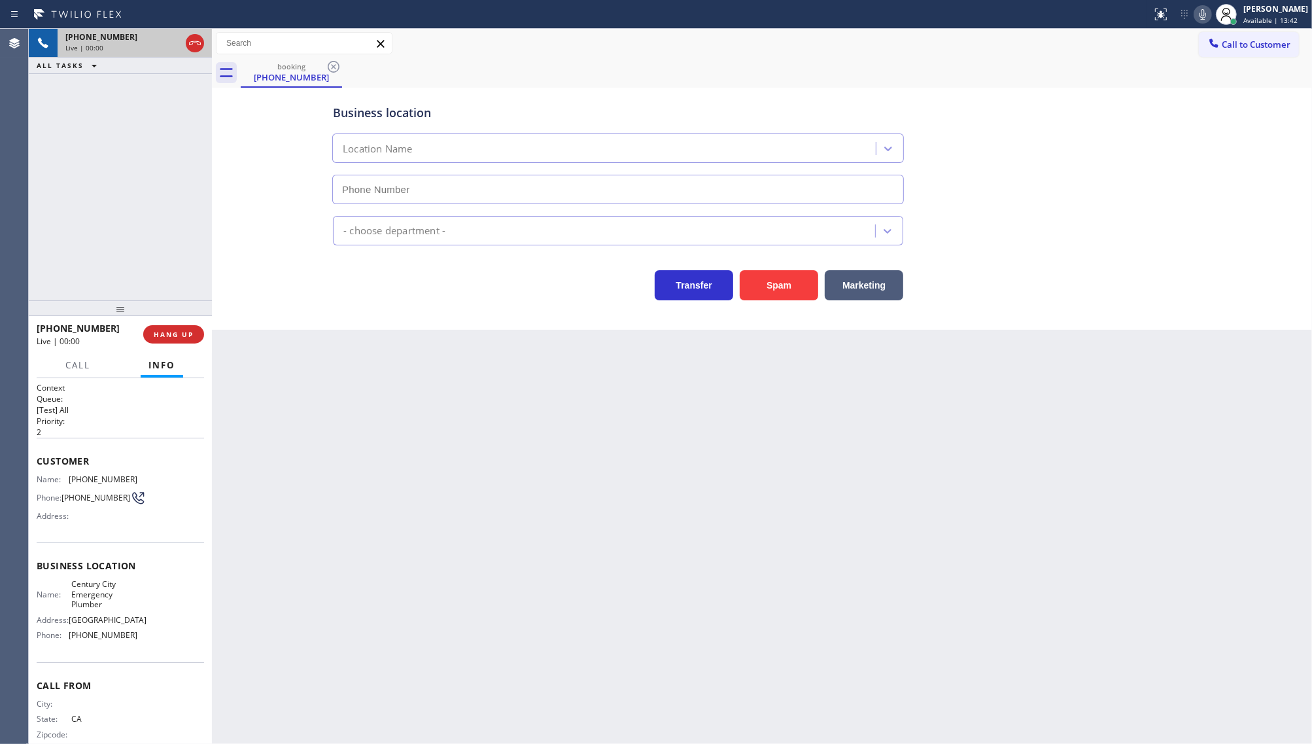
type input "[PHONE_NUMBER]"
click at [190, 330] on span "HANG UP" at bounding box center [174, 334] width 40 height 9
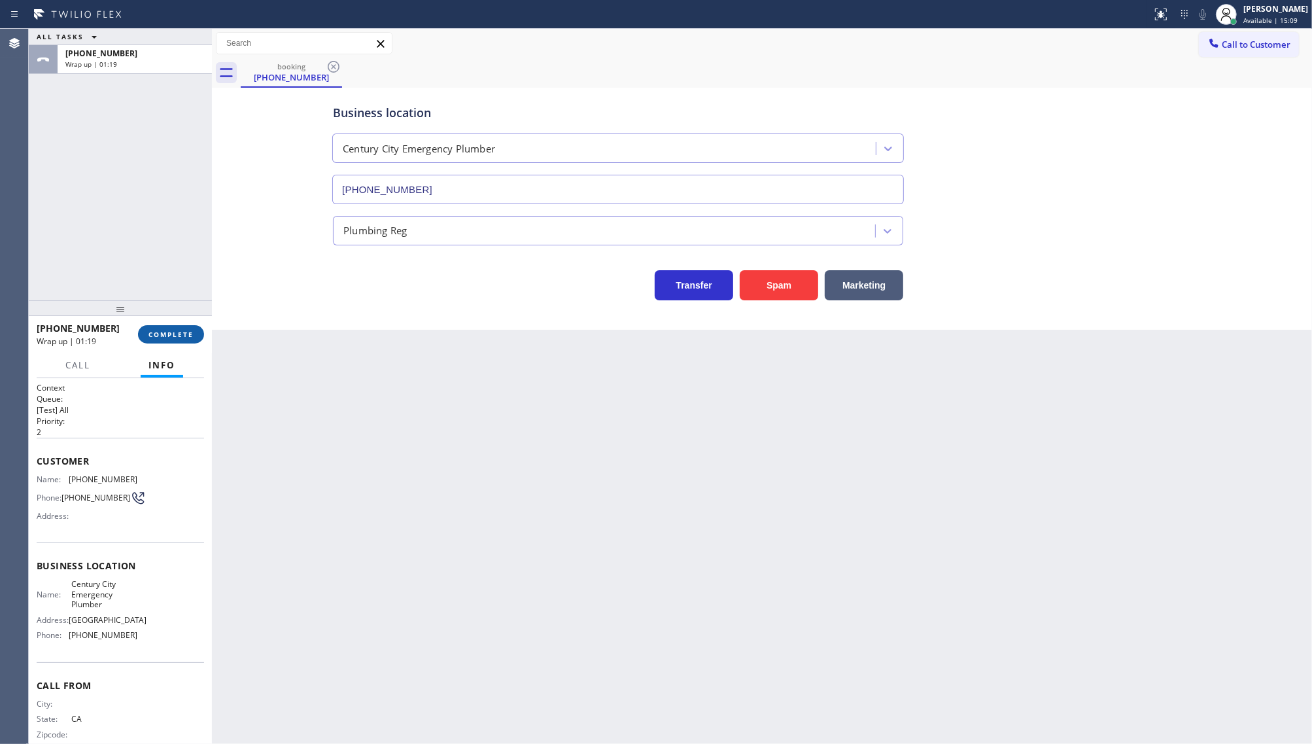
click at [184, 332] on span "COMPLETE" at bounding box center [171, 334] width 45 height 9
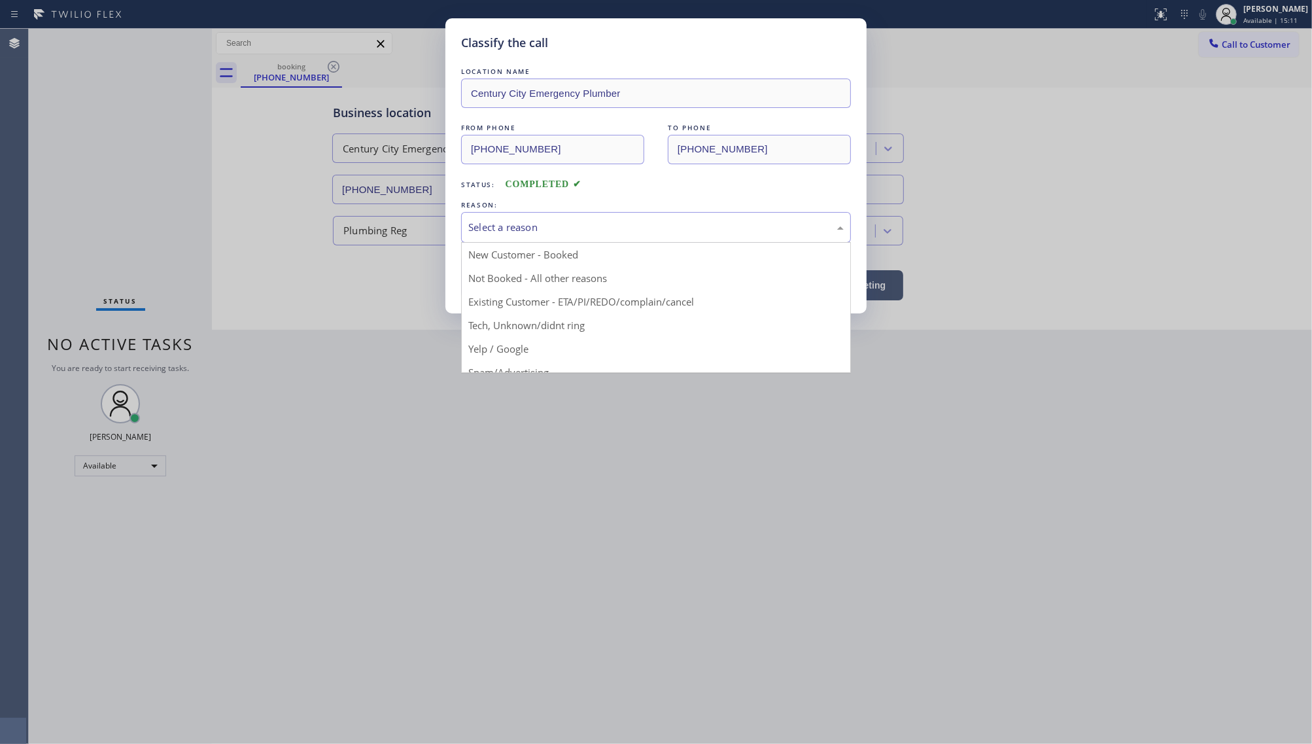
click at [495, 227] on div "Select a reason" at bounding box center [656, 227] width 376 height 15
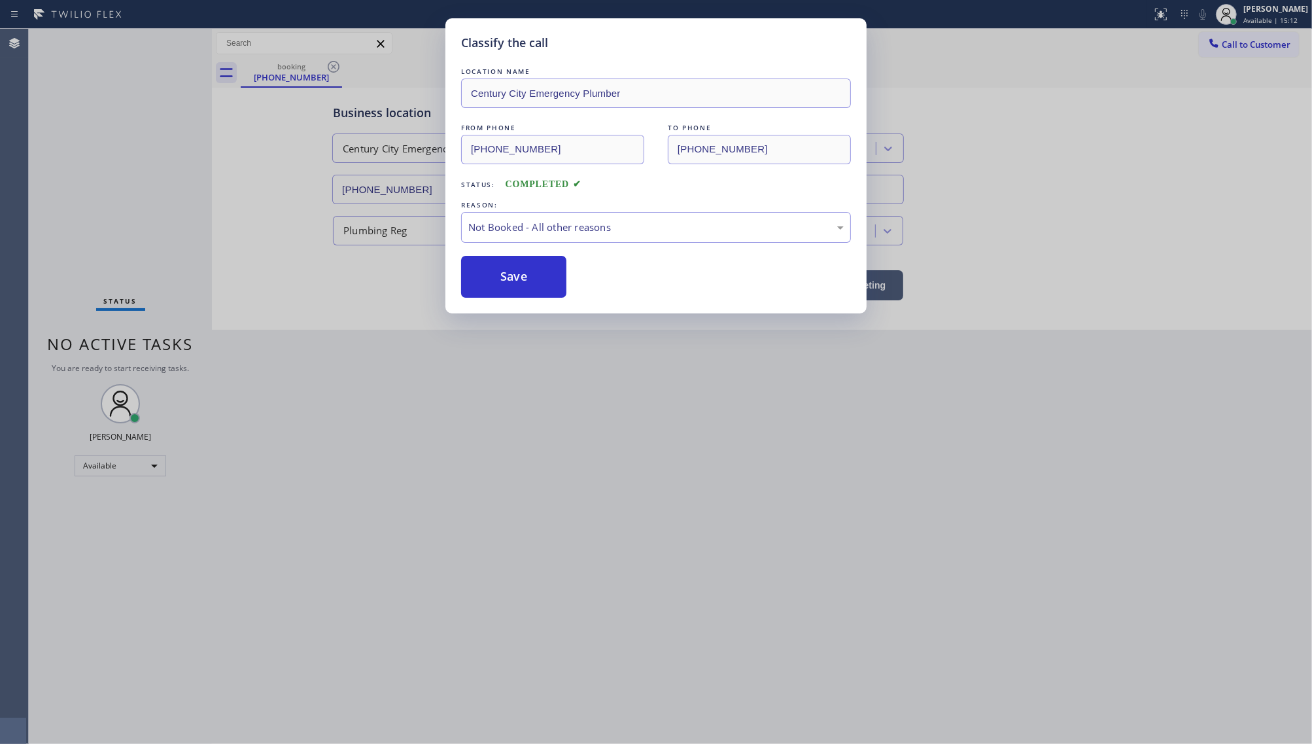
click at [501, 273] on button "Save" at bounding box center [513, 277] width 105 height 42
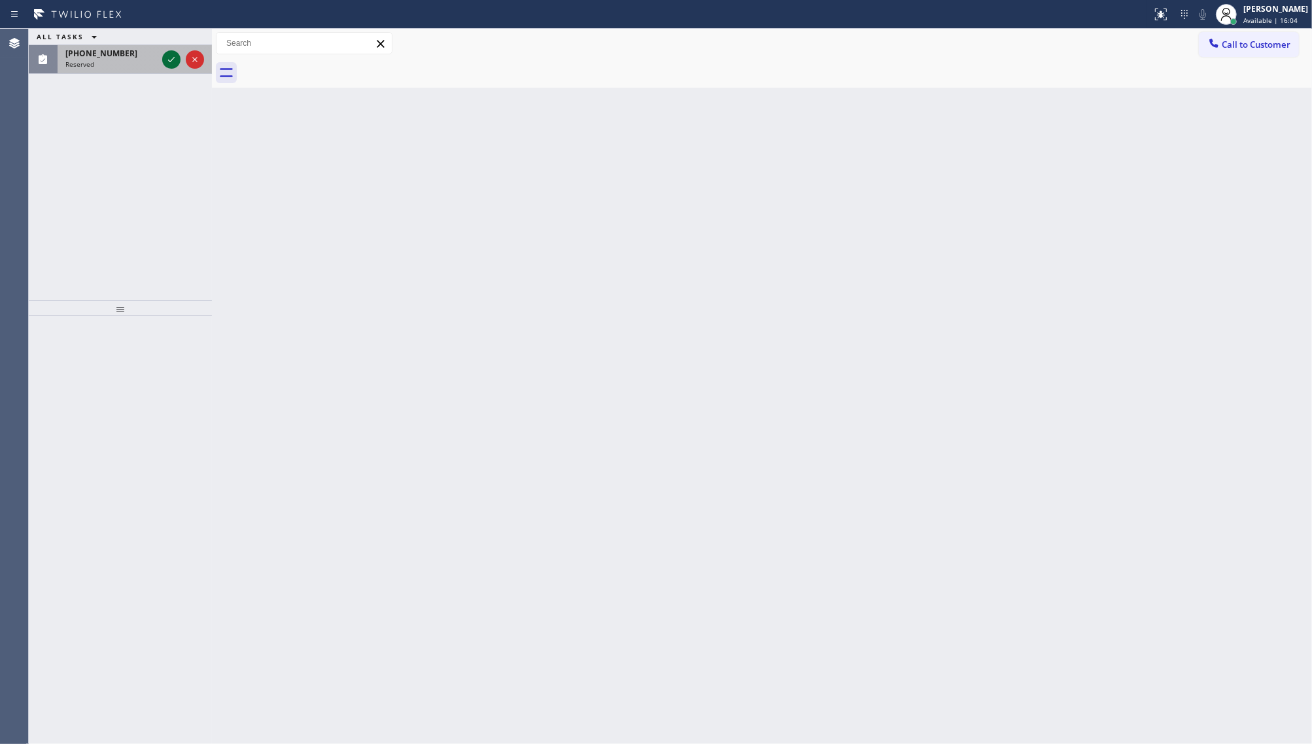
click at [168, 57] on icon at bounding box center [172, 60] width 16 height 16
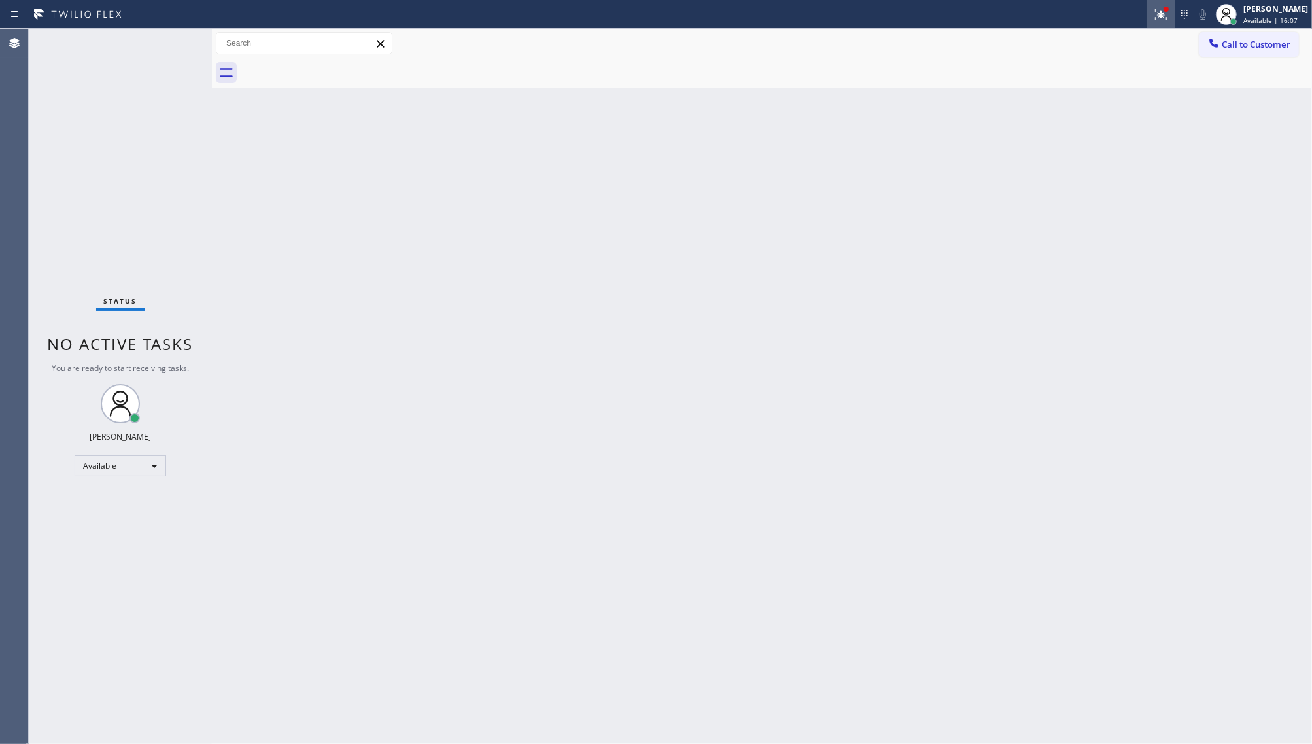
click at [1157, 18] on icon at bounding box center [1161, 15] width 12 height 12
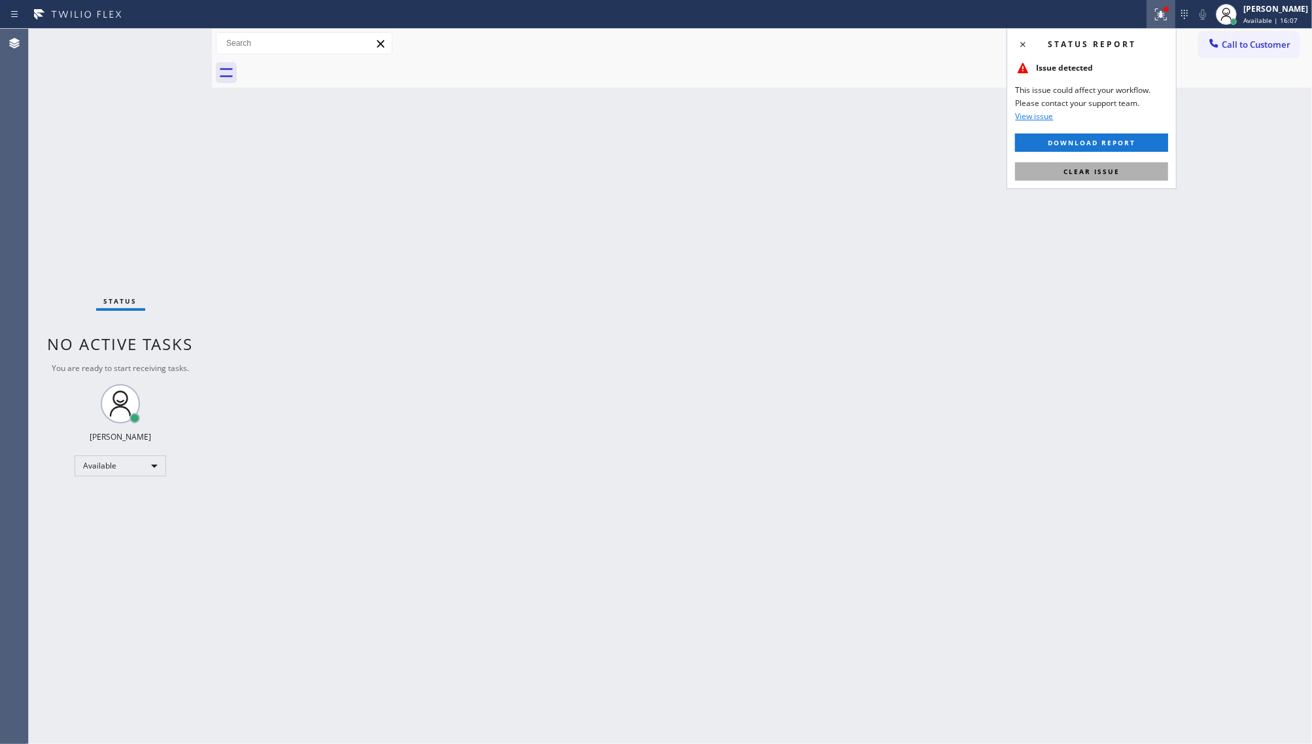
click at [1152, 164] on button "Clear issue" at bounding box center [1091, 171] width 153 height 18
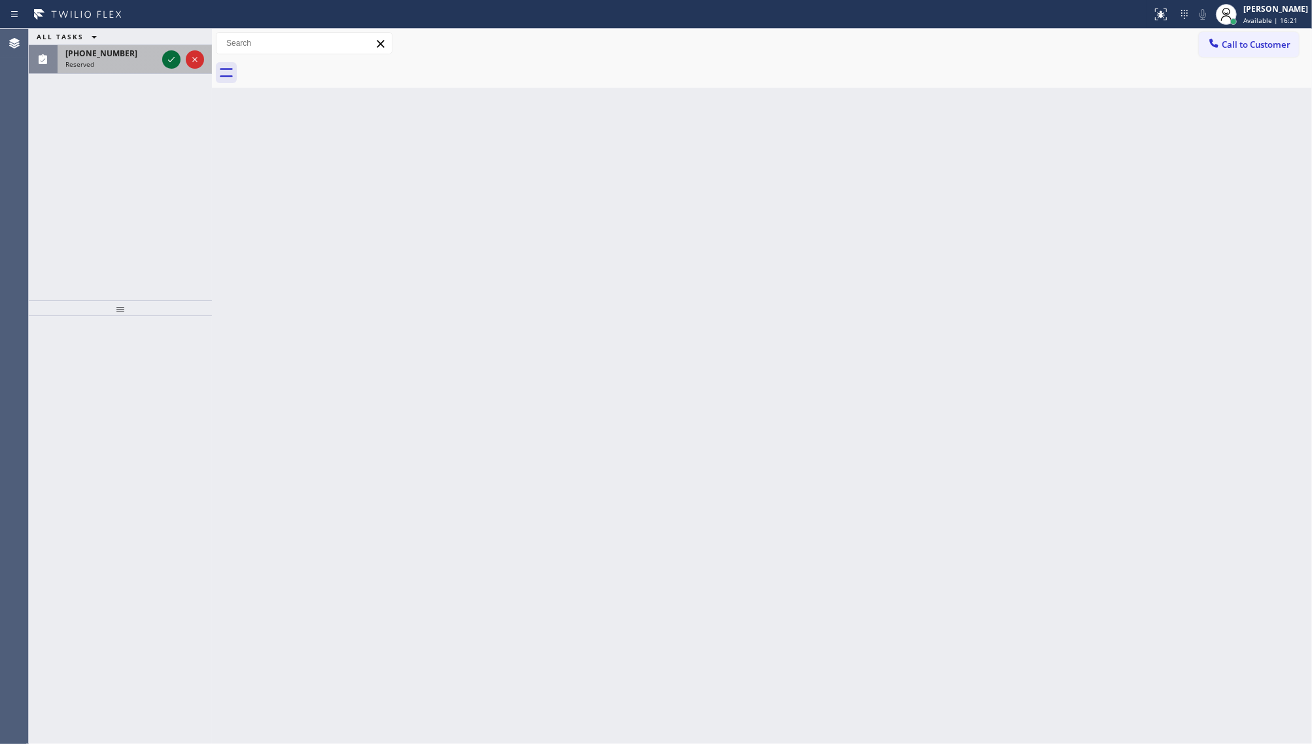
click at [171, 61] on icon at bounding box center [171, 59] width 7 height 5
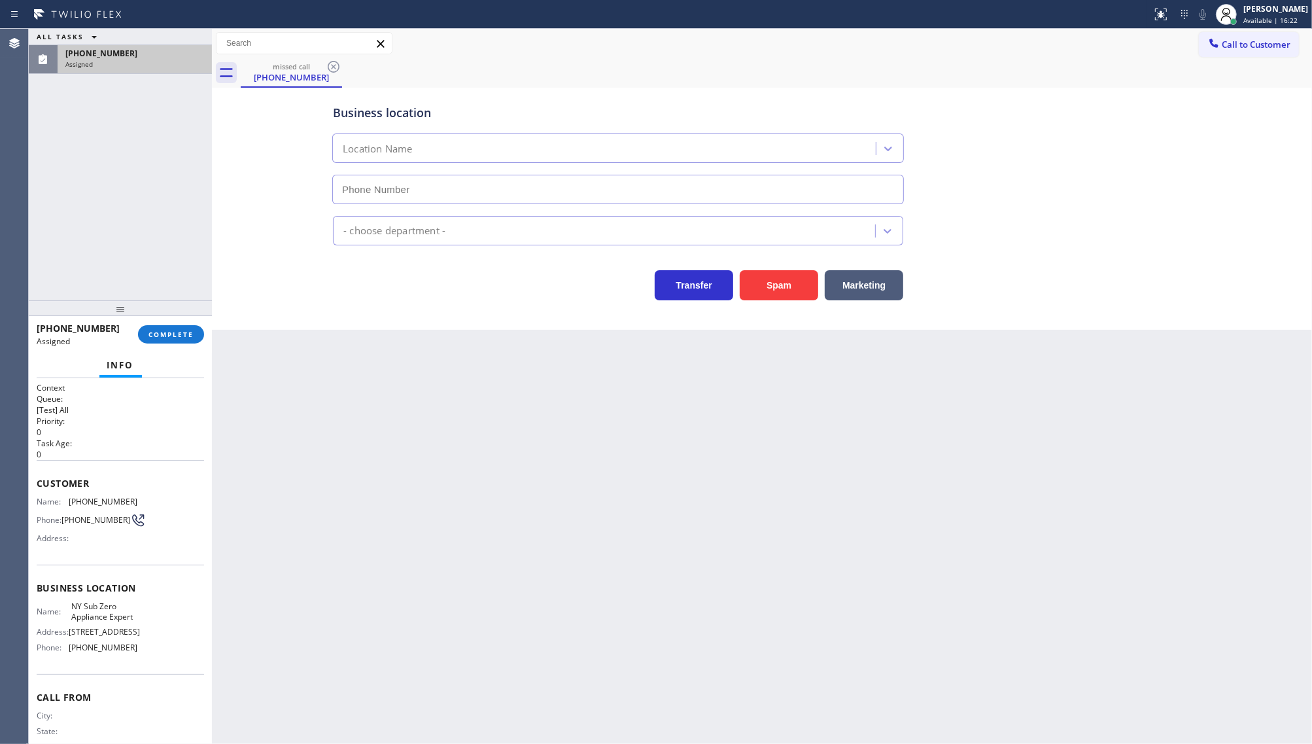
type input "[PHONE_NUMBER]"
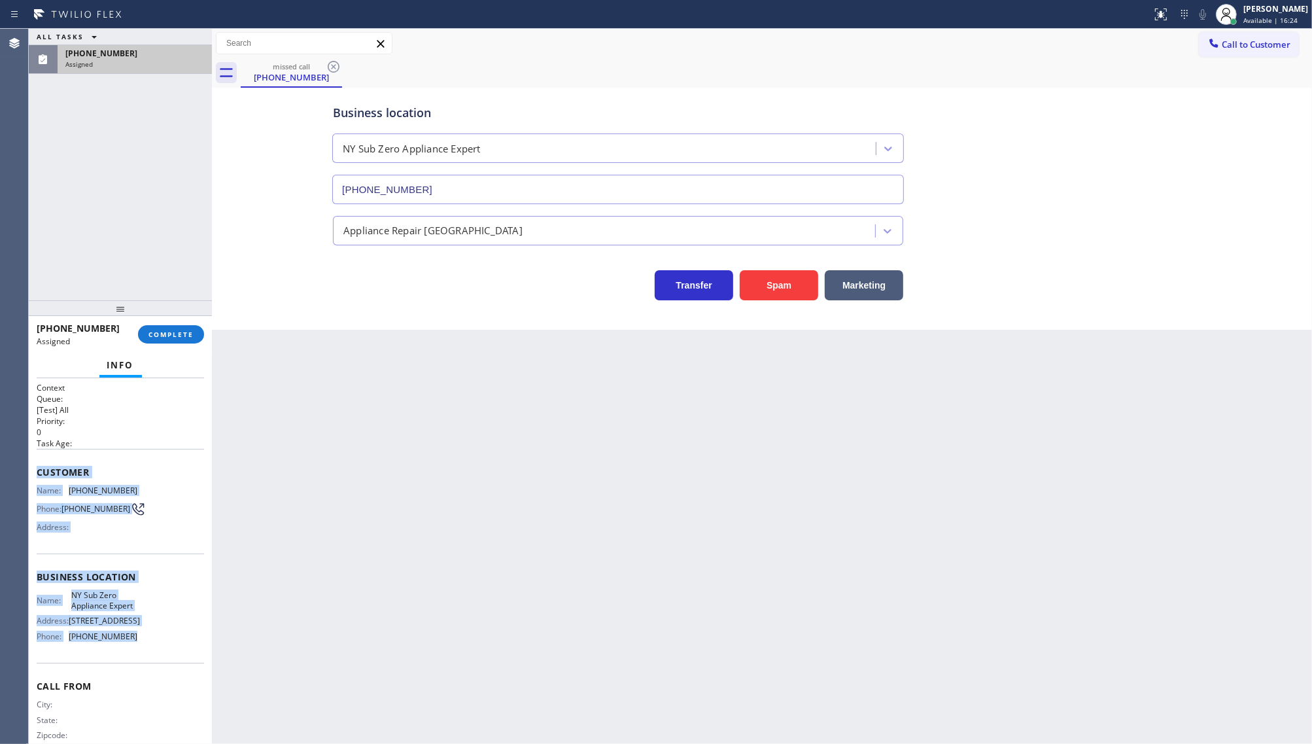
drag, startPoint x: 38, startPoint y: 459, endPoint x: 158, endPoint y: 662, distance: 236.1
click at [158, 662] on div "Context Queue: [Test] All Priority: 0 Task Age: Customer Name: [PHONE_NUMBER] P…" at bounding box center [120, 571] width 167 height 379
copy div "Customer Name: [PHONE_NUMBER] Phone: [PHONE_NUMBER] Address: Business location …"
click at [164, 328] on button "COMPLETE" at bounding box center [171, 334] width 66 height 18
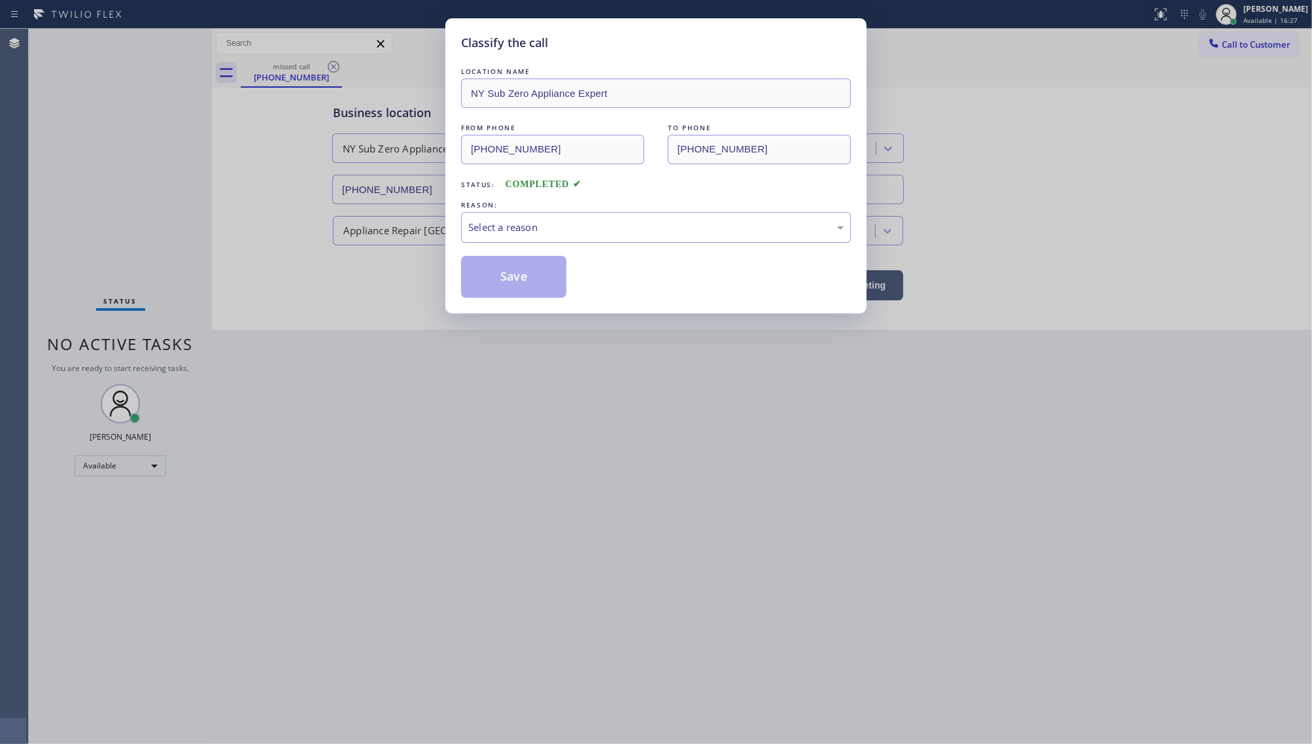
drag, startPoint x: 495, startPoint y: 224, endPoint x: 492, endPoint y: 237, distance: 13.5
click at [495, 224] on div "Select a reason" at bounding box center [656, 227] width 376 height 15
click at [489, 278] on button "Save" at bounding box center [513, 277] width 105 height 42
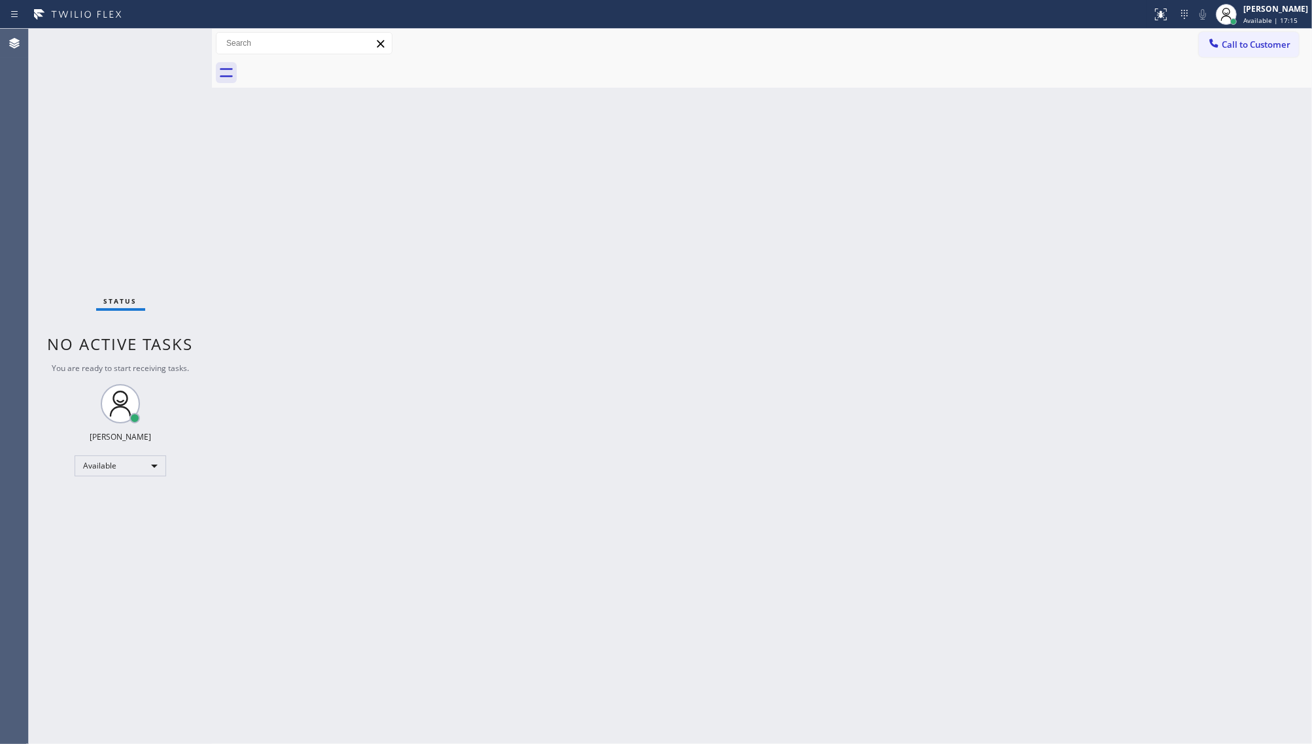
click at [173, 41] on div "Status No active tasks You are ready to start receiving tasks. JENIZA ALCAYDE A…" at bounding box center [120, 386] width 183 height 715
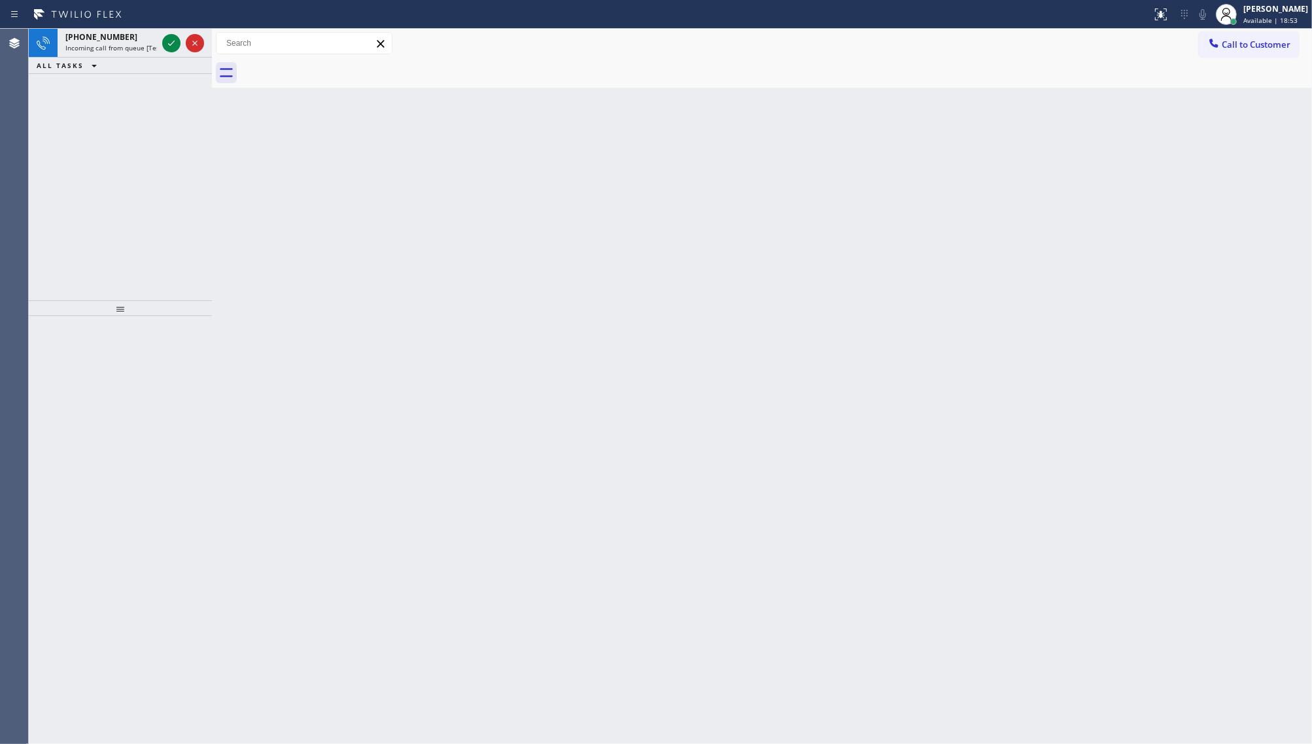
click at [190, 147] on div "[PHONE_NUMBER] Incoming call from queue [Test] All ALL TASKS ALL TASKS ACTIVE T…" at bounding box center [120, 165] width 183 height 272
click at [169, 41] on icon at bounding box center [172, 43] width 16 height 16
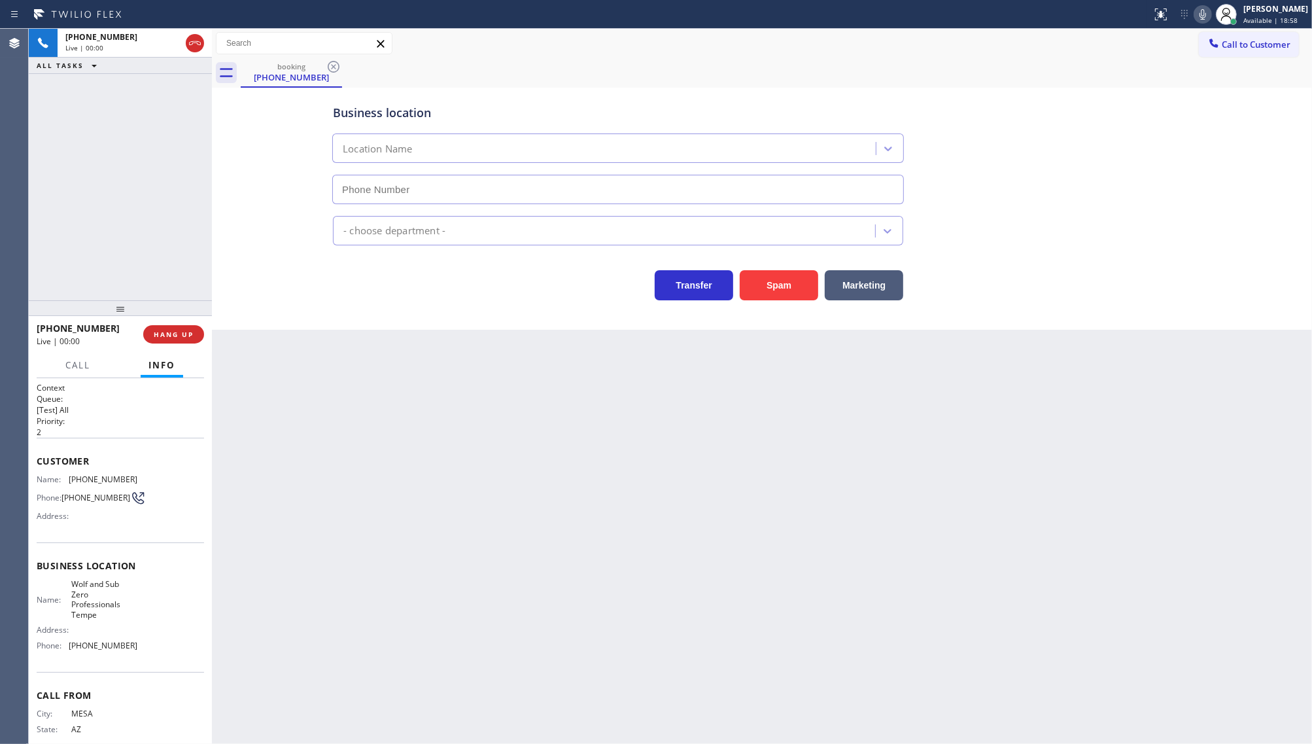
type input "[PHONE_NUMBER]"
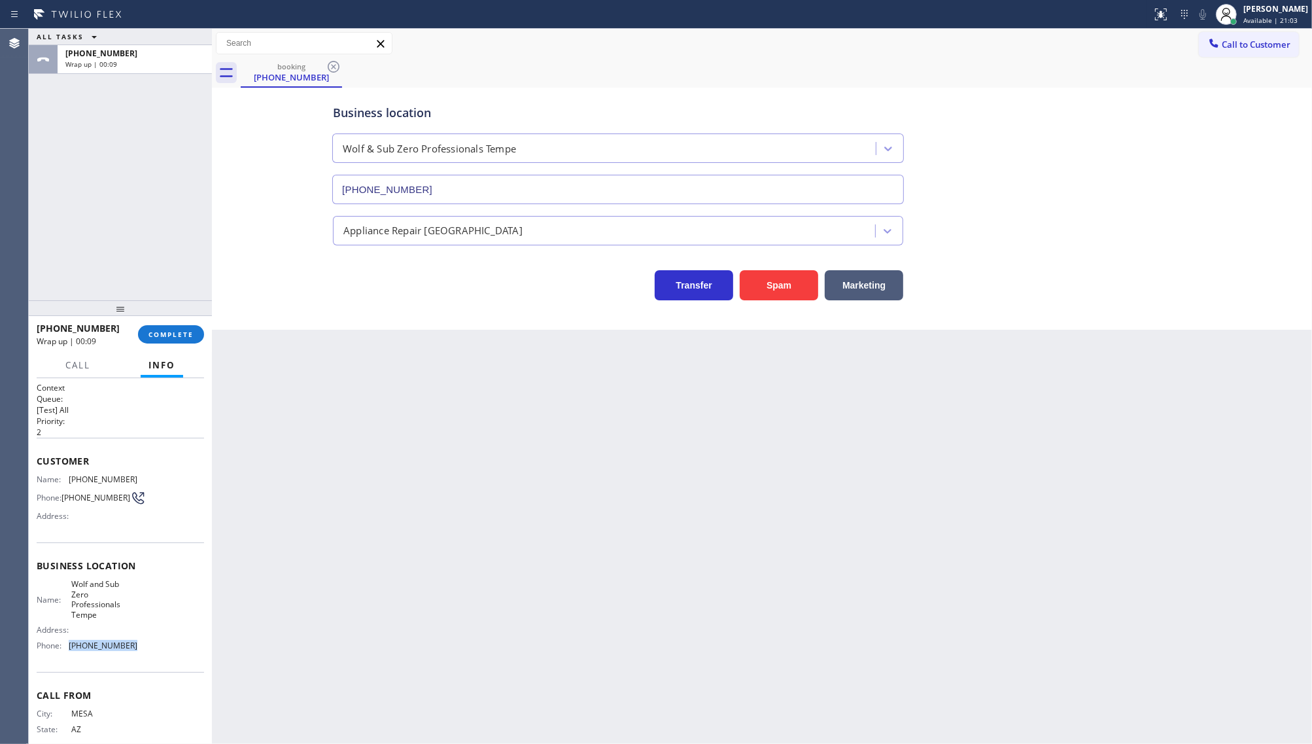
drag, startPoint x: 67, startPoint y: 648, endPoint x: 150, endPoint y: 661, distance: 84.2
click at [150, 661] on div "Business location Name: Wolf and Sub Zero Professionals Tempe Address: Phone: […" at bounding box center [120, 607] width 167 height 130
copy div "[PHONE_NUMBER]"
click at [1222, 43] on span "Call to Customer" at bounding box center [1256, 45] width 69 height 12
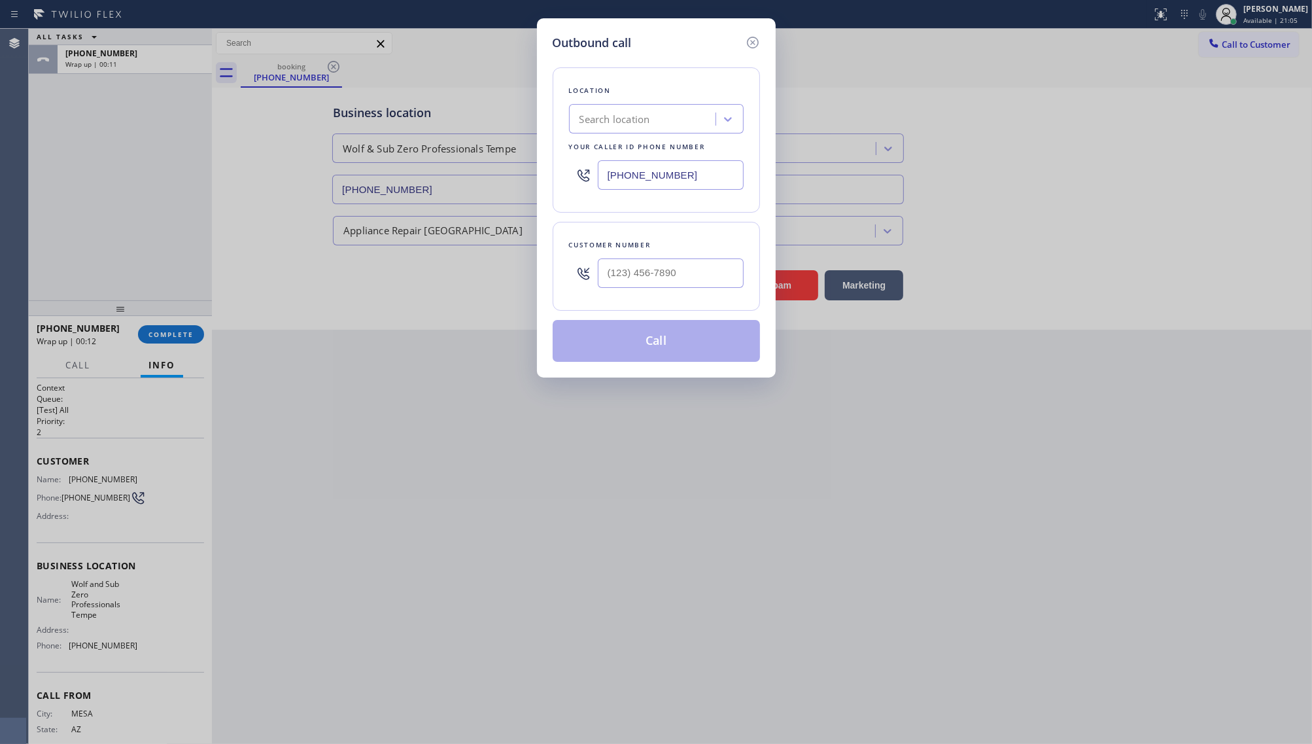
click at [639, 171] on input "[PHONE_NUMBER]" at bounding box center [671, 174] width 146 height 29
drag, startPoint x: 692, startPoint y: 173, endPoint x: 529, endPoint y: 167, distance: 163.7
click at [529, 167] on div "Outbound call Location Search location Your caller id phone number [PHONE_NUMBE…" at bounding box center [656, 372] width 1312 height 744
paste input "480) 680-8083"
type input "[PHONE_NUMBER]"
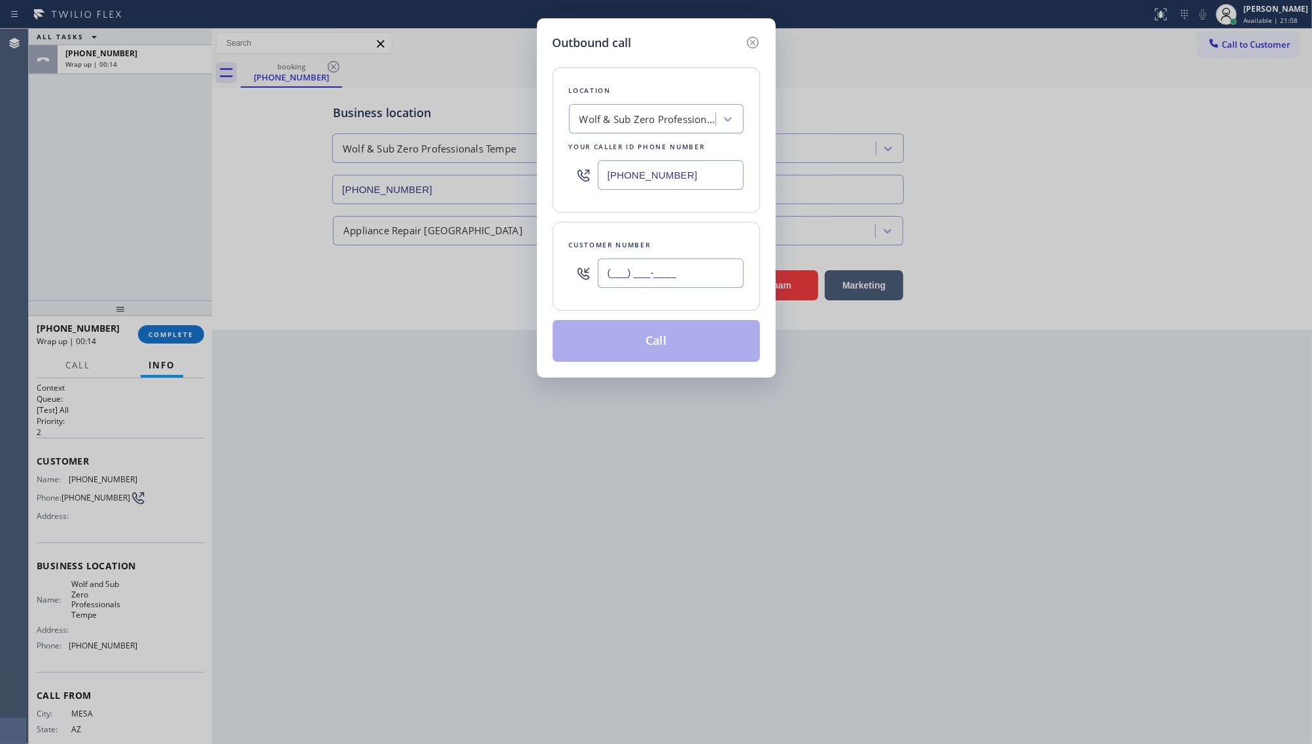
click at [631, 272] on input "(___) ___-____" at bounding box center [671, 272] width 146 height 29
type input "[PHONE_NUMBER]"
click at [648, 334] on button "Call" at bounding box center [656, 341] width 207 height 42
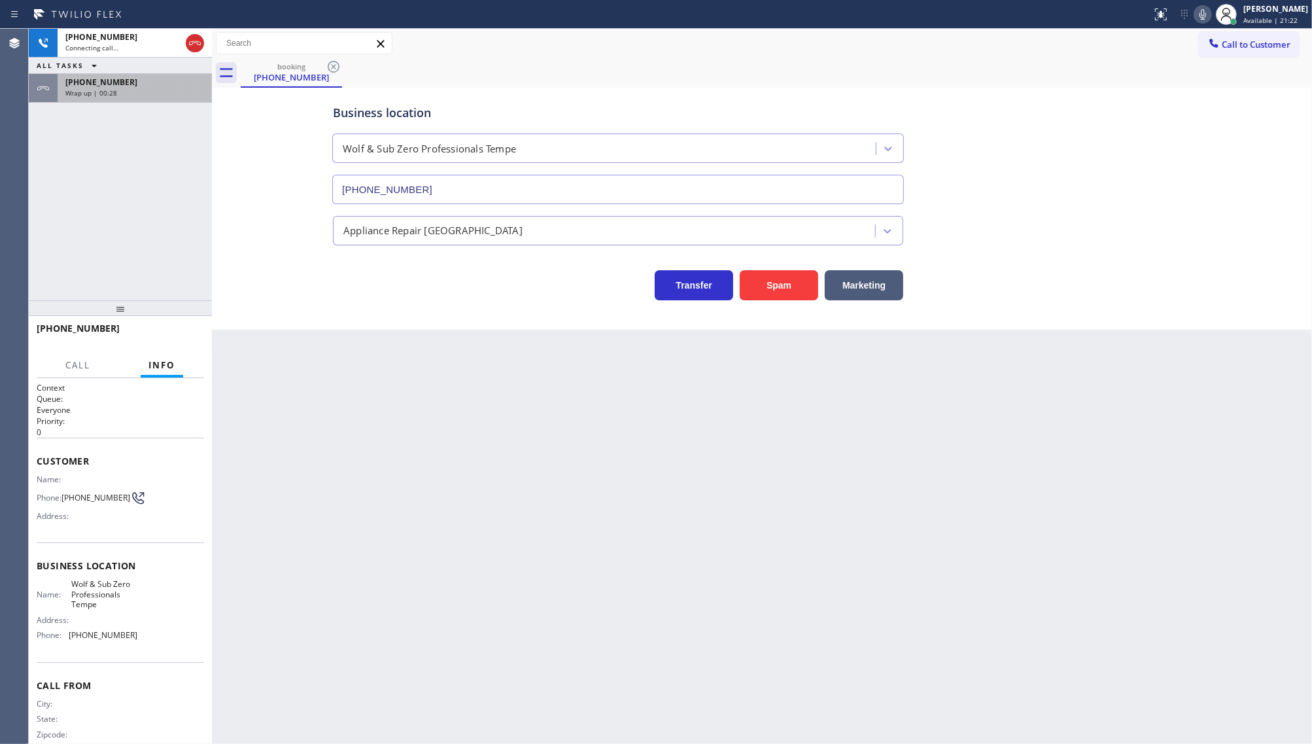
click at [69, 88] on span "Wrap up | 00:28" at bounding box center [91, 92] width 52 height 9
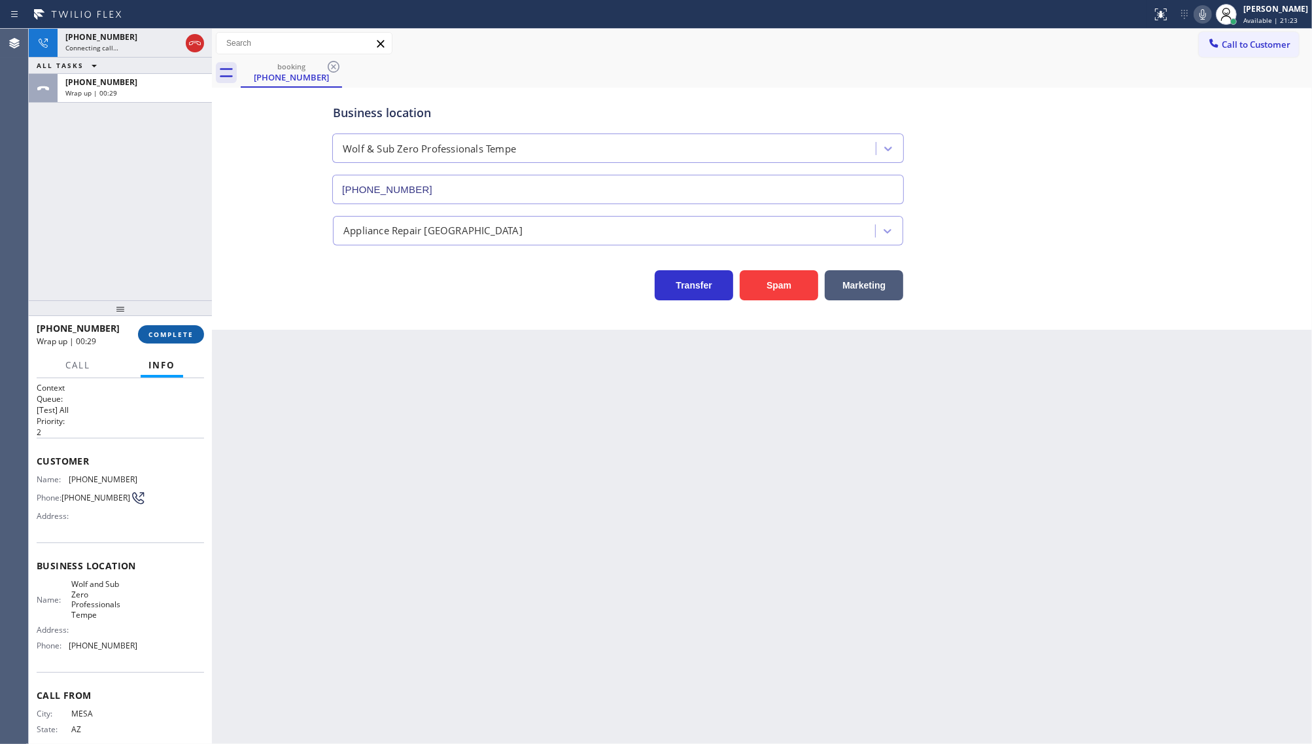
click at [164, 328] on button "COMPLETE" at bounding box center [171, 334] width 66 height 18
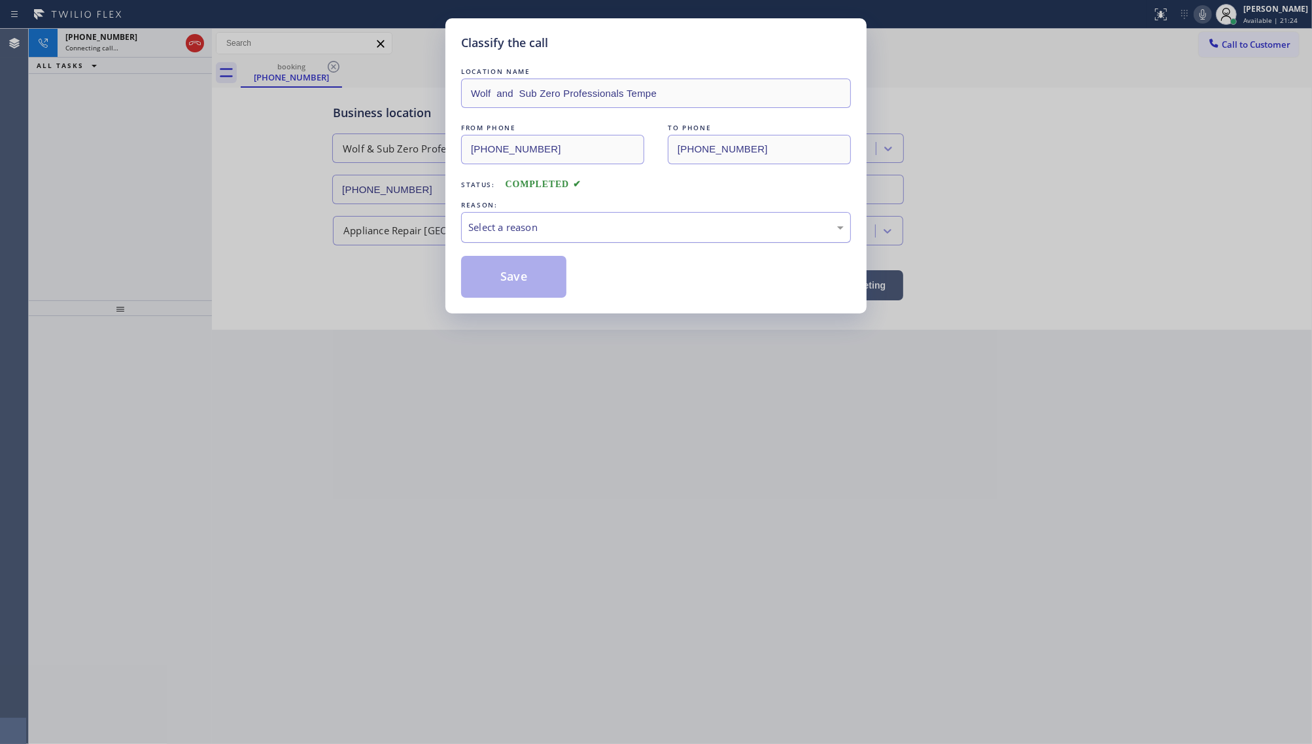
click at [518, 229] on div "Select a reason" at bounding box center [656, 227] width 376 height 15
click at [506, 270] on button "Save" at bounding box center [513, 277] width 105 height 42
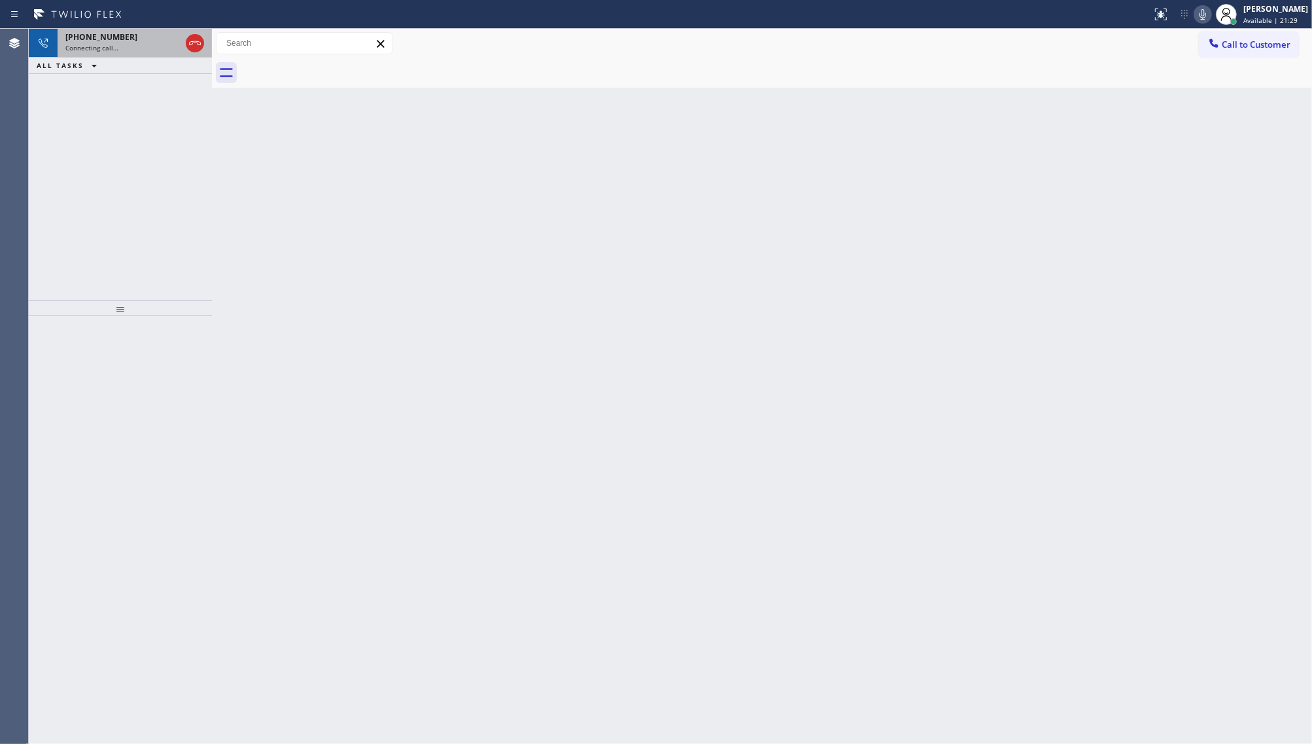
click at [126, 47] on div "Connecting call…" at bounding box center [122, 47] width 115 height 9
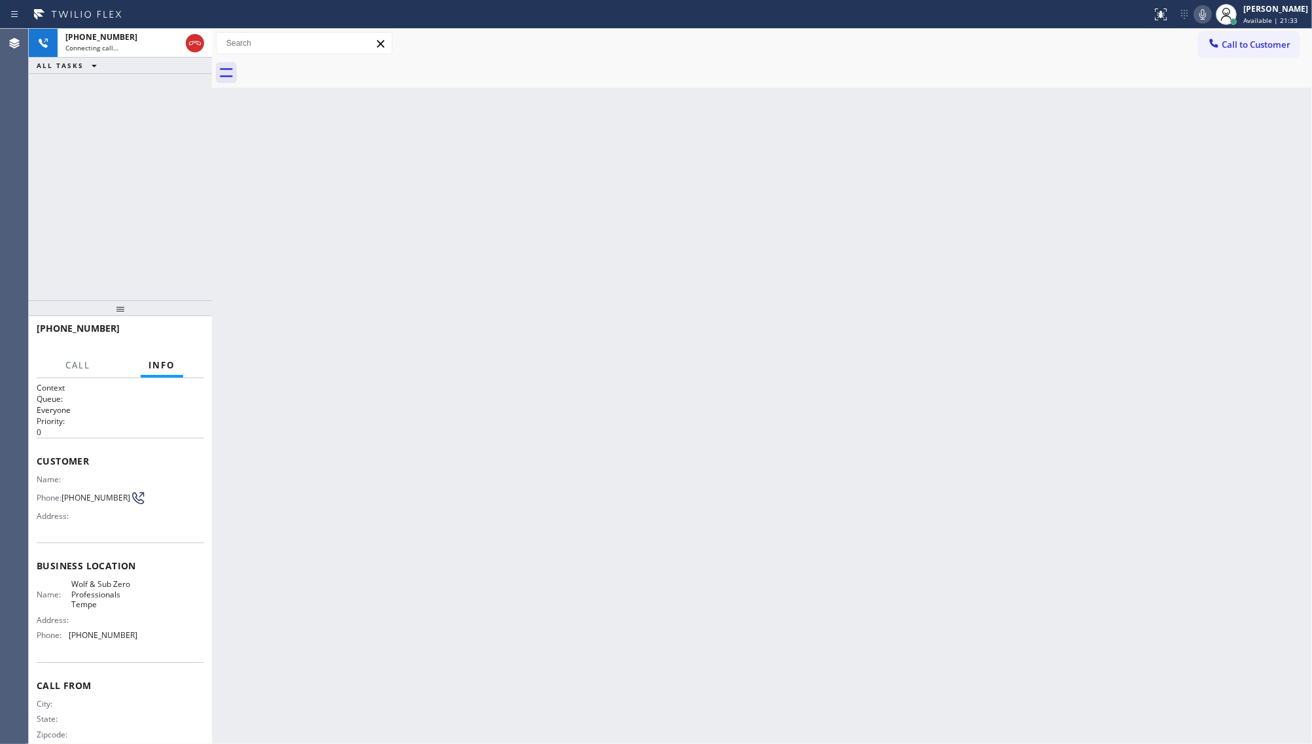
drag, startPoint x: 89, startPoint y: 169, endPoint x: 162, endPoint y: 94, distance: 105.0
click at [100, 155] on div "[PHONE_NUMBER] Connecting call… ALL TASKS ALL TASKS ACTIVE TASKS TASKS IN WRAP …" at bounding box center [120, 165] width 183 height 272
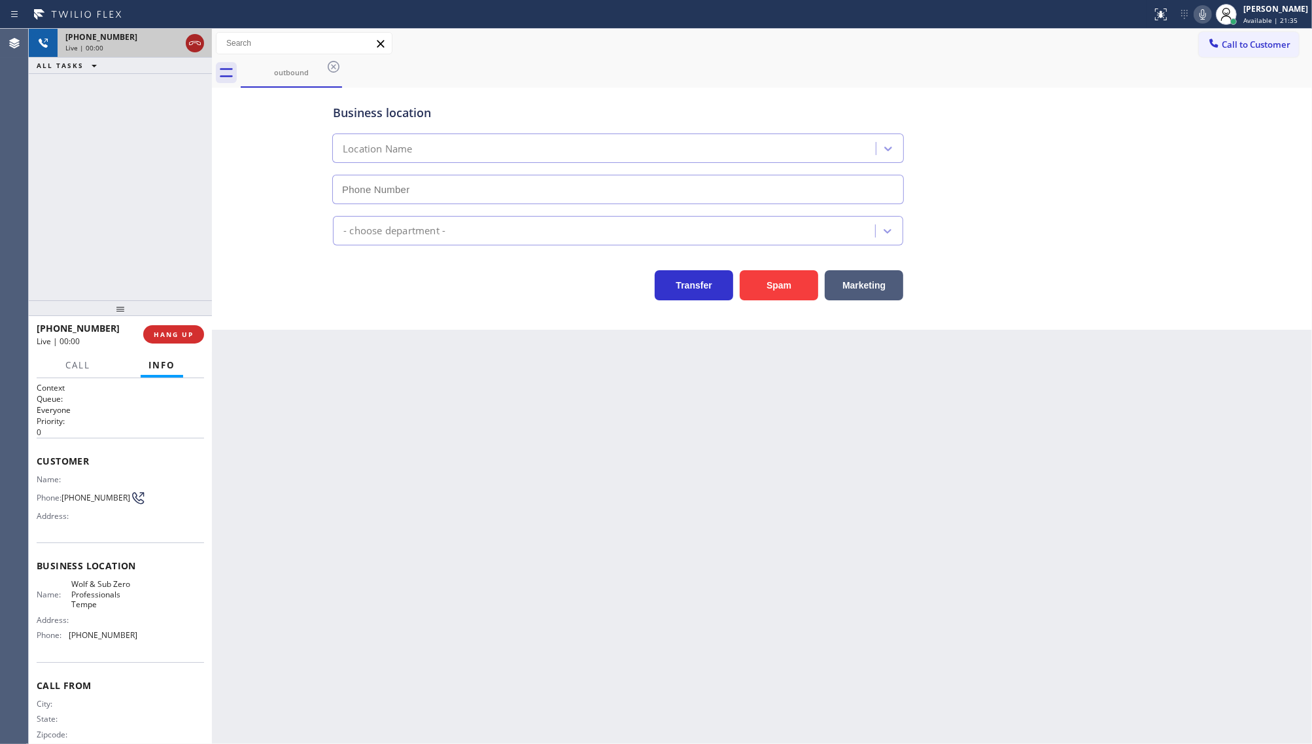
click at [194, 47] on icon at bounding box center [195, 43] width 16 height 16
type input "[PHONE_NUMBER]"
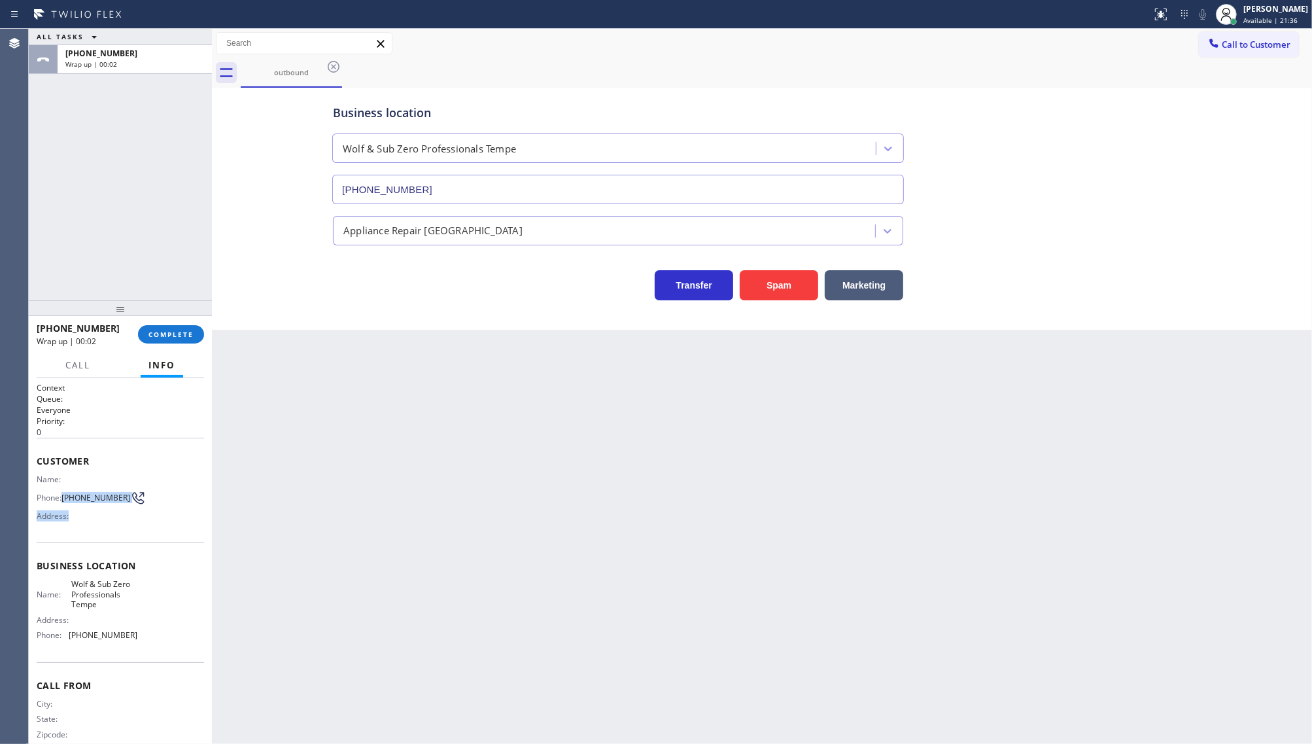
drag, startPoint x: 63, startPoint y: 491, endPoint x: 106, endPoint y: 521, distance: 52.5
click at [106, 521] on div "Name: Phone: [PHONE_NUMBER] Address:" at bounding box center [87, 500] width 101 height 52
click at [77, 508] on div "Name: Phone: [PHONE_NUMBER] Address:" at bounding box center [87, 500] width 101 height 52
drag, startPoint x: 63, startPoint y: 488, endPoint x: 87, endPoint y: 504, distance: 29.2
click at [87, 502] on span "[PHONE_NUMBER]" at bounding box center [95, 498] width 69 height 10
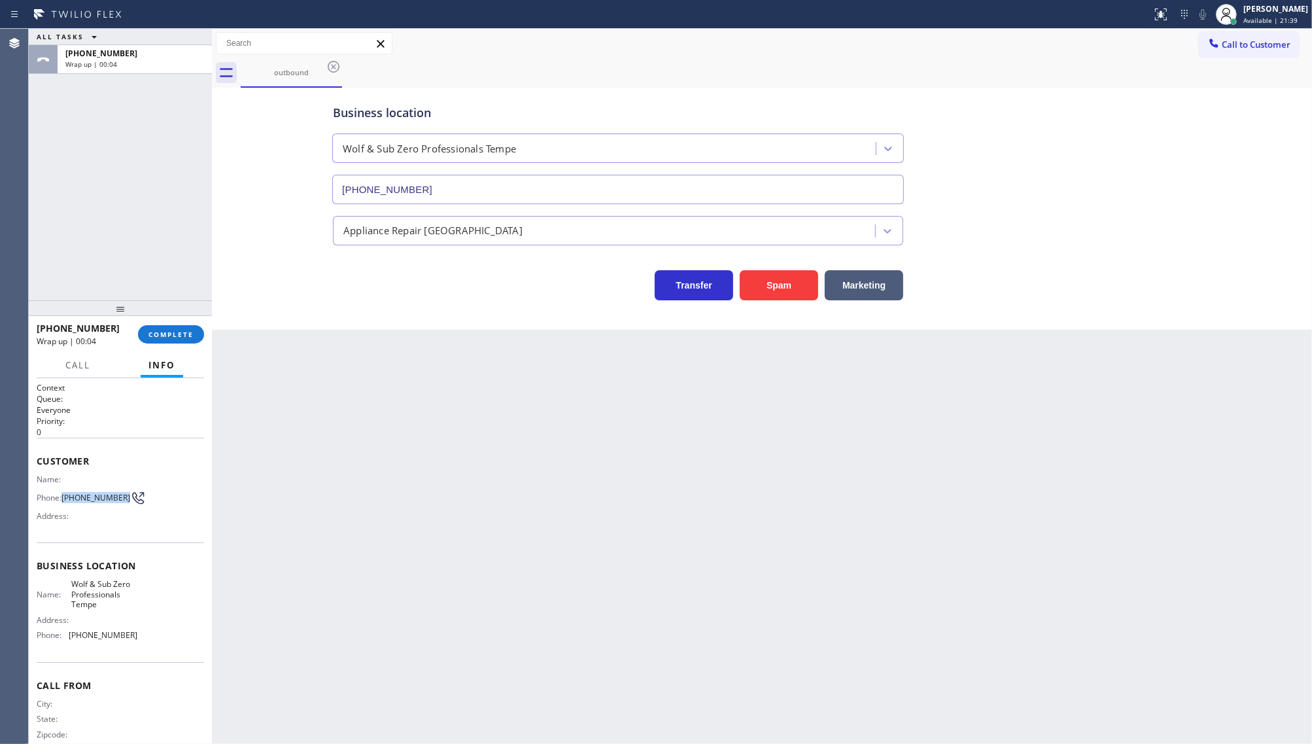
copy span "[PHONE_NUMBER]"
click at [73, 638] on span "[PHONE_NUMBER]" at bounding box center [103, 635] width 69 height 10
drag, startPoint x: 70, startPoint y: 637, endPoint x: 144, endPoint y: 645, distance: 74.4
click at [144, 645] on div "Name: Wolf & Sub Zero Professionals Tempe Address: Phone: [PHONE_NUMBER]" at bounding box center [120, 612] width 167 height 66
copy span "480) 680-8083"
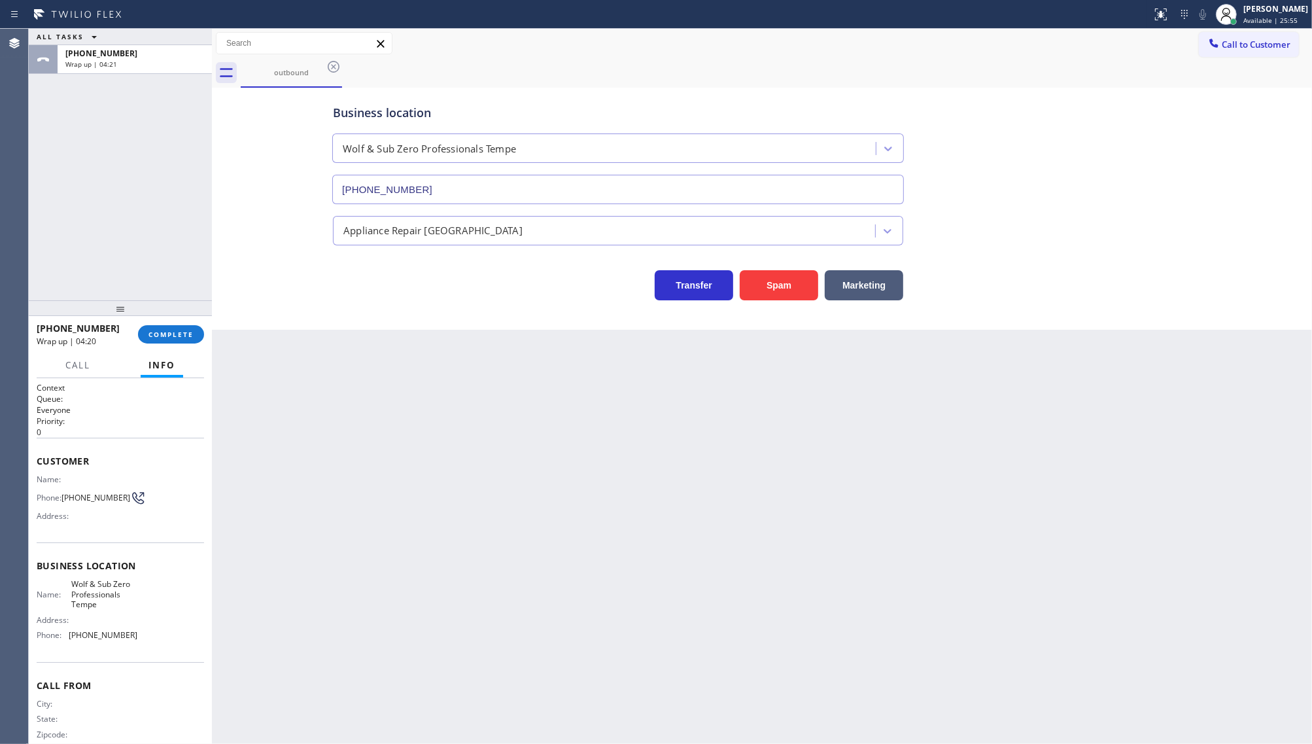
click at [171, 345] on div "[PHONE_NUMBER] Wrap up | 04:20 COMPLETE" at bounding box center [120, 334] width 167 height 34
click at [175, 336] on span "COMPLETE" at bounding box center [171, 334] width 45 height 9
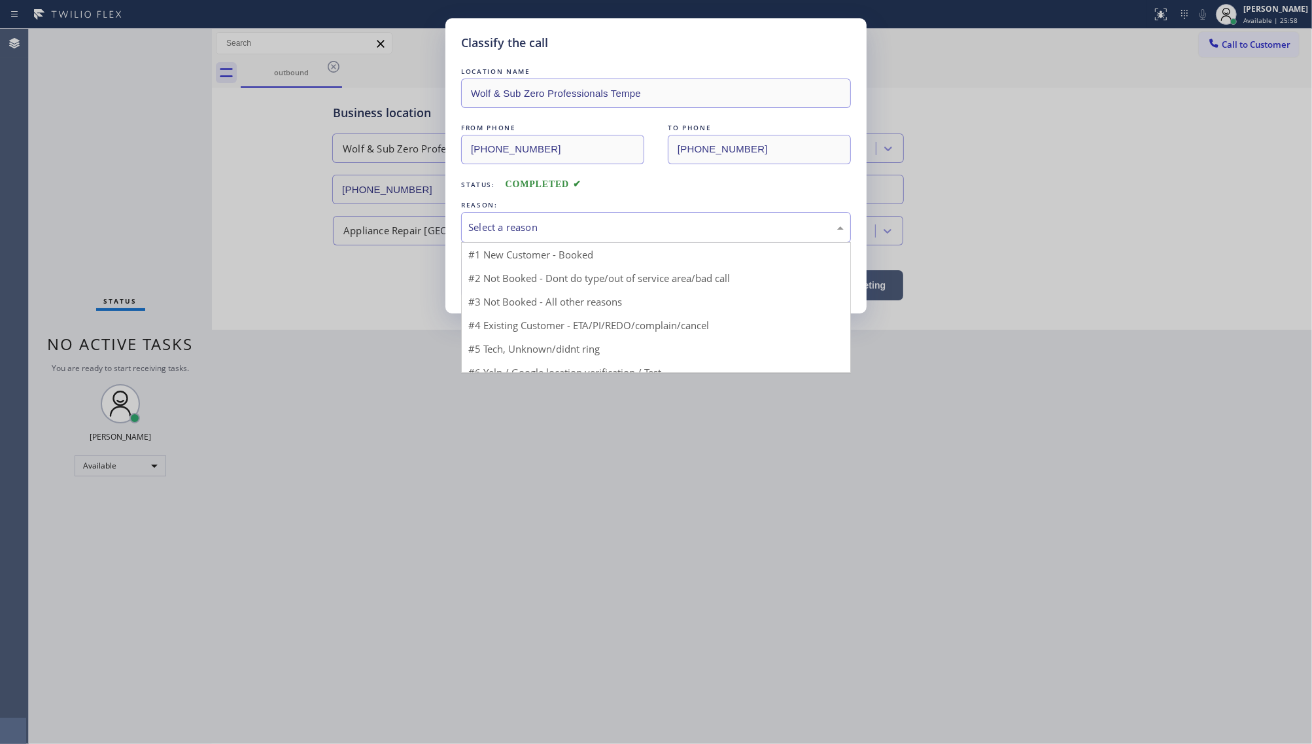
click at [517, 235] on div "Select a reason" at bounding box center [656, 227] width 376 height 15
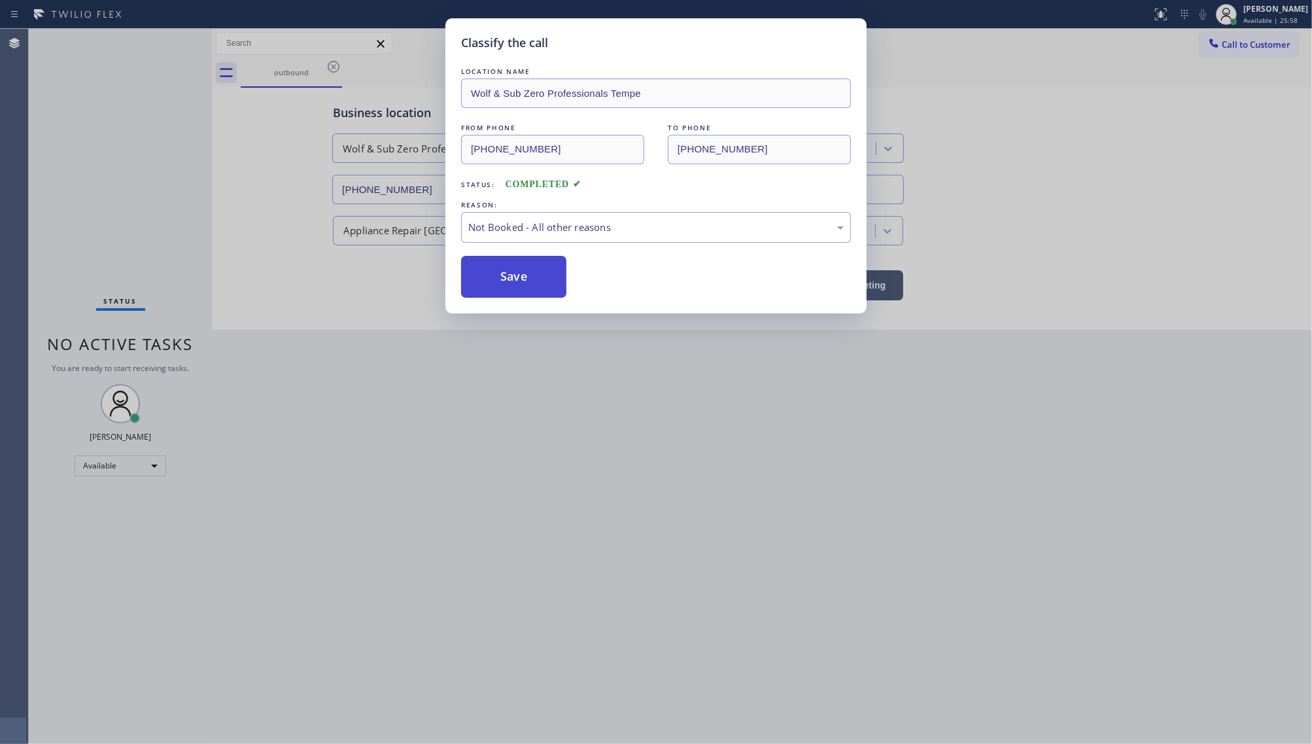
click at [501, 285] on button "Save" at bounding box center [513, 277] width 105 height 42
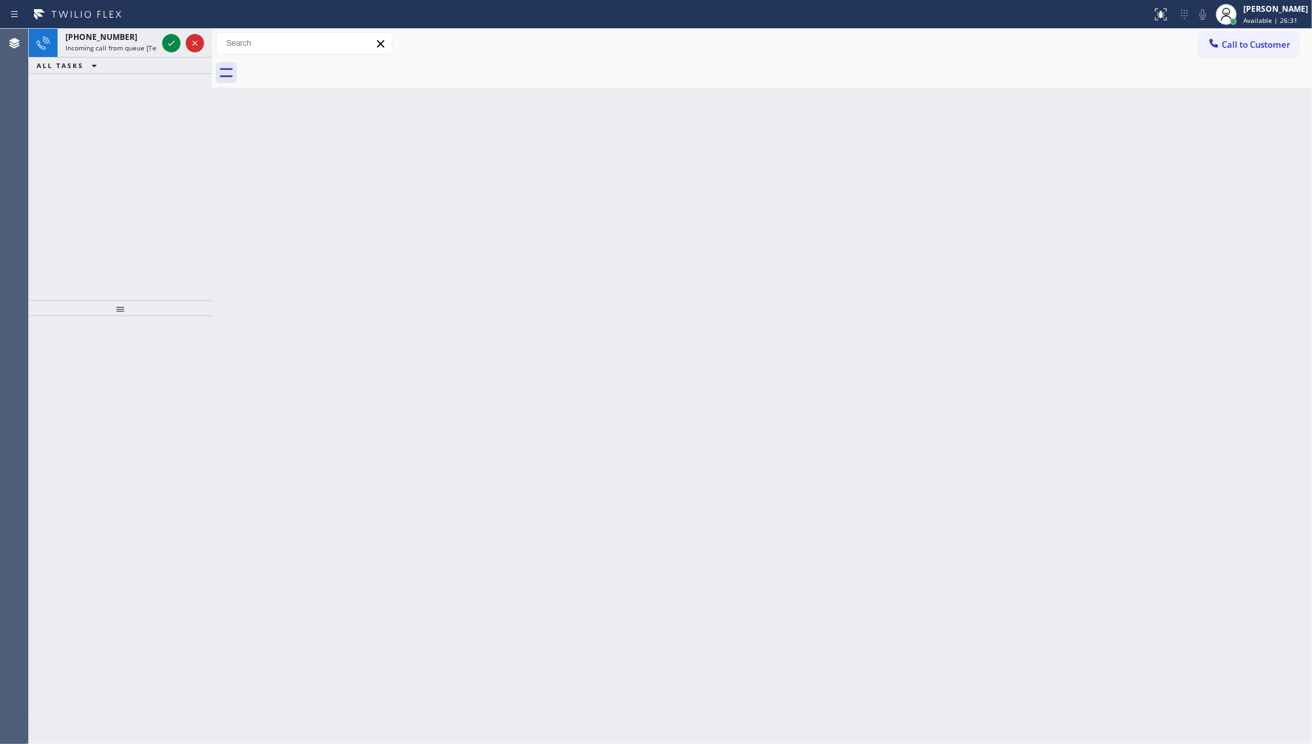
drag, startPoint x: 125, startPoint y: 145, endPoint x: 129, endPoint y: 128, distance: 17.5
click at [125, 145] on div "[PHONE_NUMBER] Incoming call from queue [Test] All ALL TASKS ALL TASKS ACTIVE T…" at bounding box center [120, 165] width 183 height 272
click at [170, 44] on icon at bounding box center [172, 43] width 16 height 16
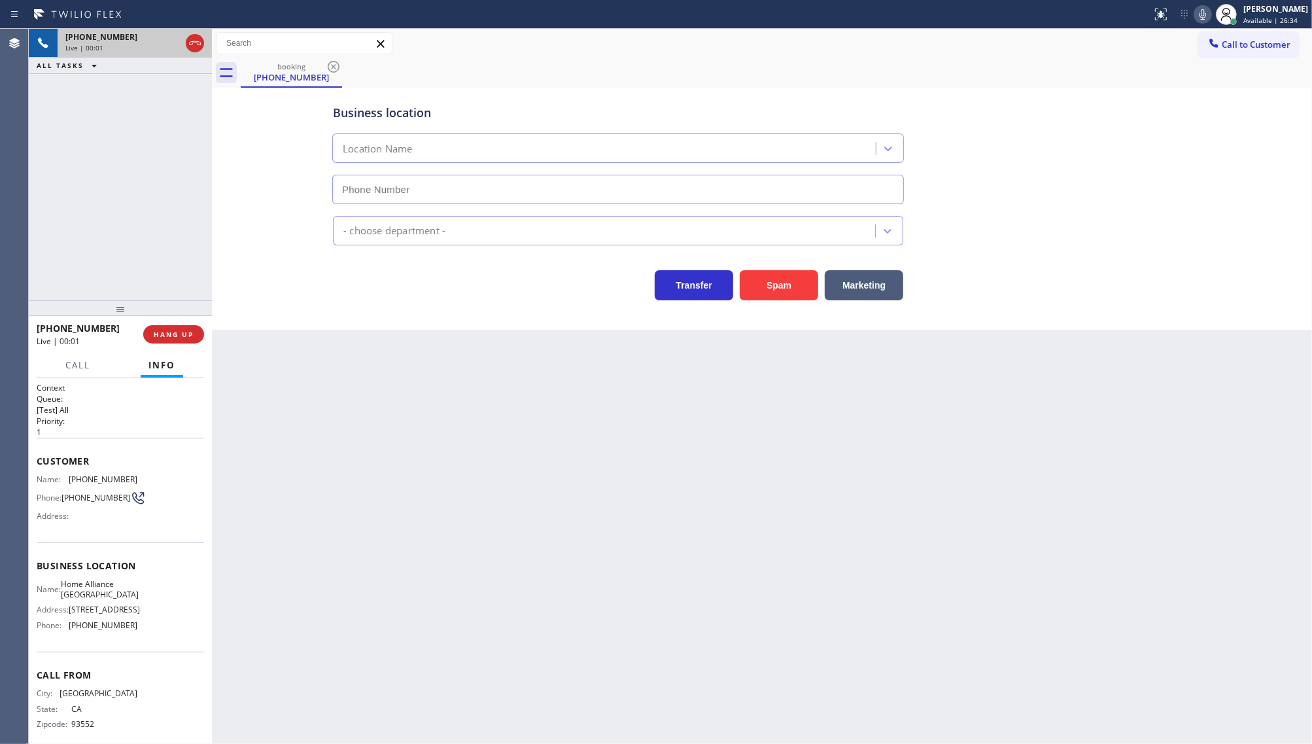
type input "[PHONE_NUMBER]"
click at [1205, 18] on icon at bounding box center [1203, 15] width 16 height 16
click at [1202, 17] on icon at bounding box center [1203, 14] width 7 height 10
click at [178, 92] on icon at bounding box center [172, 88] width 16 height 16
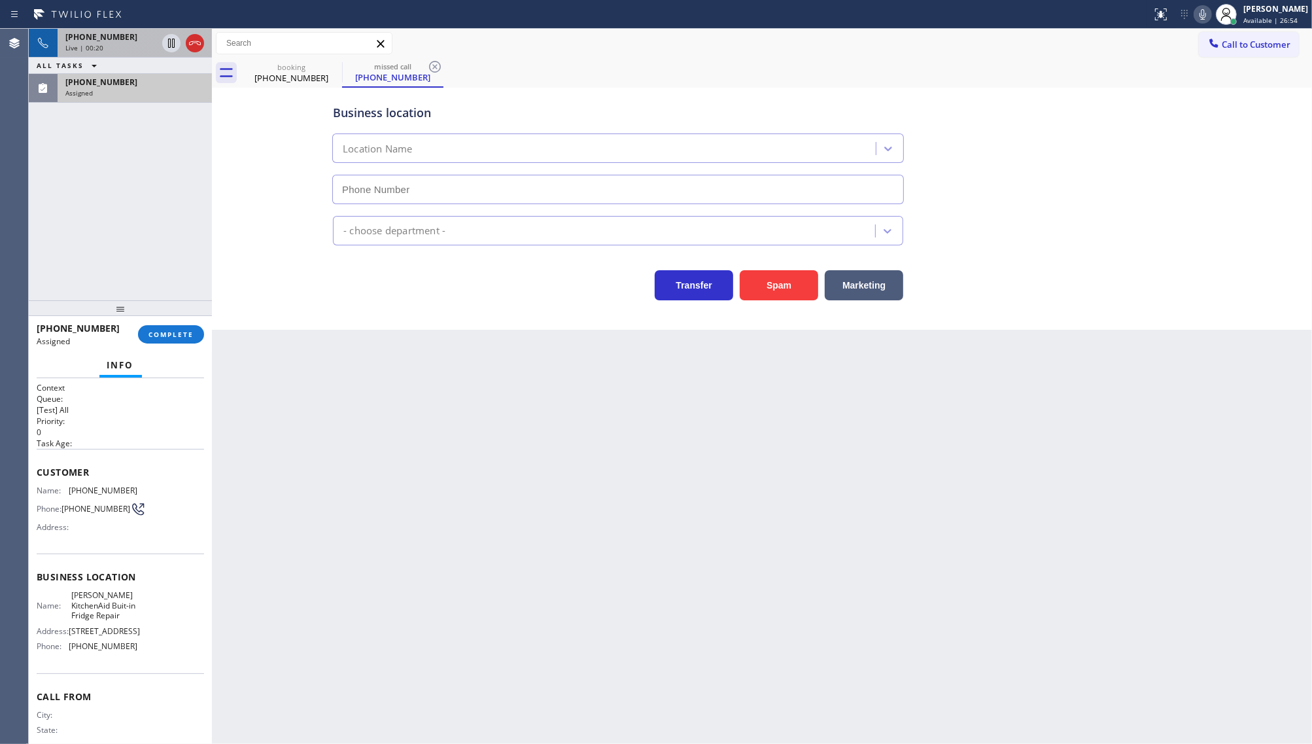
type input "[PHONE_NUMBER]"
click at [156, 331] on span "COMPLETE" at bounding box center [171, 334] width 45 height 9
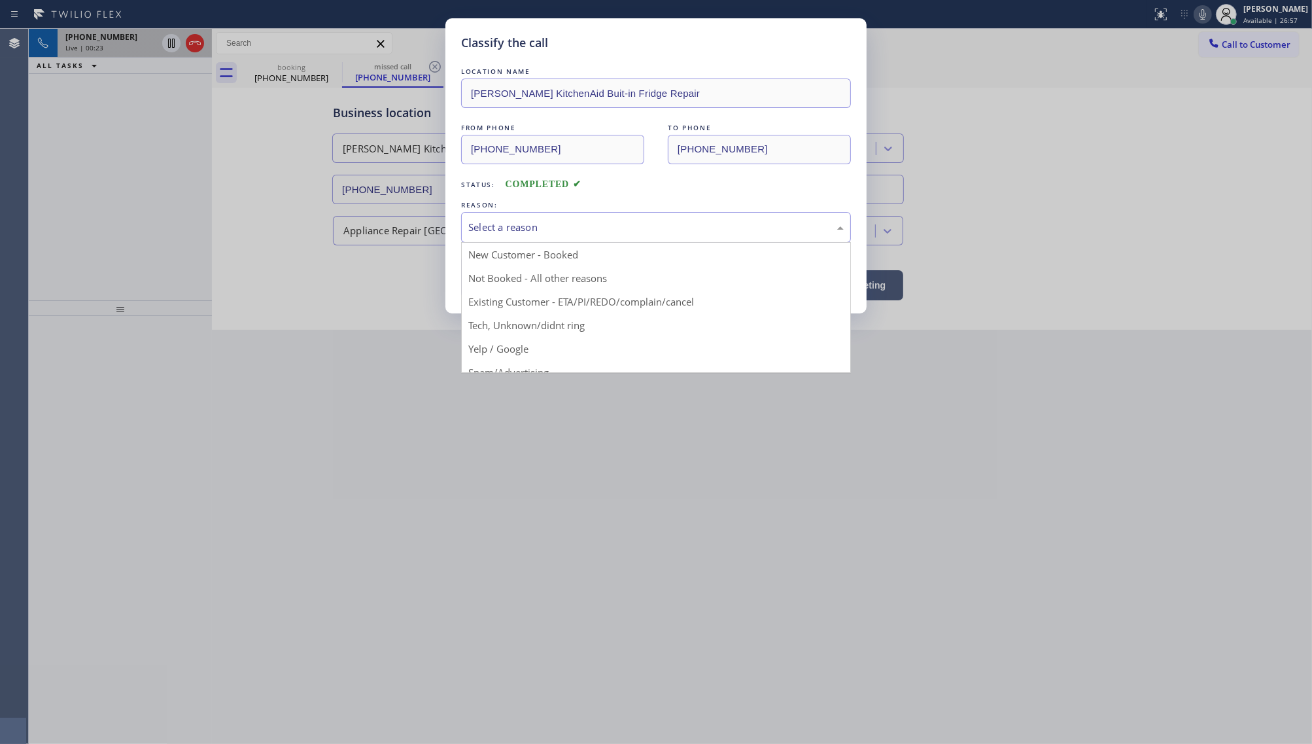
click at [509, 220] on div "Select a reason" at bounding box center [656, 227] width 376 height 15
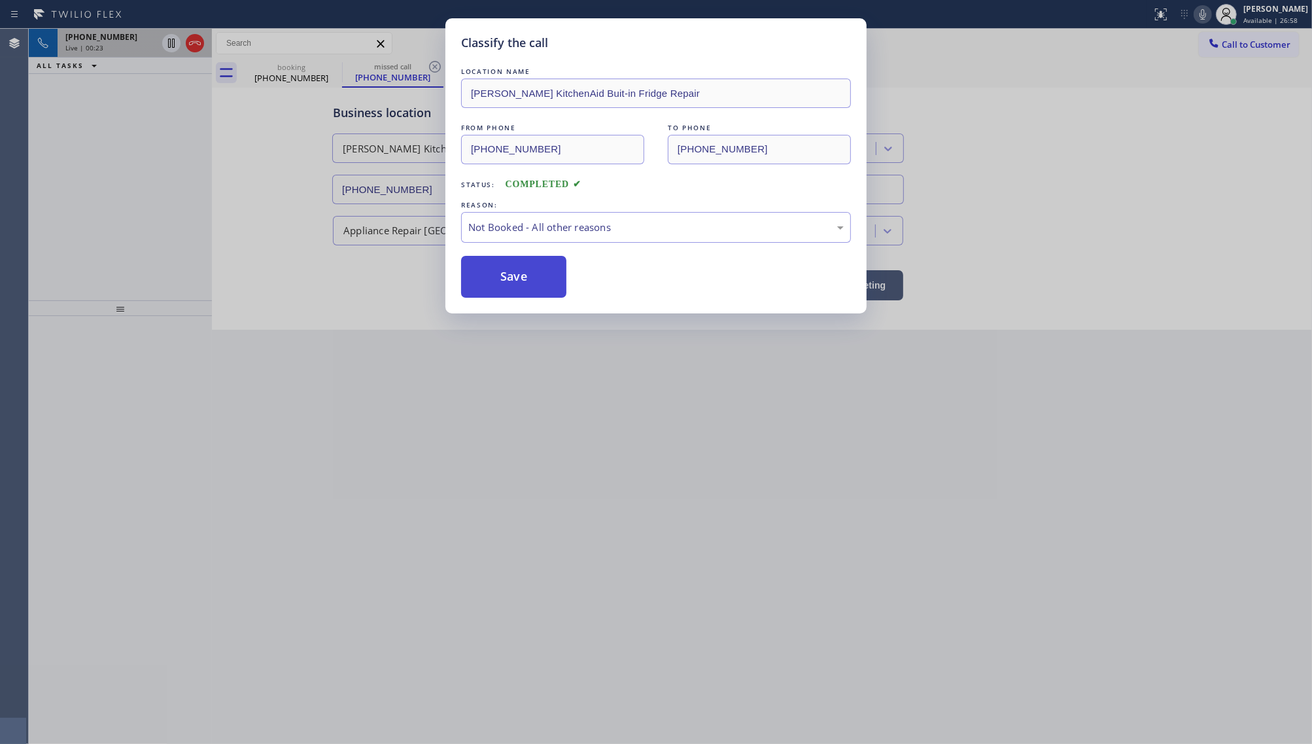
click at [499, 270] on button "Save" at bounding box center [513, 277] width 105 height 42
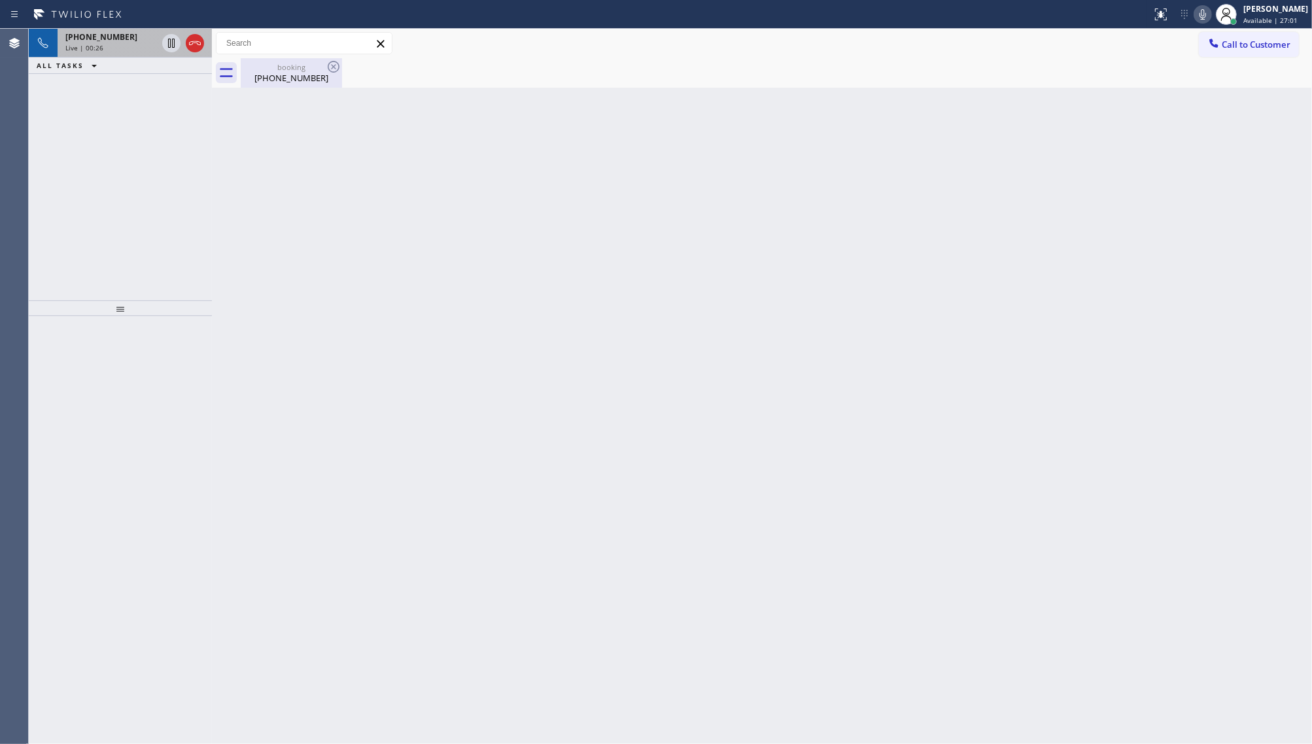
click at [288, 75] on div "[PHONE_NUMBER]" at bounding box center [291, 78] width 99 height 12
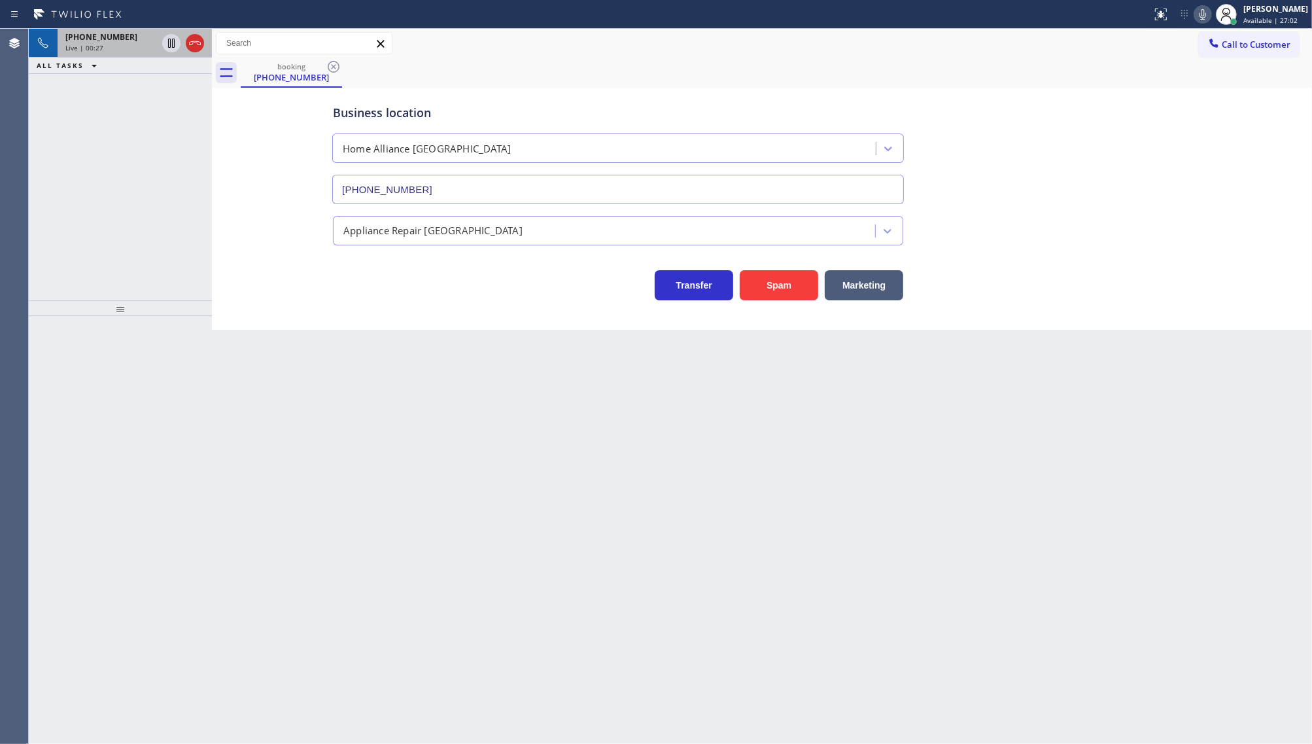
click at [83, 44] on span "Live | 00:27" at bounding box center [84, 47] width 38 height 9
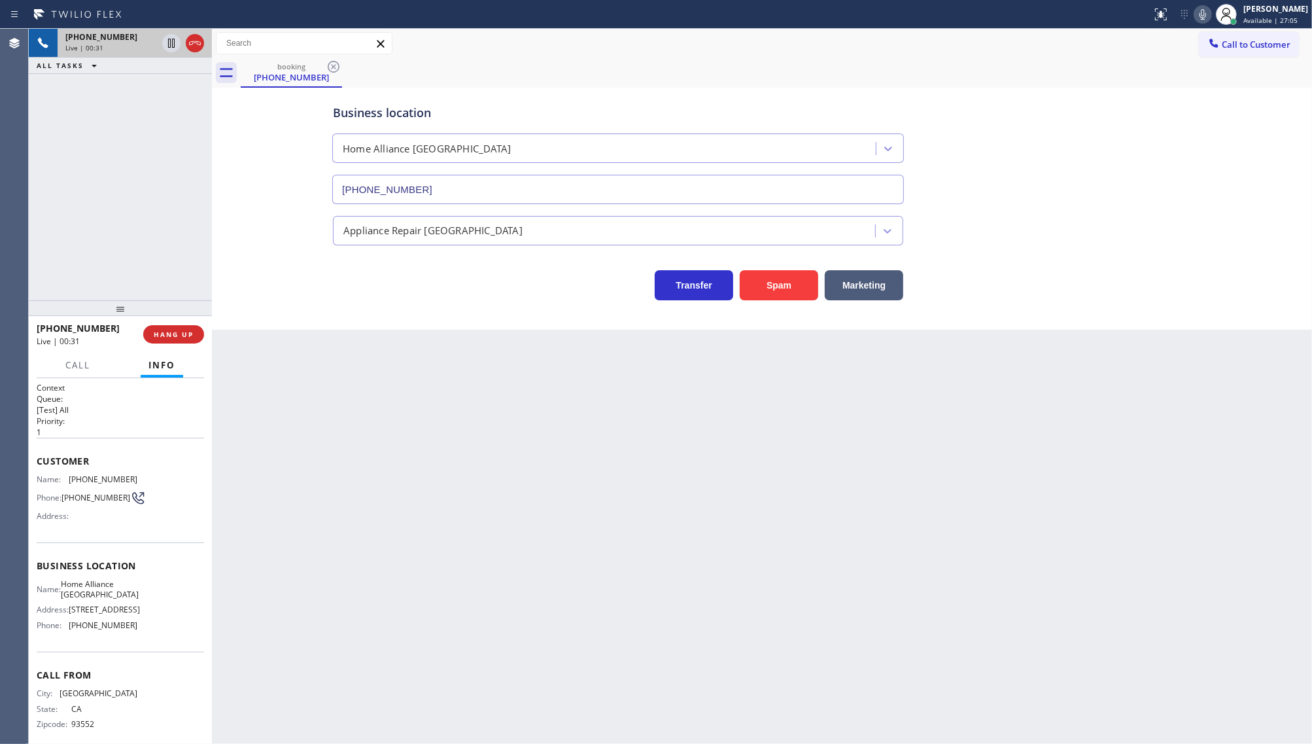
click at [124, 54] on div "[PHONE_NUMBER] Live | 00:31" at bounding box center [109, 43] width 102 height 29
click at [175, 340] on button "COMPLETE" at bounding box center [171, 334] width 66 height 18
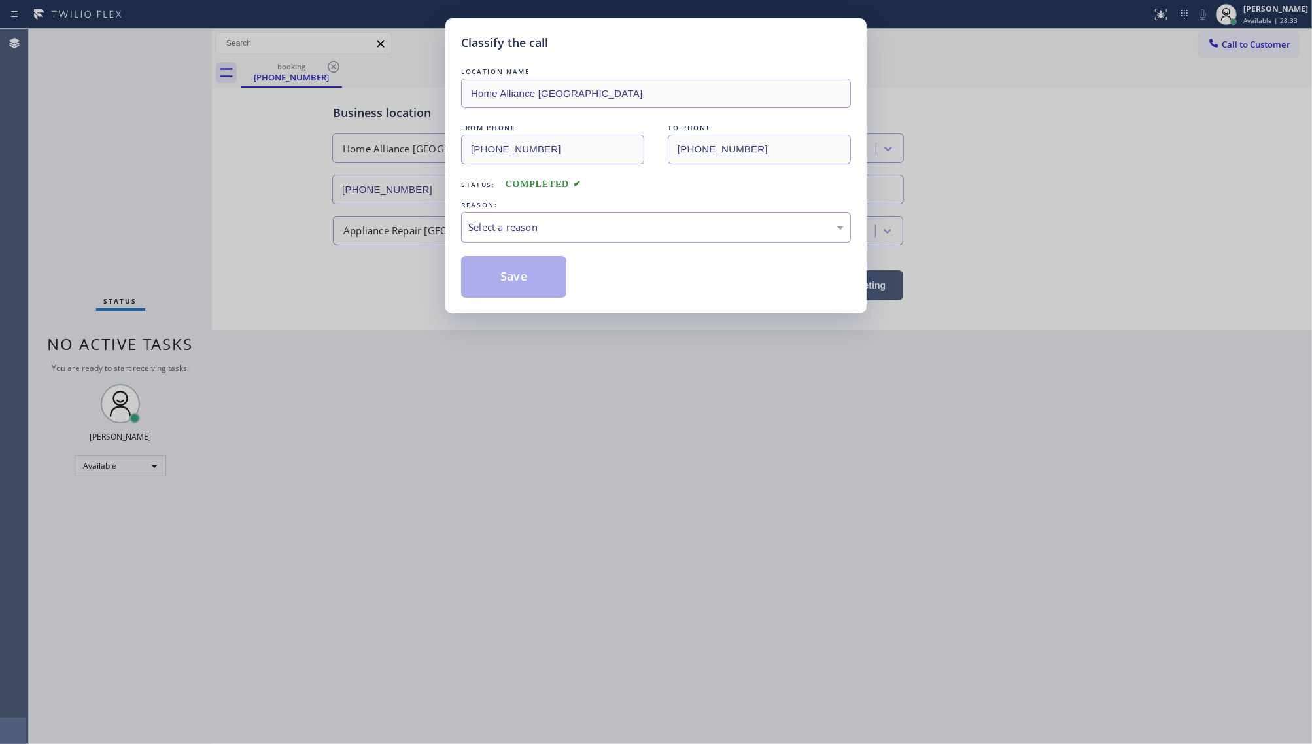
click at [523, 234] on div "Select a reason" at bounding box center [656, 227] width 376 height 15
click at [502, 275] on button "Save" at bounding box center [513, 277] width 105 height 42
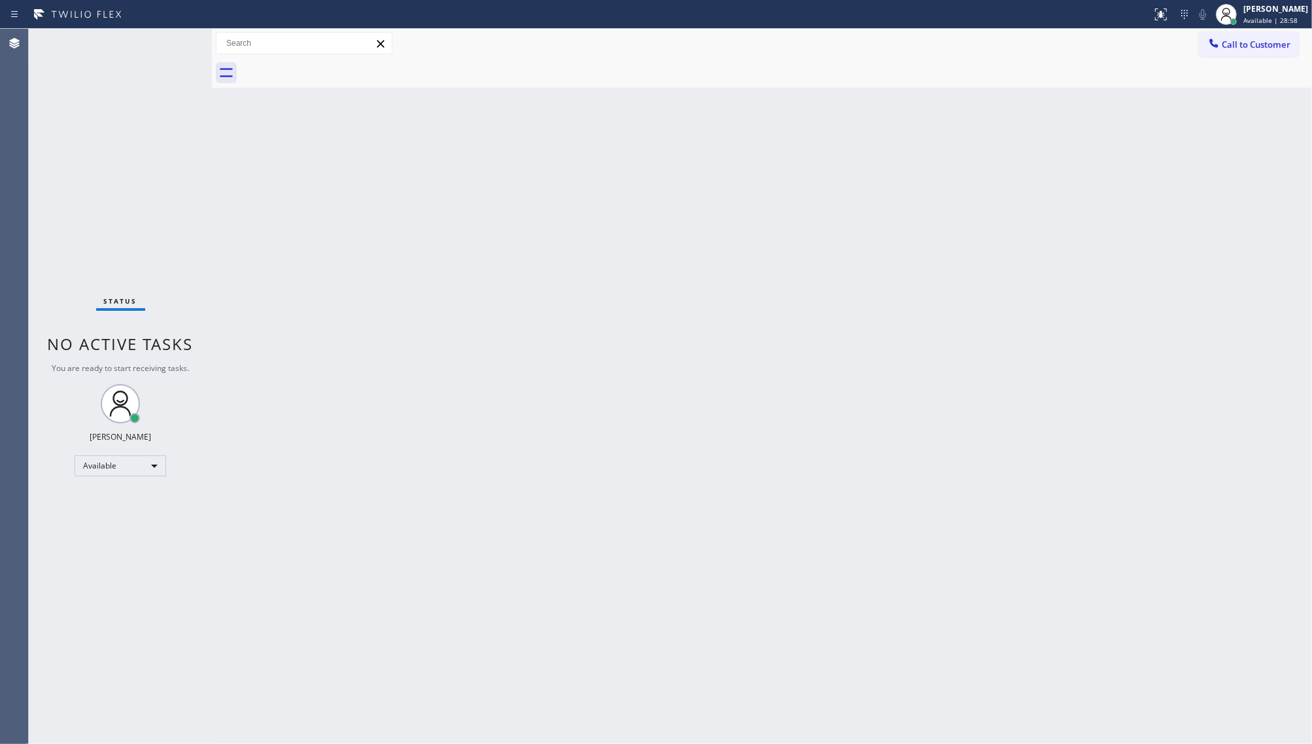
click at [170, 67] on div "Status No active tasks You are ready to start receiving tasks. JENIZA ALCAYDE A…" at bounding box center [120, 386] width 183 height 715
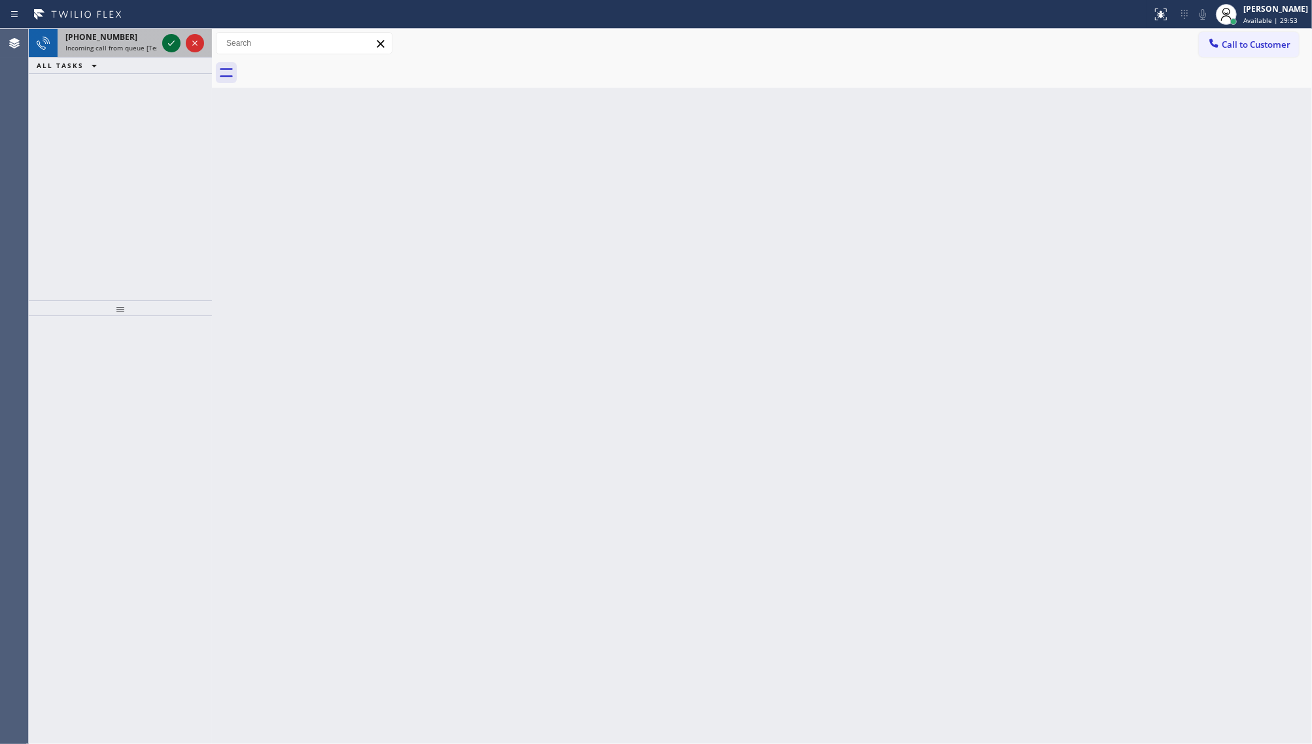
click at [171, 43] on icon at bounding box center [172, 43] width 16 height 16
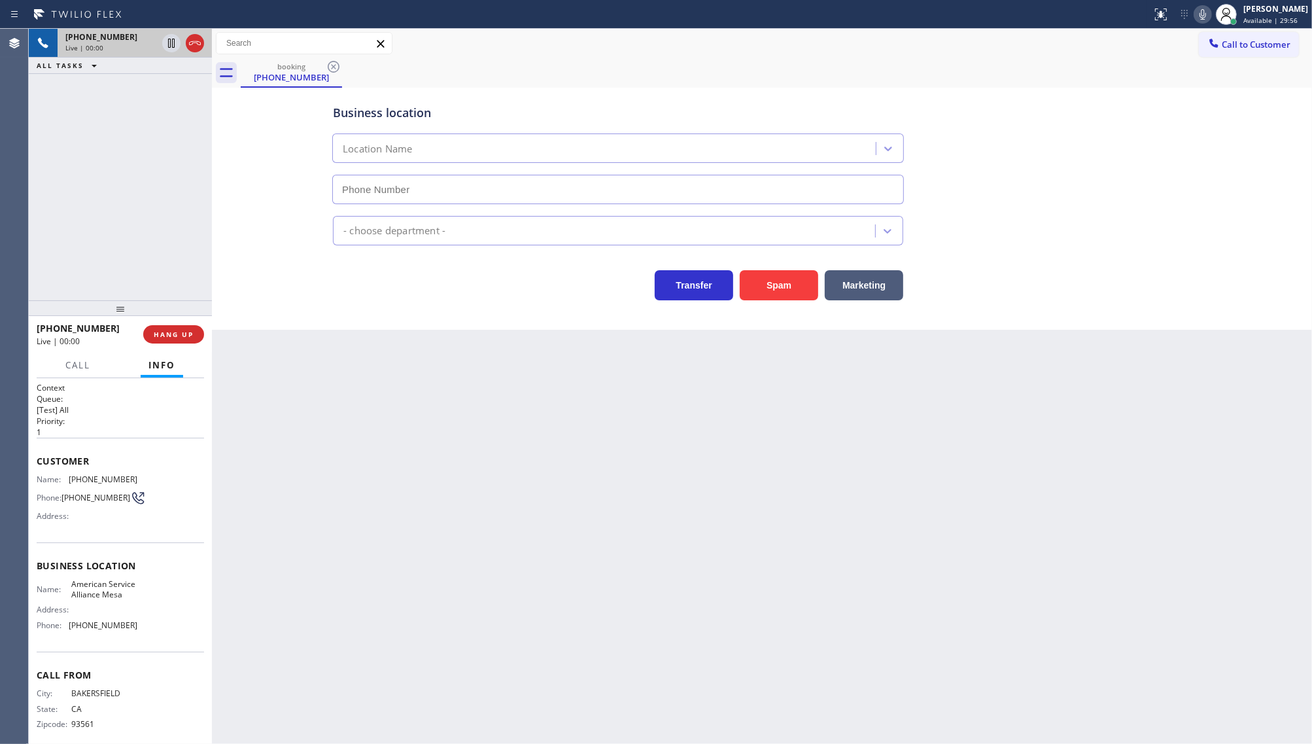
type input "[PHONE_NUMBER]"
click at [171, 334] on span "HANG UP" at bounding box center [174, 334] width 40 height 9
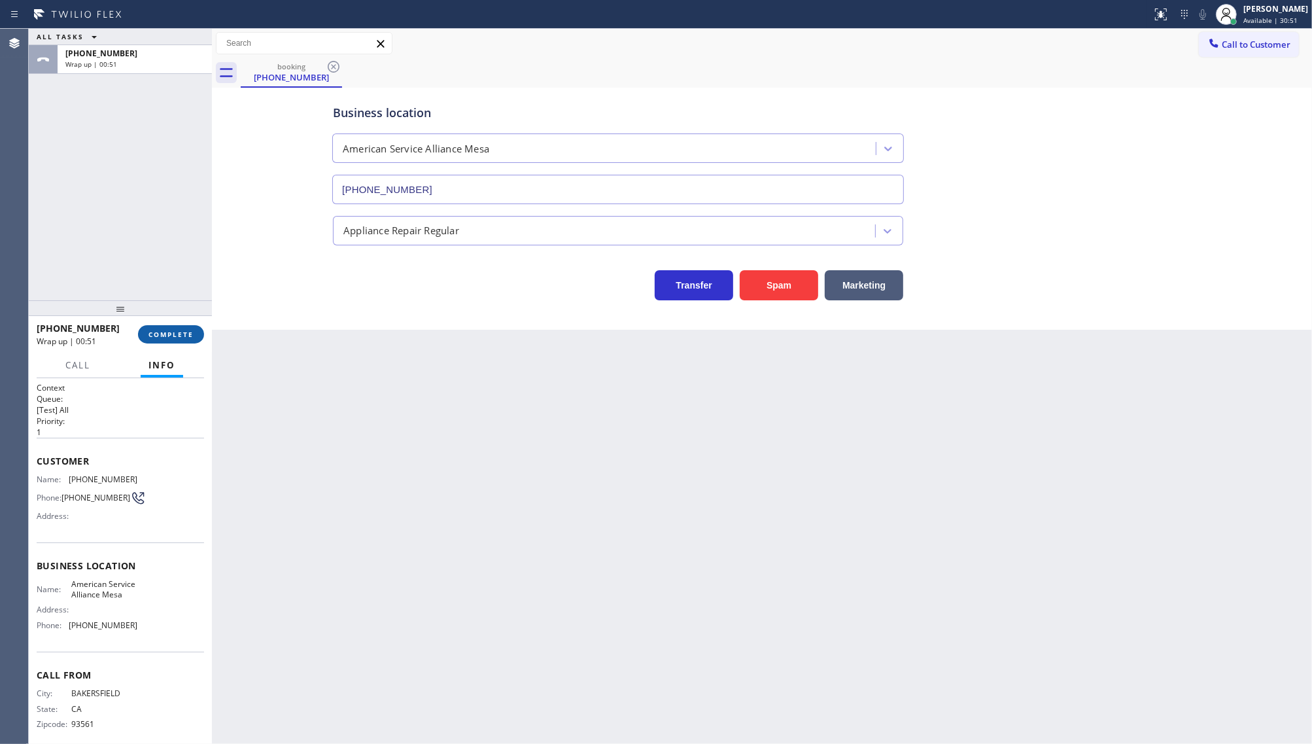
click at [168, 332] on span "COMPLETE" at bounding box center [171, 334] width 45 height 9
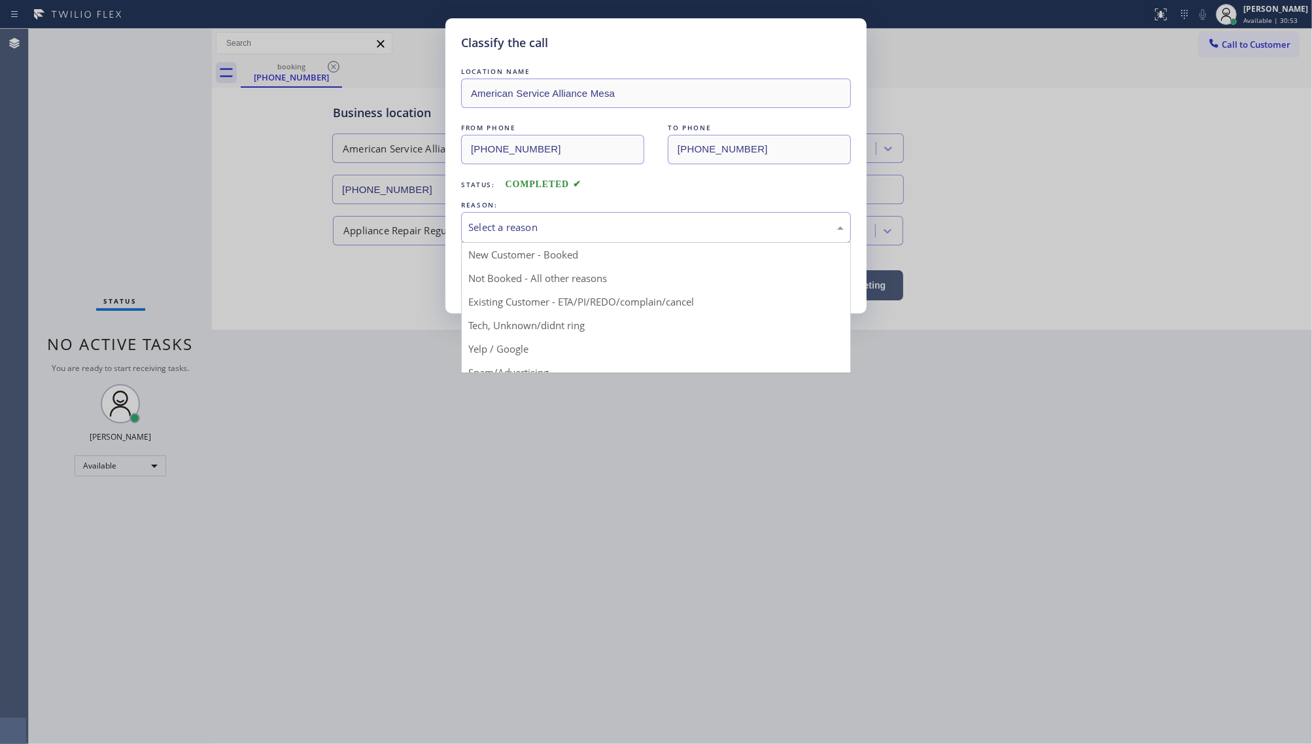
click at [517, 227] on div "Select a reason" at bounding box center [656, 227] width 376 height 15
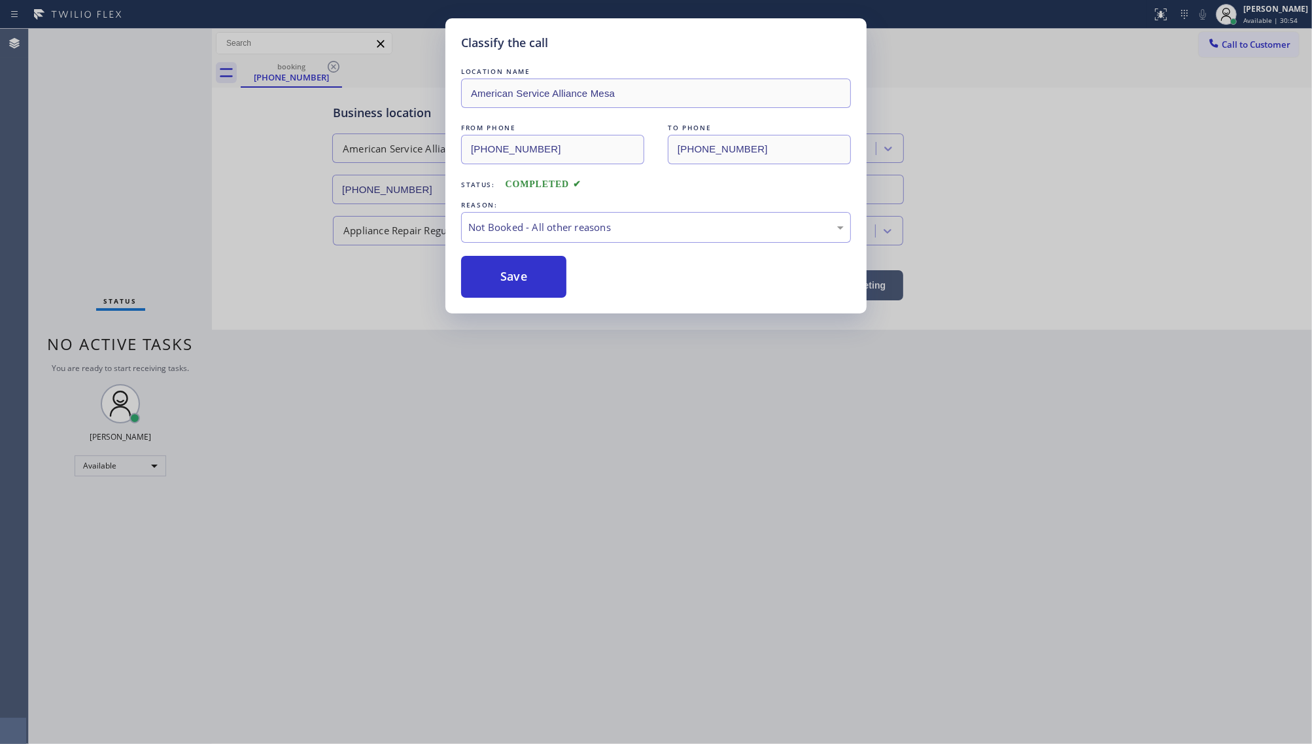
click at [495, 275] on button "Save" at bounding box center [513, 277] width 105 height 42
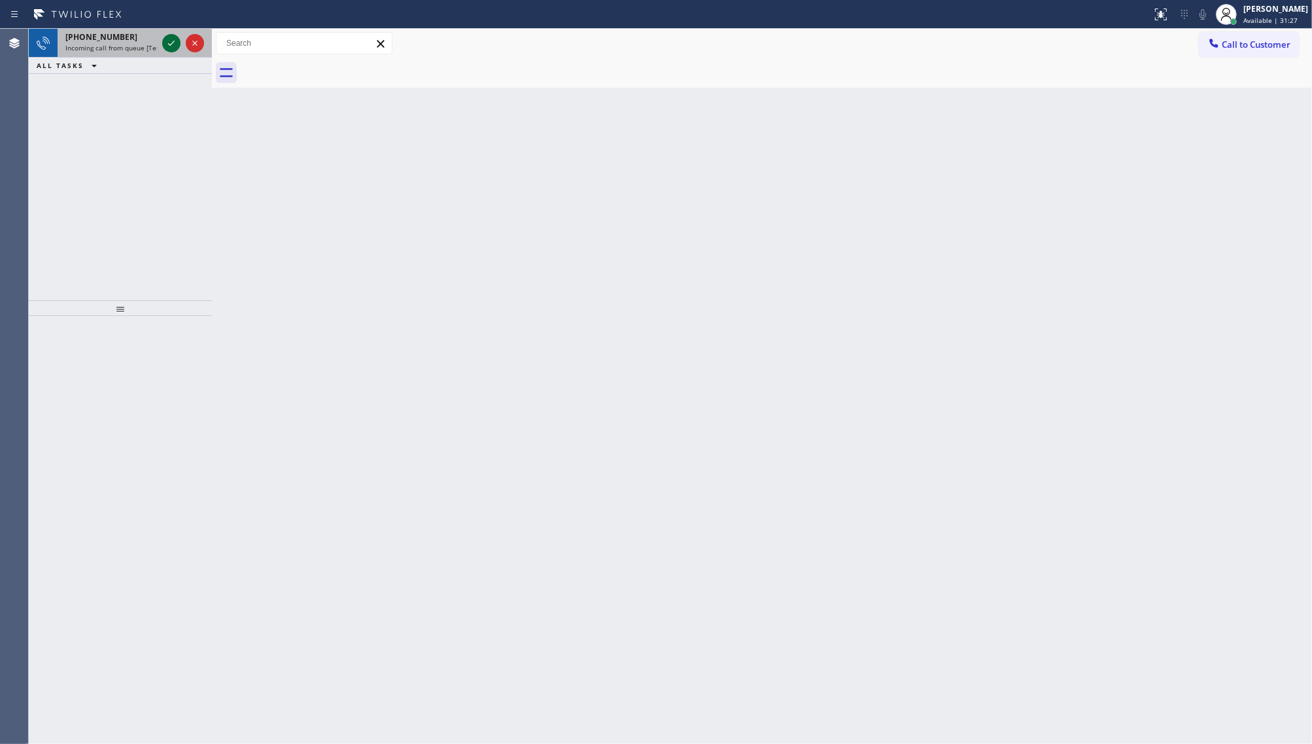
click at [166, 39] on icon at bounding box center [172, 43] width 16 height 16
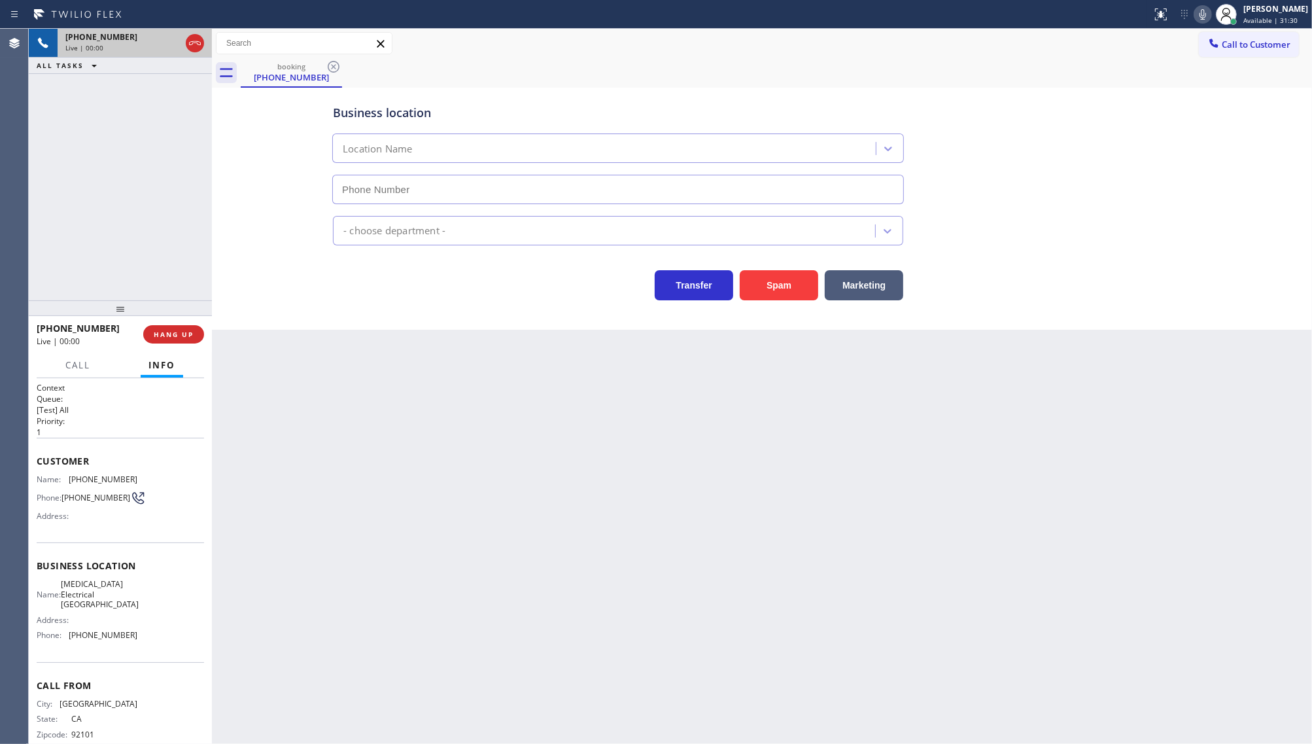
type input "[PHONE_NUMBER]"
drag, startPoint x: 1199, startPoint y: 11, endPoint x: 376, endPoint y: 16, distance: 822.4
click at [1195, 11] on div at bounding box center [1203, 15] width 18 height 16
click at [177, 43] on icon at bounding box center [172, 43] width 16 height 16
drag, startPoint x: 118, startPoint y: 126, endPoint x: 125, endPoint y: 112, distance: 15.5
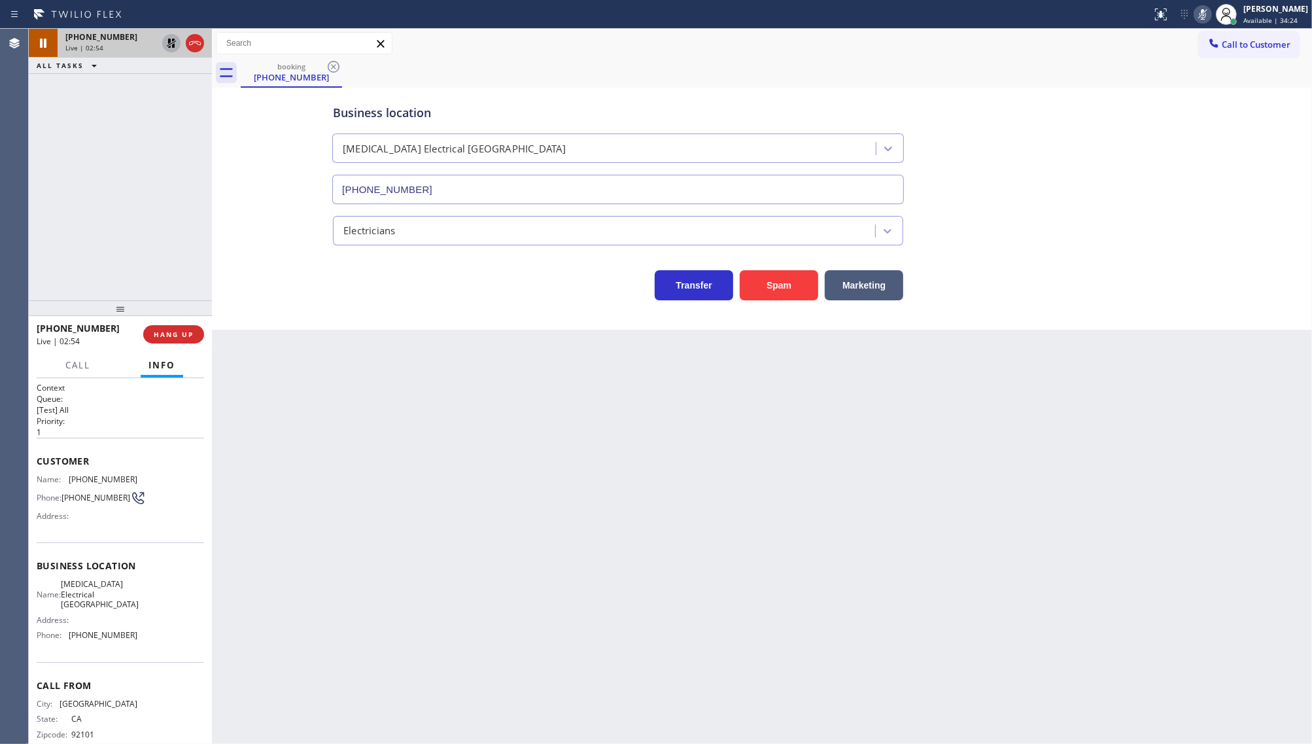
click at [125, 112] on div "[PHONE_NUMBER] Live | 02:54 ALL TASKS ALL TASKS ACTIVE TASKS TASKS IN WRAP UP" at bounding box center [120, 165] width 183 height 272
click at [171, 43] on icon at bounding box center [171, 43] width 9 height 9
click at [1202, 14] on icon at bounding box center [1203, 15] width 16 height 16
drag, startPoint x: 95, startPoint y: 177, endPoint x: 122, endPoint y: 31, distance: 148.5
click at [103, 162] on div "[PHONE_NUMBER] Live | 04:07 ALL TASKS ALL TASKS ACTIVE TASKS TASKS IN WRAP UP" at bounding box center [120, 165] width 183 height 272
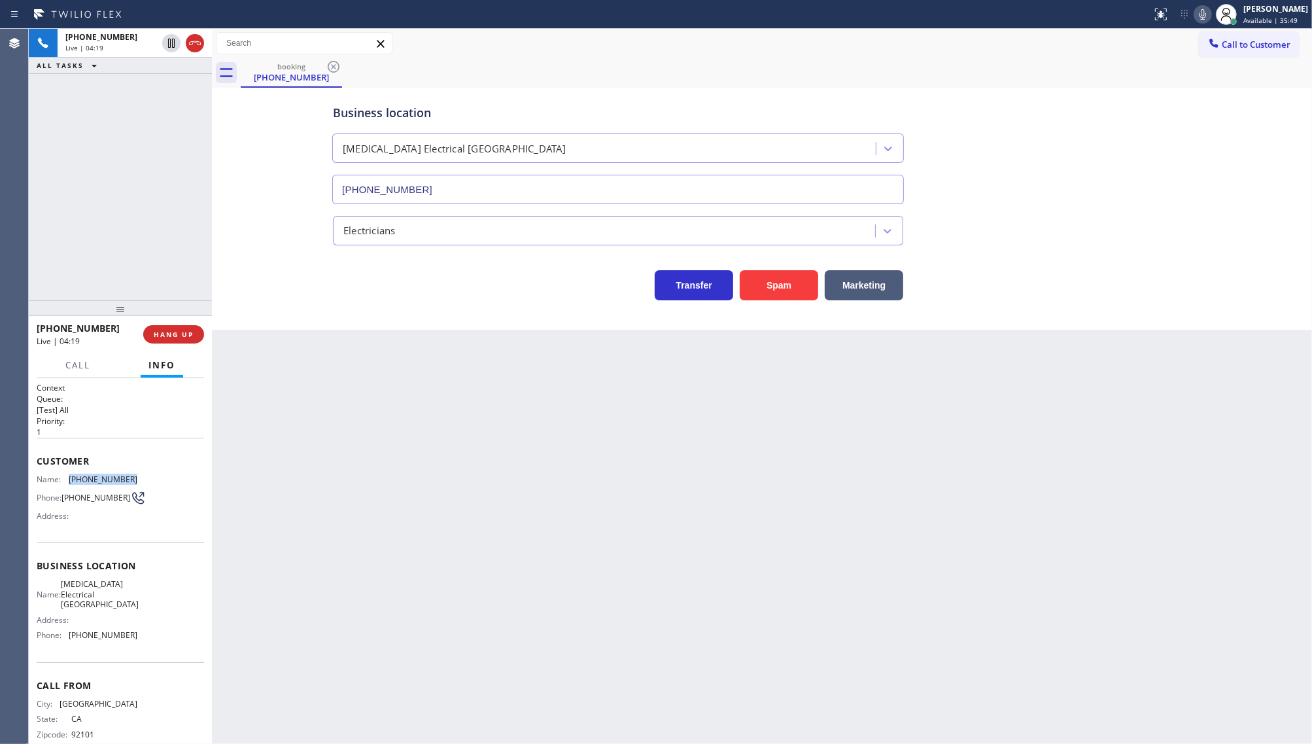
drag, startPoint x: 63, startPoint y: 472, endPoint x: 160, endPoint y: 481, distance: 97.3
click at [160, 481] on div "Name: [PHONE_NUMBER] Phone: [PHONE_NUMBER] Address:" at bounding box center [120, 500] width 167 height 52
copy div "[PHONE_NUMBER]"
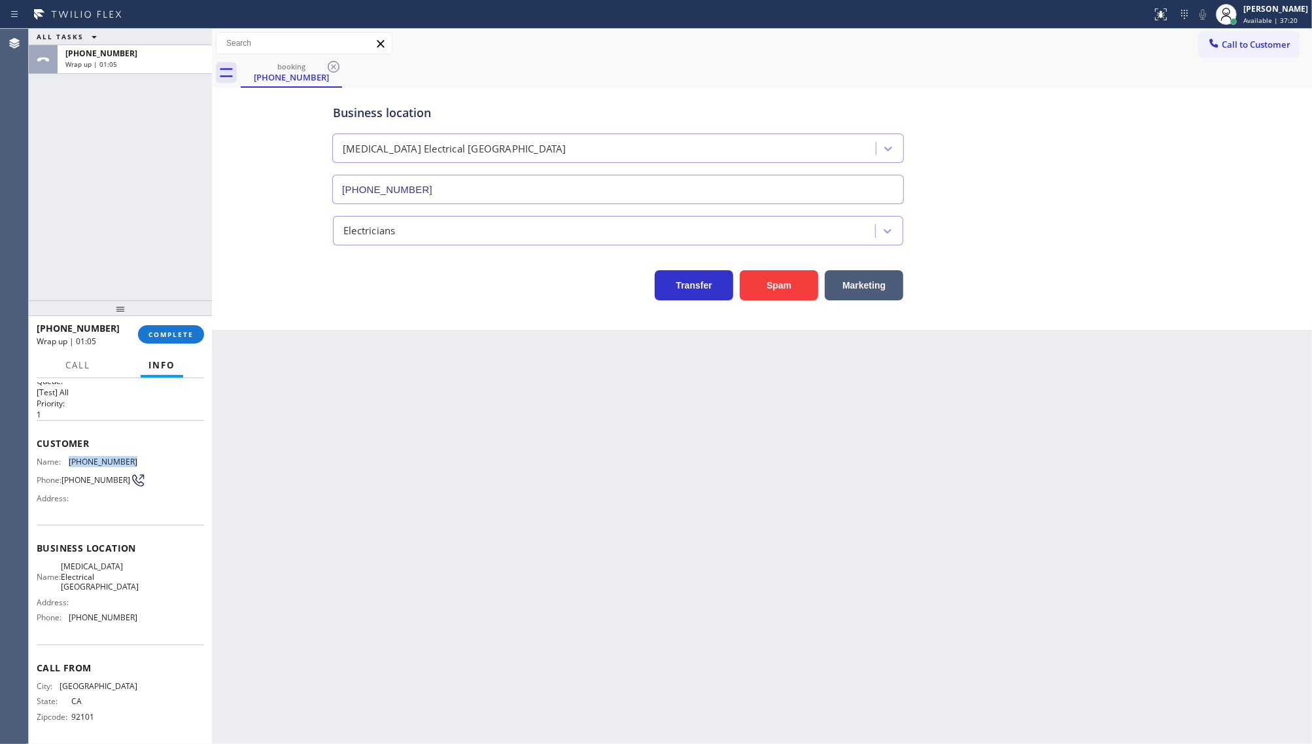
scroll to position [22, 0]
click at [76, 620] on div "Name: [MEDICAL_DATA] Electrical [GEOGRAPHIC_DATA] Address: Phone: [PHONE_NUMBER]" at bounding box center [87, 591] width 101 height 66
drag, startPoint x: 69, startPoint y: 620, endPoint x: 172, endPoint y: 622, distance: 103.4
click at [172, 622] on div "Name: [MEDICAL_DATA] Electrical [GEOGRAPHIC_DATA] Address: Phone: [PHONE_NUMBER]" at bounding box center [120, 591] width 167 height 66
copy span "[PHONE_NUMBER]"
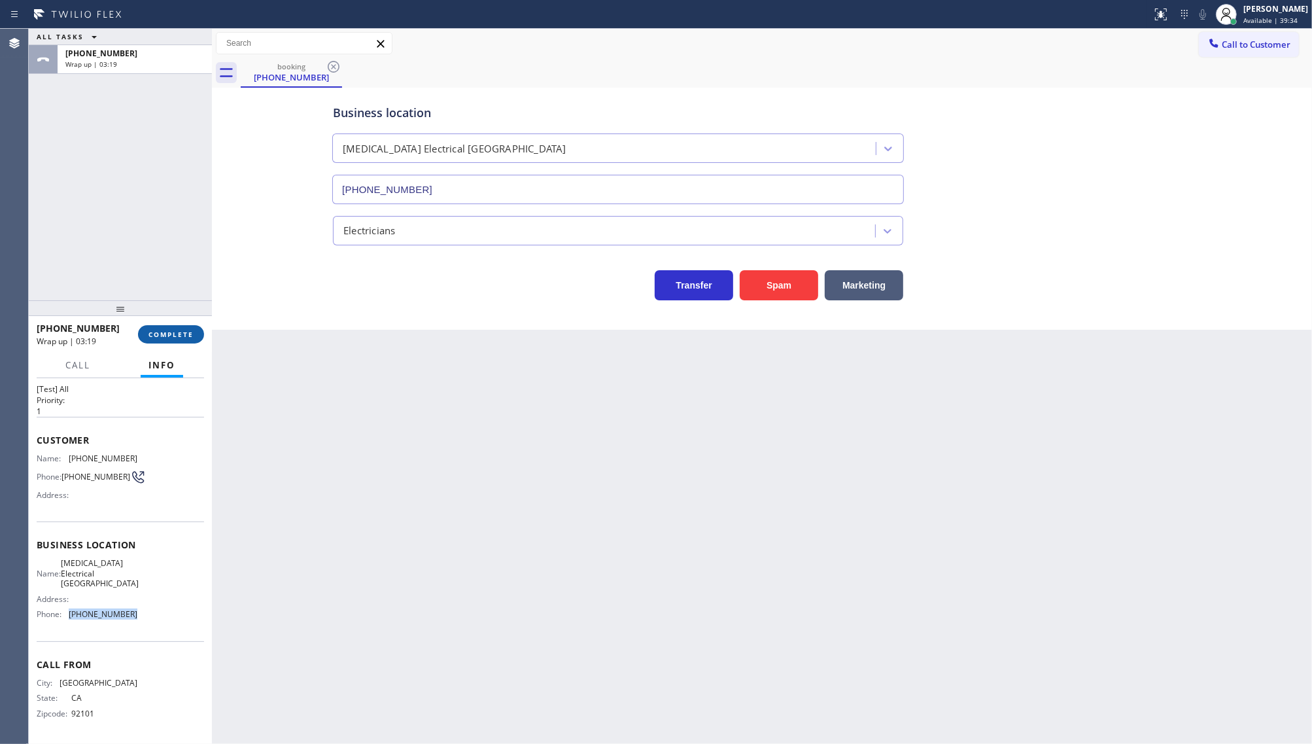
click at [172, 340] on button "COMPLETE" at bounding box center [171, 334] width 66 height 18
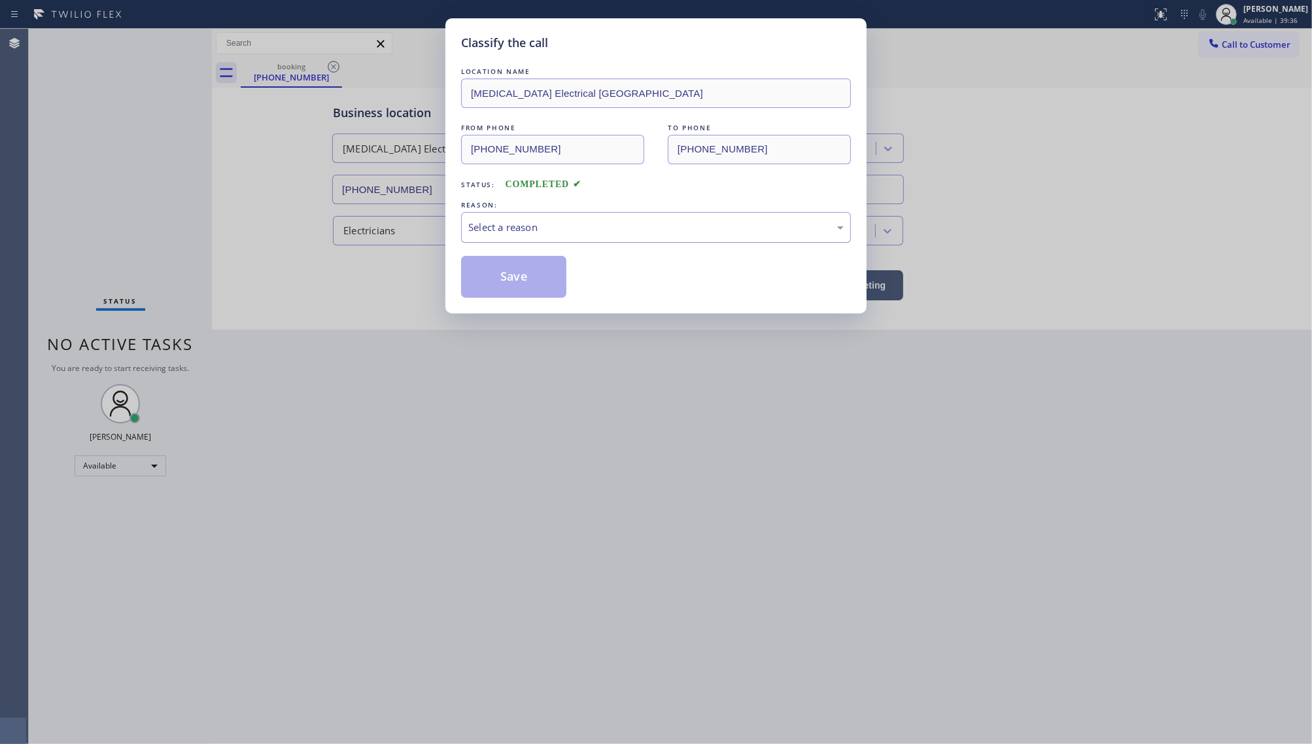
click at [495, 226] on div "Select a reason" at bounding box center [656, 227] width 376 height 15
click at [486, 283] on button "Save" at bounding box center [513, 277] width 105 height 42
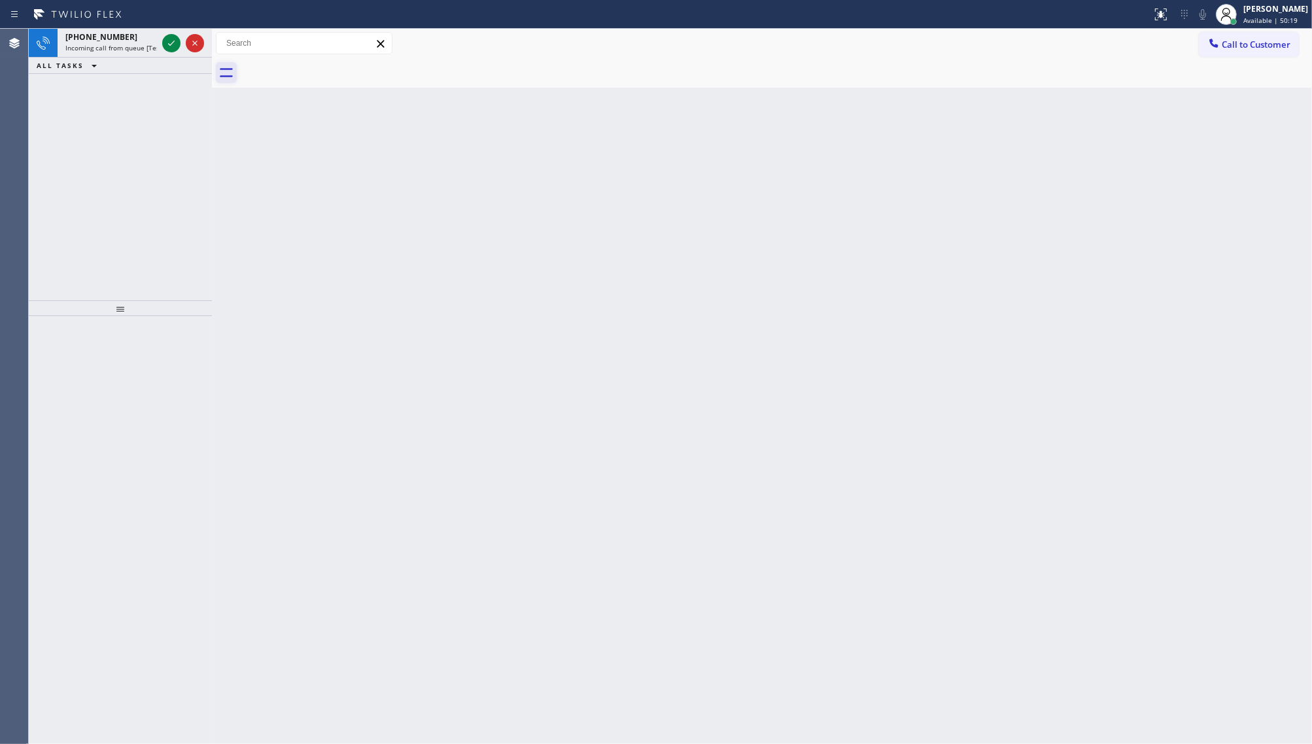
drag, startPoint x: 300, startPoint y: 246, endPoint x: 222, endPoint y: 73, distance: 189.2
click at [275, 192] on div "Back to Dashboard Change Sender ID Customers Technicians Select a contact Outbo…" at bounding box center [762, 386] width 1100 height 715
click at [181, 48] on div at bounding box center [183, 43] width 47 height 29
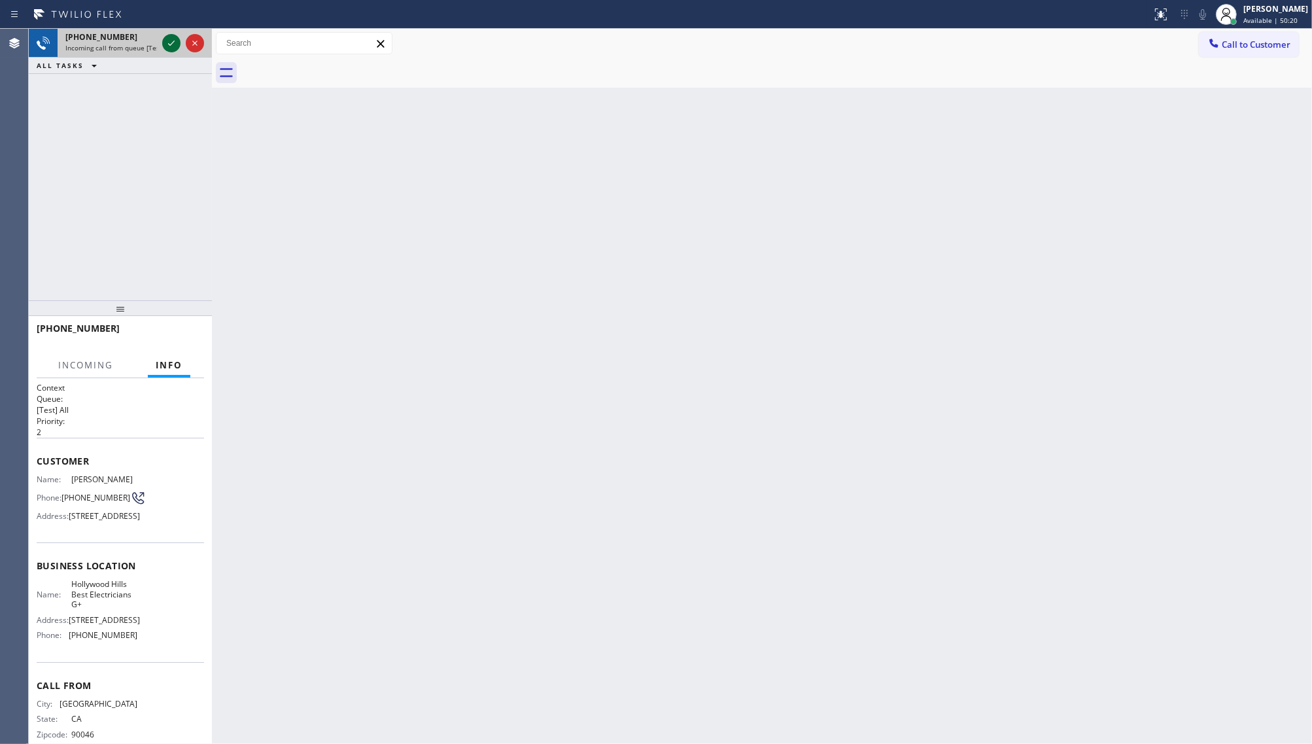
click at [177, 41] on icon at bounding box center [172, 43] width 16 height 16
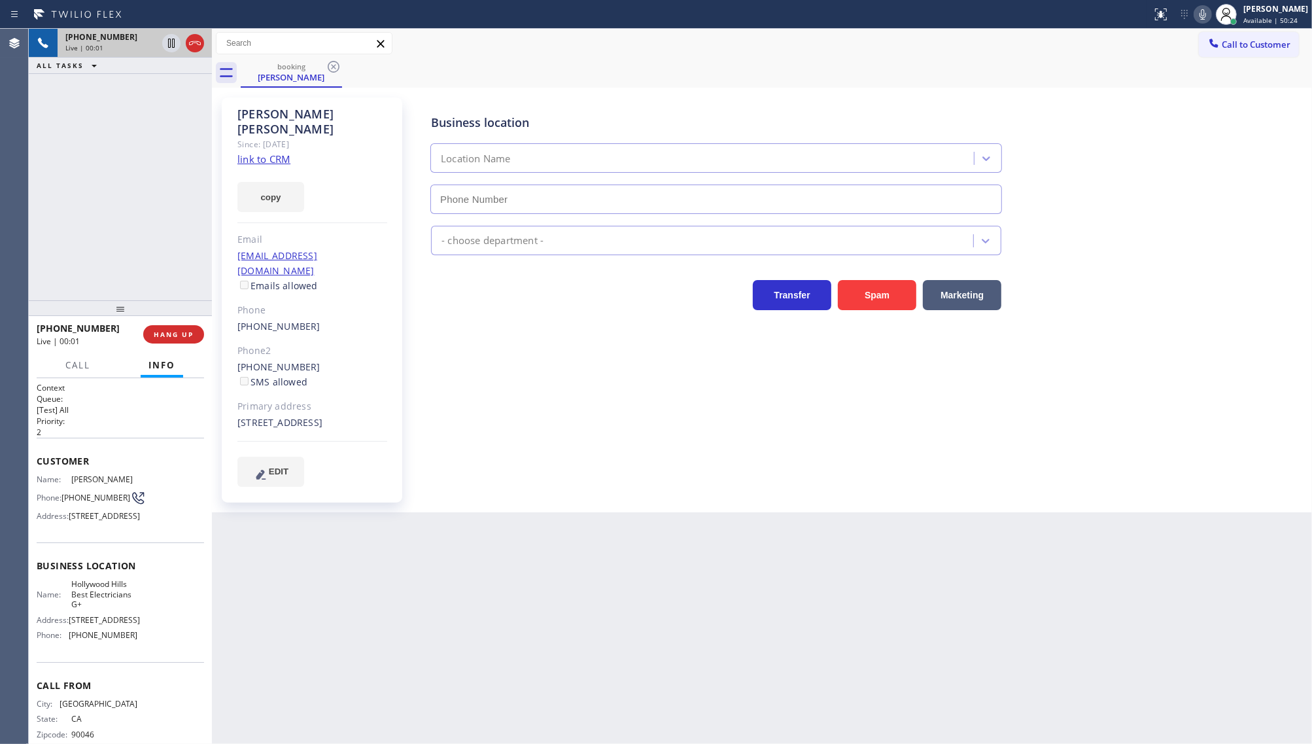
type input "[PHONE_NUMBER]"
drag, startPoint x: 168, startPoint y: 303, endPoint x: 168, endPoint y: 323, distance: 19.6
click at [168, 316] on div at bounding box center [120, 308] width 183 height 16
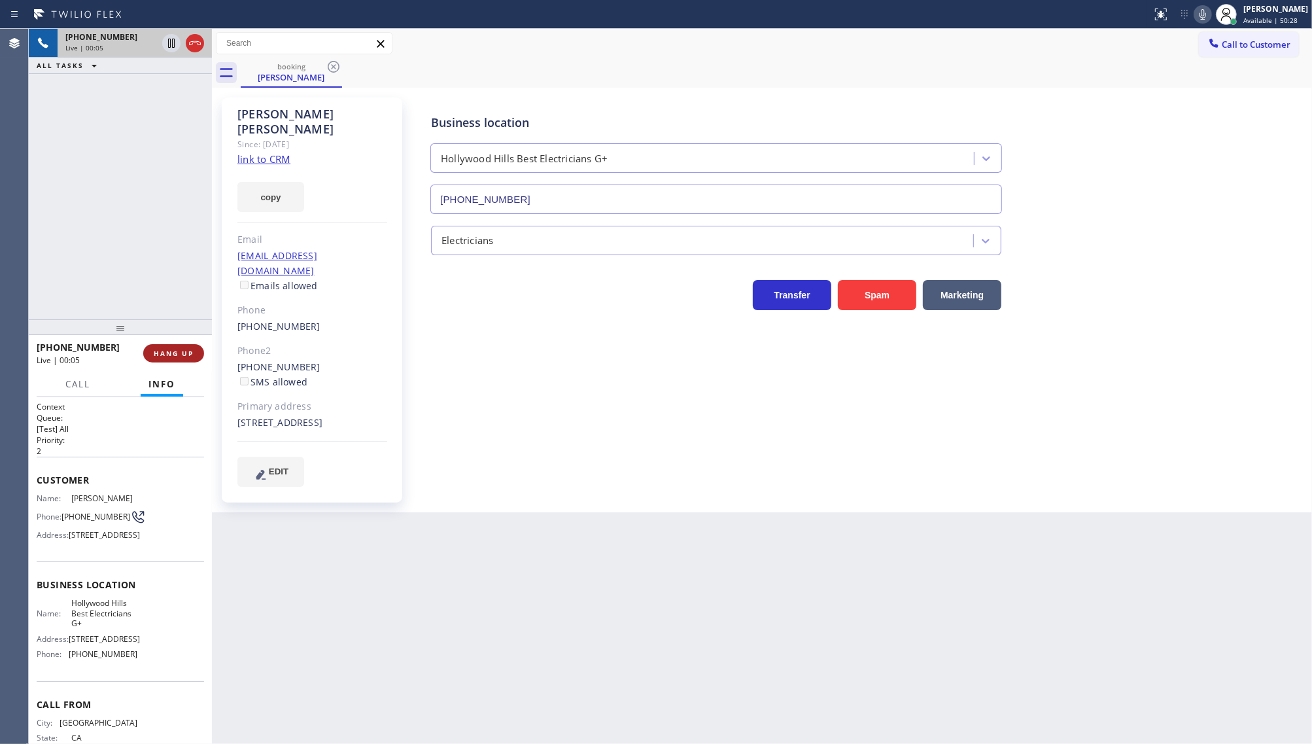
drag, startPoint x: 174, startPoint y: 343, endPoint x: 175, endPoint y: 354, distance: 10.5
click at [175, 353] on button "HANG UP" at bounding box center [173, 353] width 61 height 18
click at [171, 355] on span "COMPLETE" at bounding box center [171, 353] width 45 height 9
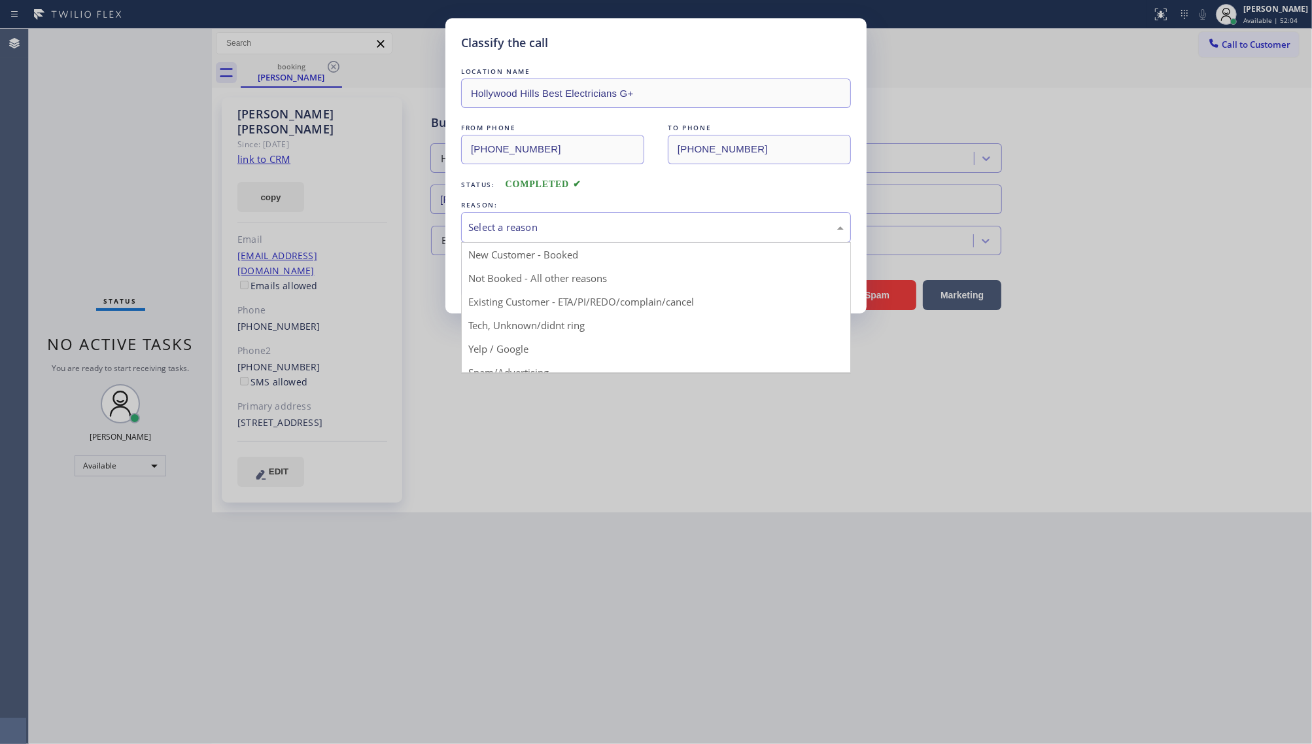
click at [563, 235] on div "Select a reason" at bounding box center [656, 227] width 376 height 15
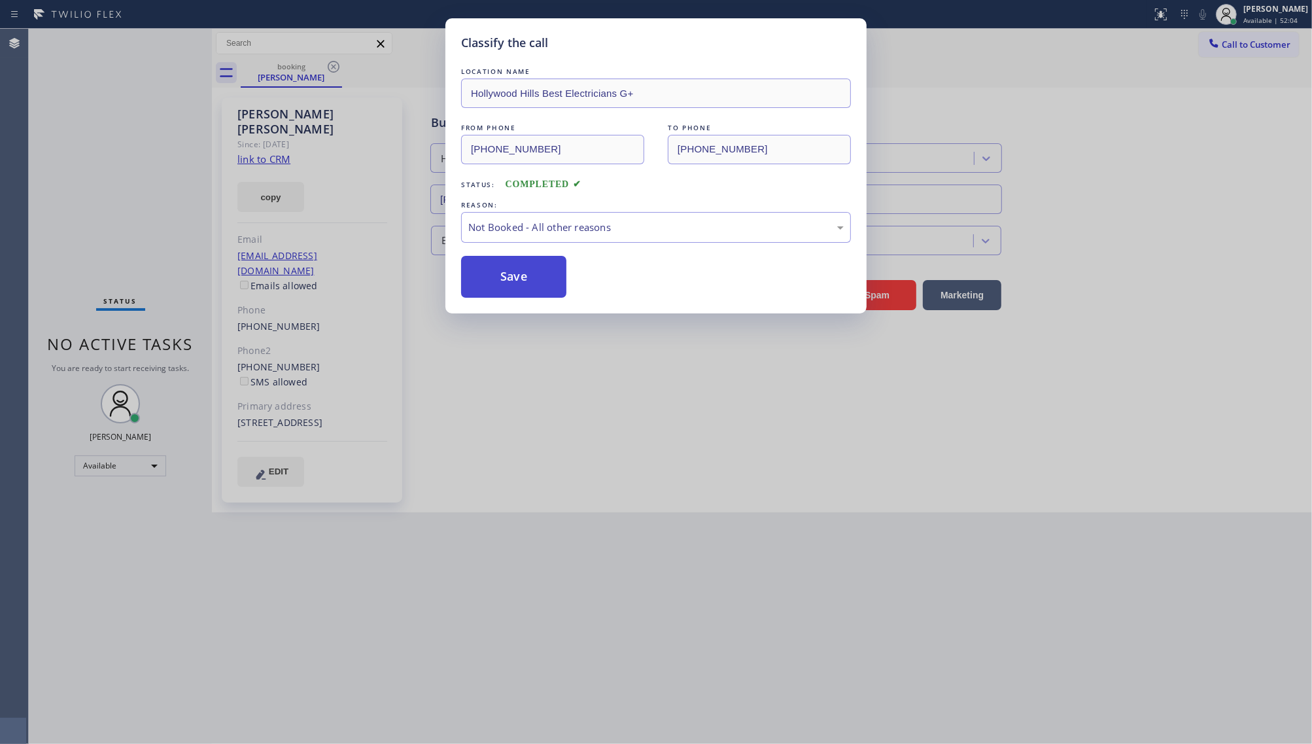
click at [519, 272] on button "Save" at bounding box center [513, 277] width 105 height 42
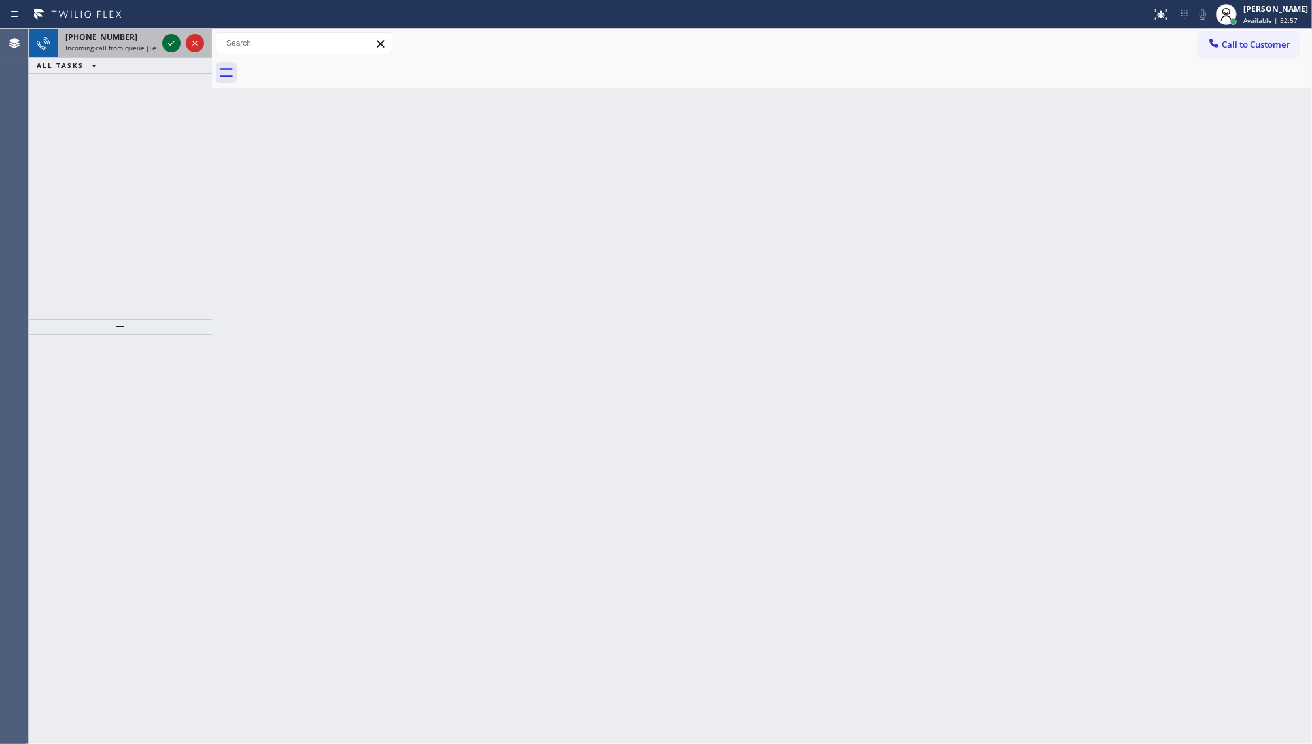
click at [170, 49] on icon at bounding box center [172, 43] width 16 height 16
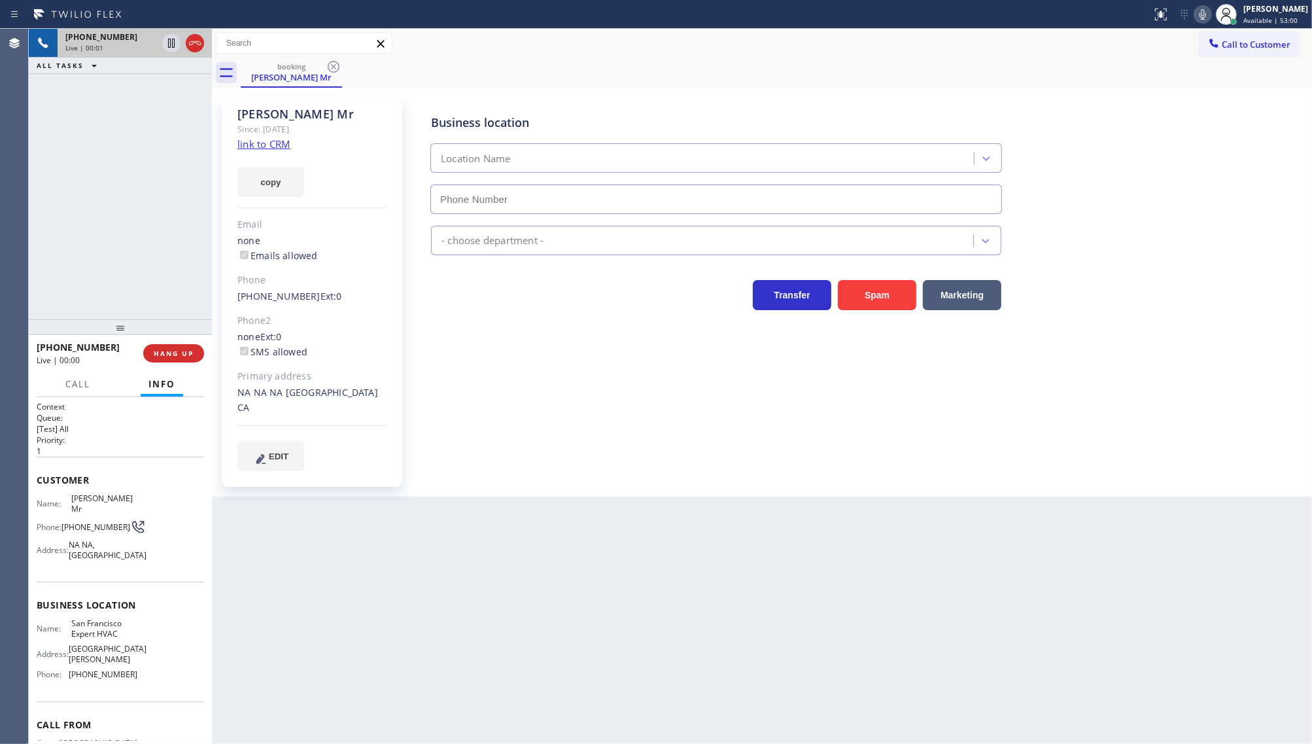
type input "[PHONE_NUMBER]"
click at [260, 139] on link "link to CRM" at bounding box center [263, 143] width 53 height 13
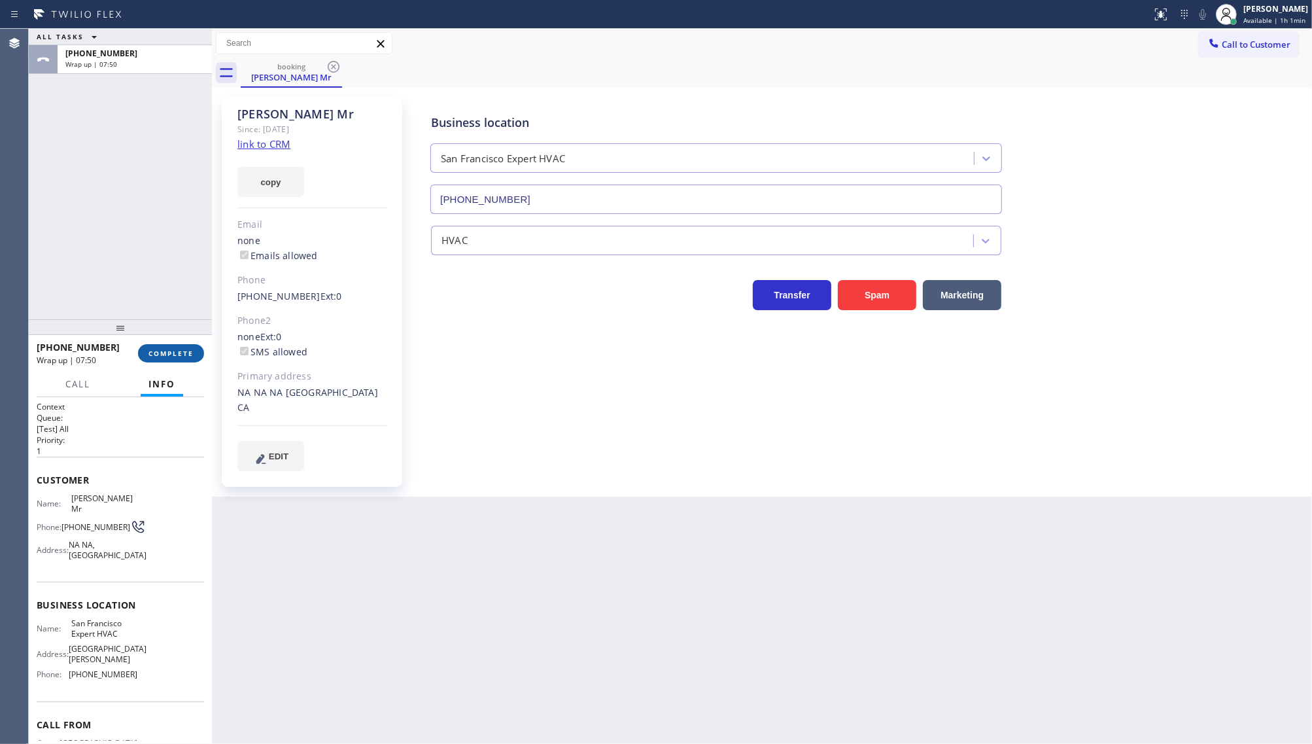
click at [167, 355] on span "COMPLETE" at bounding box center [171, 353] width 45 height 9
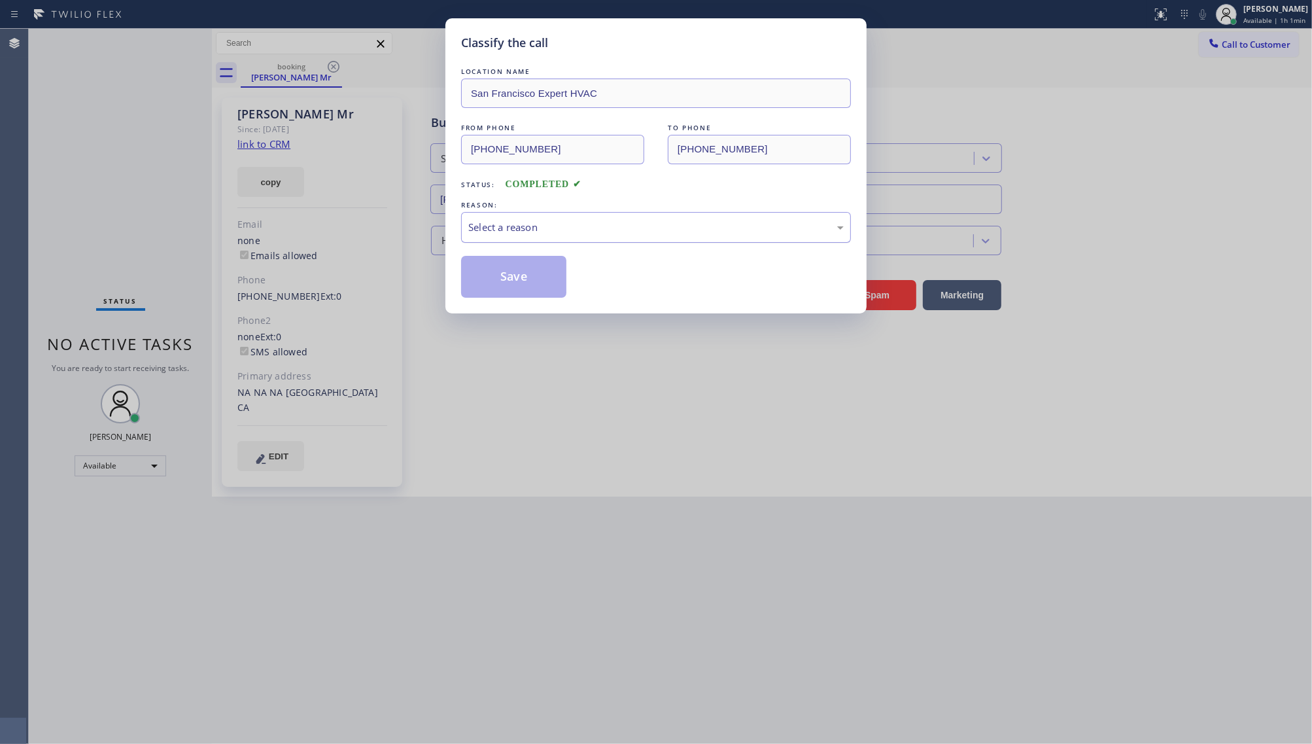
click at [520, 239] on div "Select a reason" at bounding box center [656, 227] width 390 height 31
click at [504, 290] on button "Save" at bounding box center [513, 277] width 105 height 42
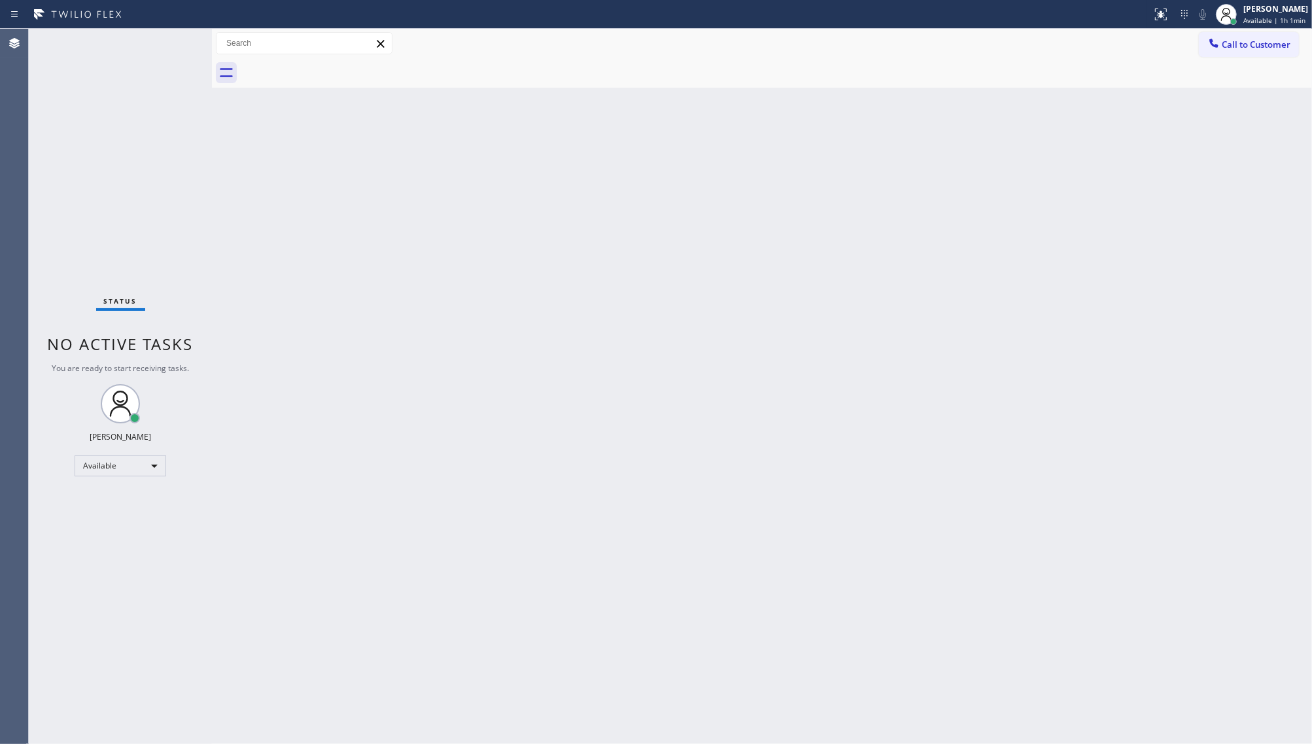
click at [658, 387] on div "Back to Dashboard Change Sender ID Customers Technicians Select a contact Outbo…" at bounding box center [762, 386] width 1100 height 715
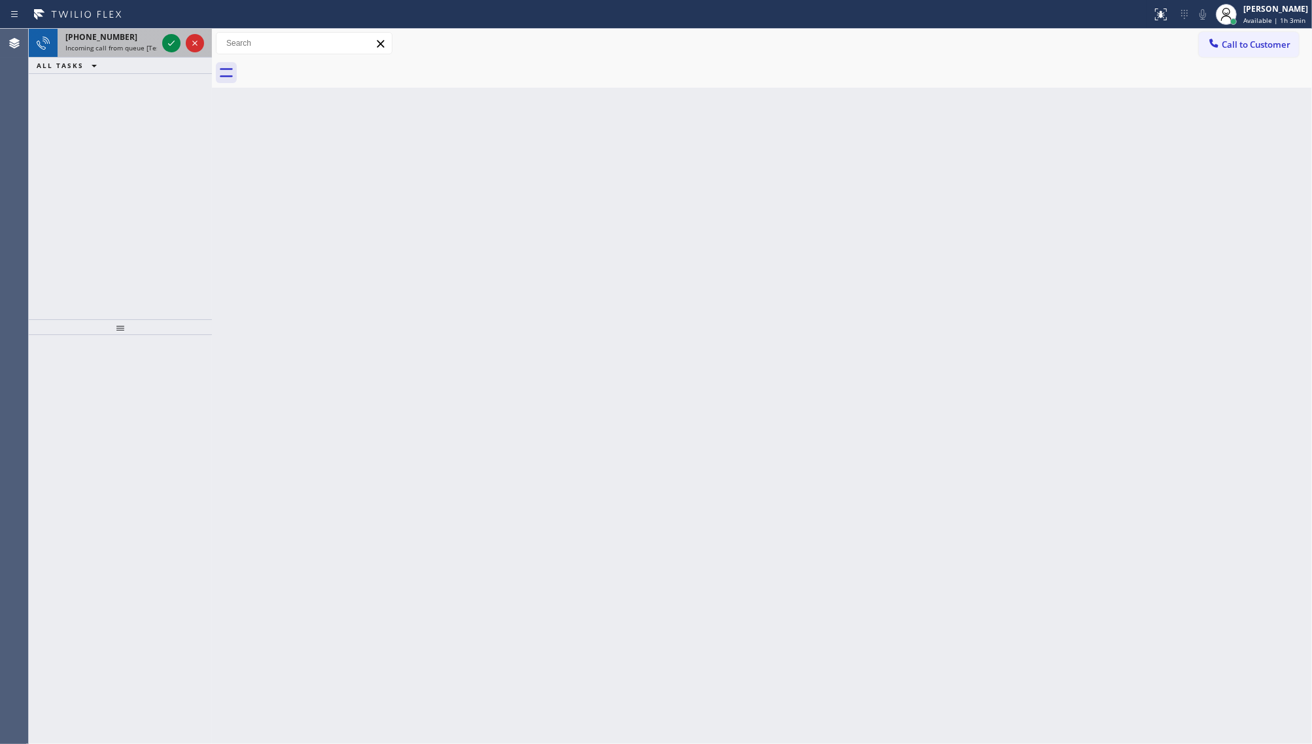
click at [122, 34] on div "[PHONE_NUMBER]" at bounding box center [111, 36] width 92 height 11
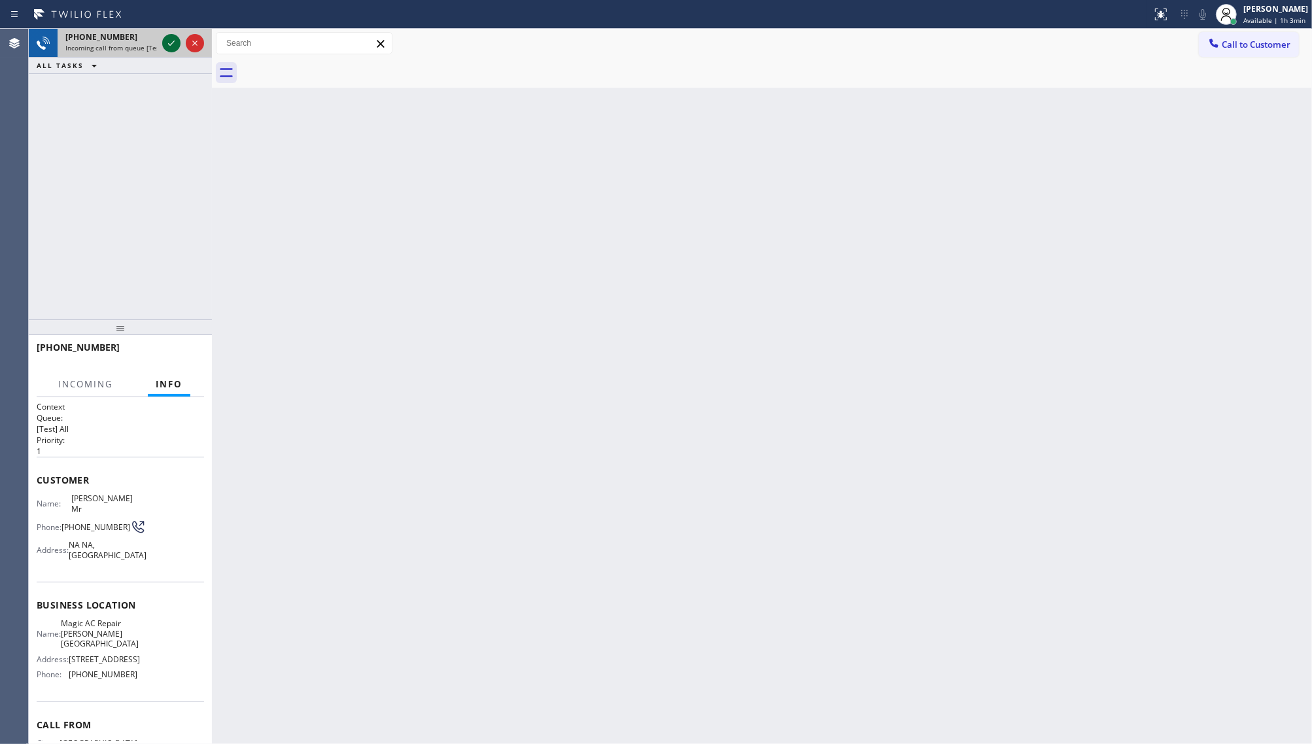
click at [164, 46] on icon at bounding box center [172, 43] width 16 height 16
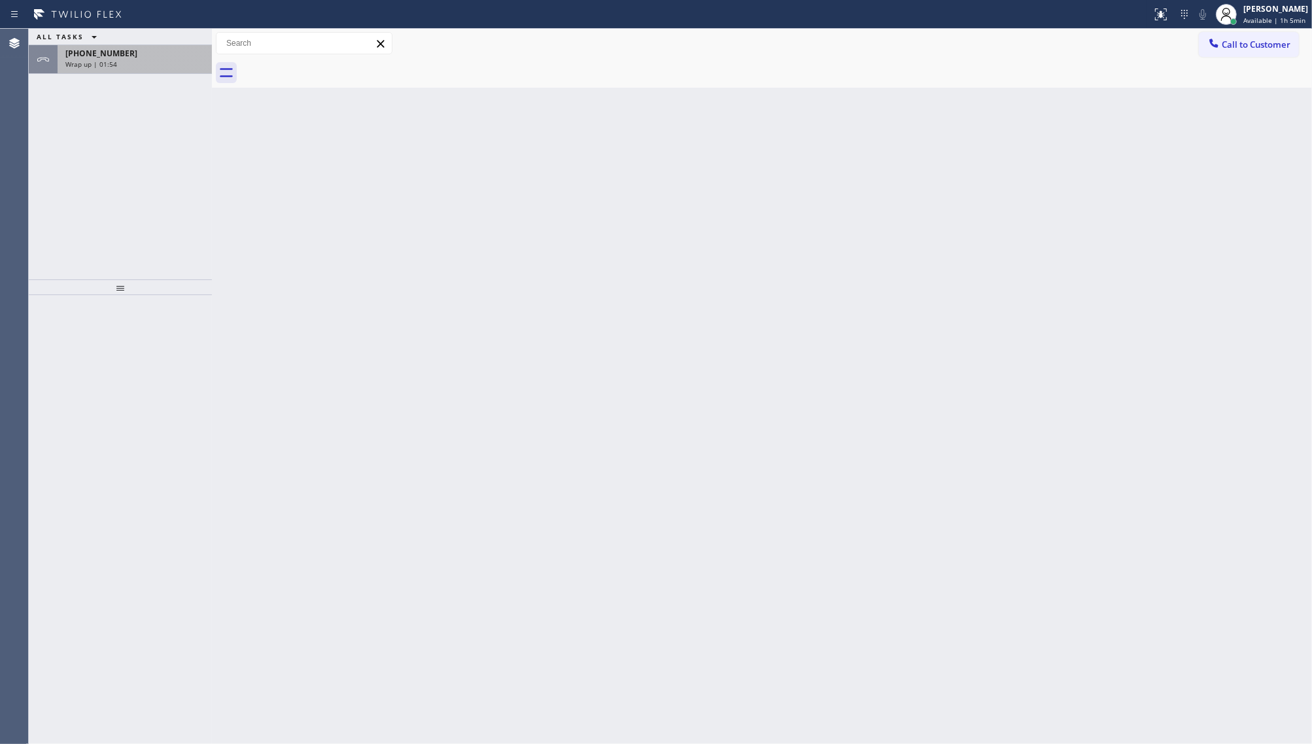
click at [114, 66] on span "Wrap up | 01:54" at bounding box center [91, 64] width 52 height 9
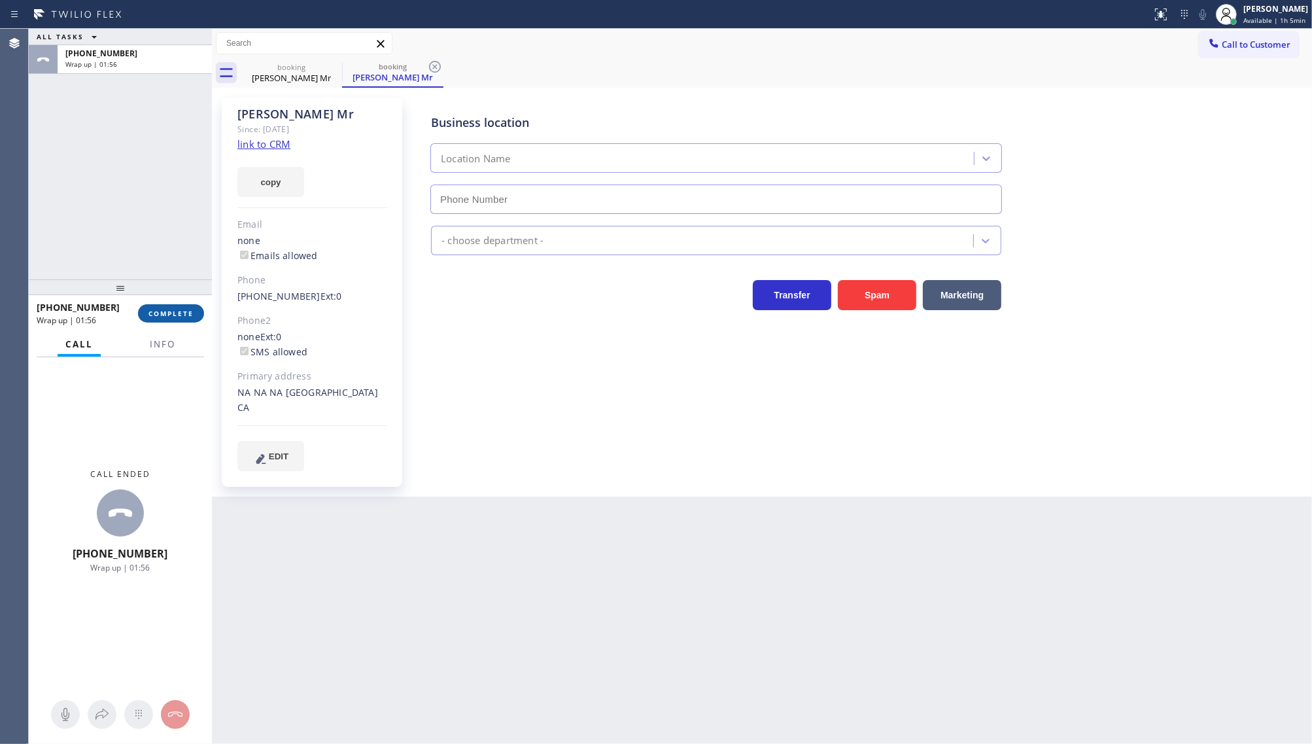
click at [156, 309] on span "COMPLETE" at bounding box center [171, 313] width 45 height 9
type input "[PHONE_NUMBER]"
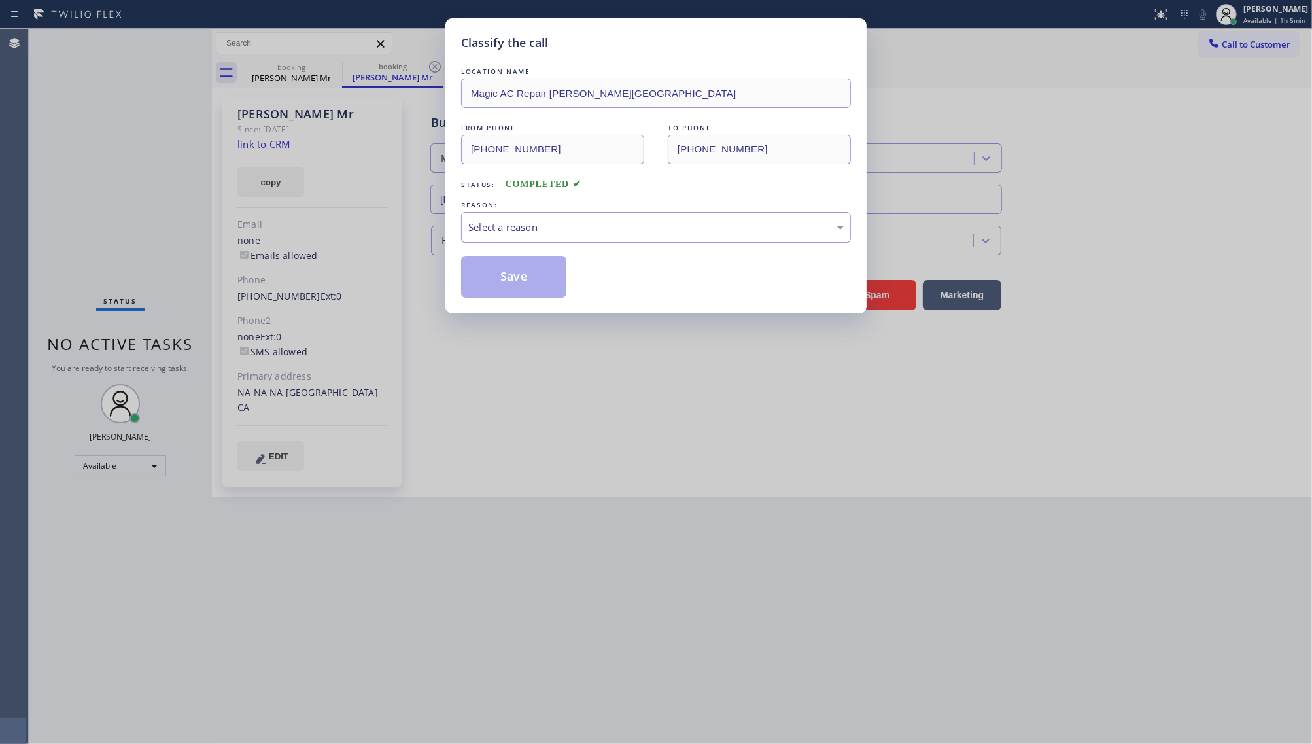
click at [495, 230] on div "Select a reason" at bounding box center [656, 227] width 376 height 15
click at [495, 275] on button "Save" at bounding box center [513, 277] width 105 height 42
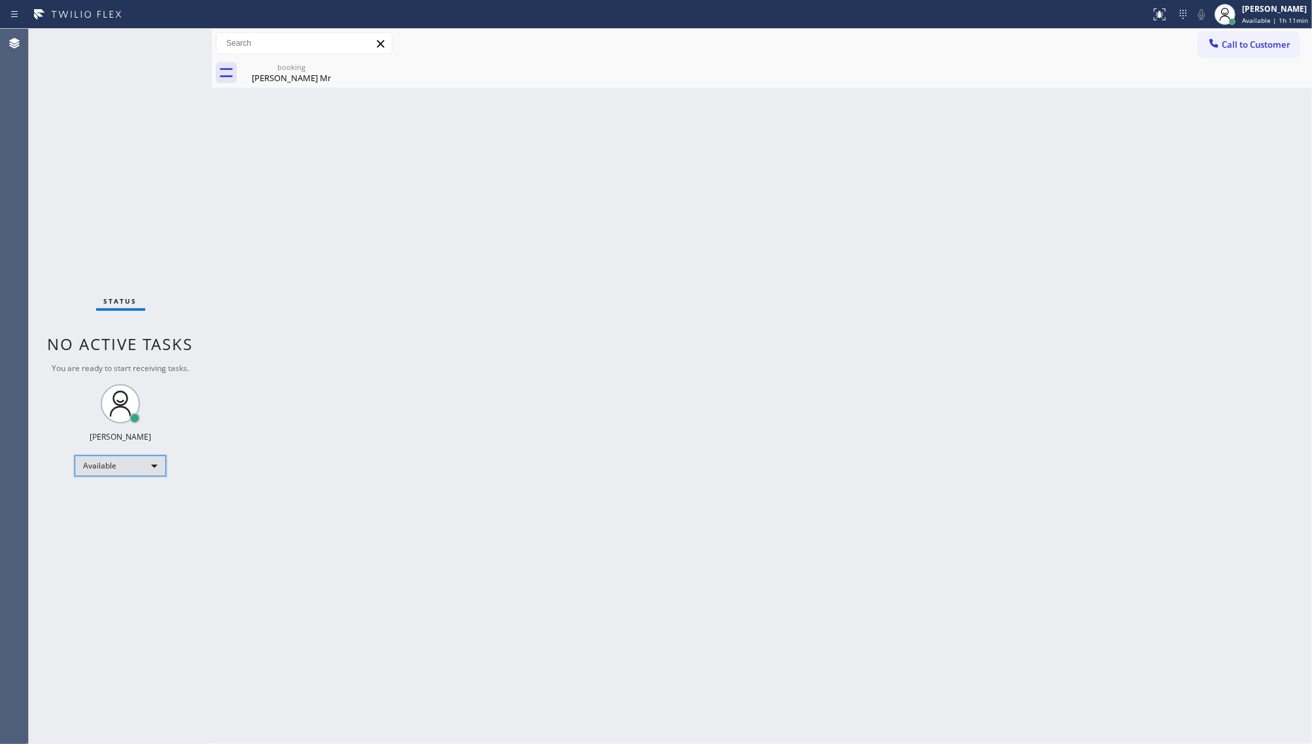
click at [120, 455] on div "Available" at bounding box center [121, 465] width 92 height 21
click at [99, 514] on li "Unavailable" at bounding box center [119, 517] width 89 height 16
click at [1220, 8] on div at bounding box center [1226, 14] width 21 height 21
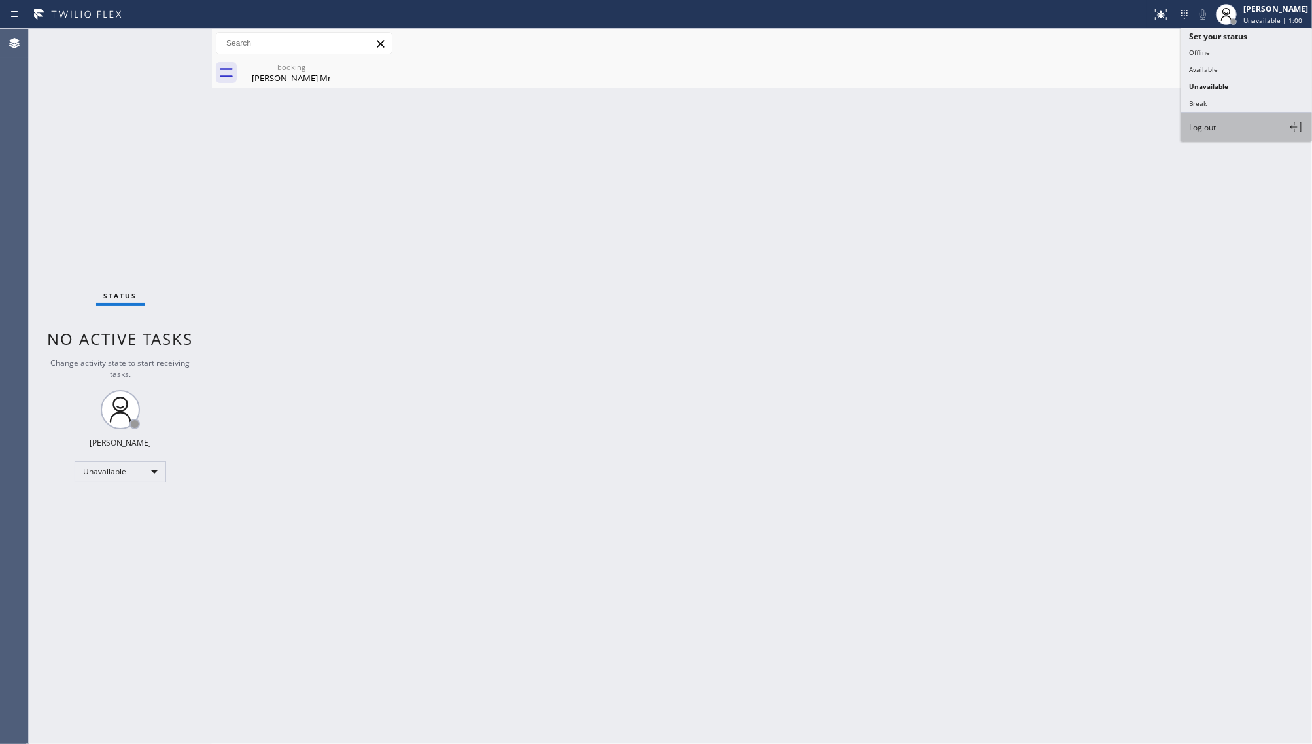
click at [1220, 126] on button "Log out" at bounding box center [1247, 127] width 131 height 29
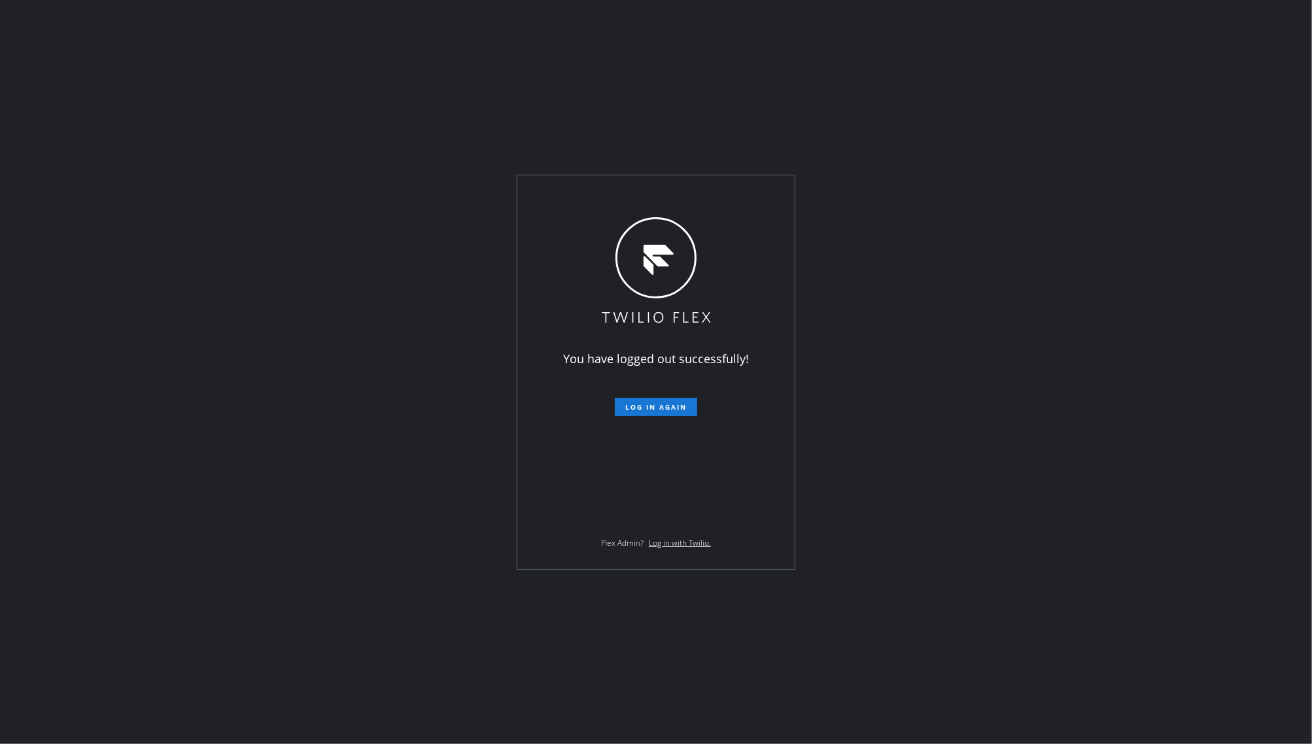
click at [167, 318] on div "You have logged out successfully! Log in again Flex Admin? Log in with Twilio." at bounding box center [656, 372] width 1312 height 744
